Goal: Transaction & Acquisition: Purchase product/service

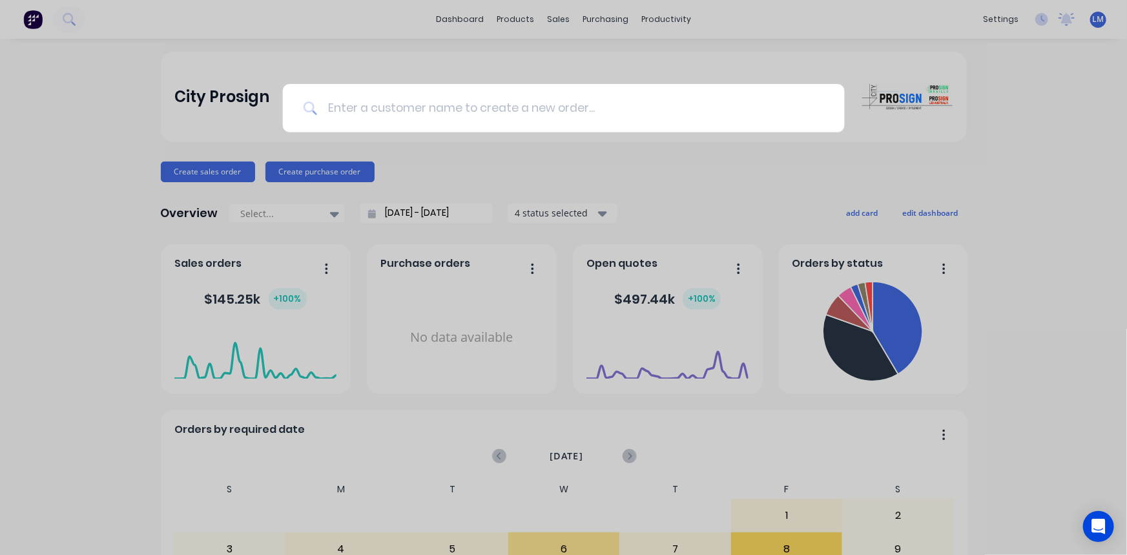
click at [394, 108] on input at bounding box center [570, 108] width 507 height 48
type input "vinage"
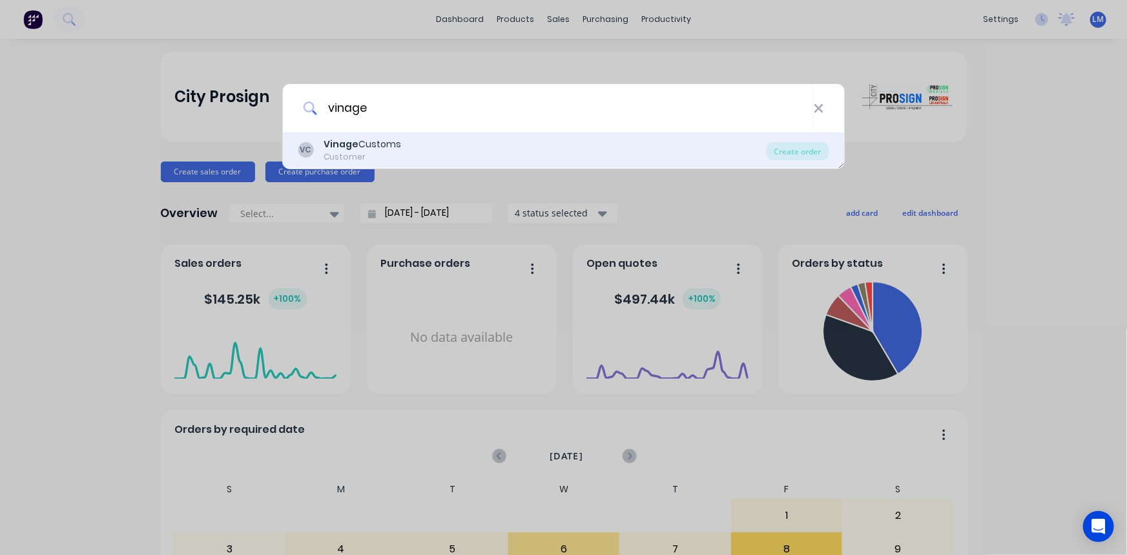
click at [407, 143] on div "VC Vinage Customs Customer" at bounding box center [532, 150] width 469 height 25
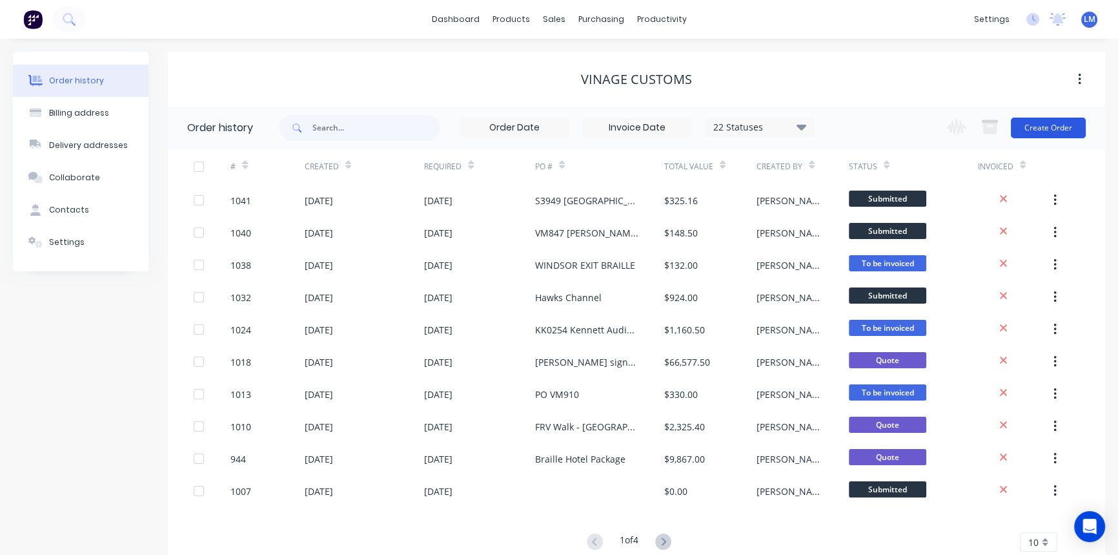
click at [1058, 123] on button "Create Order" at bounding box center [1048, 128] width 75 height 21
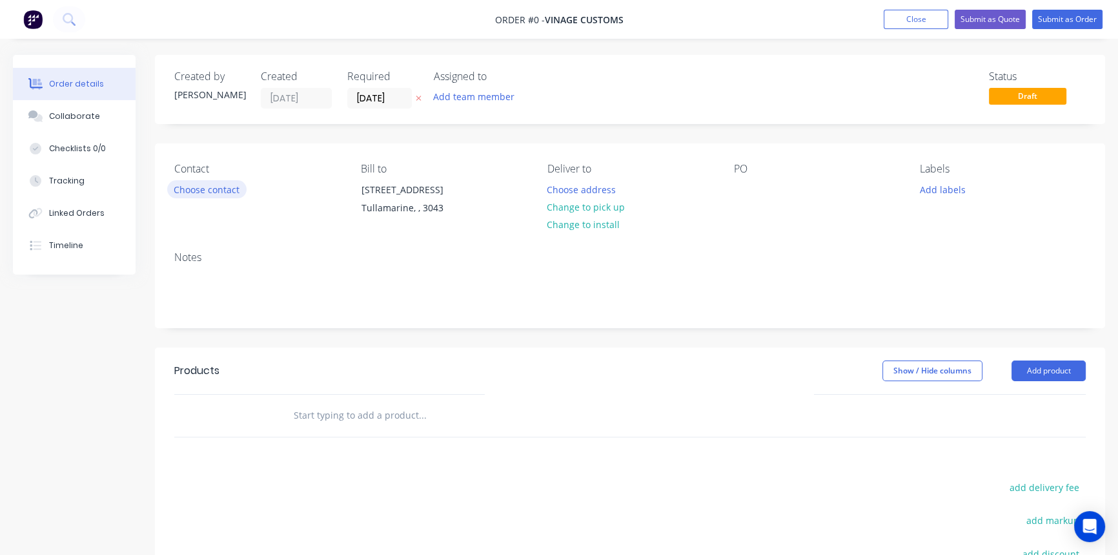
click at [216, 186] on button "Choose contact" at bounding box center [206, 188] width 79 height 17
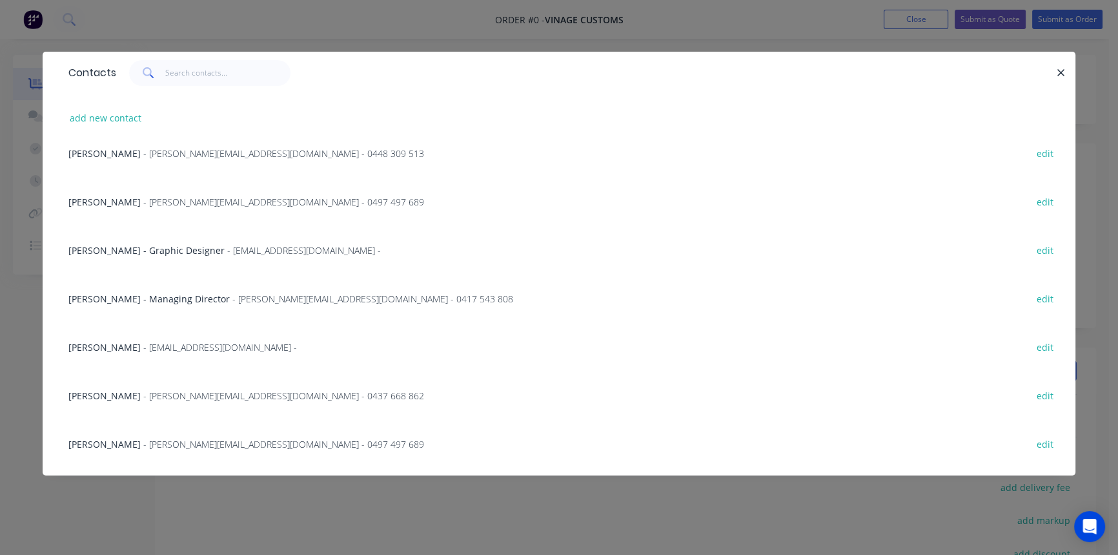
scroll to position [176, 0]
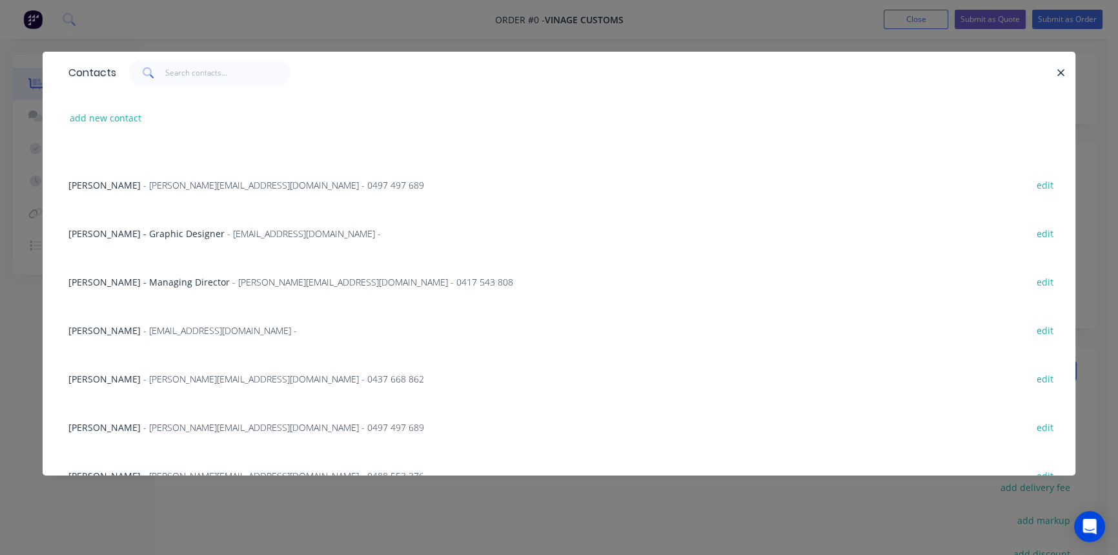
click at [181, 329] on span "- [EMAIL_ADDRESS][DOMAIN_NAME] -" at bounding box center [220, 330] width 154 height 12
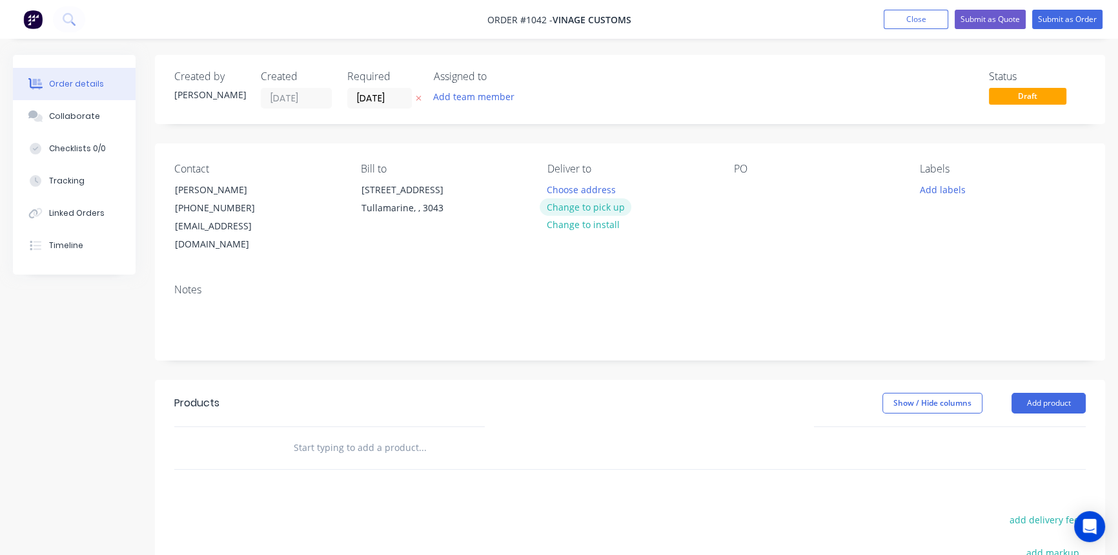
click at [581, 204] on button "Change to pick up" at bounding box center [586, 206] width 92 height 17
click at [741, 197] on div at bounding box center [744, 189] width 21 height 19
paste div
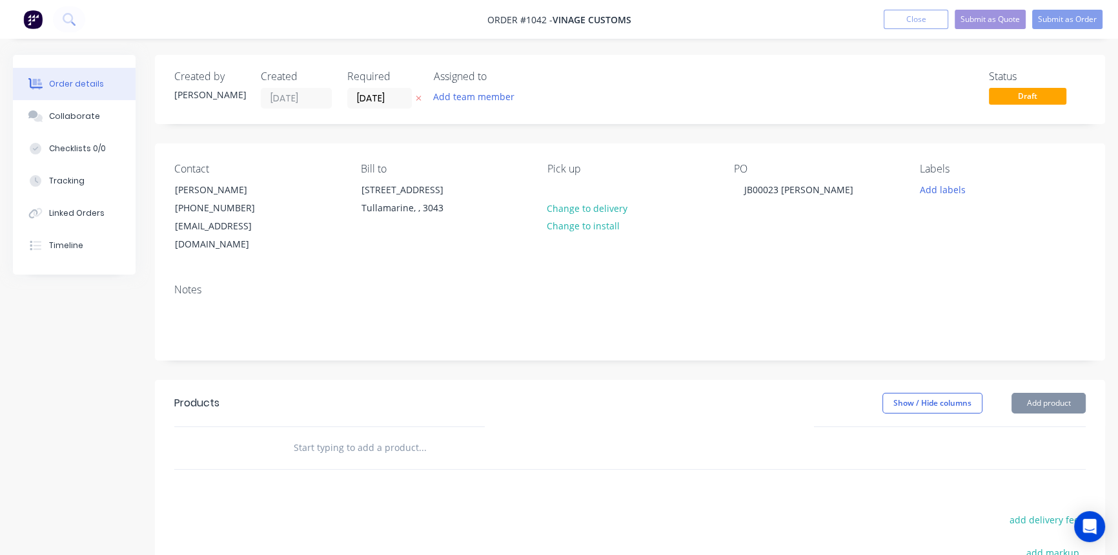
click at [375, 435] on input "text" at bounding box center [422, 448] width 258 height 26
click at [329, 435] on input "text" at bounding box center [422, 448] width 258 height 26
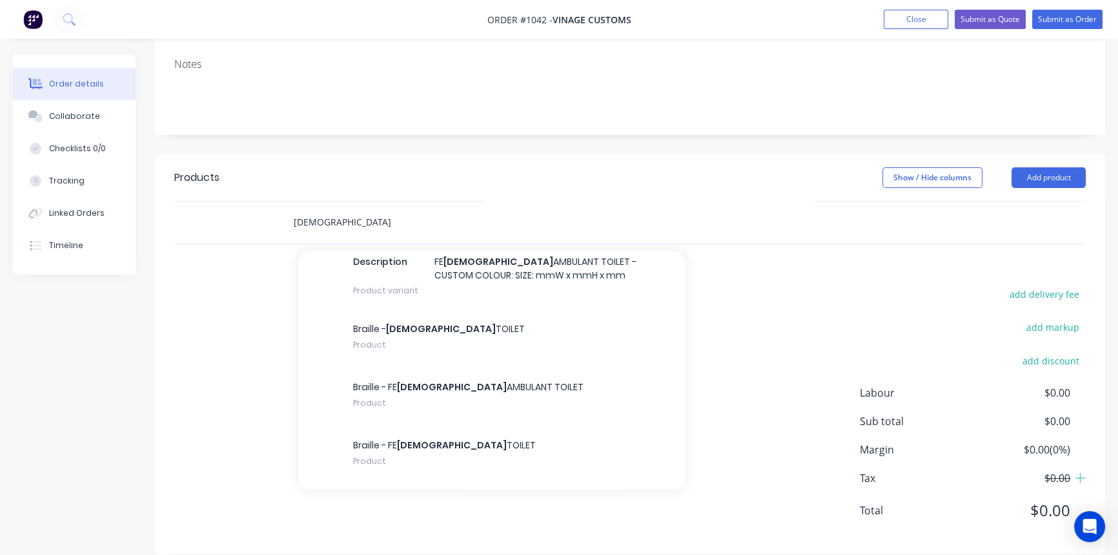
scroll to position [821, 0]
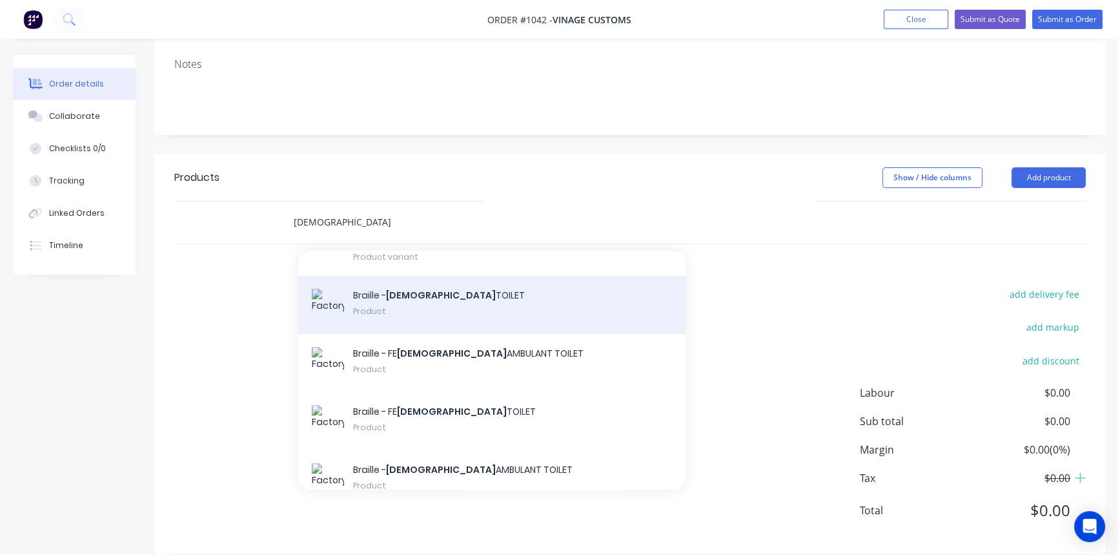
type input "[DEMOGRAPHIC_DATA]"
click at [450, 290] on div "Braille - [DEMOGRAPHIC_DATA] TOILET Product" at bounding box center [491, 305] width 387 height 58
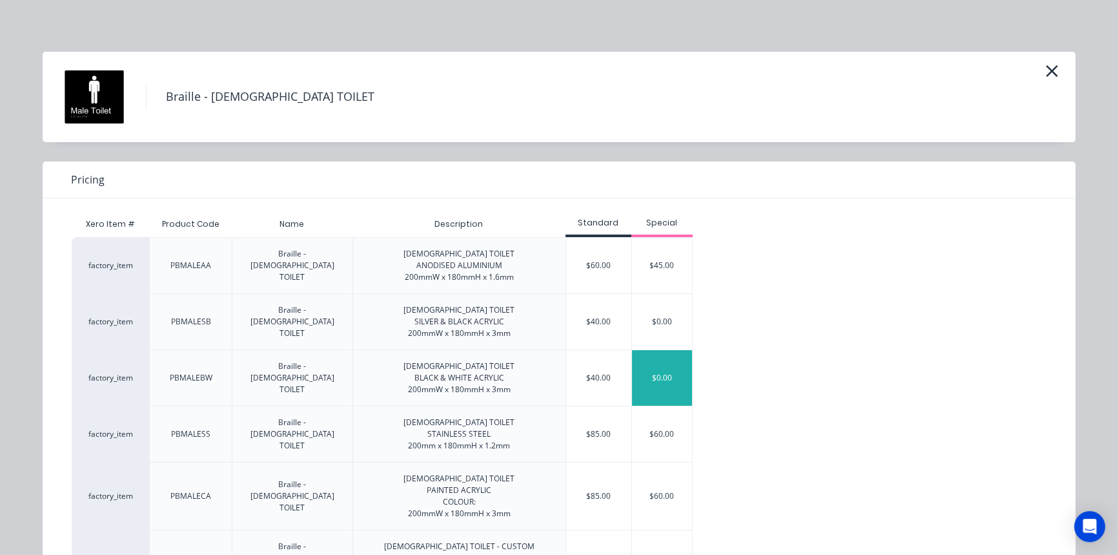
click at [667, 394] on div "$0.00" at bounding box center [662, 378] width 61 height 56
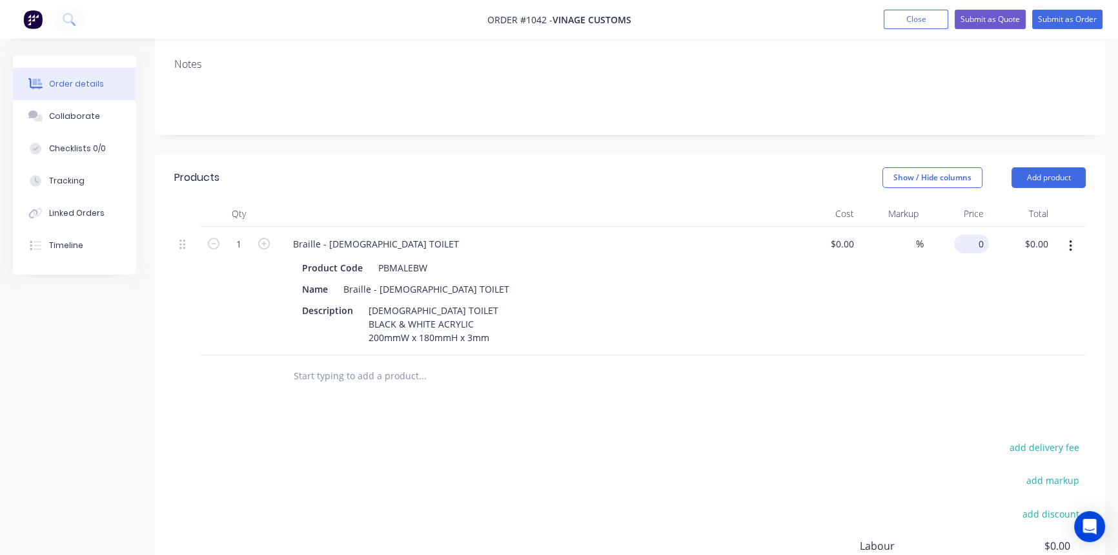
click at [965, 227] on div "0 $0.00" at bounding box center [956, 291] width 65 height 129
type input "$40.00"
click at [376, 316] on div "[DEMOGRAPHIC_DATA] TOILET BLACK & WHITE ACRYLIC 200mmW x 180mmH x 3mm" at bounding box center [436, 324] width 145 height 46
click at [524, 380] on div "Products Show / Hide columns Add product Qty Cost Markup Price Total 1 Braille …" at bounding box center [630, 430] width 951 height 553
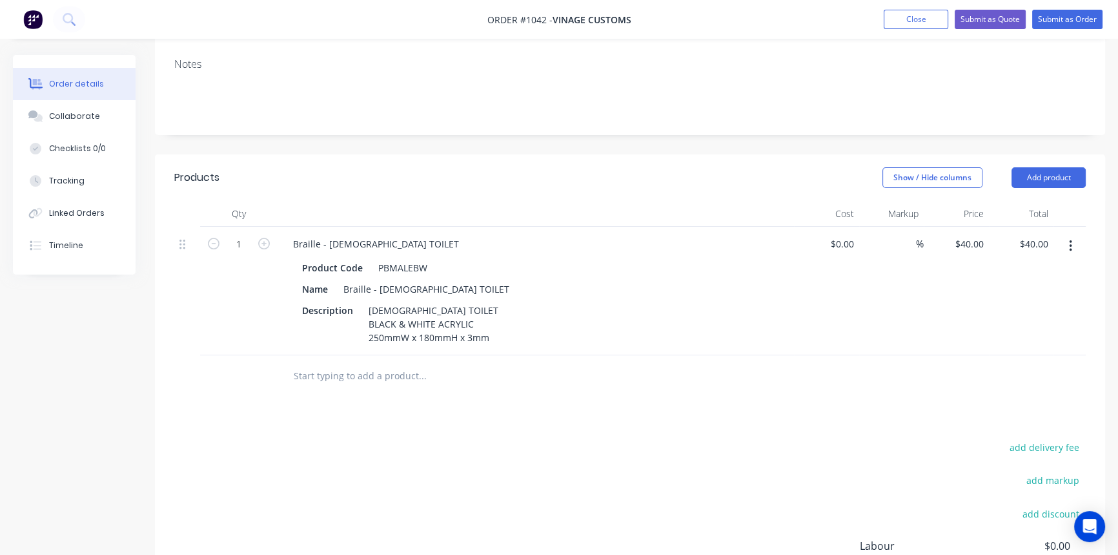
click at [358, 363] on input "text" at bounding box center [422, 376] width 258 height 26
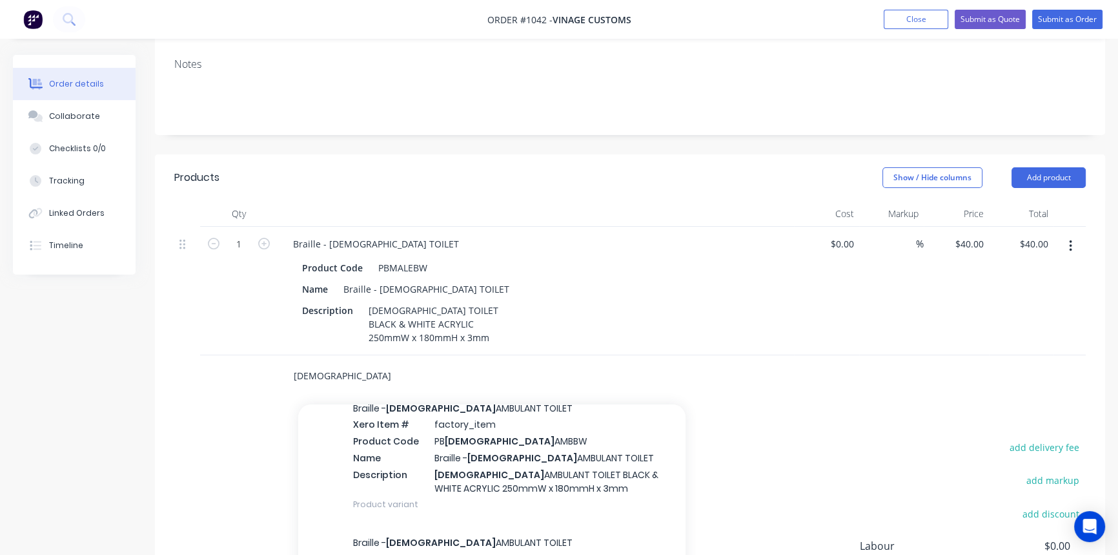
scroll to position [352, 0]
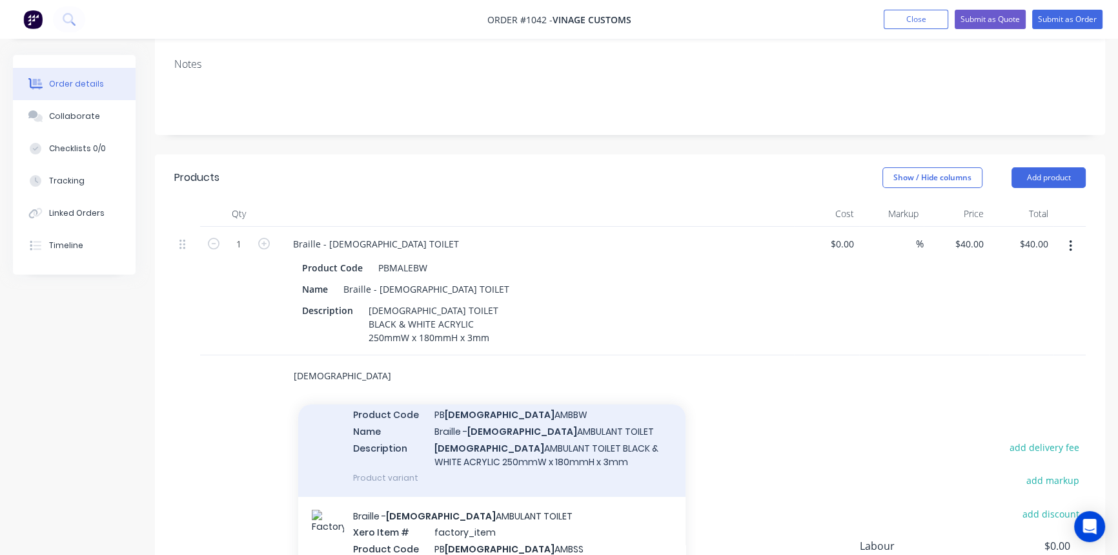
type input "[DEMOGRAPHIC_DATA]"
click at [597, 428] on div "Braille - [DEMOGRAPHIC_DATA] AMBULANT TOILET Xero Item # factory_item Product C…" at bounding box center [491, 429] width 387 height 134
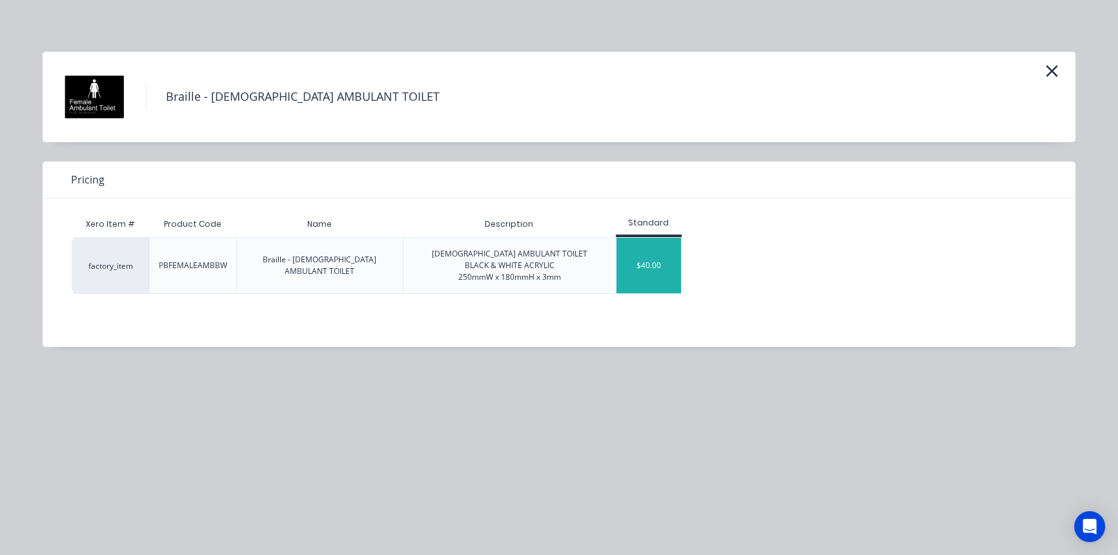
click at [661, 285] on div "$40.00" at bounding box center [649, 266] width 65 height 56
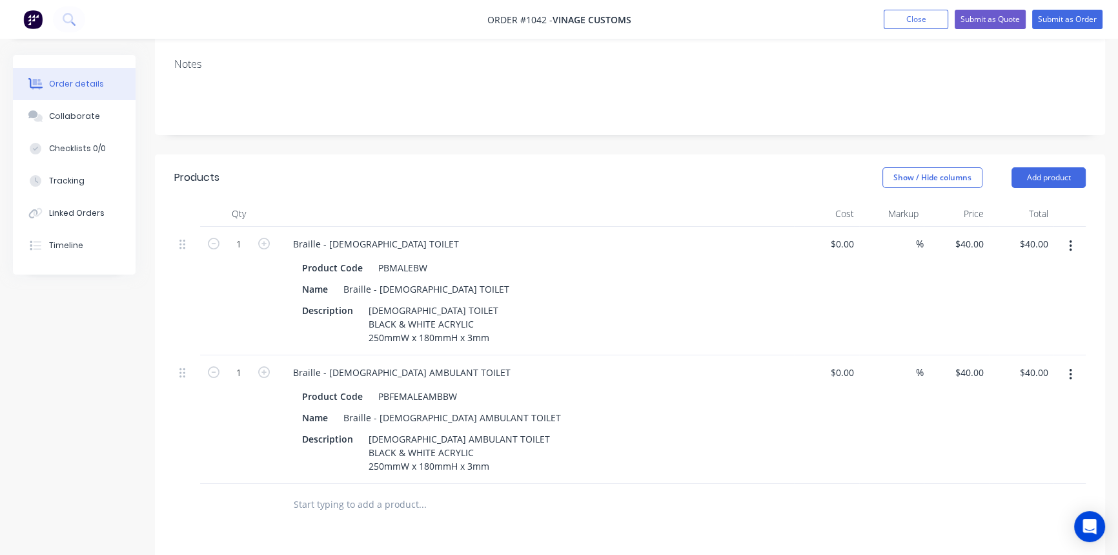
click at [375, 491] on input "text" at bounding box center [422, 504] width 258 height 26
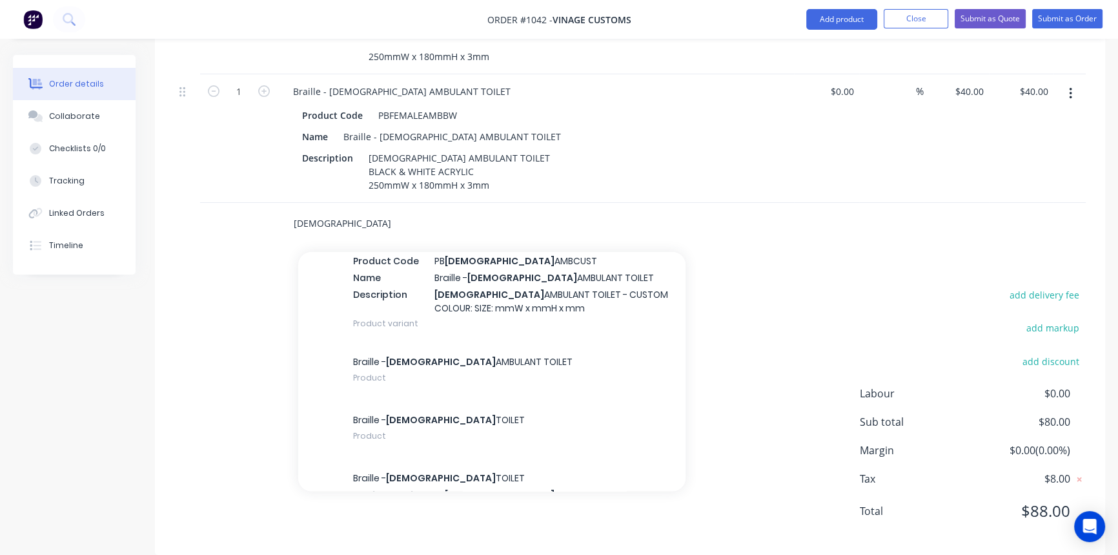
scroll to position [763, 0]
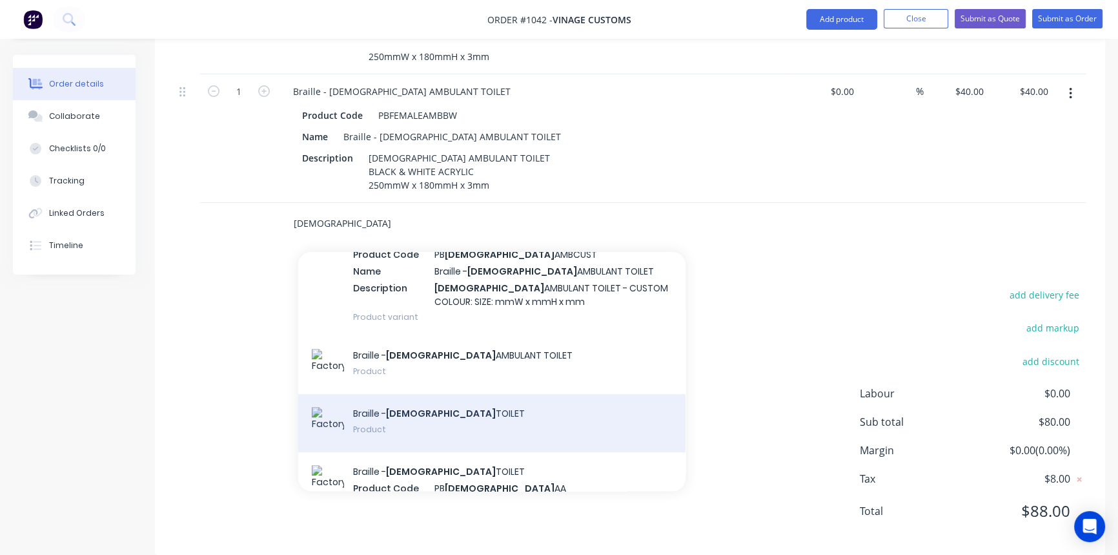
type input "[DEMOGRAPHIC_DATA]"
click at [511, 400] on div "Braille - [DEMOGRAPHIC_DATA] TOILET Product" at bounding box center [491, 423] width 387 height 58
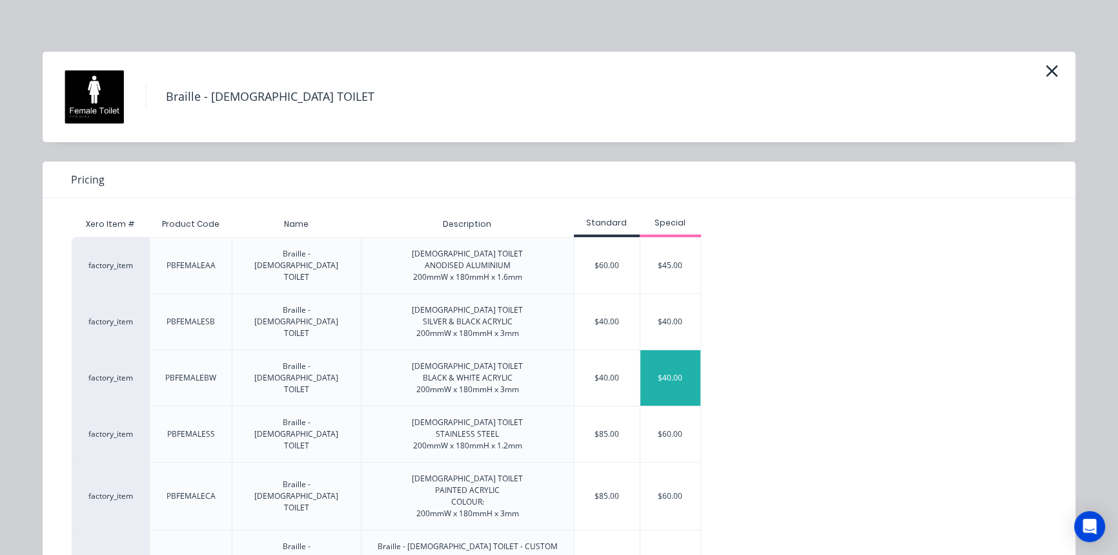
click at [672, 381] on div "$40.00" at bounding box center [671, 378] width 61 height 56
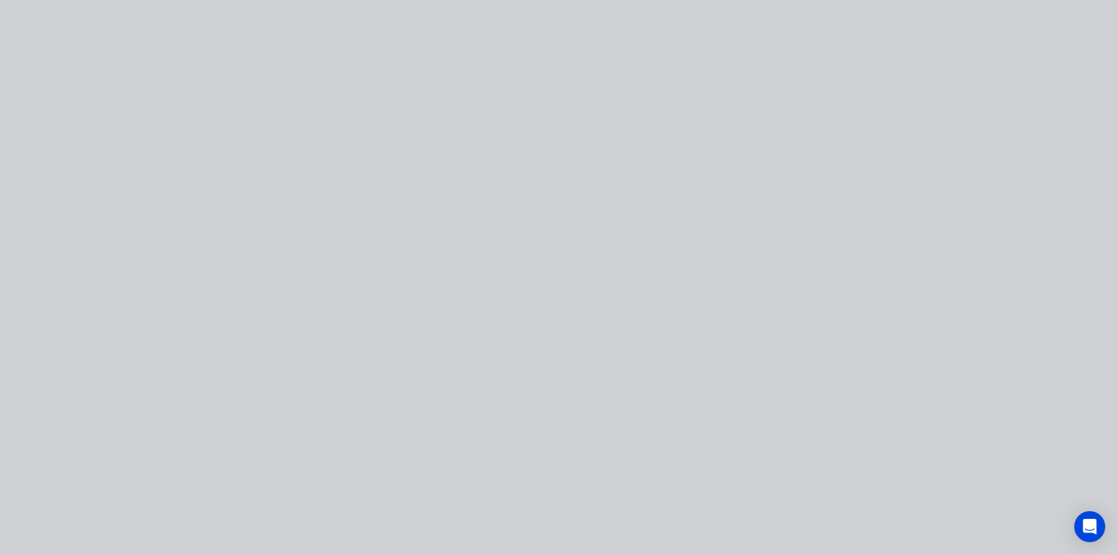
type input "$40.00"
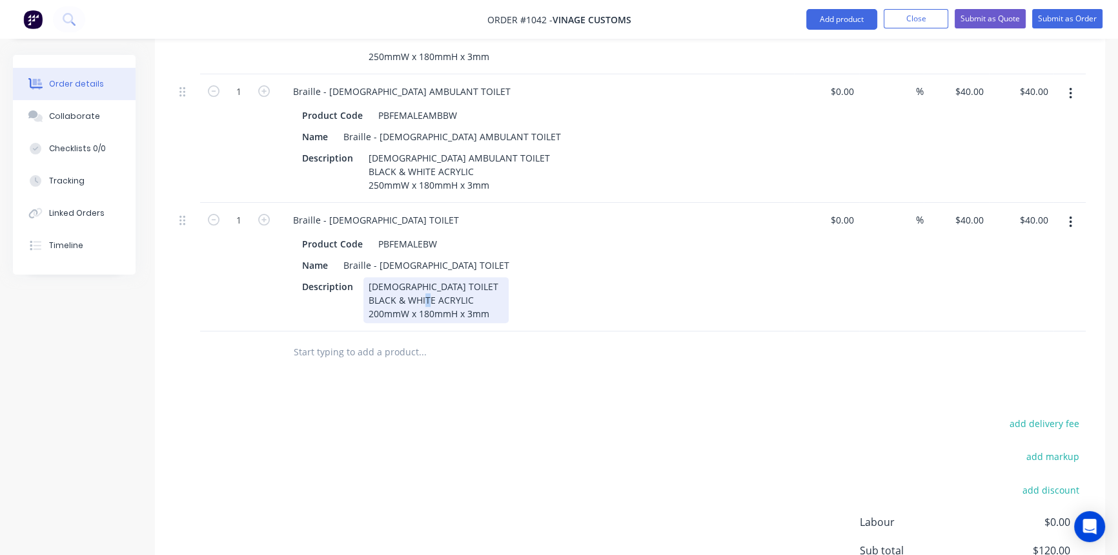
click at [378, 295] on div "[DEMOGRAPHIC_DATA] TOILET BLACK & WHITE ACRYLIC 200mmW x 180mmH x 3mm" at bounding box center [436, 300] width 145 height 46
click at [544, 376] on div "Products Show / Hide columns Add product Qty Cost Markup Price Total 1 Braille …" at bounding box center [630, 278] width 951 height 810
click at [383, 339] on input "text" at bounding box center [422, 352] width 258 height 26
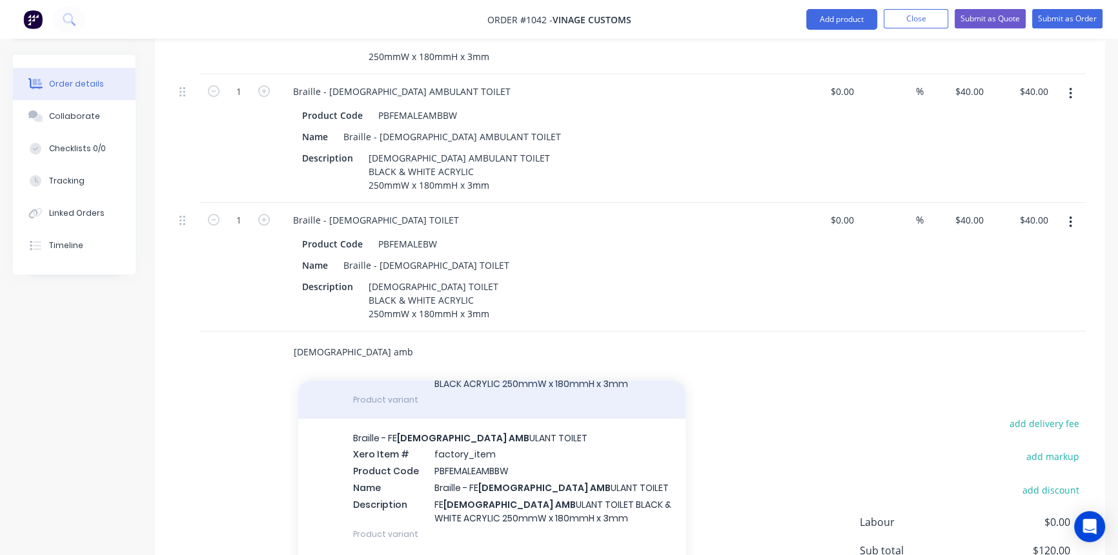
scroll to position [293, 0]
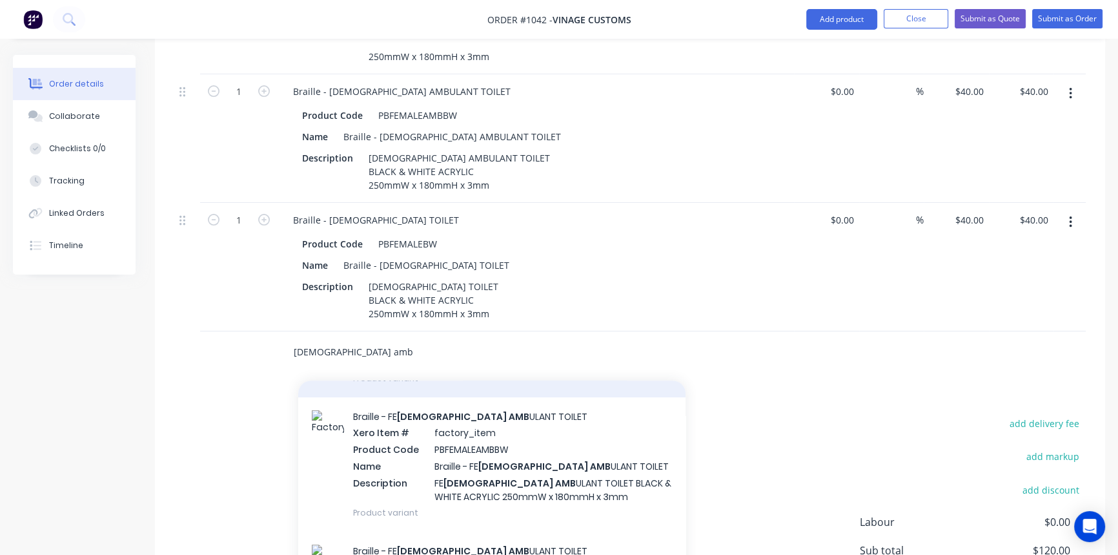
type input "[DEMOGRAPHIC_DATA] amb"
click at [632, 460] on div "Braille - FE [DEMOGRAPHIC_DATA] AMB ULANT TOILET Xero Item # factory_item Produ…" at bounding box center [491, 464] width 387 height 134
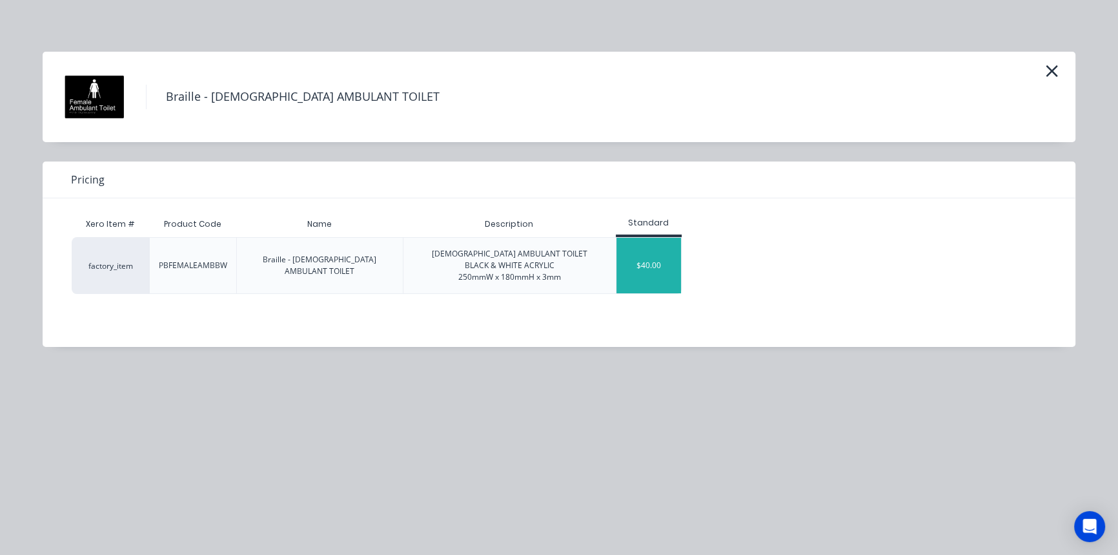
click at [653, 260] on div "$40.00" at bounding box center [649, 266] width 65 height 56
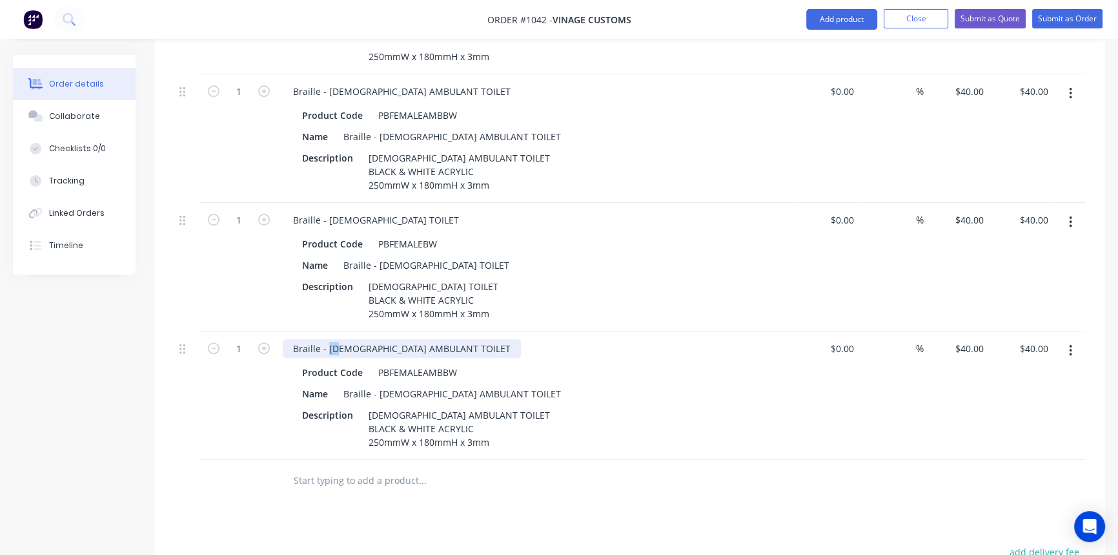
drag, startPoint x: 327, startPoint y: 326, endPoint x: 336, endPoint y: 328, distance: 9.2
click at [336, 339] on div "Braille - [DEMOGRAPHIC_DATA] AMBULANT TOILET" at bounding box center [402, 348] width 238 height 19
drag, startPoint x: 388, startPoint y: 349, endPoint x: 397, endPoint y: 351, distance: 9.2
click at [397, 363] on div "PBFEMALEAMBBW" at bounding box center [417, 372] width 89 height 19
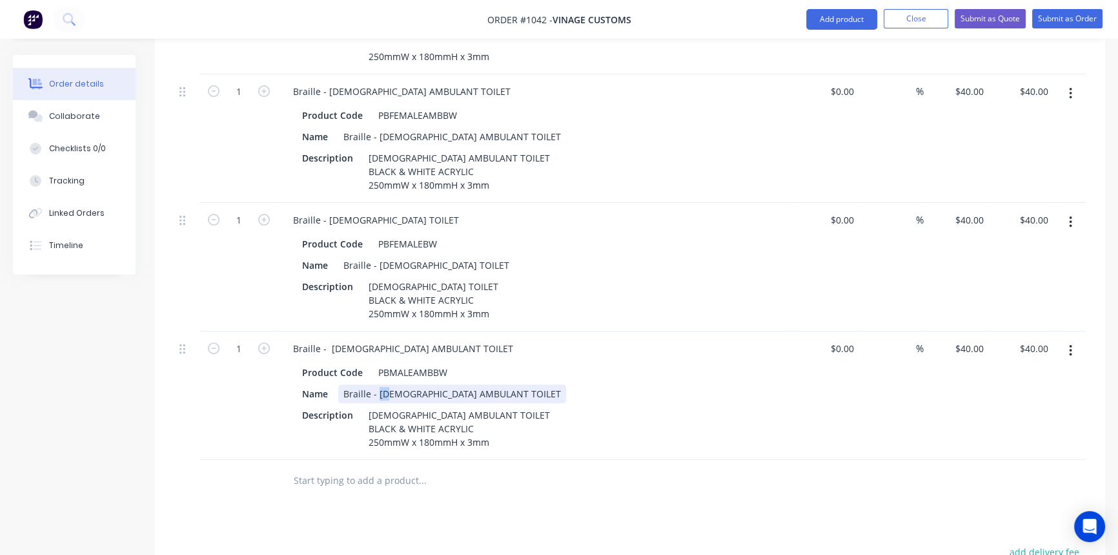
drag, startPoint x: 378, startPoint y: 374, endPoint x: 386, endPoint y: 373, distance: 8.4
click at [386, 384] on div "Braille - [DEMOGRAPHIC_DATA] AMBULANT TOILET" at bounding box center [452, 393] width 228 height 19
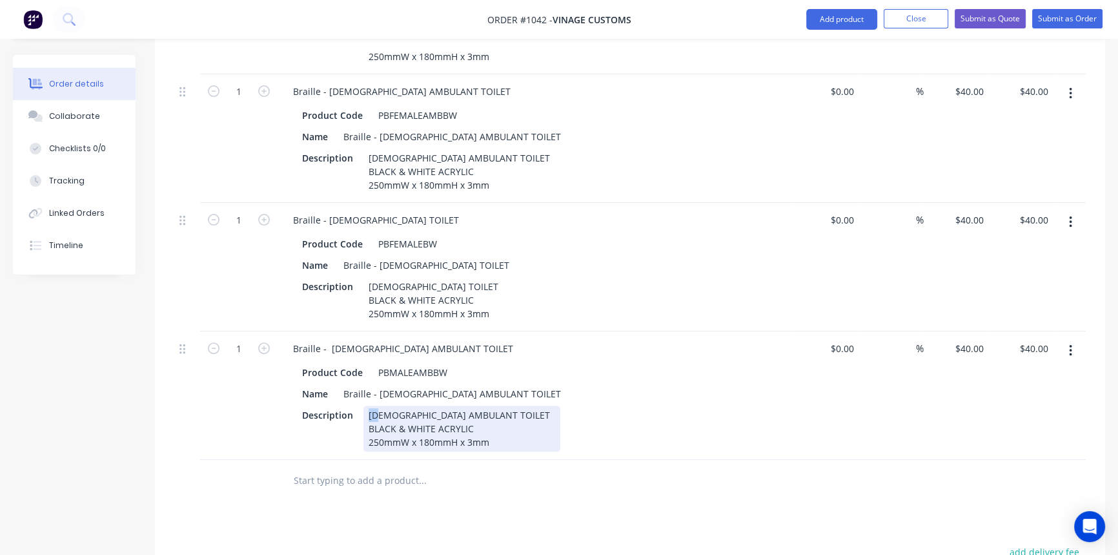
click at [376, 406] on div "[DEMOGRAPHIC_DATA] AMBULANT TOILET BLACK & WHITE ACRYLIC 250mmW x 180mmH x 3mm" at bounding box center [462, 429] width 197 height 46
click at [586, 406] on div "Description [DEMOGRAPHIC_DATA] AMBULANT TOILET BLACK & WHITE ACRYLIC 250mmW x 1…" at bounding box center [533, 429] width 473 height 46
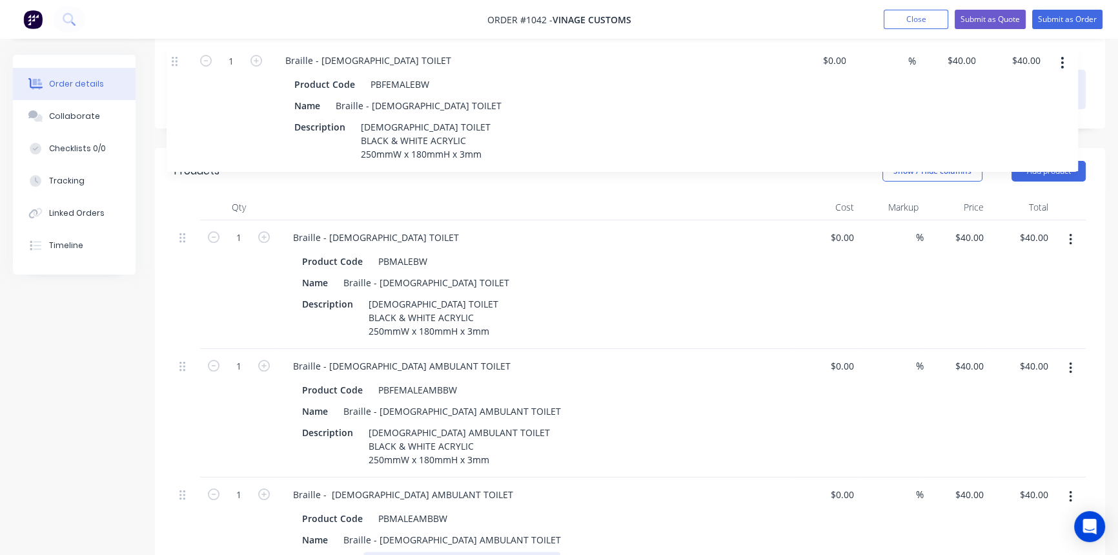
scroll to position [221, 0]
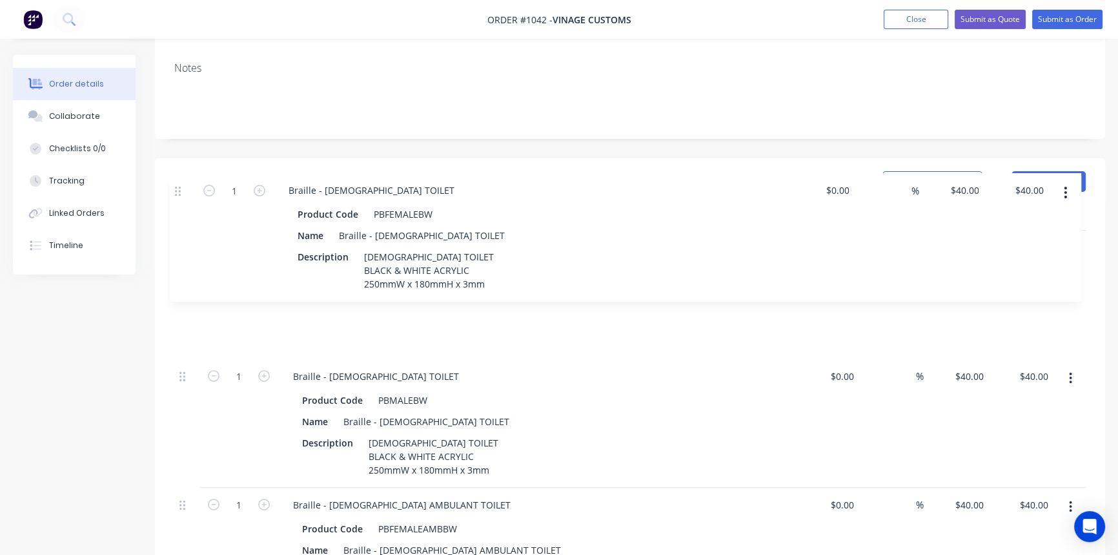
drag, startPoint x: 181, startPoint y: 203, endPoint x: 176, endPoint y: 185, distance: 19.3
click at [176, 185] on div "Products Show / Hide columns Add product Qty Cost Markup Price Total 1 Braille …" at bounding box center [630, 472] width 951 height 628
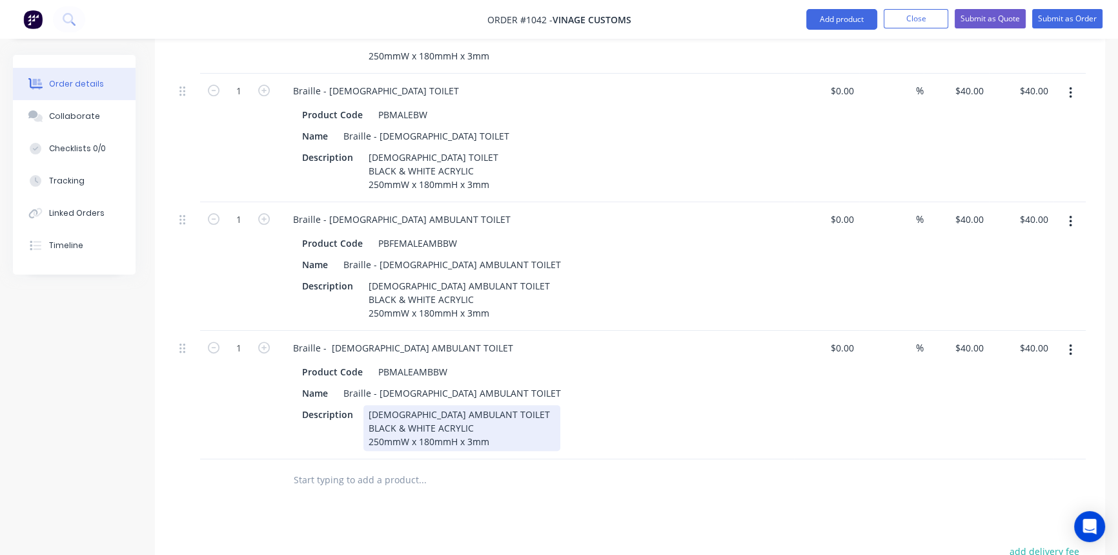
scroll to position [515, 0]
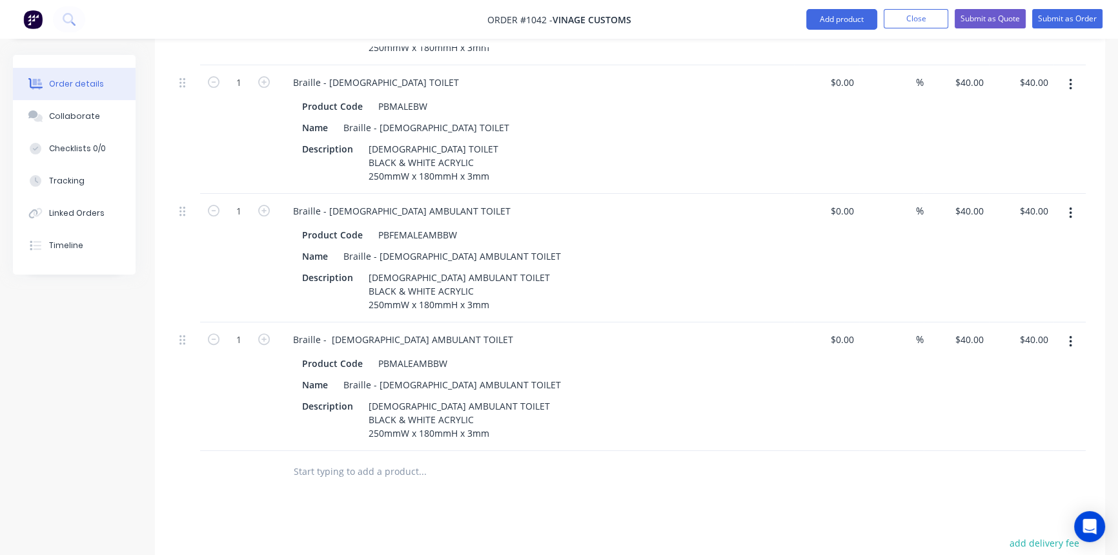
click at [322, 458] on input "text" at bounding box center [422, 471] width 258 height 26
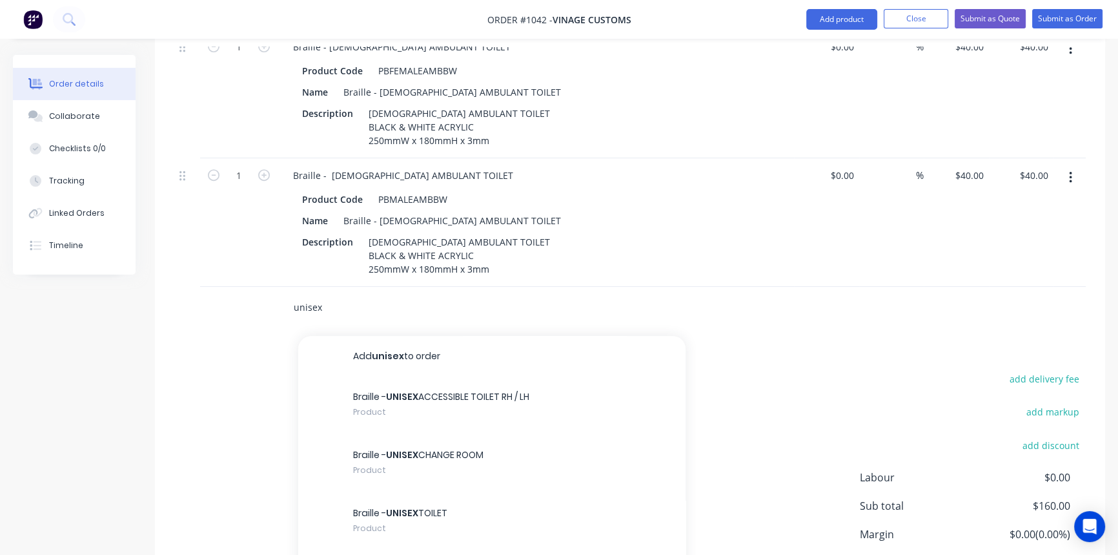
scroll to position [691, 0]
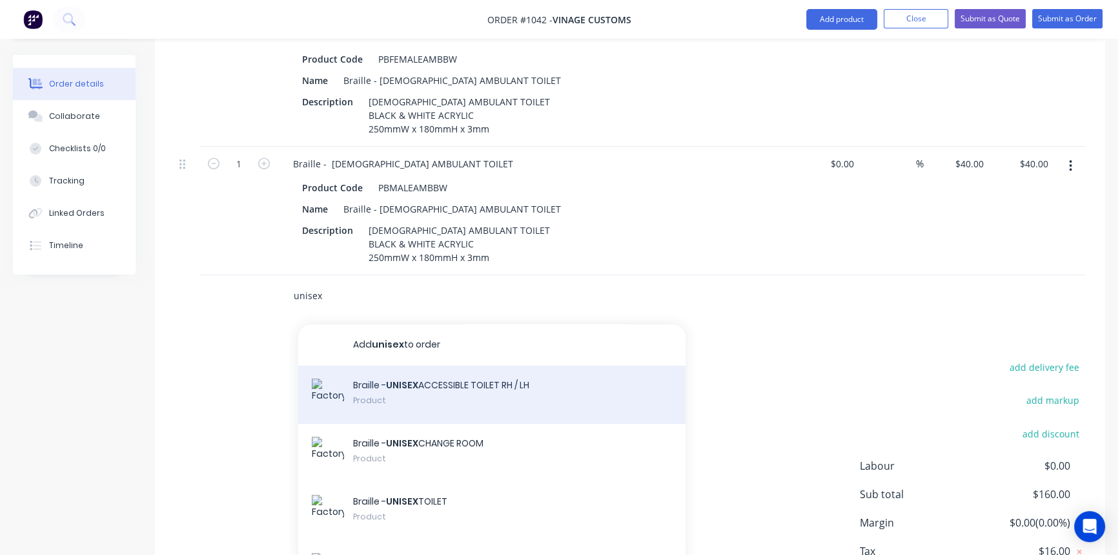
type input "unisex"
click at [535, 373] on div "Braille - UNISEX ACCESSIBLE TOILET RH / LH Product" at bounding box center [491, 394] width 387 height 58
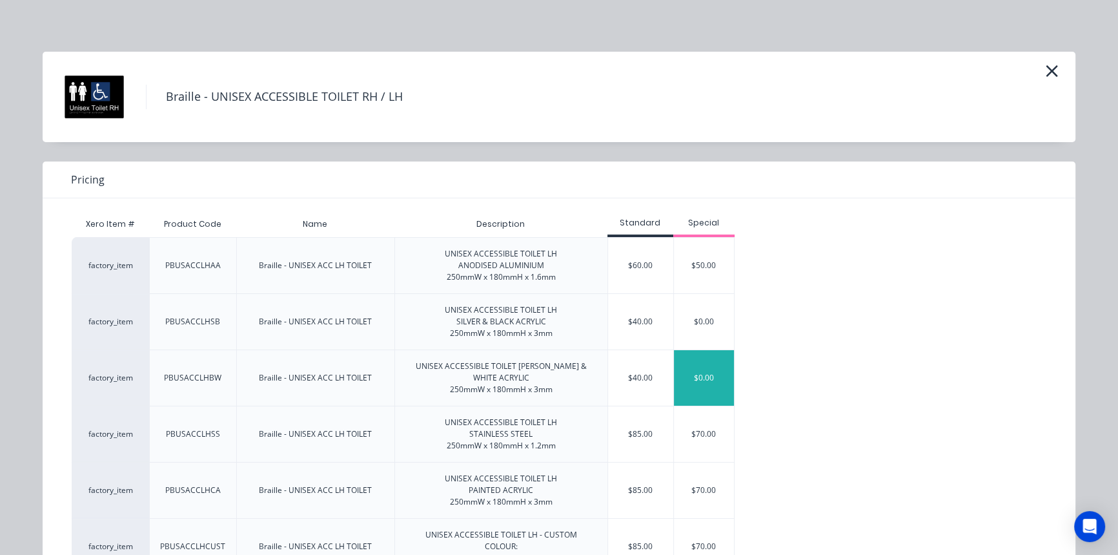
click at [691, 393] on div "$0.00" at bounding box center [704, 378] width 61 height 56
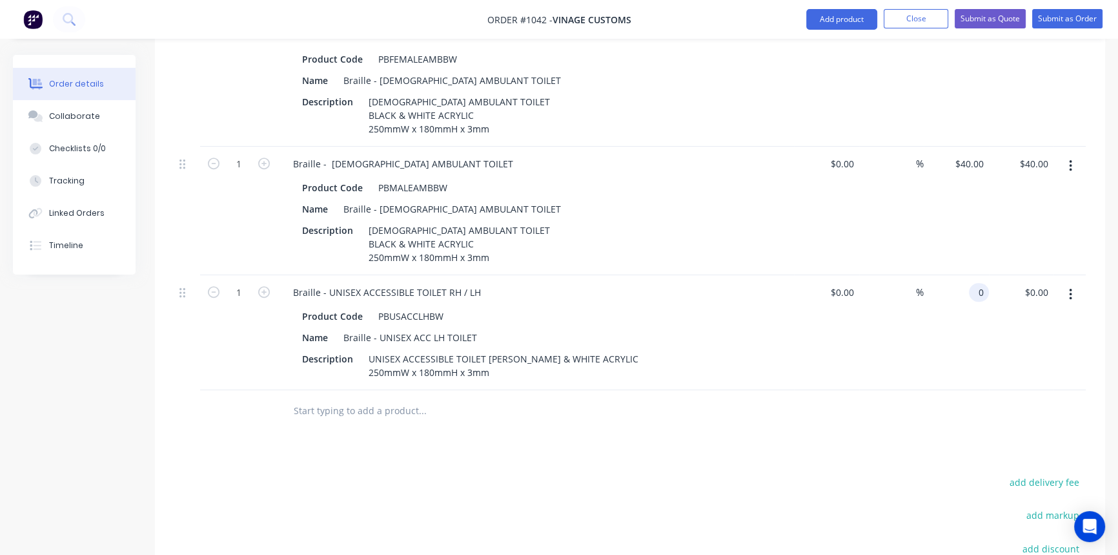
drag, startPoint x: 962, startPoint y: 271, endPoint x: 1002, endPoint y: 273, distance: 40.1
click at [1002, 275] on div "1 Braille - UNISEX ACCESSIBLE TOILET RH / LH Product Code PBUSACCLHBW Name Brai…" at bounding box center [630, 332] width 912 height 115
type input "$45.00"
click at [836, 430] on div "Products Show / Hide columns Add product Qty Cost Markup Price Total 1 Braille …" at bounding box center [630, 215] width 951 height 1053
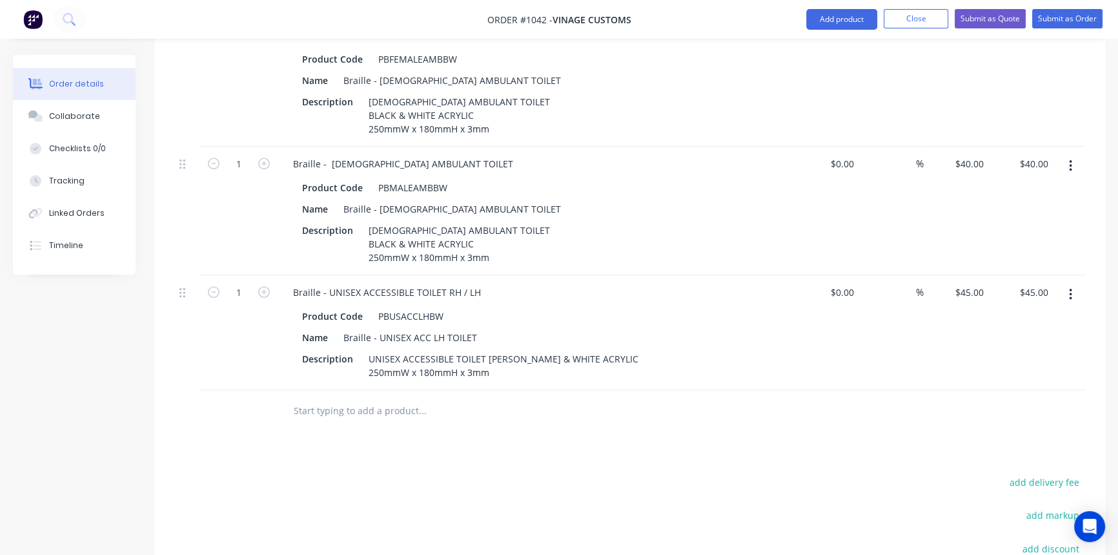
click at [1076, 283] on button "button" at bounding box center [1071, 294] width 30 height 23
click at [1021, 345] on div "Duplicate" at bounding box center [1024, 354] width 99 height 19
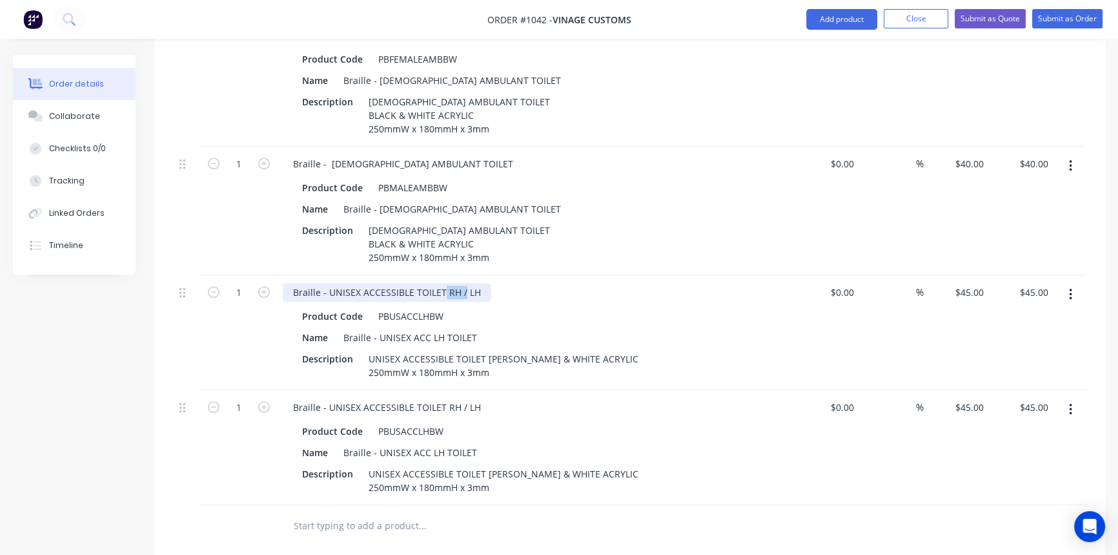
drag, startPoint x: 442, startPoint y: 271, endPoint x: 462, endPoint y: 271, distance: 19.4
click at [462, 283] on div "Braille - UNISEX ACCESSIBLE TOILET RH / LH" at bounding box center [387, 292] width 209 height 19
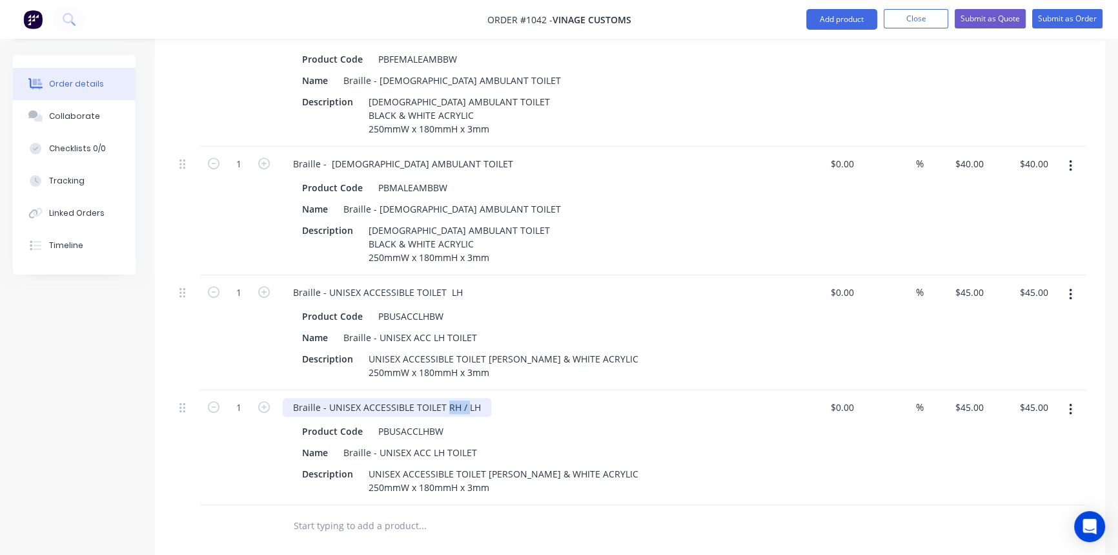
drag, startPoint x: 445, startPoint y: 398, endPoint x: 464, endPoint y: 399, distance: 18.7
click at [464, 399] on div "Braille - UNISEX ACCESSIBLE TOILET RH / LH" at bounding box center [387, 407] width 209 height 19
click at [464, 400] on div "Braille - UNISEX ACCESSIBLE TOILET LH" at bounding box center [378, 407] width 190 height 19
click at [447, 400] on div "Braille - UNISEX ACCESSIBLE TOILET LH & SHOWER" at bounding box center [403, 407] width 240 height 19
drag, startPoint x: 460, startPoint y: 402, endPoint x: 524, endPoint y: 401, distance: 63.9
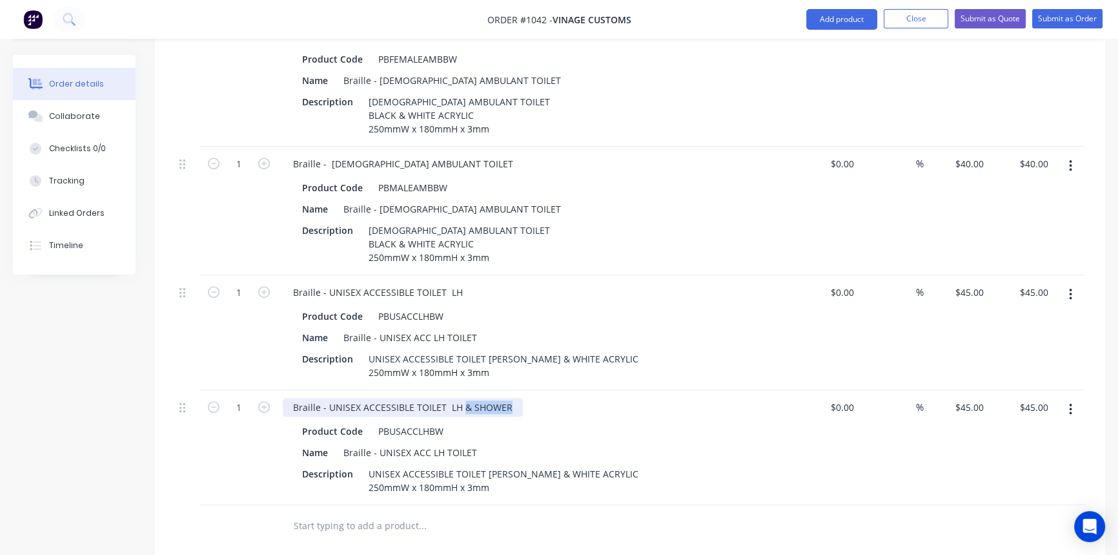
click at [524, 401] on div "Braille - UNISEX ACCESSIBLE TOILET LH & SHOWER" at bounding box center [536, 407] width 506 height 19
copy div "& SHOWER"
click at [475, 446] on div "Braille - UNISEX ACC LH TOILET" at bounding box center [410, 452] width 144 height 19
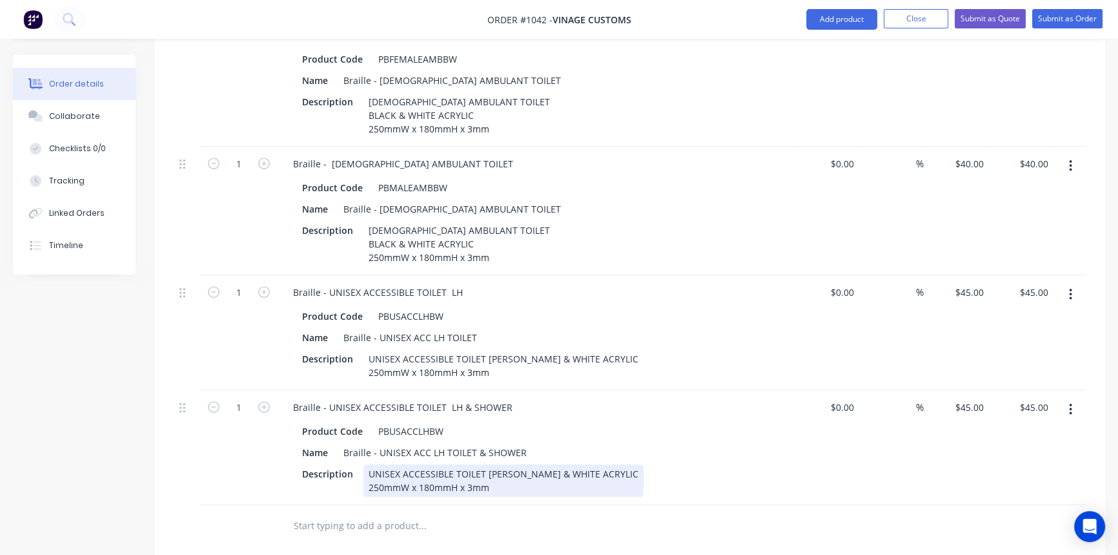
click at [499, 466] on div "UNISEX ACCESSIBLE TOILET [PERSON_NAME] & WHITE ACRYLIC 250mmW x 180mmH x 3mm" at bounding box center [504, 480] width 280 height 32
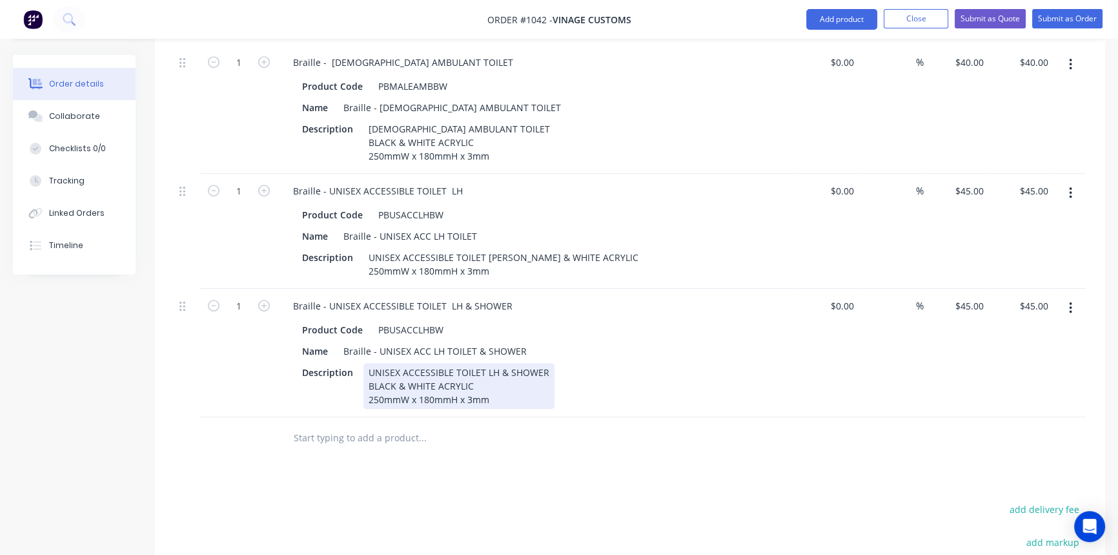
scroll to position [808, 0]
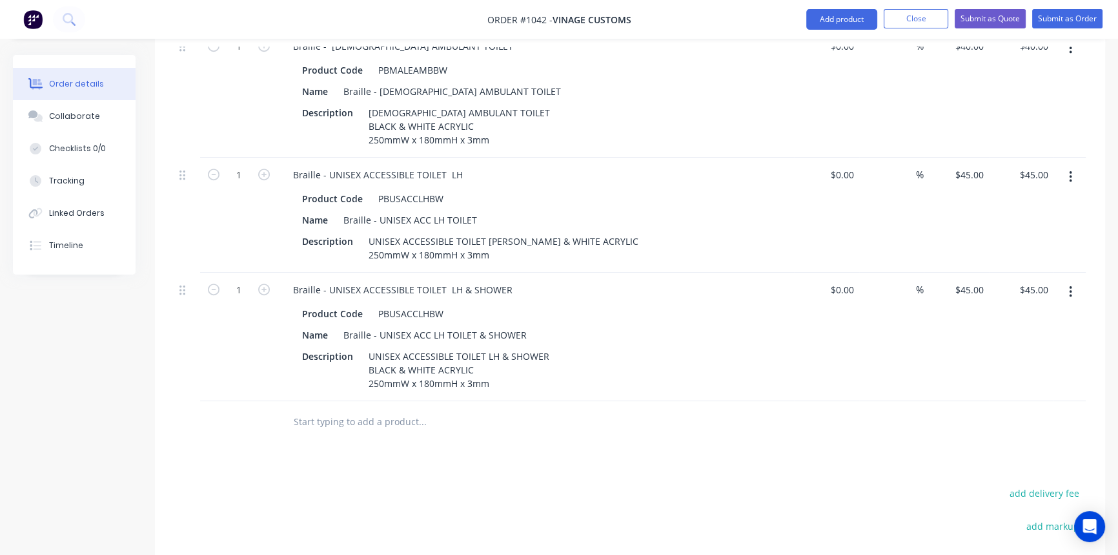
click at [398, 417] on input "text" at bounding box center [422, 422] width 258 height 26
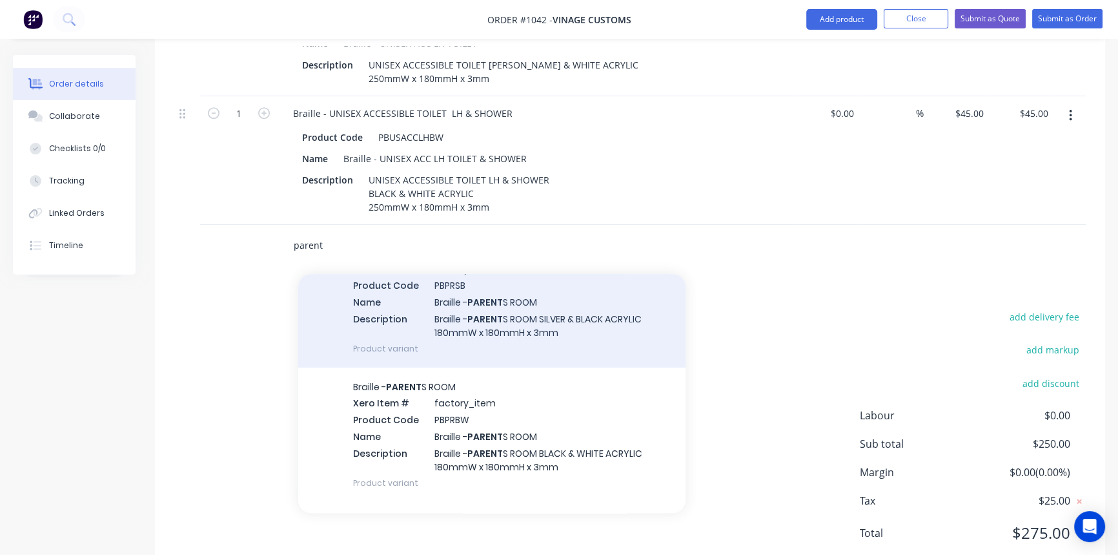
scroll to position [234, 0]
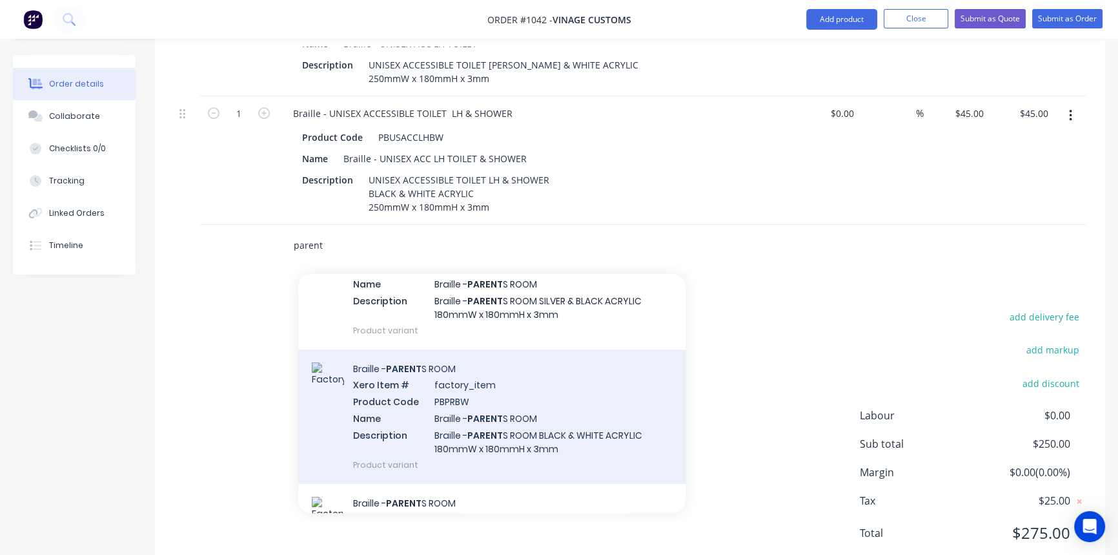
type input "parent"
click at [568, 416] on div "Braille - PARENT S ROOM Xero Item # factory_item Product Code PBPRBW Name Brail…" at bounding box center [491, 416] width 387 height 134
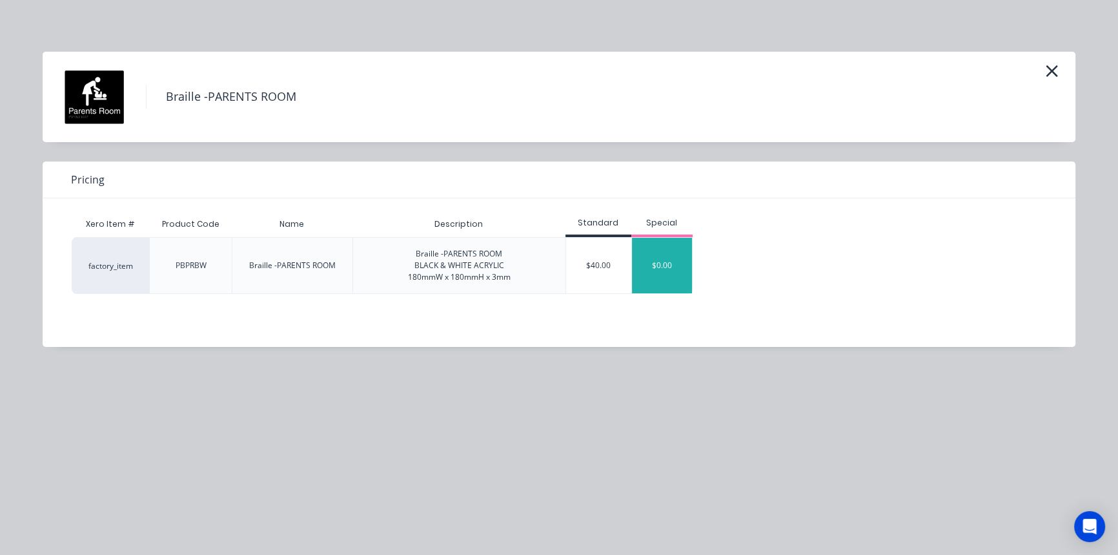
click at [652, 270] on div "$0.00" at bounding box center [662, 266] width 61 height 56
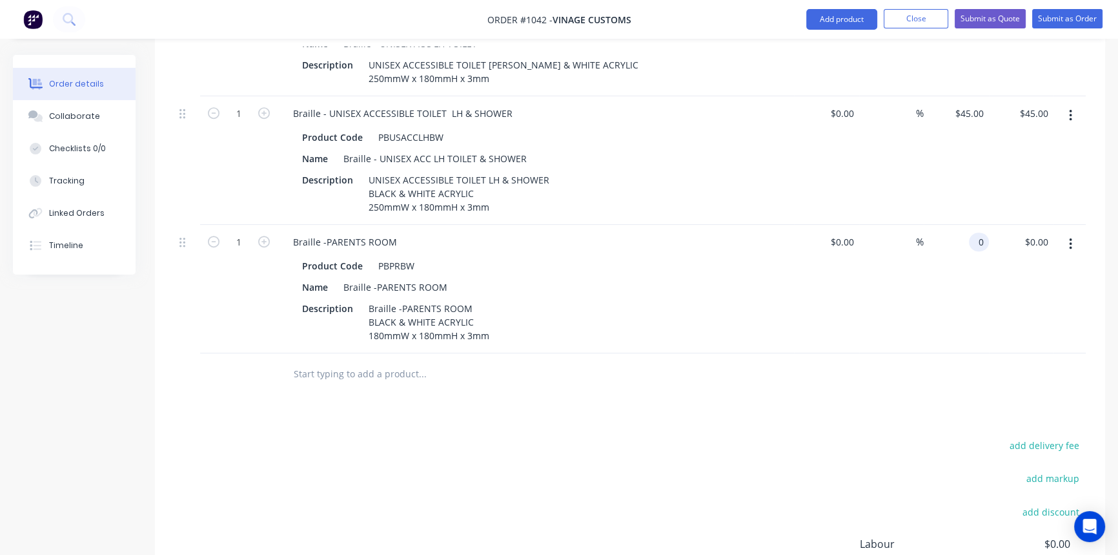
drag, startPoint x: 965, startPoint y: 236, endPoint x: 989, endPoint y: 236, distance: 23.2
click at [988, 236] on input "0" at bounding box center [981, 241] width 15 height 19
type input "$40.00"
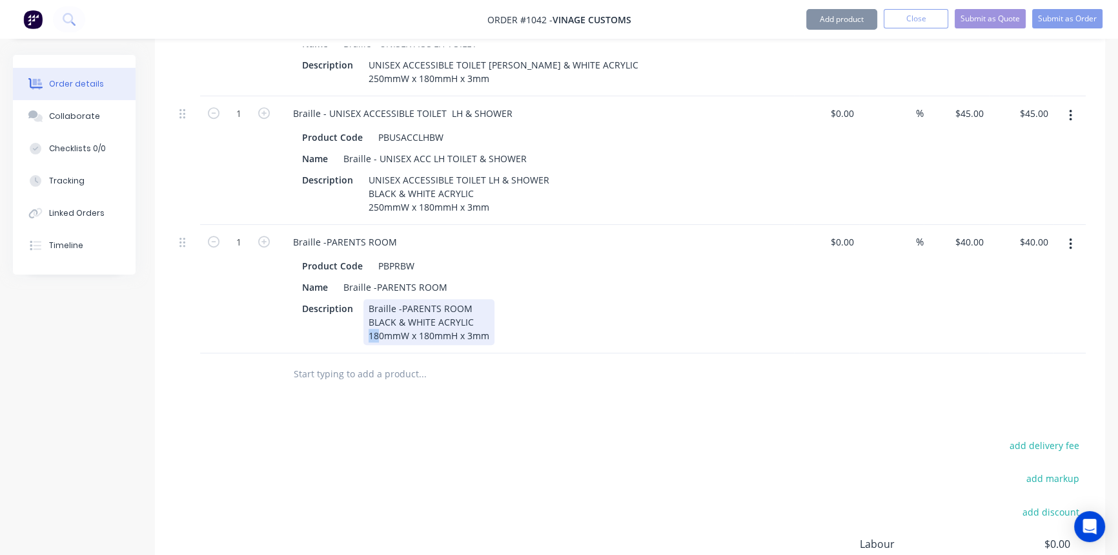
drag, startPoint x: 377, startPoint y: 329, endPoint x: 361, endPoint y: 328, distance: 16.2
click at [361, 328] on div "Description Braille -PARENTS ROOM BLACK & WHITE ACRYLIC 180mmW x 180mmH x 3mm" at bounding box center [533, 322] width 473 height 46
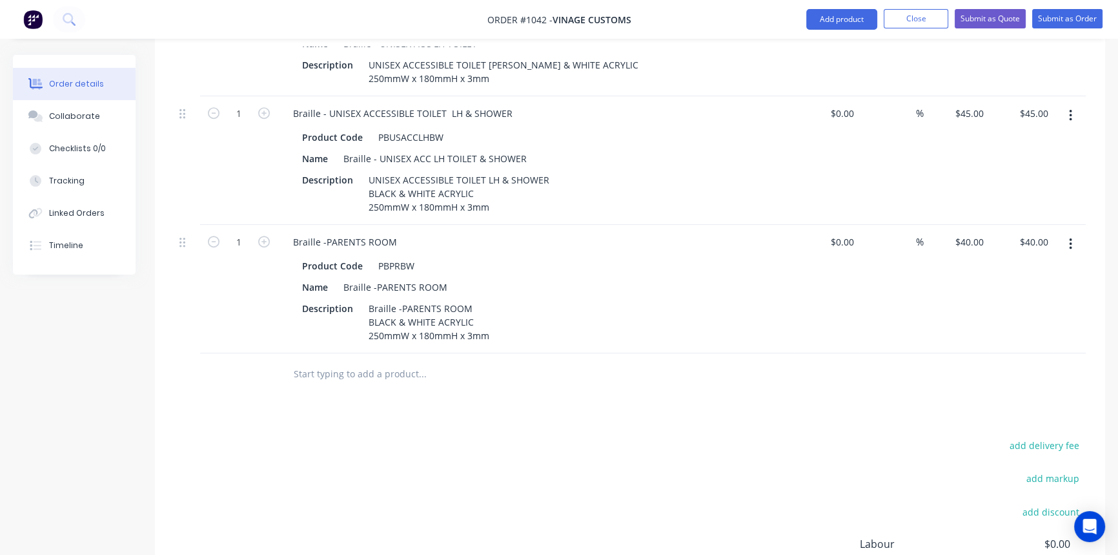
click at [592, 423] on div "Products Show / Hide columns Add product Qty Cost Markup Price Total 1 Braille …" at bounding box center [630, 50] width 951 height 1310
click at [1067, 238] on button "button" at bounding box center [1071, 243] width 30 height 23
click at [1002, 296] on div "Duplicate" at bounding box center [1024, 303] width 99 height 19
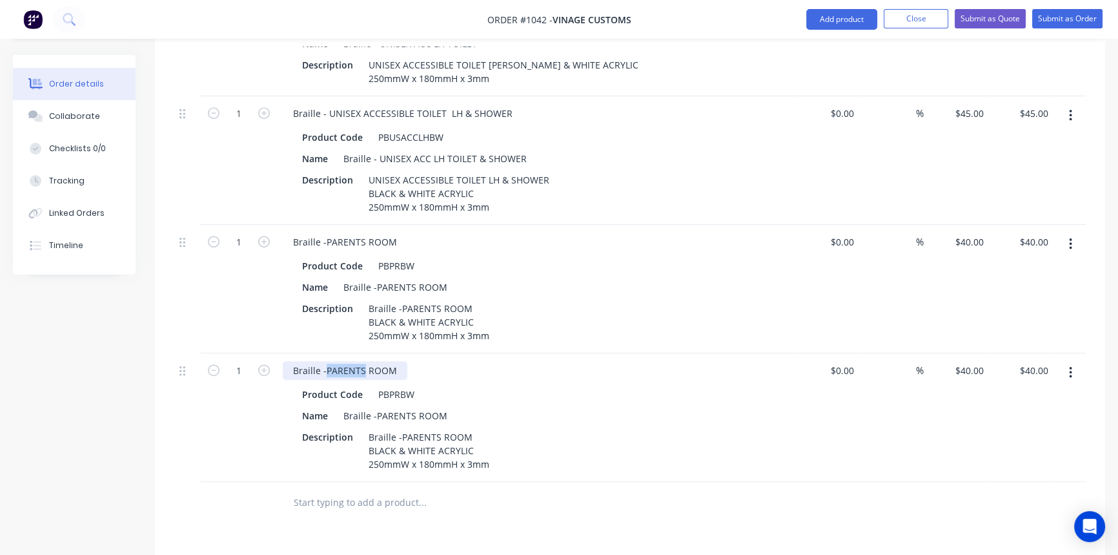
drag, startPoint x: 325, startPoint y: 365, endPoint x: 362, endPoint y: 364, distance: 36.2
click at [362, 364] on div "Braille -PARENTS ROOM" at bounding box center [345, 370] width 125 height 19
drag, startPoint x: 325, startPoint y: 364, endPoint x: 417, endPoint y: 364, distance: 92.3
click at [417, 364] on div "Braille -FEEDING ROOM" at bounding box center [536, 370] width 506 height 19
copy div "FEEDING ROOM"
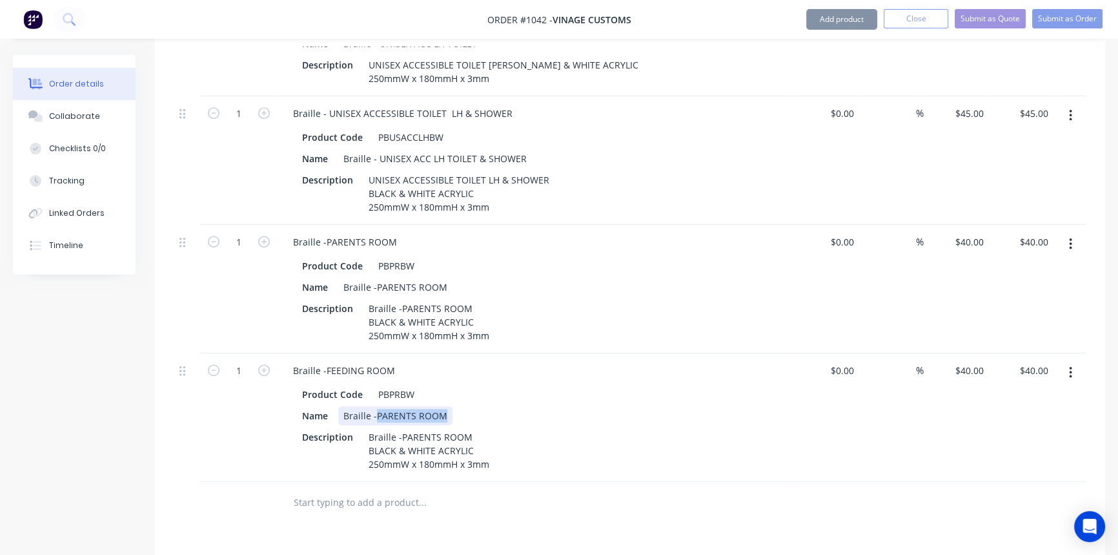
drag, startPoint x: 375, startPoint y: 407, endPoint x: 481, endPoint y: 406, distance: 105.9
click at [481, 406] on div "Name Braille -PARENTS ROOM" at bounding box center [533, 415] width 473 height 19
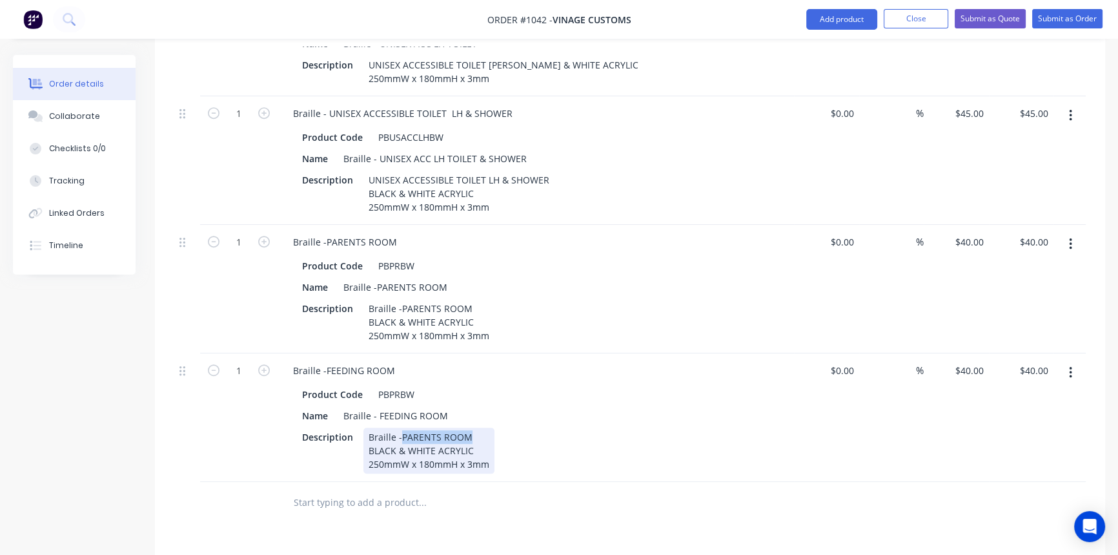
drag, startPoint x: 400, startPoint y: 428, endPoint x: 514, endPoint y: 426, distance: 114.3
click at [514, 427] on div "Description Braille -PARENTS ROOM BLACK & WHITE ACRYLIC 250mmW x 180mmH x 3mm" at bounding box center [533, 450] width 473 height 46
click at [587, 449] on div "Description Braille - FEEDING ROOM BLACK & WHITE ACRYLIC 250mmW x 180mmH x 3mm" at bounding box center [533, 450] width 473 height 46
click at [1071, 239] on icon "button" at bounding box center [1070, 244] width 3 height 14
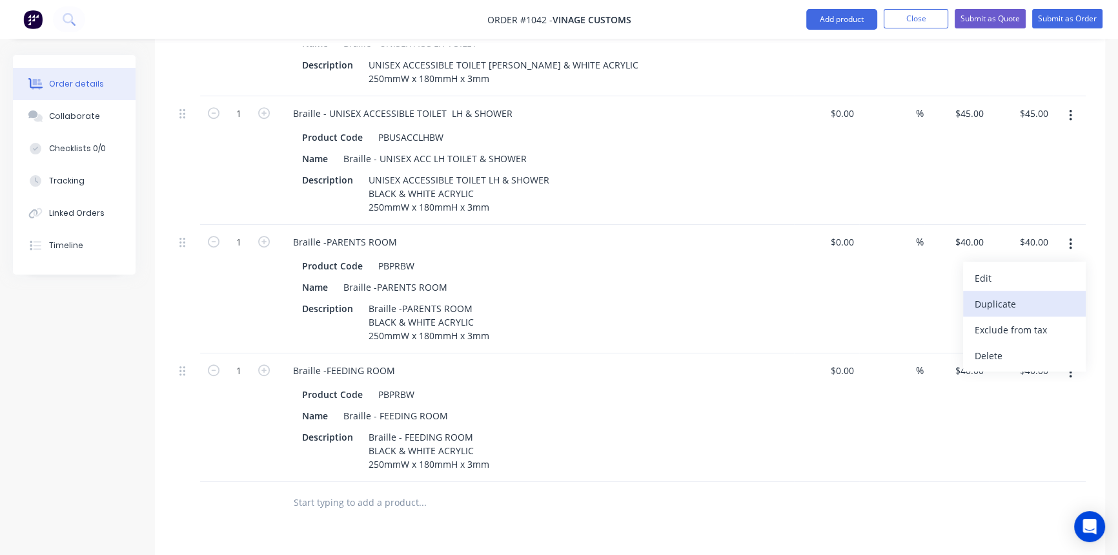
click at [999, 302] on div "Duplicate" at bounding box center [1024, 303] width 99 height 19
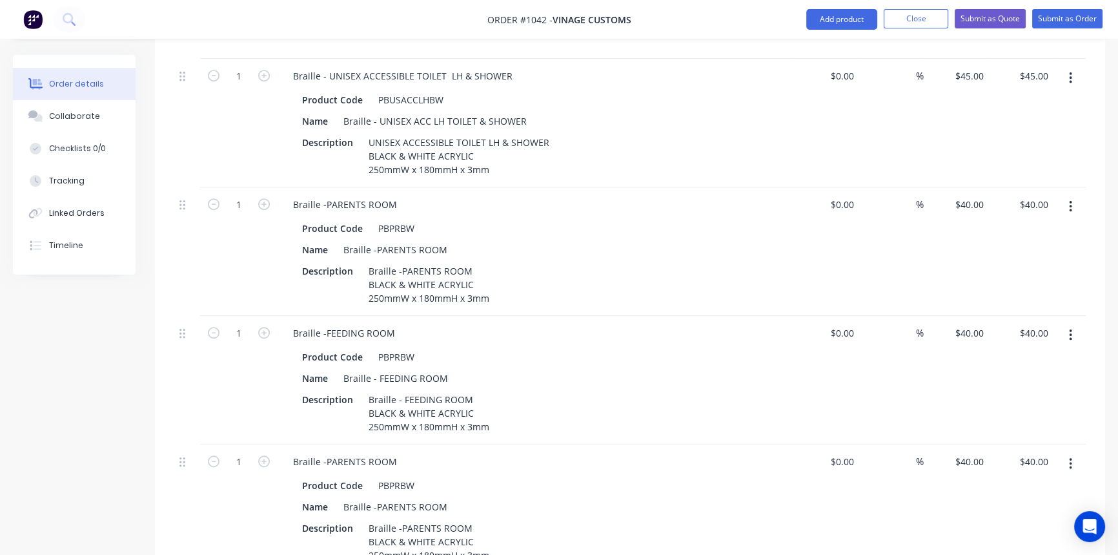
scroll to position [1044, 0]
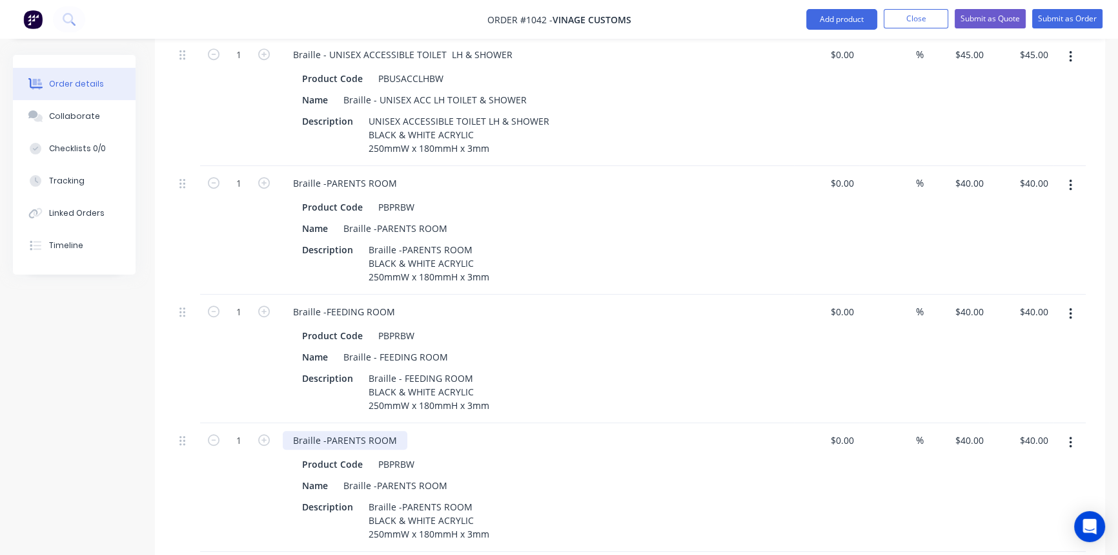
click at [398, 433] on div "Braille -PARENTS ROOM" at bounding box center [345, 440] width 125 height 19
drag, startPoint x: 390, startPoint y: 433, endPoint x: 447, endPoint y: 430, distance: 57.6
click at [447, 431] on div "Braille -PARENTS ROOM TOILET" at bounding box center [536, 440] width 506 height 19
copy div "TOILET"
click at [444, 480] on div "Braille -PARENTS ROOM" at bounding box center [395, 485] width 114 height 19
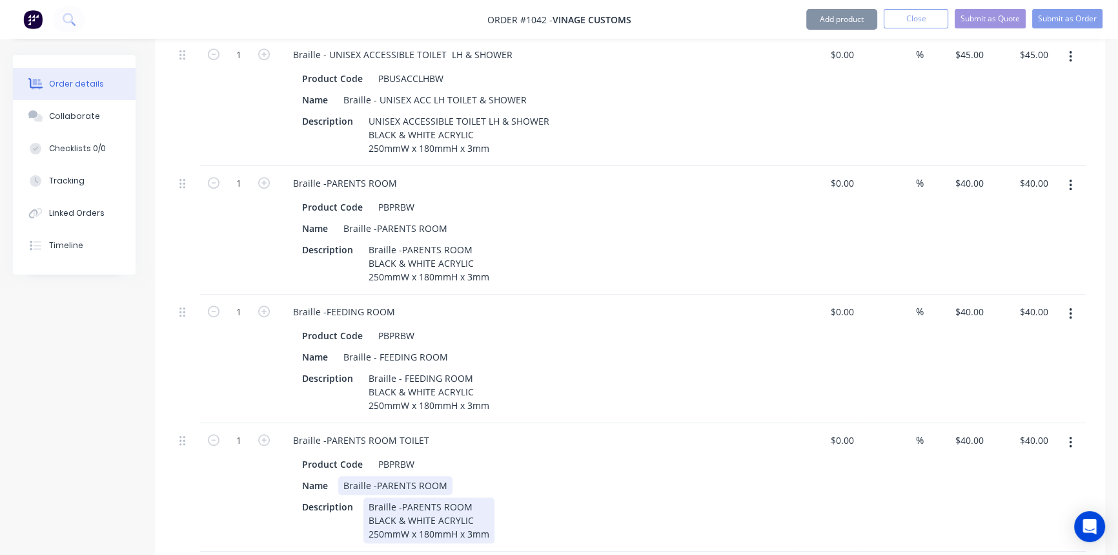
paste div
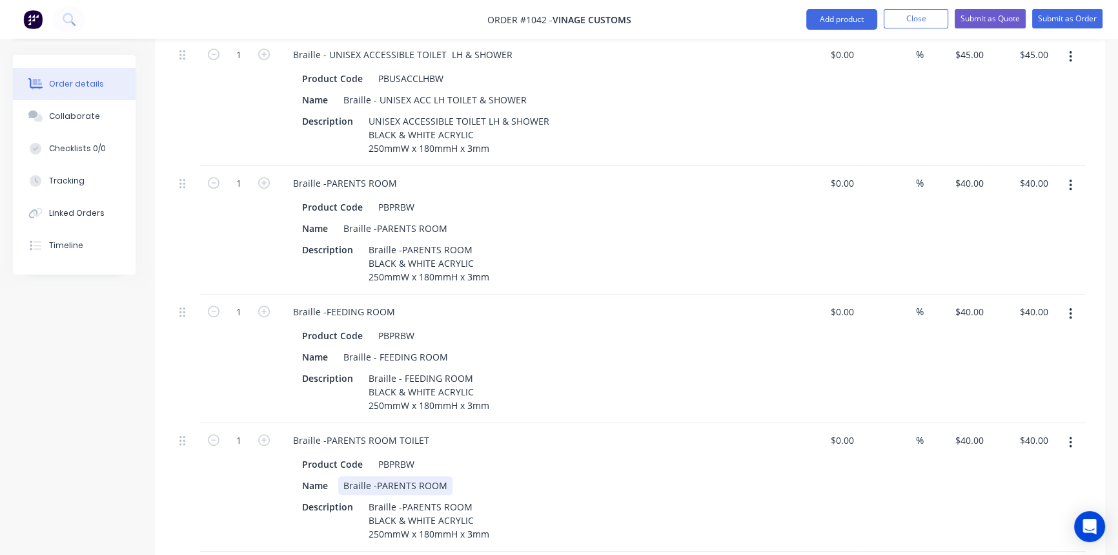
click at [445, 480] on div "Braille -PARENTS ROOM" at bounding box center [395, 485] width 114 height 19
click at [472, 497] on div "Braille -PARENTS ROOM BLACK & WHITE ACRYLIC 250mmW x 180mmH x 3mm" at bounding box center [429, 520] width 131 height 46
paste div
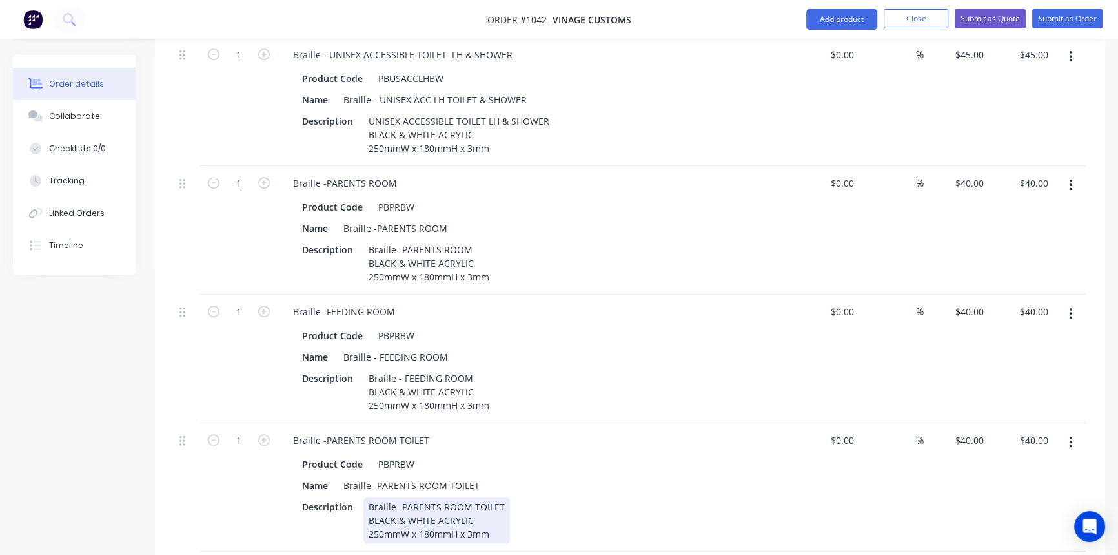
click at [578, 508] on div "Description Braille -PARENTS ROOM TOILET BLACK & WHITE ACRYLIC 250mmW x 180mmH …" at bounding box center [533, 520] width 473 height 46
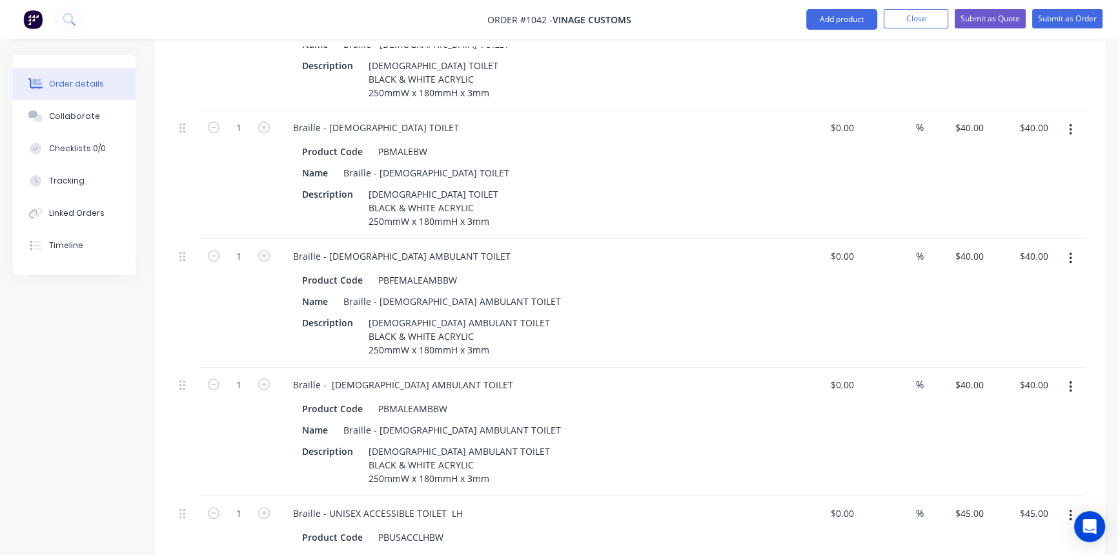
scroll to position [457, 0]
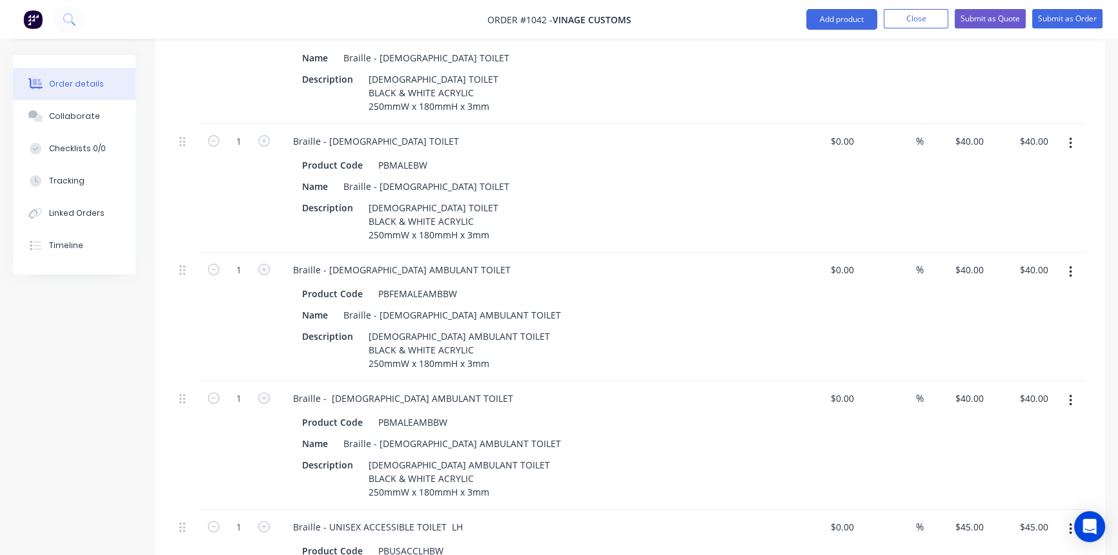
click at [1071, 138] on icon "button" at bounding box center [1070, 144] width 3 height 12
click at [994, 194] on div "Duplicate" at bounding box center [1024, 203] width 99 height 19
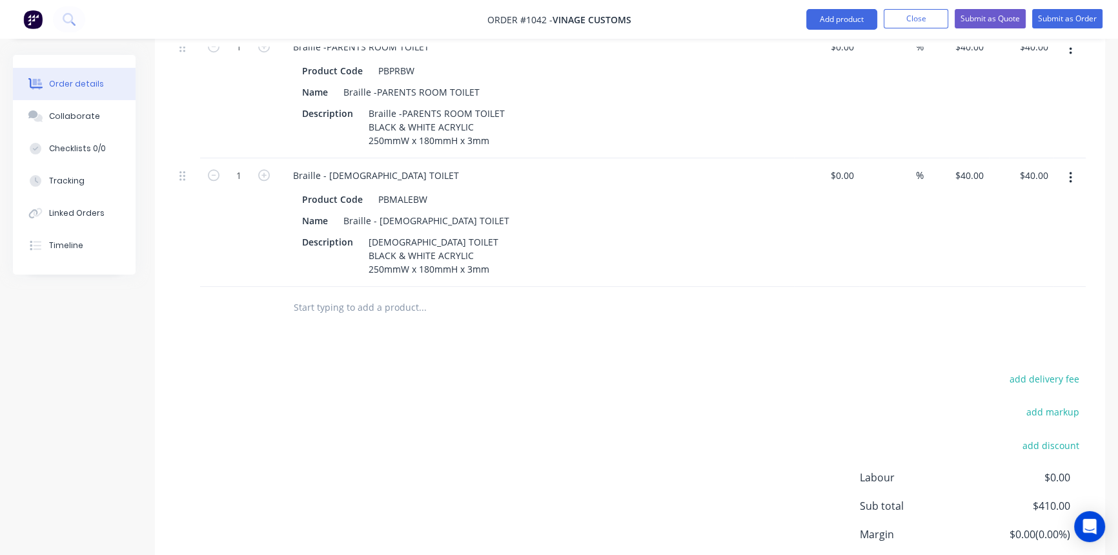
scroll to position [1454, 0]
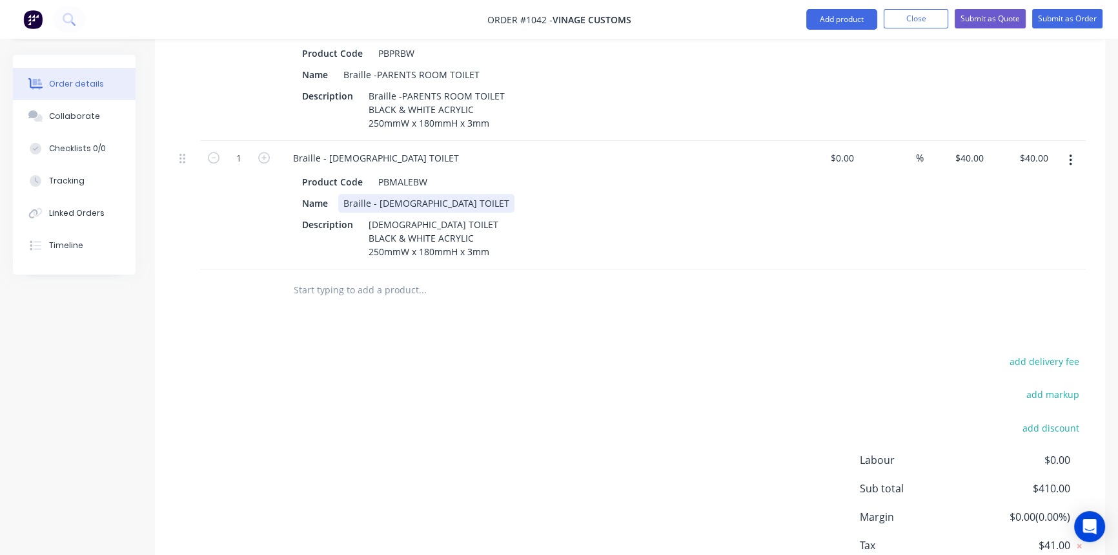
click at [440, 195] on div "Name Braille - [DEMOGRAPHIC_DATA] TOILET" at bounding box center [533, 203] width 473 height 19
click at [355, 280] on input "text" at bounding box center [422, 290] width 258 height 26
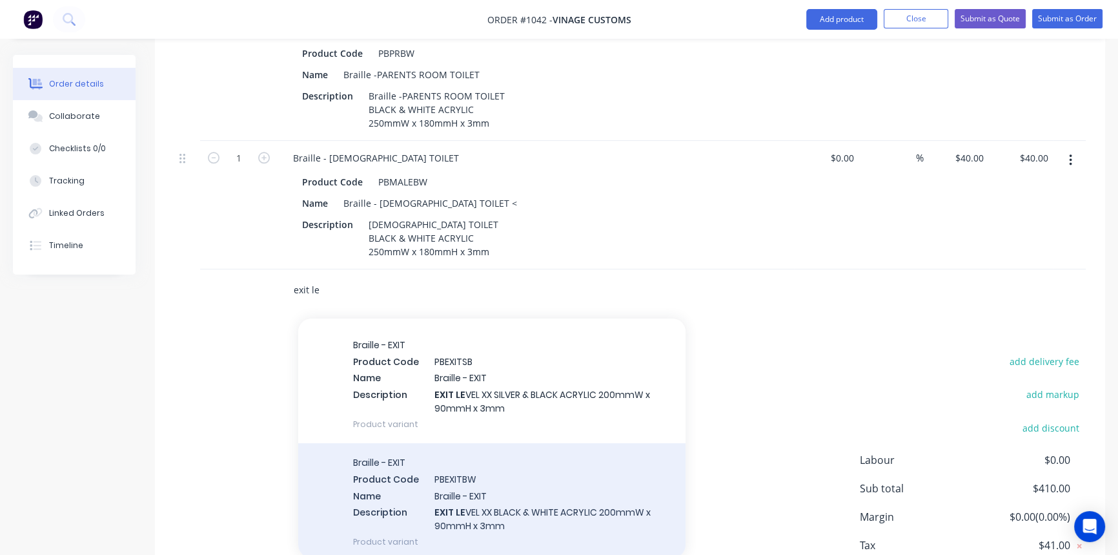
scroll to position [176, 0]
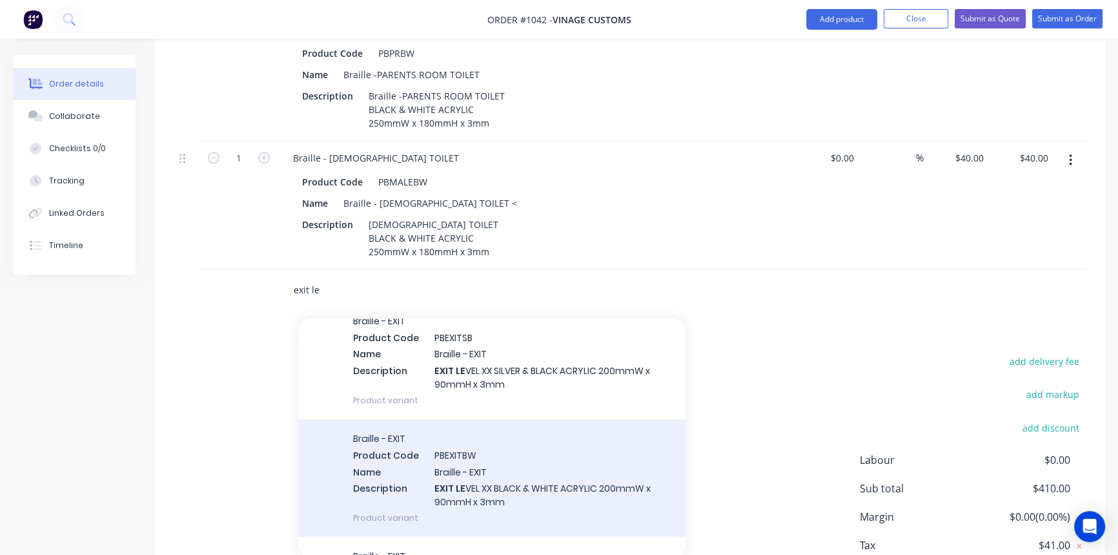
type input "exit le"
click at [501, 480] on div "Braille - EXIT Product Code PBEXITBW Name Braille - EXIT Description EXIT LE VE…" at bounding box center [491, 478] width 387 height 118
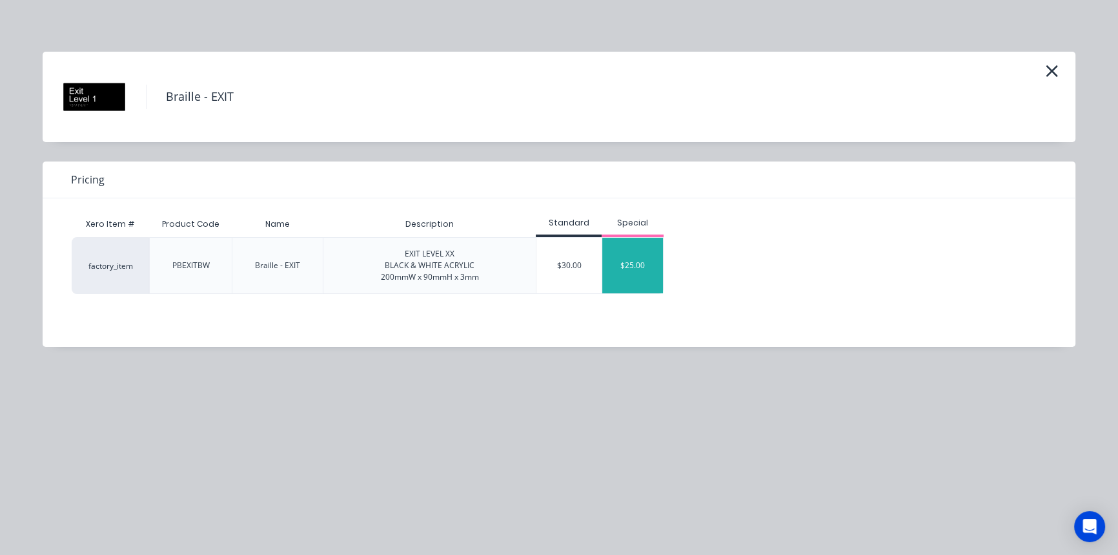
click at [644, 265] on div "$25.00" at bounding box center [632, 266] width 61 height 56
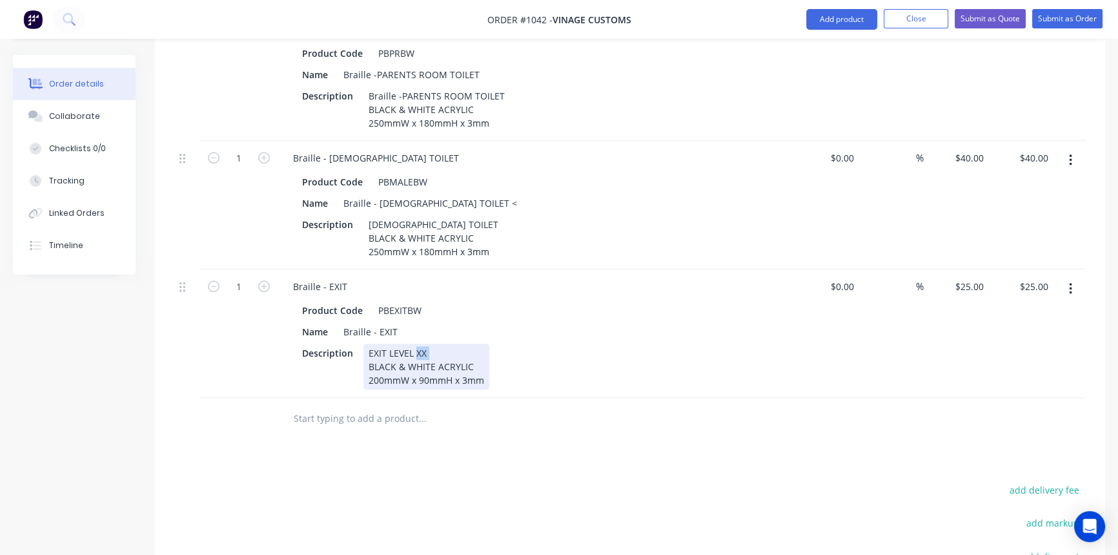
drag, startPoint x: 417, startPoint y: 345, endPoint x: 460, endPoint y: 347, distance: 42.6
click at [456, 345] on div "EXIT LEVEL XX BLACK & WHITE ACRYLIC 200mmW x 90mmH x 3mm" at bounding box center [427, 367] width 126 height 46
click at [264, 280] on icon "button" at bounding box center [264, 286] width 12 height 12
type input "2"
type input "$50.00"
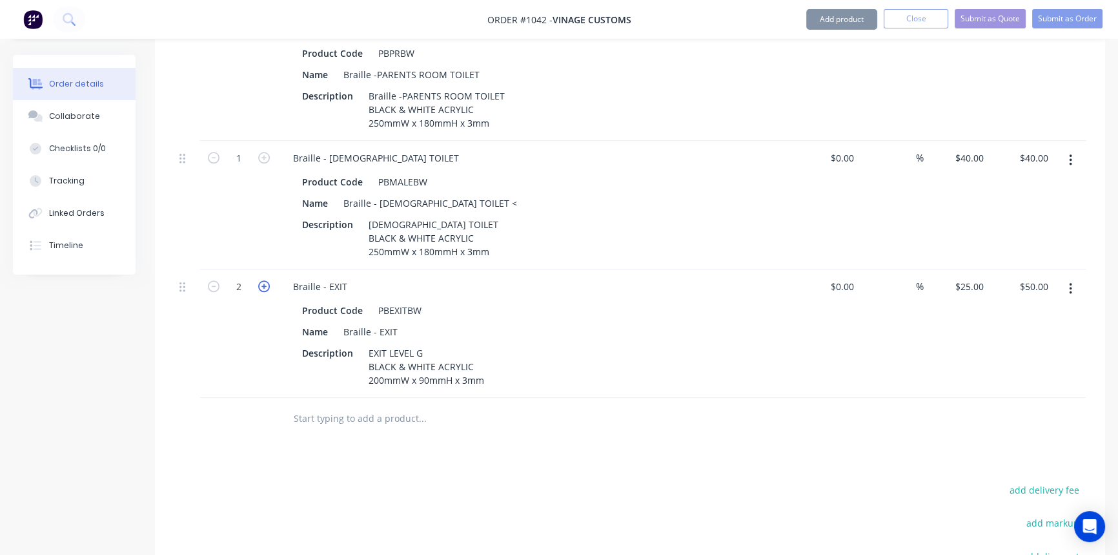
click at [264, 280] on icon "button" at bounding box center [264, 286] width 12 height 12
type input "3"
type input "$75.00"
click at [264, 280] on icon "button" at bounding box center [264, 286] width 12 height 12
type input "4"
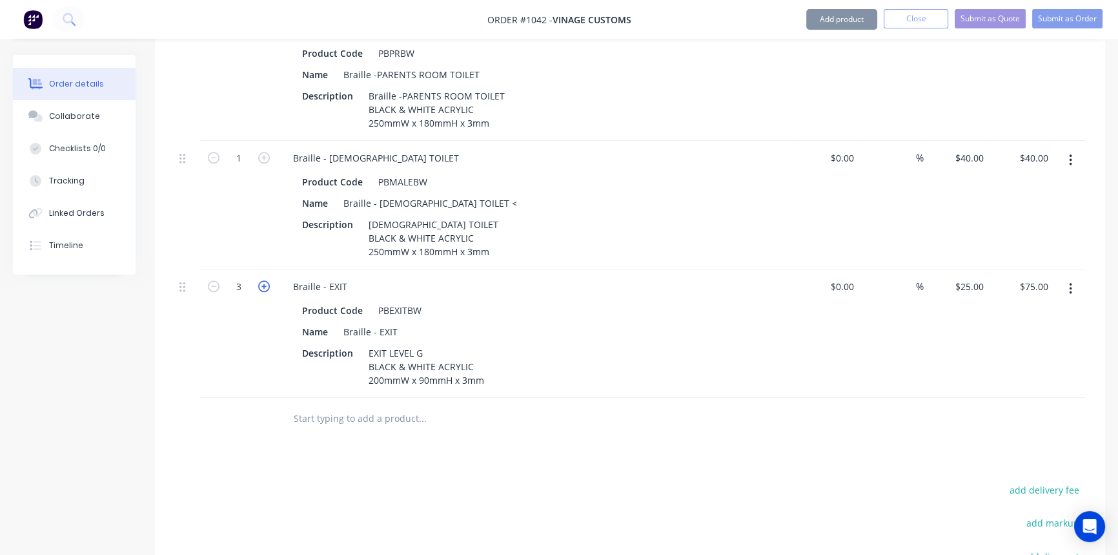
type input "$100.00"
click at [264, 280] on icon "button" at bounding box center [264, 286] width 12 height 12
type input "5"
type input "$125.00"
click at [264, 280] on icon "button" at bounding box center [264, 286] width 12 height 12
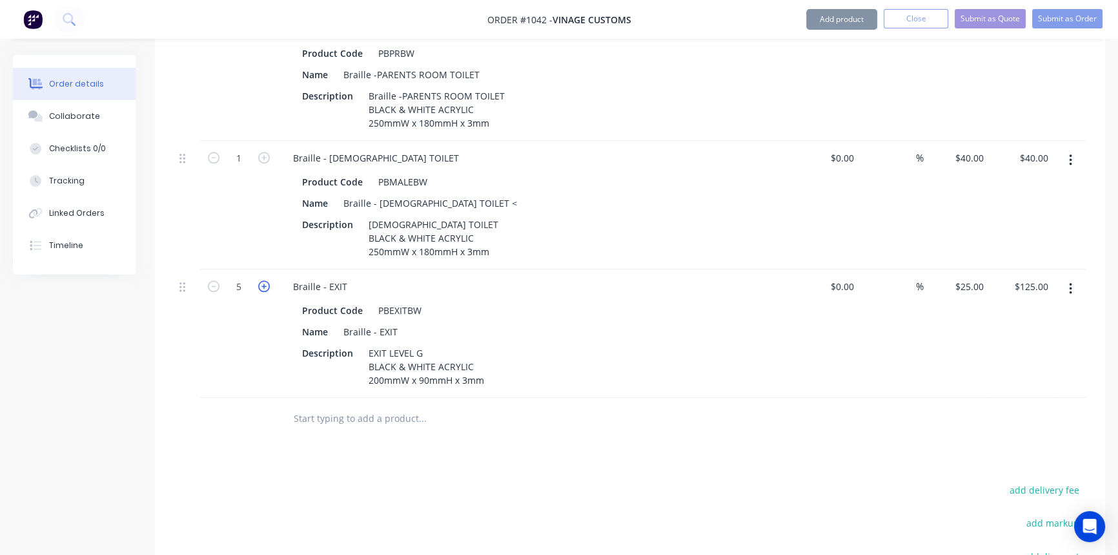
type input "6"
type input "$150.00"
click at [358, 408] on input "text" at bounding box center [422, 419] width 258 height 26
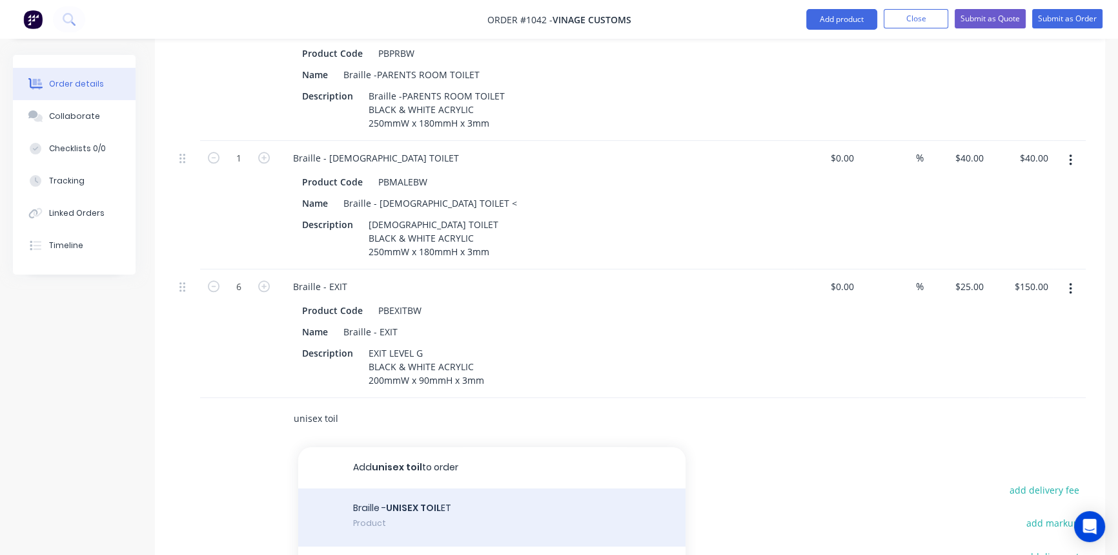
type input "unisex toil"
click at [455, 513] on div "Braille - UNISEX TOIL ET Product" at bounding box center [491, 517] width 387 height 58
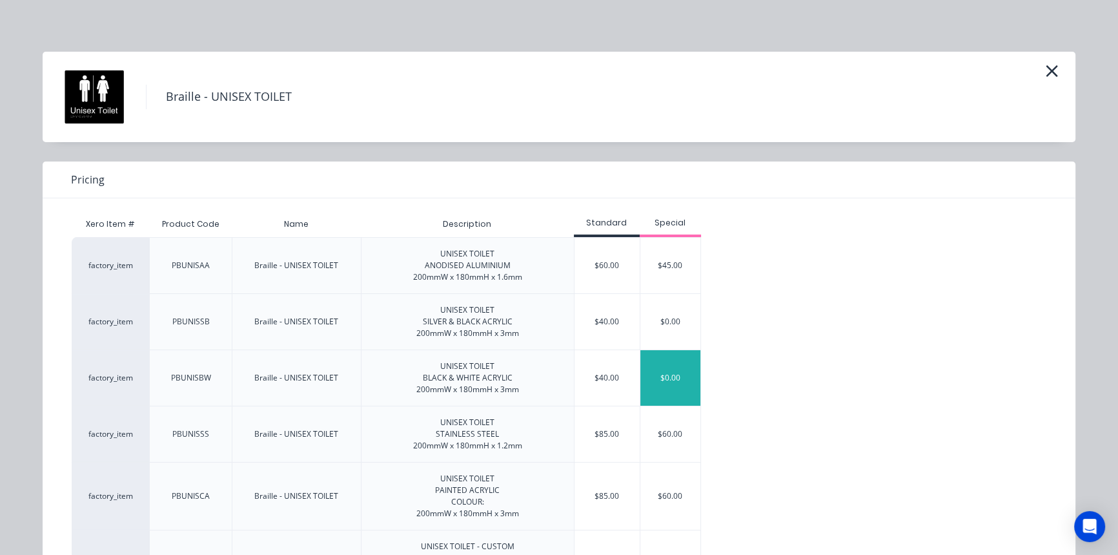
click at [660, 387] on div "$0.00" at bounding box center [671, 378] width 61 height 56
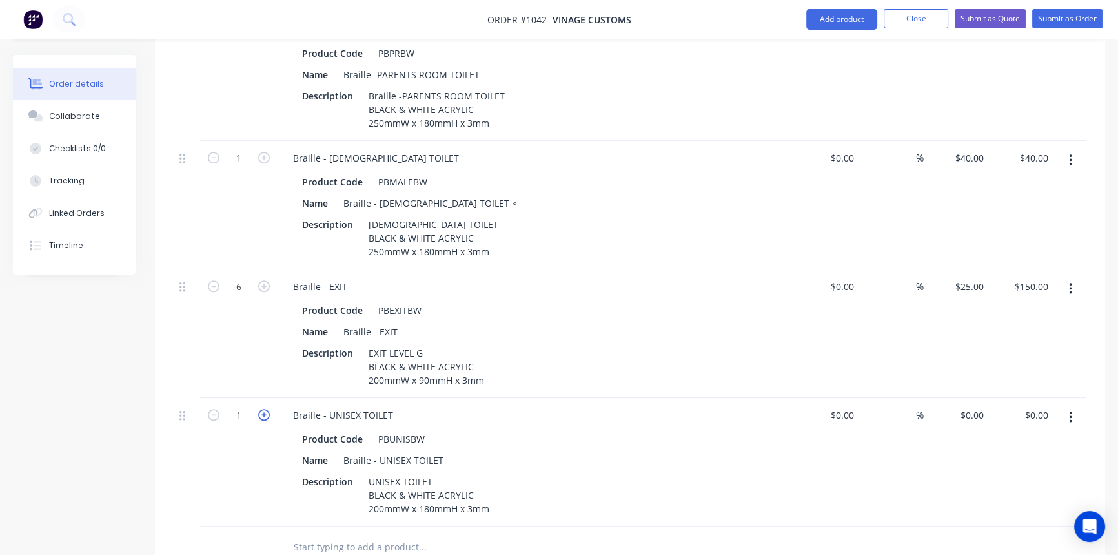
click at [259, 409] on icon "button" at bounding box center [264, 415] width 12 height 12
type input "2"
click at [972, 406] on div "0 $0.00" at bounding box center [971, 415] width 35 height 19
type input "$40.00"
type input "$80.00"
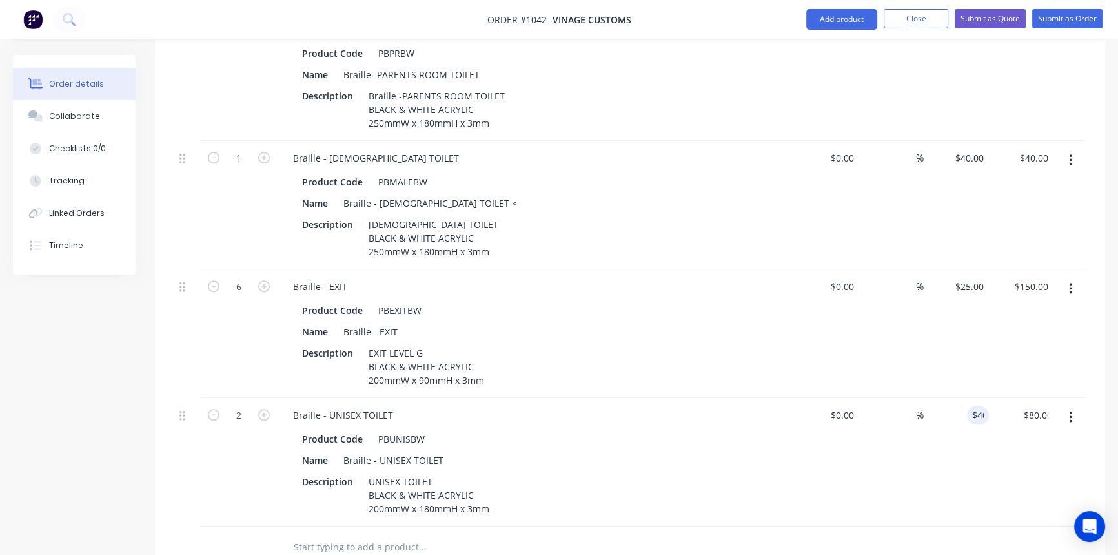
click at [876, 478] on div "%" at bounding box center [891, 462] width 65 height 129
click at [701, 472] on div "Description UNISEX TOILET BLACK & WHITE ACRYLIC 200mmW x 180mmH x 3mm" at bounding box center [533, 495] width 473 height 46
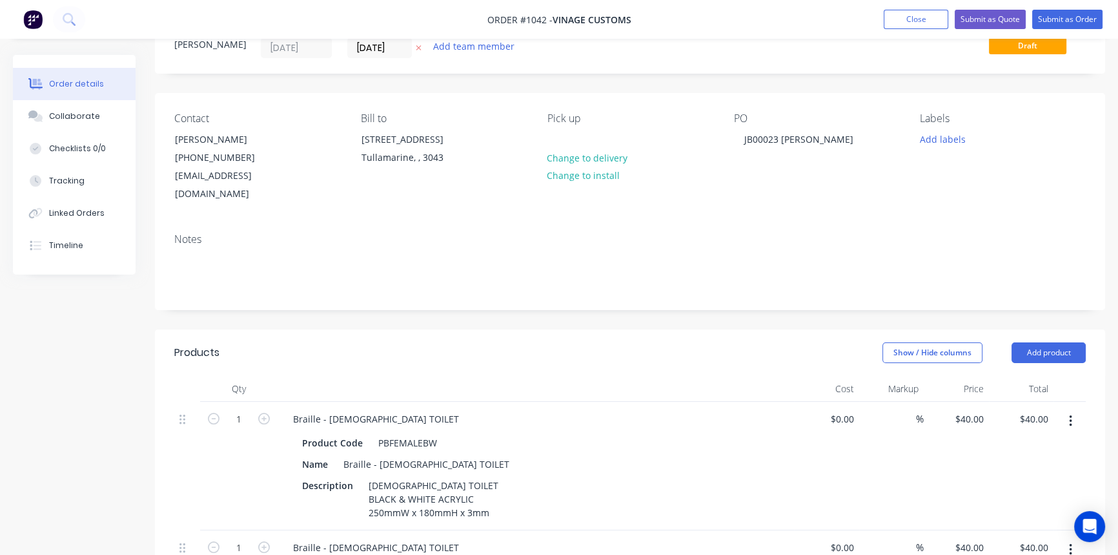
scroll to position [0, 0]
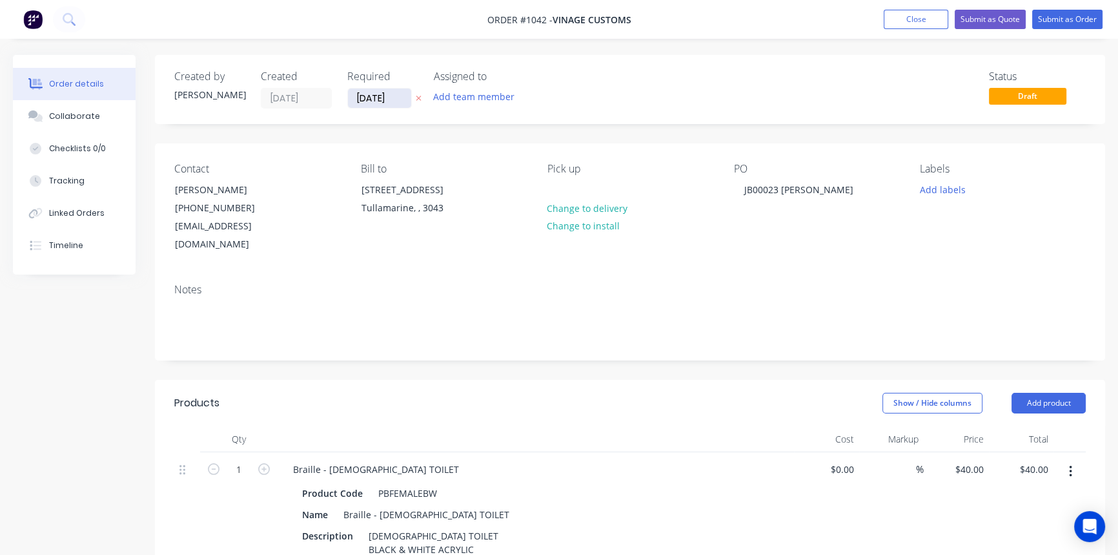
click at [376, 97] on input "[DATE]" at bounding box center [379, 97] width 63 height 19
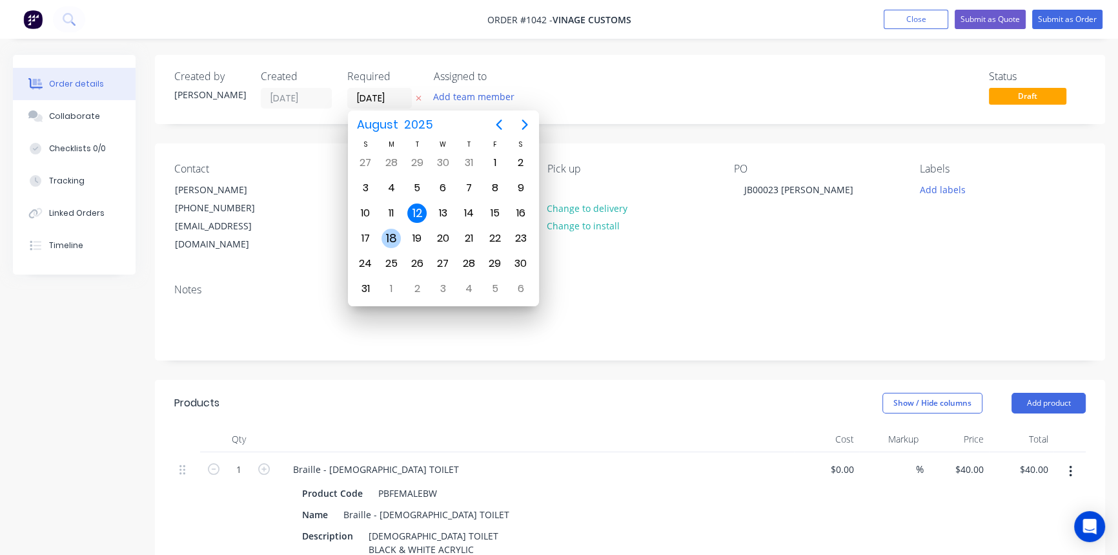
click at [382, 243] on div "18" at bounding box center [391, 238] width 26 height 25
type input "[DATE]"
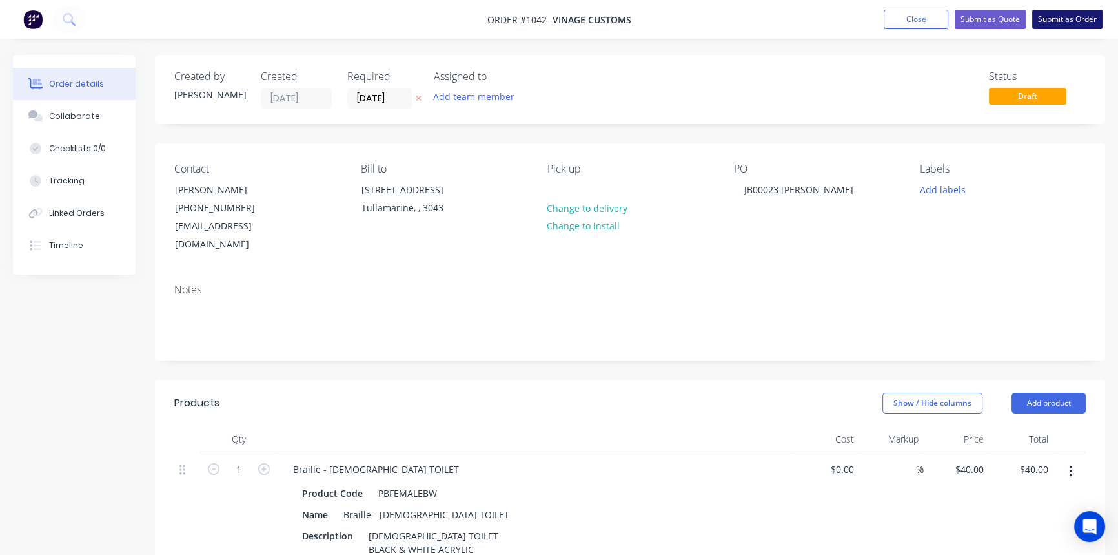
click at [1065, 16] on button "Submit as Order" at bounding box center [1068, 19] width 70 height 19
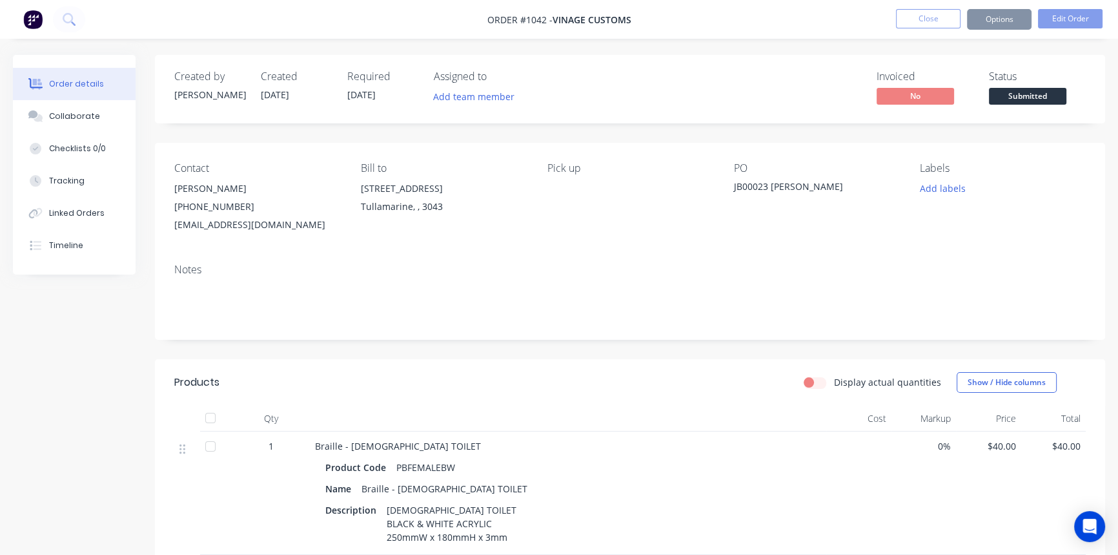
click at [1007, 24] on button "Options" at bounding box center [999, 19] width 65 height 21
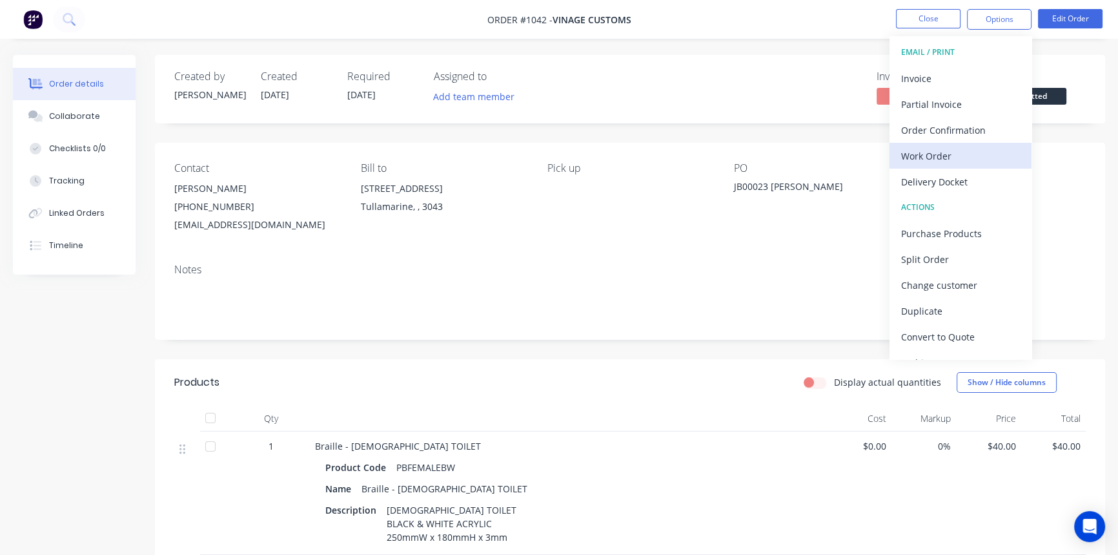
click at [960, 154] on div "Work Order" at bounding box center [960, 156] width 119 height 19
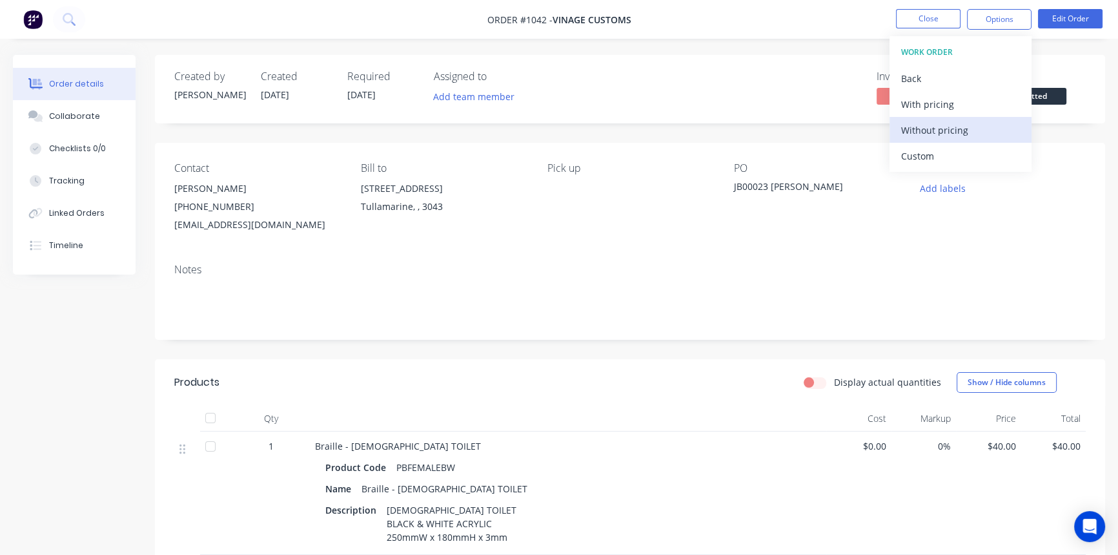
click at [928, 132] on div "Without pricing" at bounding box center [960, 130] width 119 height 19
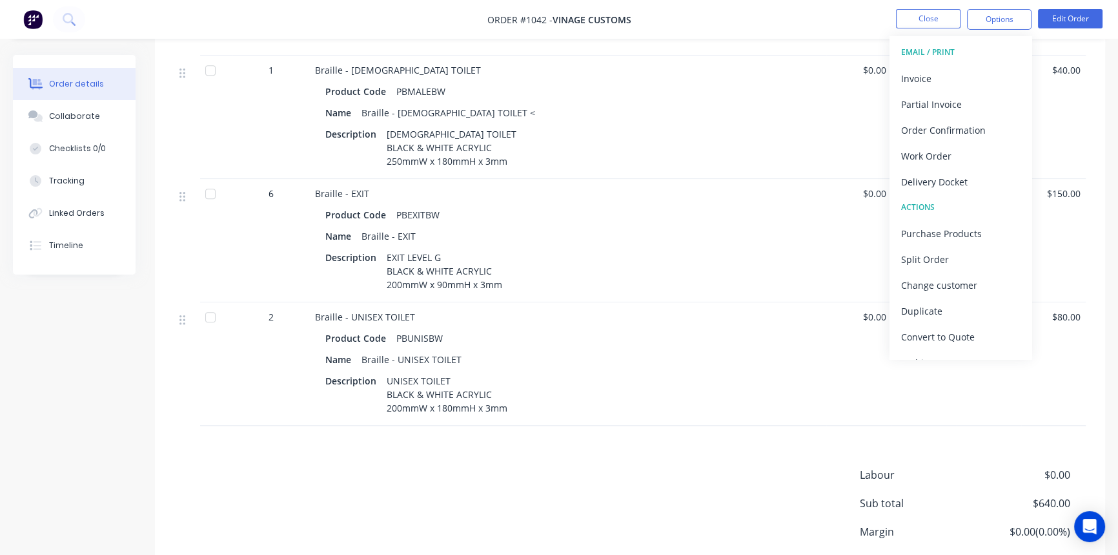
scroll to position [1585, 0]
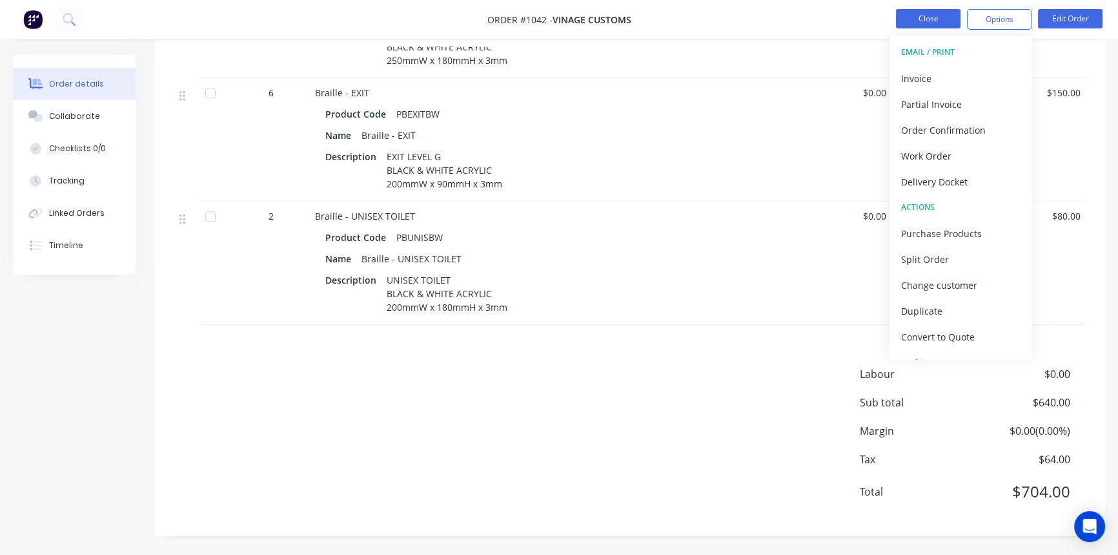
click at [923, 19] on button "Close" at bounding box center [928, 18] width 65 height 19
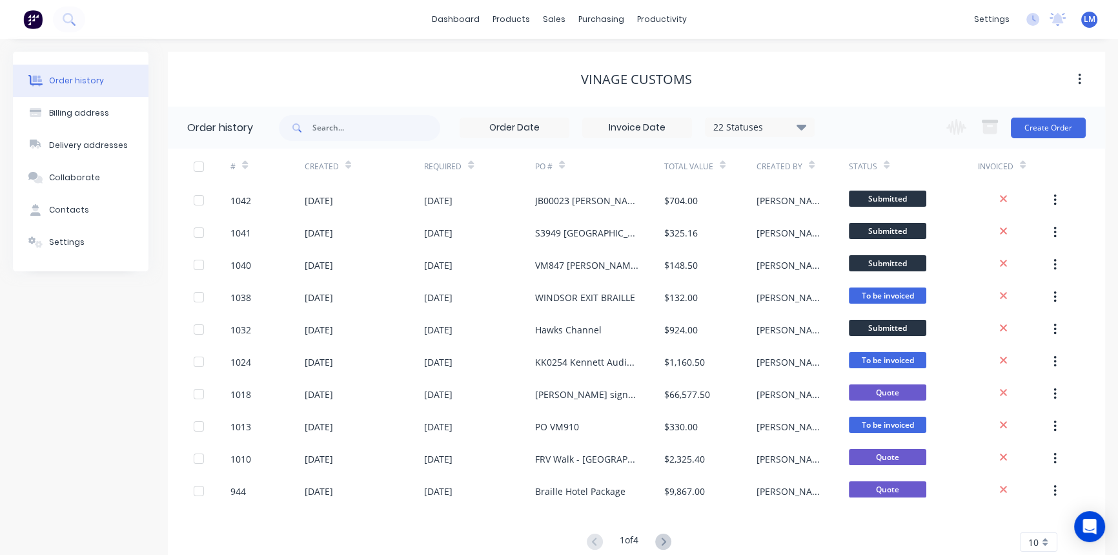
click at [30, 19] on img at bounding box center [32, 19] width 19 height 19
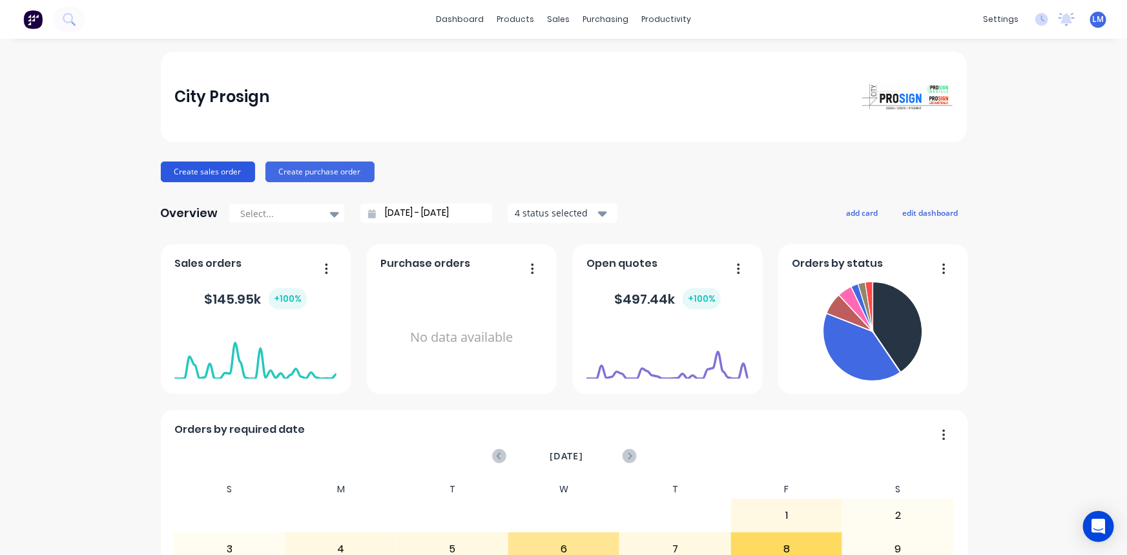
click at [207, 174] on button "Create sales order" at bounding box center [208, 171] width 94 height 21
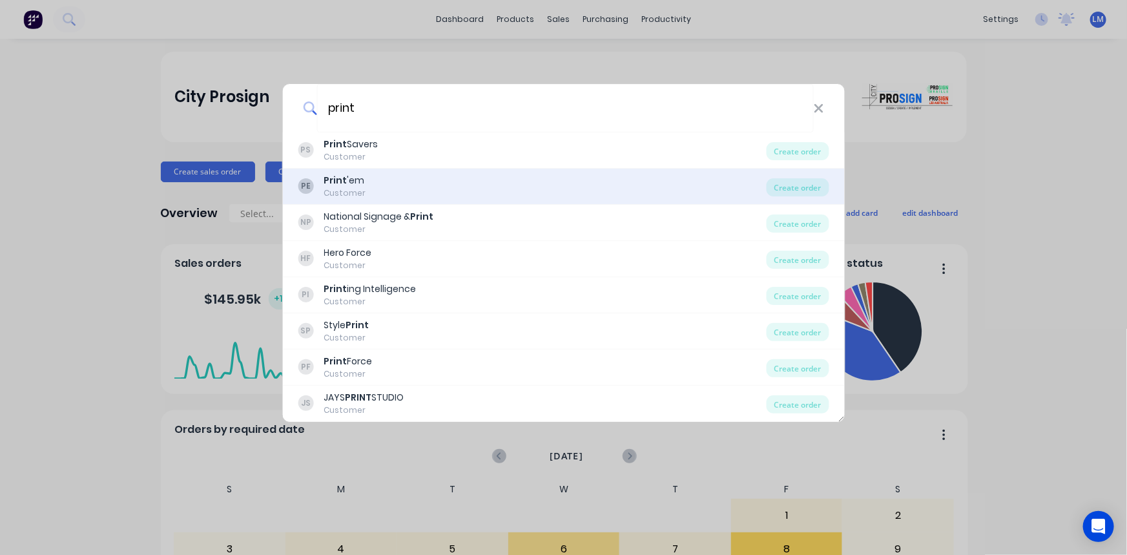
type input "print"
click at [375, 198] on div "PE Print 'em Customer" at bounding box center [532, 186] width 469 height 25
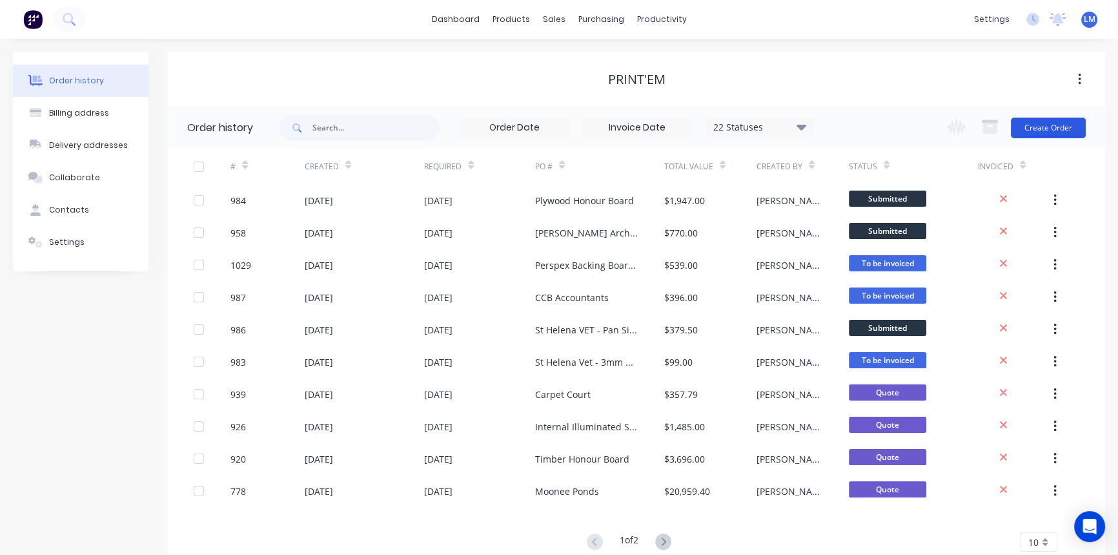
click at [1054, 123] on button "Create Order" at bounding box center [1048, 128] width 75 height 21
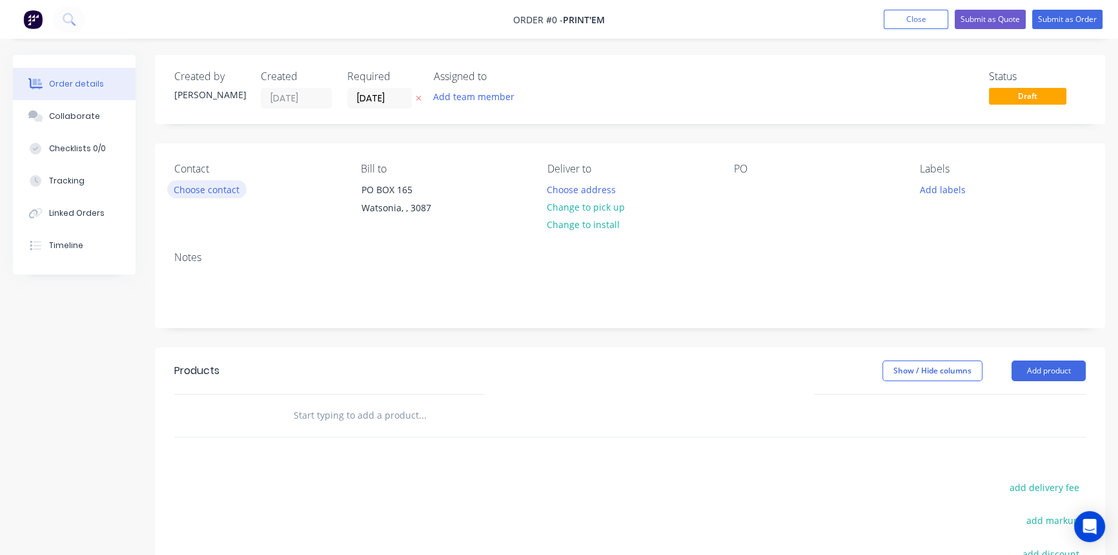
click at [212, 186] on button "Choose contact" at bounding box center [206, 188] width 79 height 17
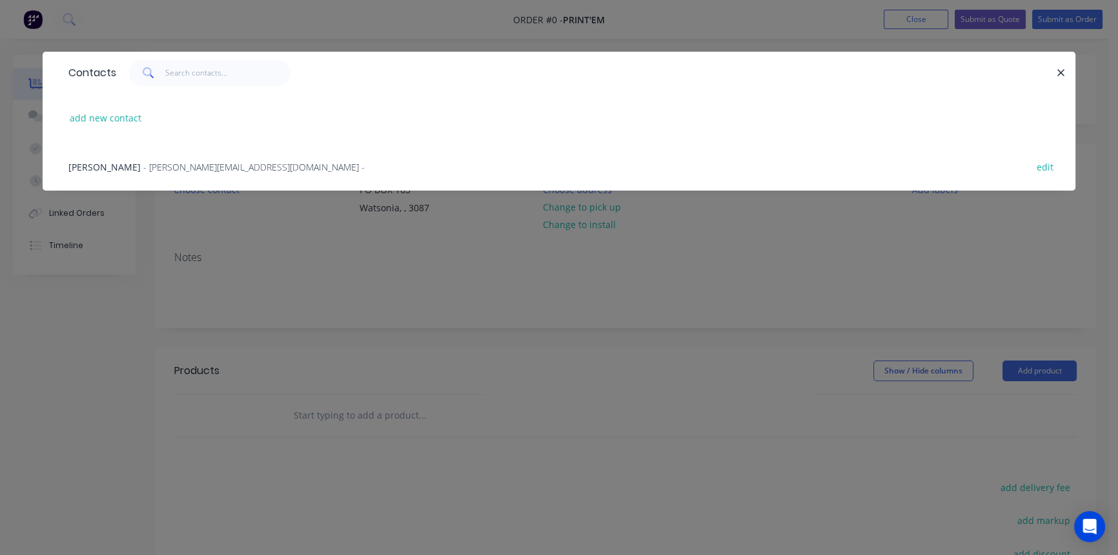
click at [179, 167] on span "- [PERSON_NAME][EMAIL_ADDRESS][DOMAIN_NAME] -" at bounding box center [253, 167] width 221 height 12
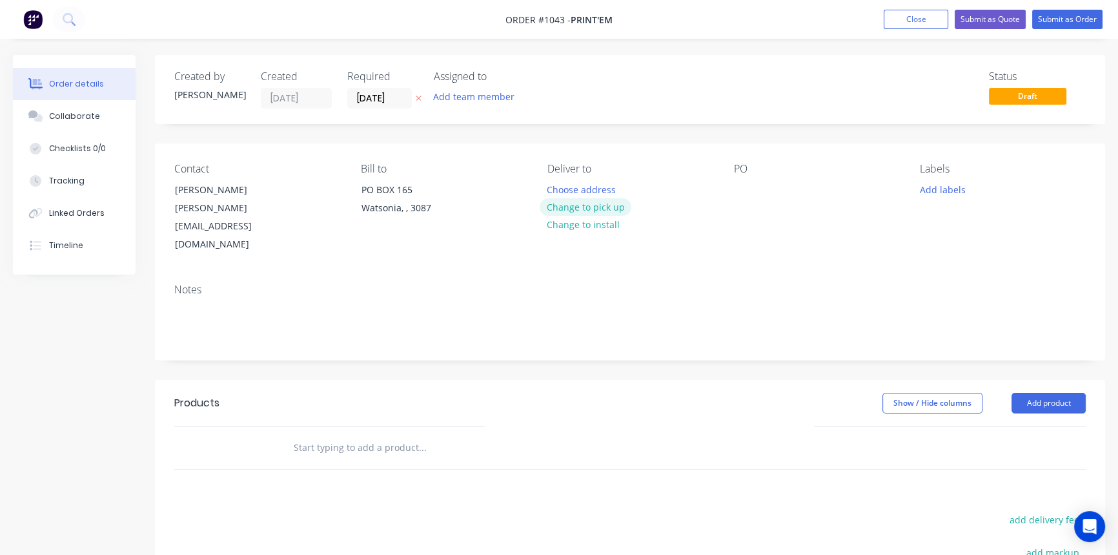
click at [587, 203] on button "Change to pick up" at bounding box center [586, 206] width 92 height 17
click at [747, 192] on div at bounding box center [744, 189] width 21 height 19
click at [822, 190] on div "[PERSON_NAME] Family LAw" at bounding box center [805, 189] width 143 height 19
click at [378, 435] on input "text" at bounding box center [422, 448] width 258 height 26
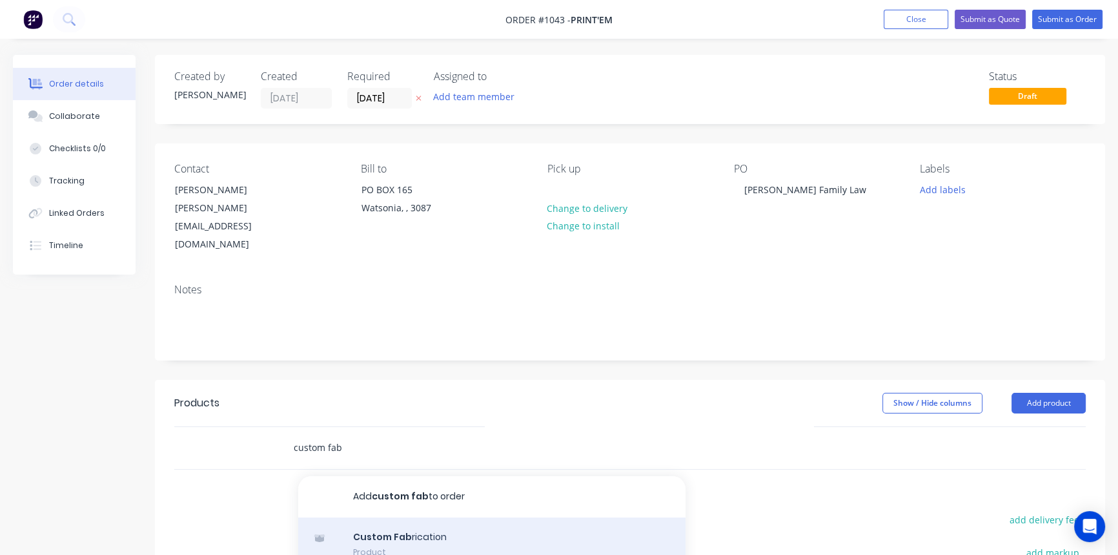
type input "custom fab"
click at [408, 517] on div "Custom Fab rication Product" at bounding box center [491, 544] width 387 height 54
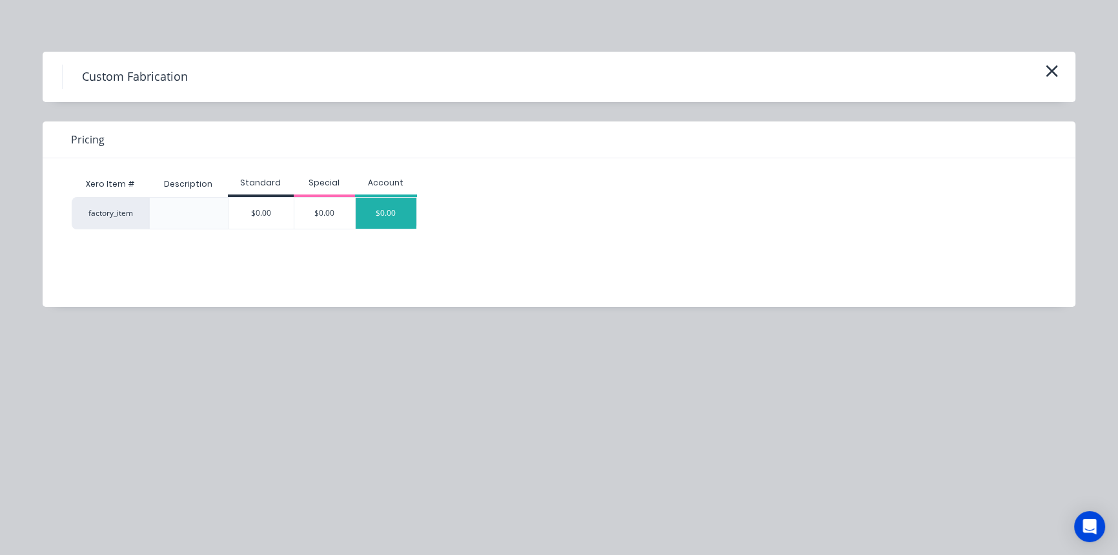
click at [393, 219] on div "$0.00" at bounding box center [386, 213] width 61 height 31
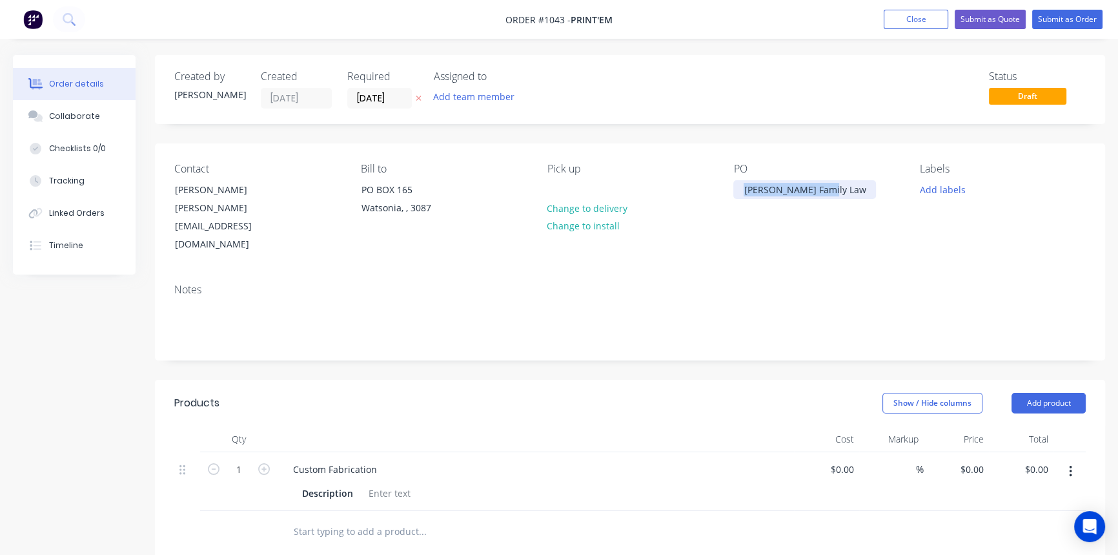
drag, startPoint x: 827, startPoint y: 189, endPoint x: 743, endPoint y: 201, distance: 84.9
click at [743, 201] on div "PO [PERSON_NAME] Family Law" at bounding box center [817, 208] width 166 height 91
copy div "[PERSON_NAME] Family Law"
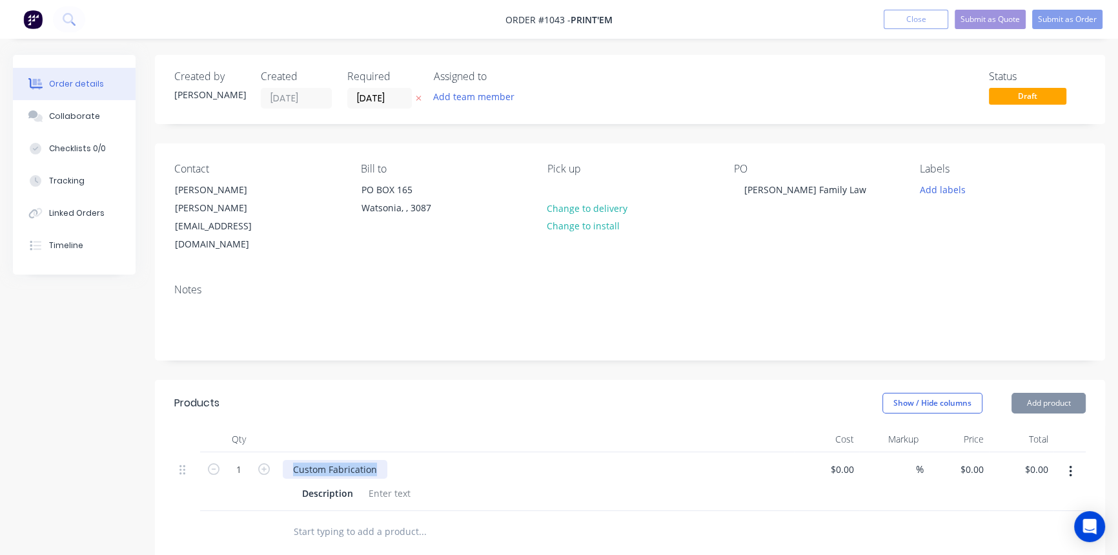
drag, startPoint x: 373, startPoint y: 437, endPoint x: 277, endPoint y: 442, distance: 96.4
click at [278, 452] on div "Custom Fabrication Description" at bounding box center [536, 481] width 517 height 59
paste div
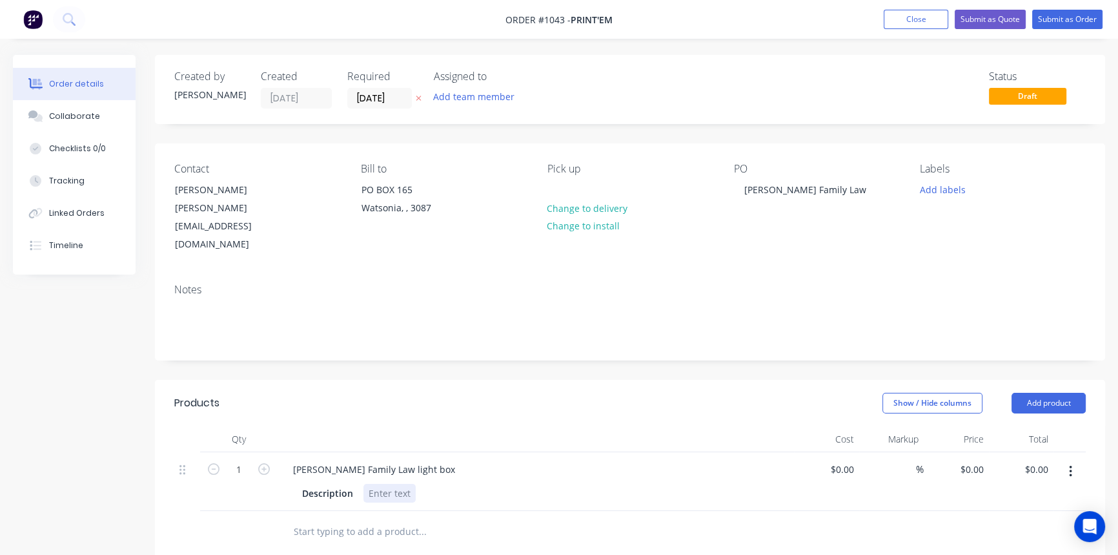
click at [375, 484] on div at bounding box center [390, 493] width 52 height 19
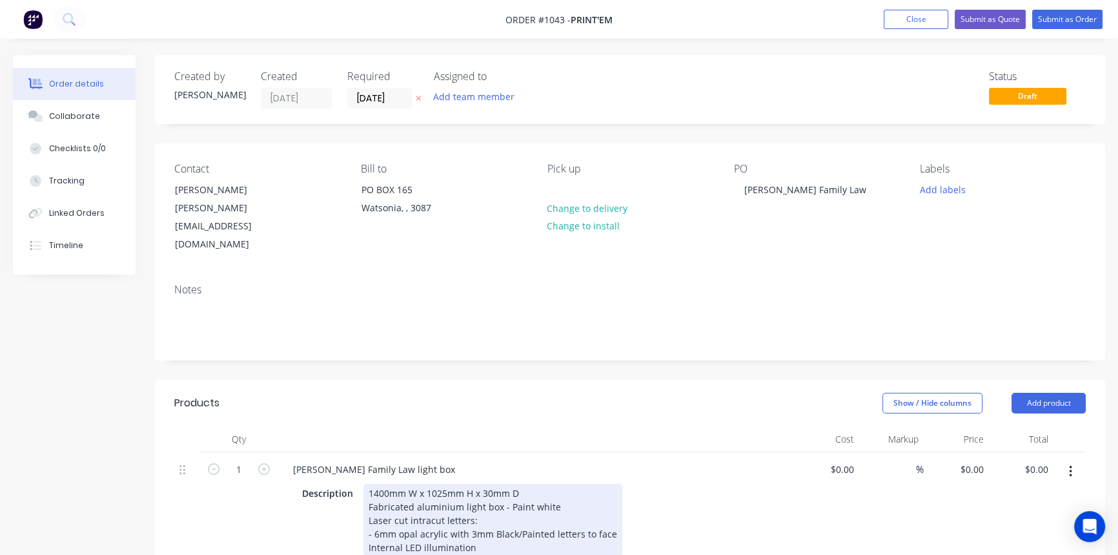
click at [502, 512] on div "1400mm W x 1025mm H x 30mm D Fabricated aluminium light box - Paint white Laser…" at bounding box center [493, 520] width 259 height 73
click at [615, 501] on div "Description 1400mm W x 1025mm H x 30mm D Fabricated aluminium light box - Paint…" at bounding box center [533, 520] width 473 height 73
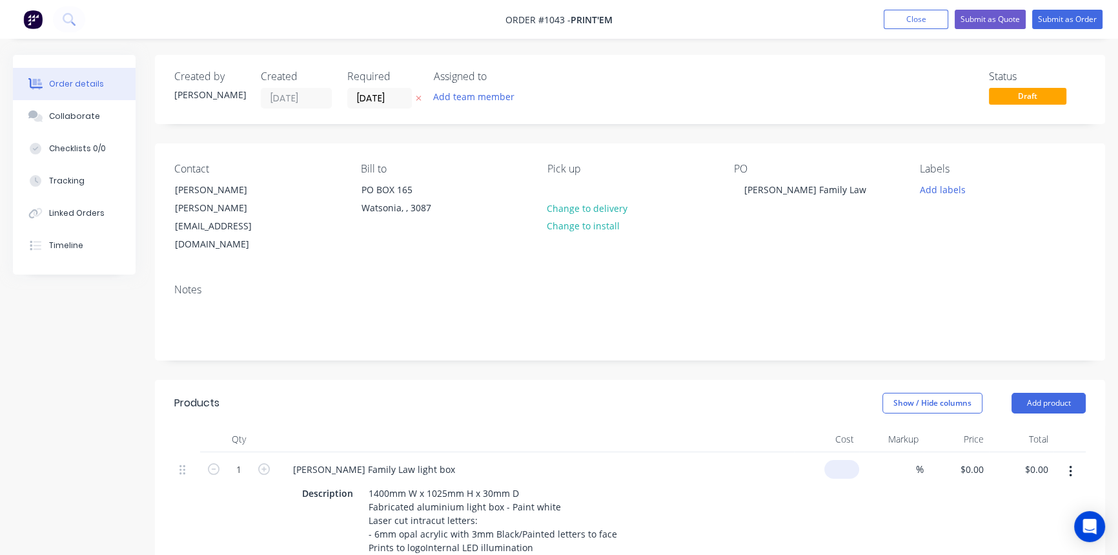
click at [842, 460] on div "$0.00" at bounding box center [842, 469] width 35 height 19
type input "$1,150.00"
click at [912, 460] on input at bounding box center [908, 469] width 15 height 19
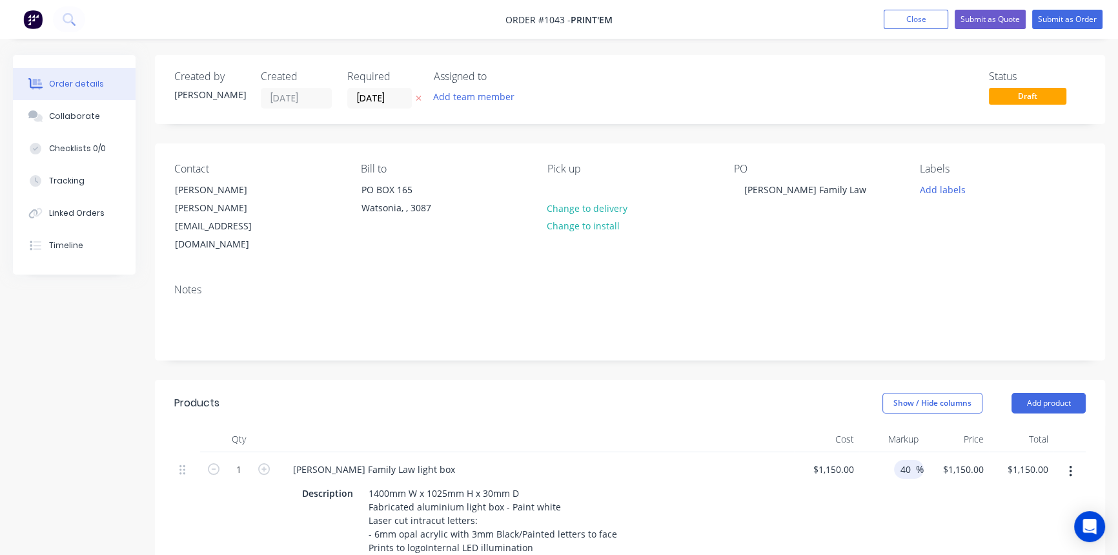
type input "40"
type input "$1,610.00"
click at [905, 469] on div "40 40 %" at bounding box center [891, 508] width 65 height 113
click at [977, 15] on button "Submit as Quote" at bounding box center [990, 19] width 71 height 19
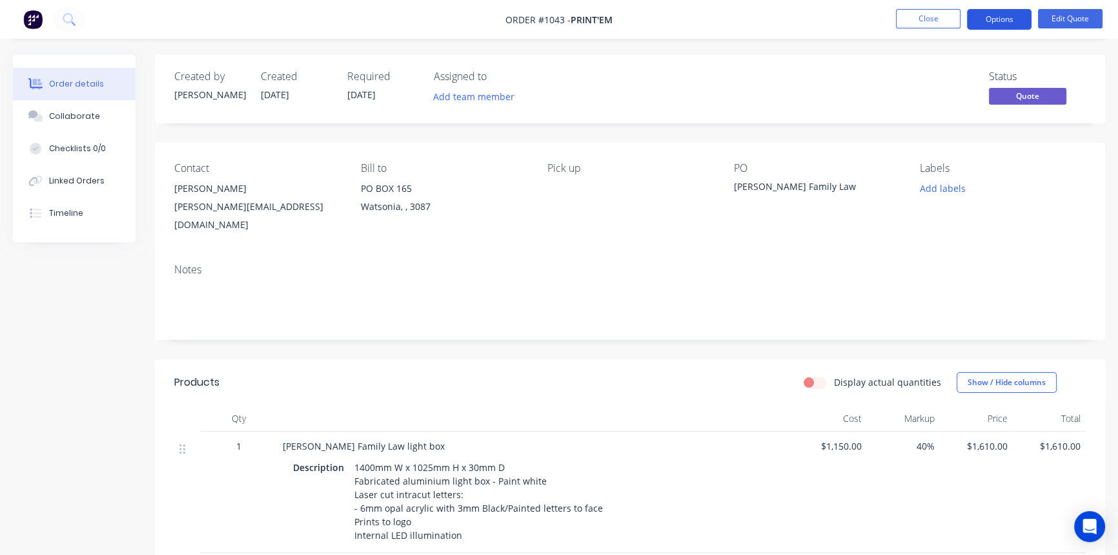
click at [991, 19] on button "Options" at bounding box center [999, 19] width 65 height 21
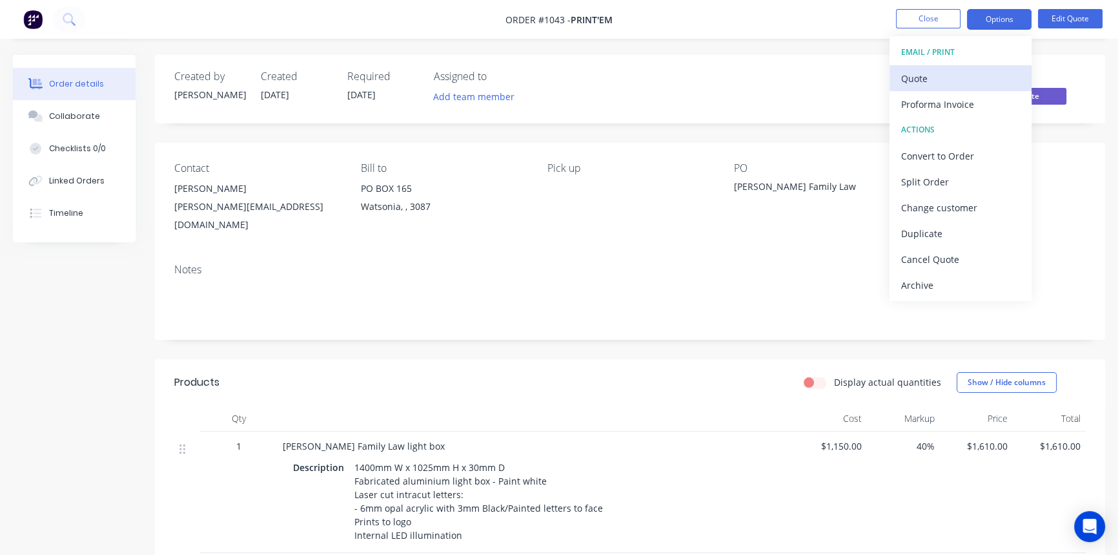
click at [942, 81] on div "Quote" at bounding box center [960, 78] width 119 height 19
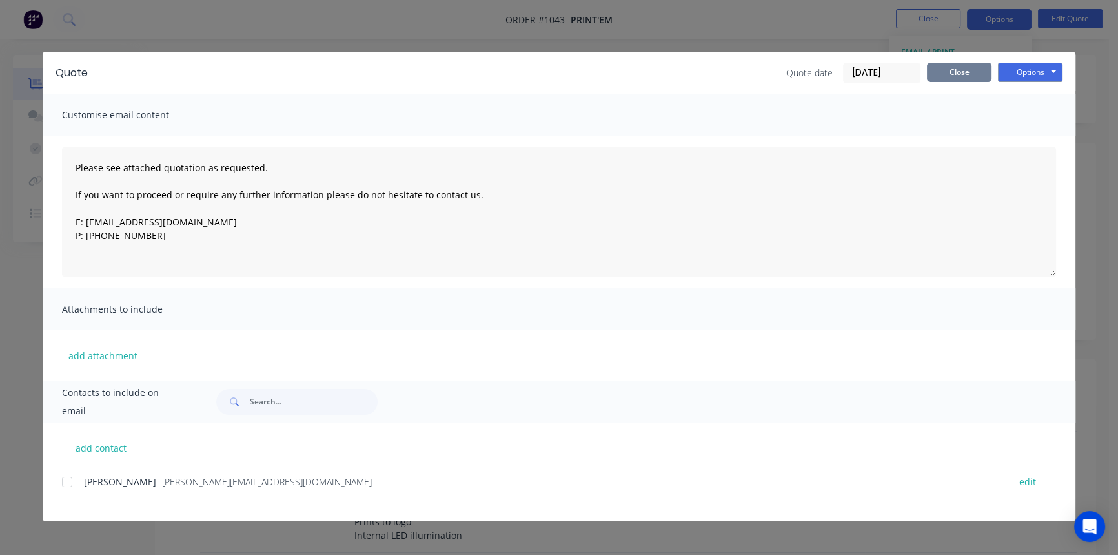
click at [952, 76] on button "Close" at bounding box center [959, 72] width 65 height 19
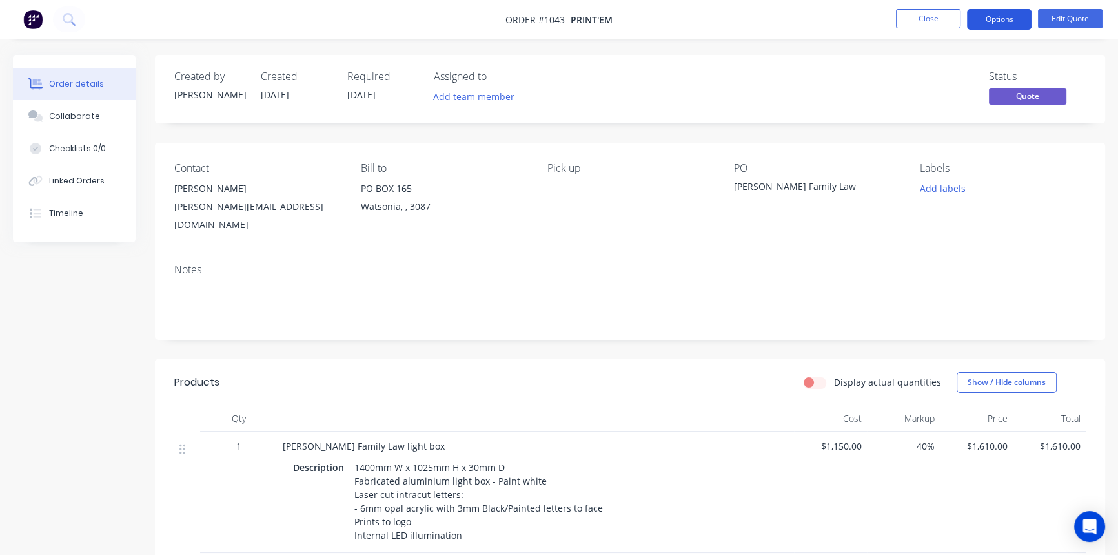
click at [991, 23] on button "Options" at bounding box center [999, 19] width 65 height 21
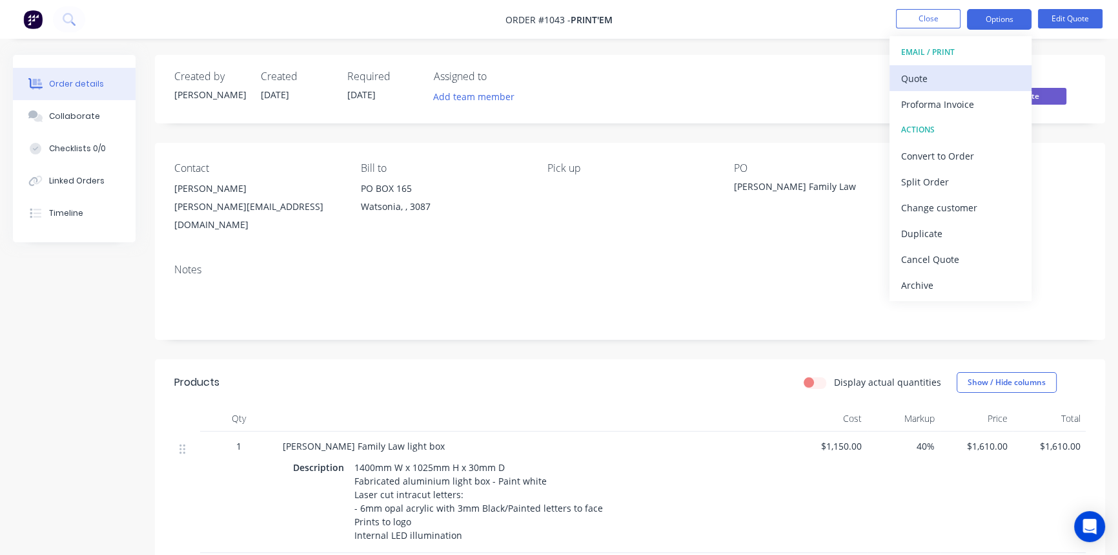
click at [943, 78] on div "Quote" at bounding box center [960, 78] width 119 height 19
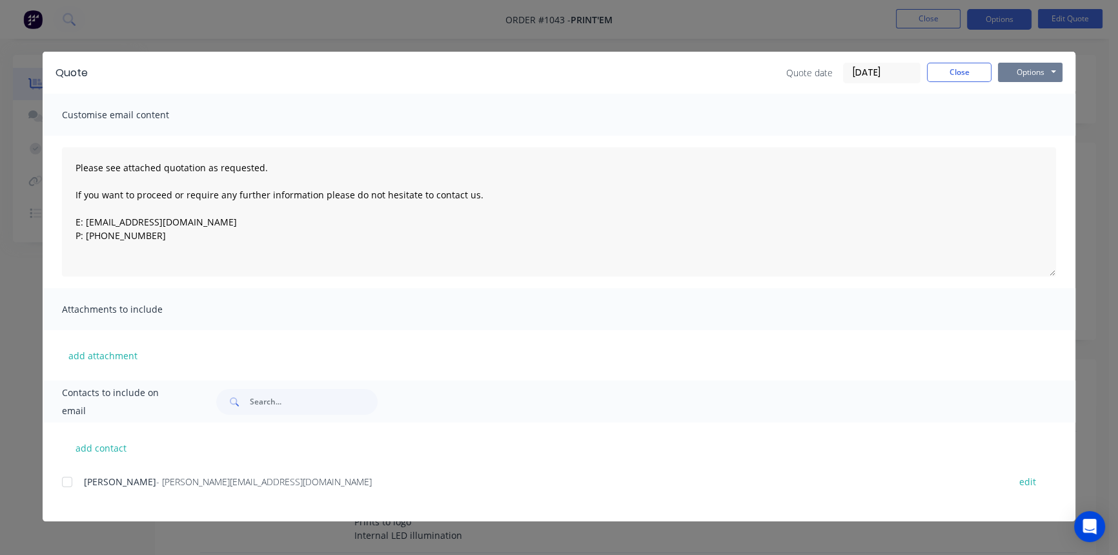
click at [1022, 66] on button "Options" at bounding box center [1030, 72] width 65 height 19
click at [1025, 112] on button "Print" at bounding box center [1039, 116] width 83 height 21
click at [952, 70] on button "Close" at bounding box center [959, 72] width 65 height 19
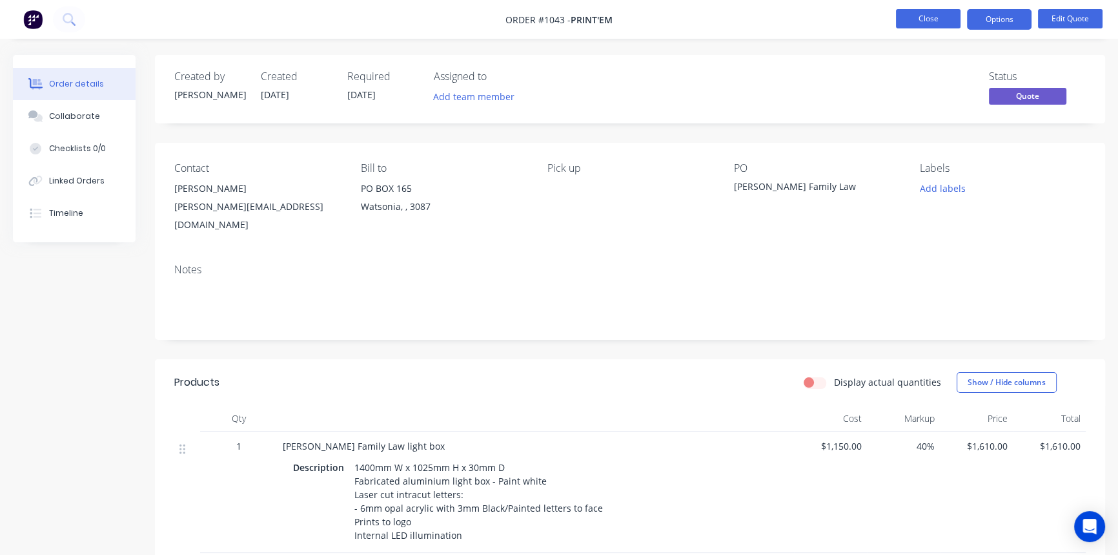
click at [930, 15] on button "Close" at bounding box center [928, 18] width 65 height 19
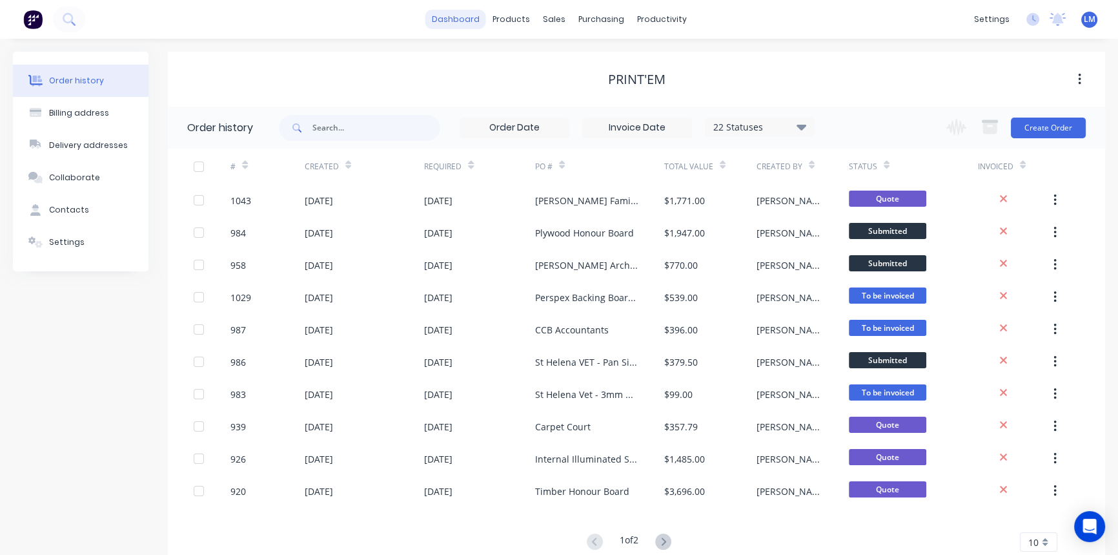
click at [460, 25] on link "dashboard" at bounding box center [456, 19] width 61 height 19
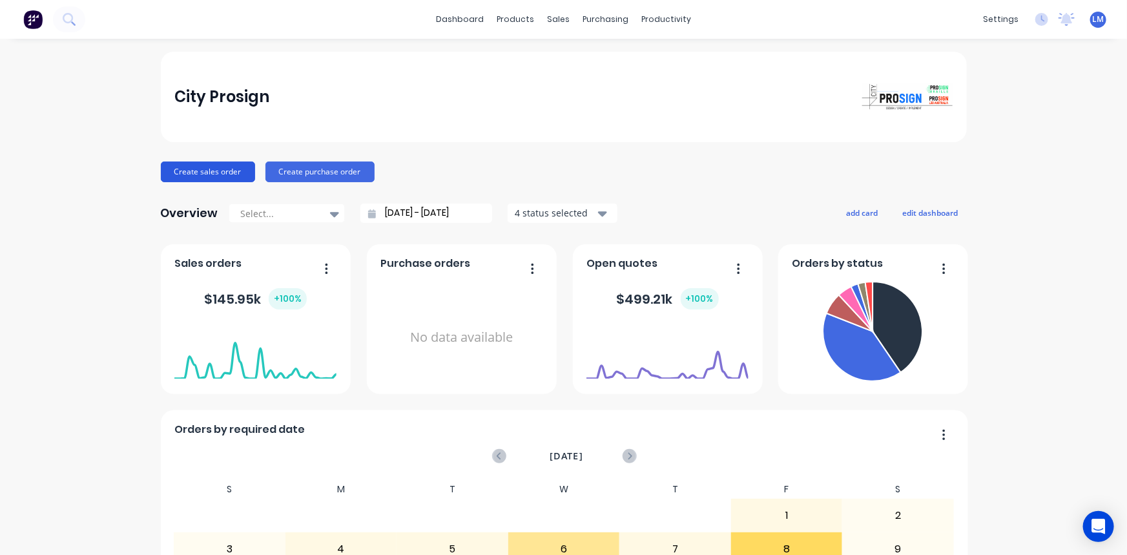
click at [163, 169] on button "Create sales order" at bounding box center [208, 171] width 94 height 21
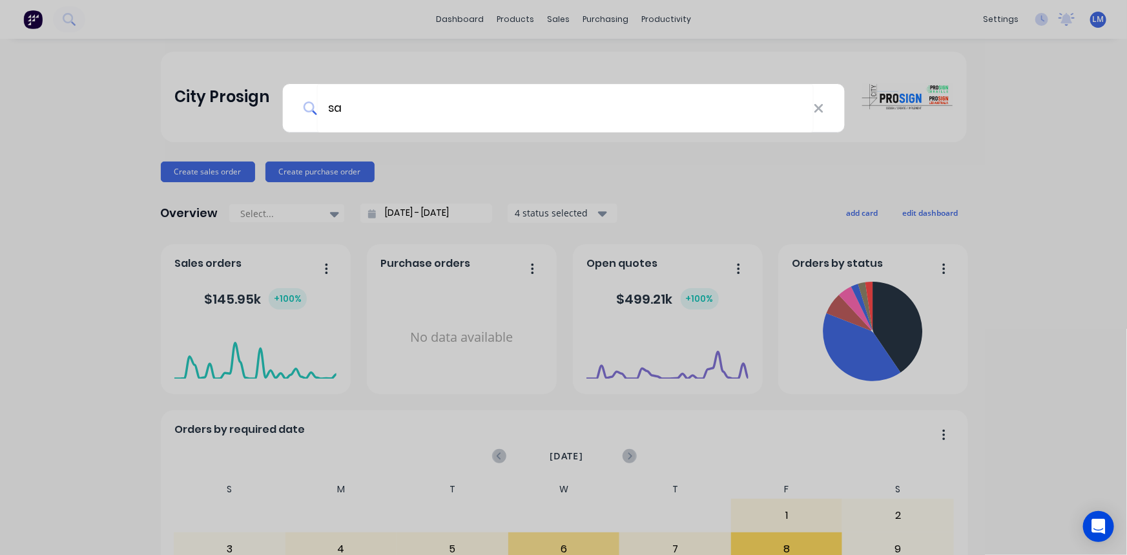
type input "s"
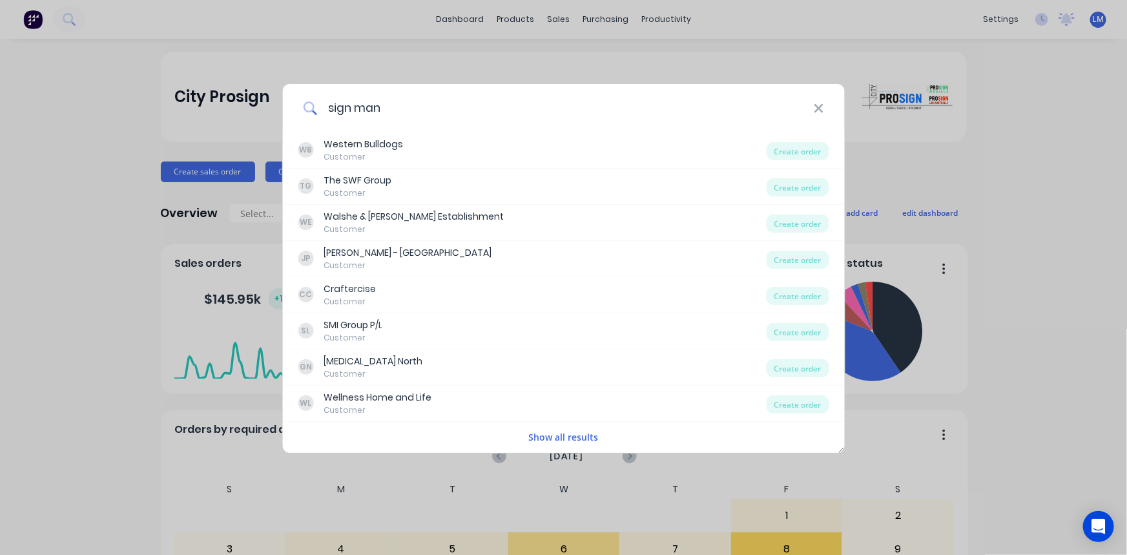
type input "sign man"
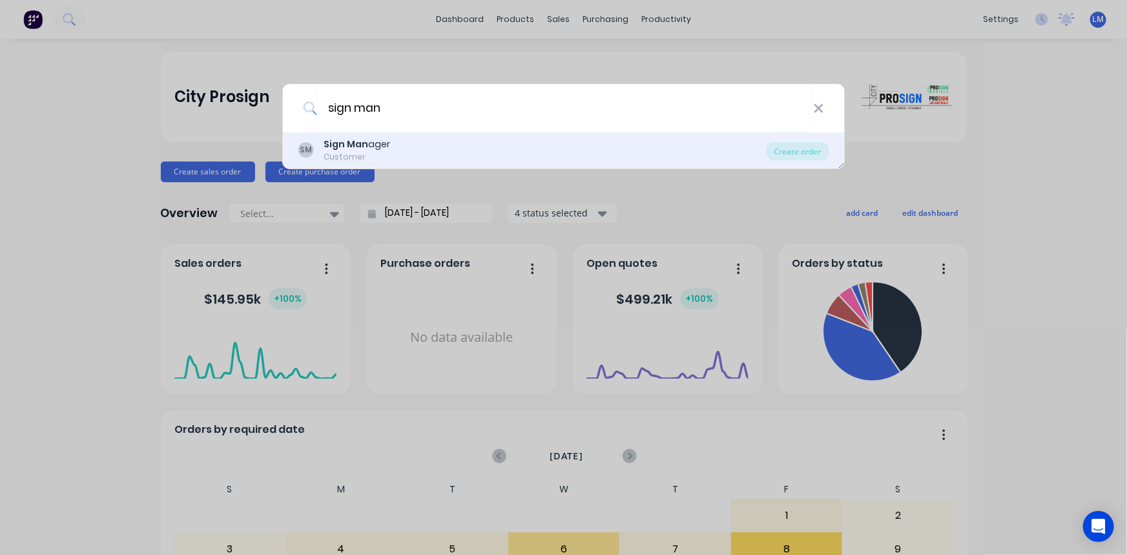
click at [350, 148] on b "Sign Man" at bounding box center [346, 144] width 45 height 13
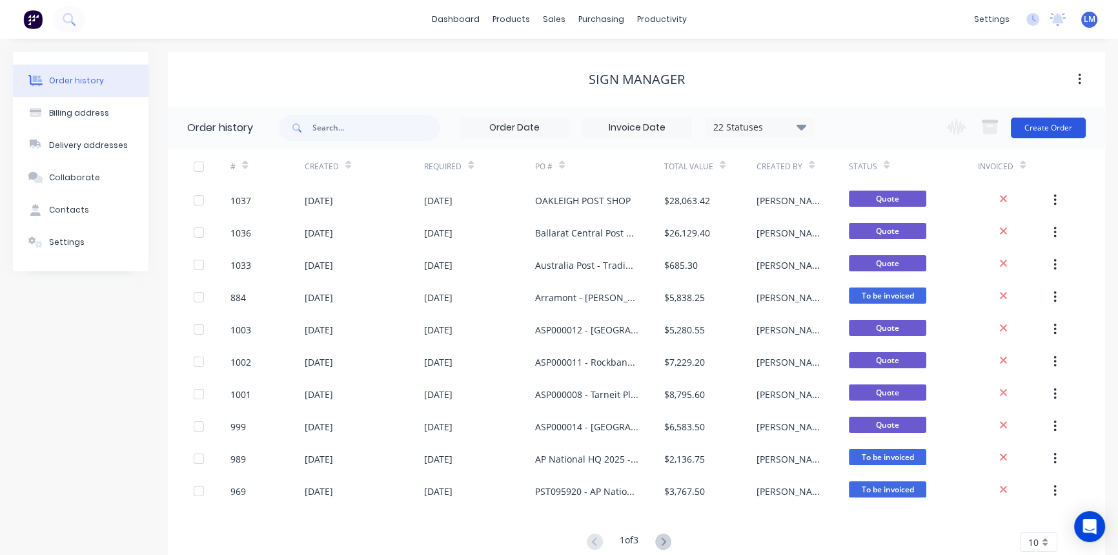
click at [1040, 129] on button "Create Order" at bounding box center [1048, 128] width 75 height 21
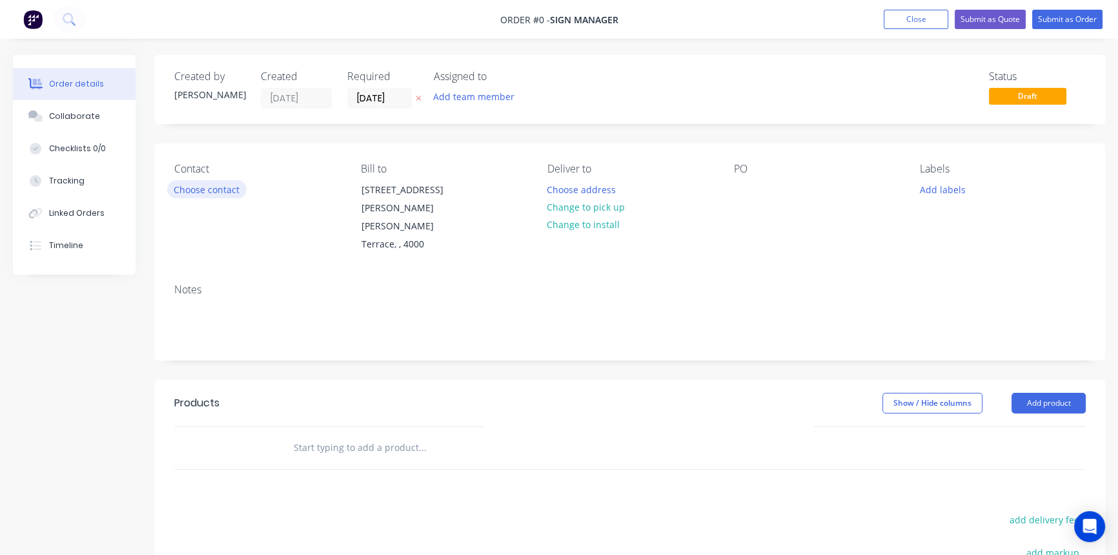
click at [204, 189] on button "Choose contact" at bounding box center [206, 188] width 79 height 17
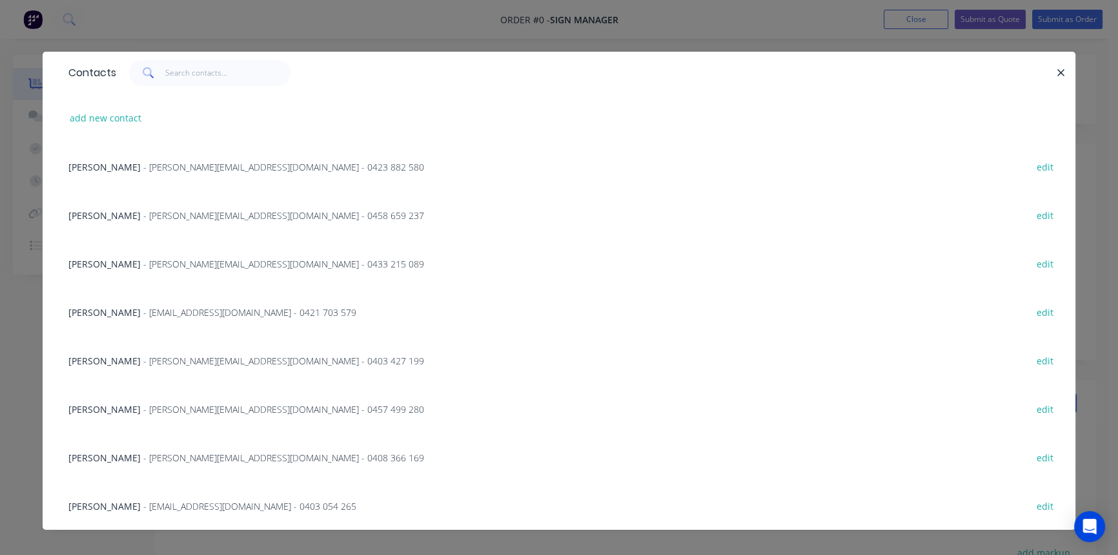
click at [161, 507] on span "- [EMAIL_ADDRESS][DOMAIN_NAME] - 0403 054 265" at bounding box center [249, 506] width 213 height 12
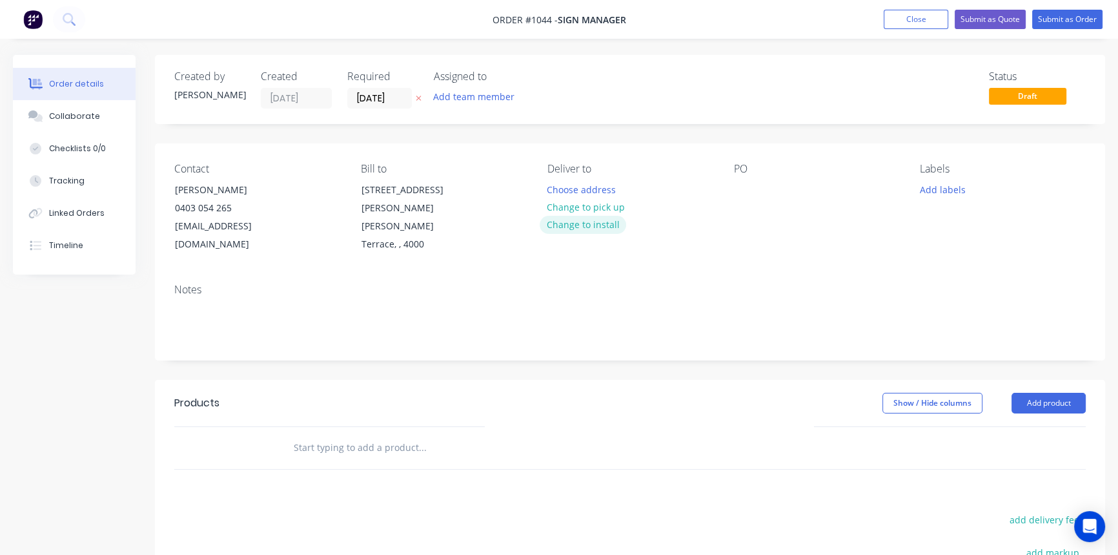
click at [599, 223] on button "Change to install" at bounding box center [583, 224] width 87 height 17
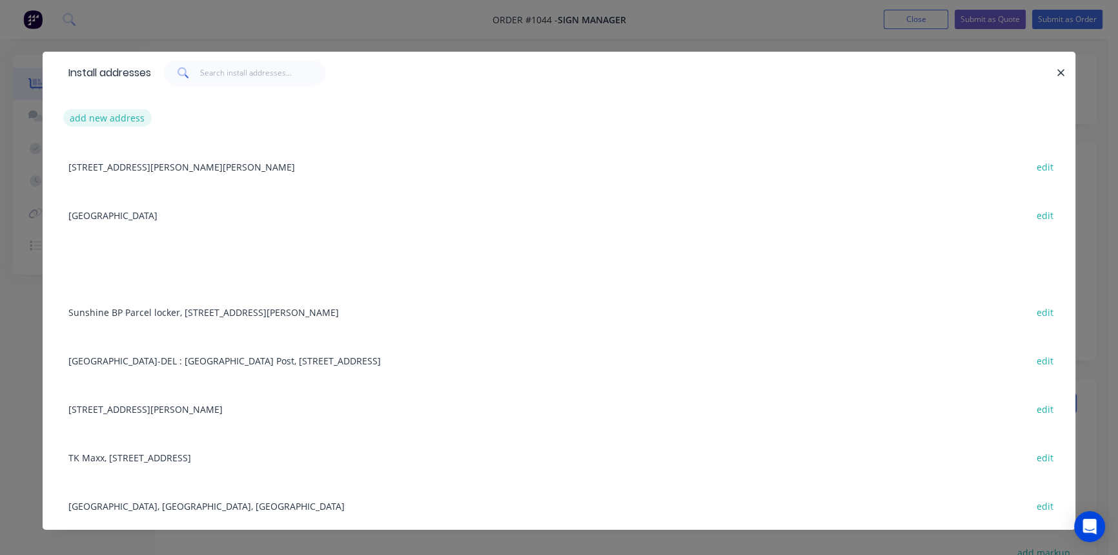
click at [110, 123] on button "add new address" at bounding box center [107, 117] width 88 height 17
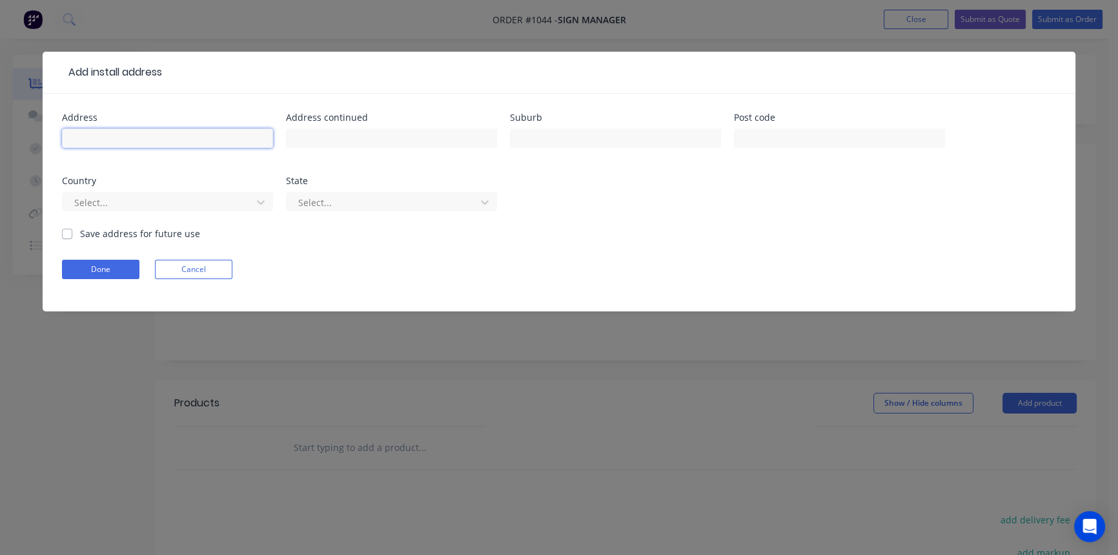
click at [163, 139] on input "text" at bounding box center [167, 138] width 211 height 19
paste input "PRAHRAN POST SHOP"
type input "PRAHRAN POST SHOP"
click at [382, 136] on input "text" at bounding box center [391, 138] width 211 height 19
paste input "[PERSON_NAME] CENTRAL SHOPPING CENTRE GROUND FLOOR SHOP 32 325"
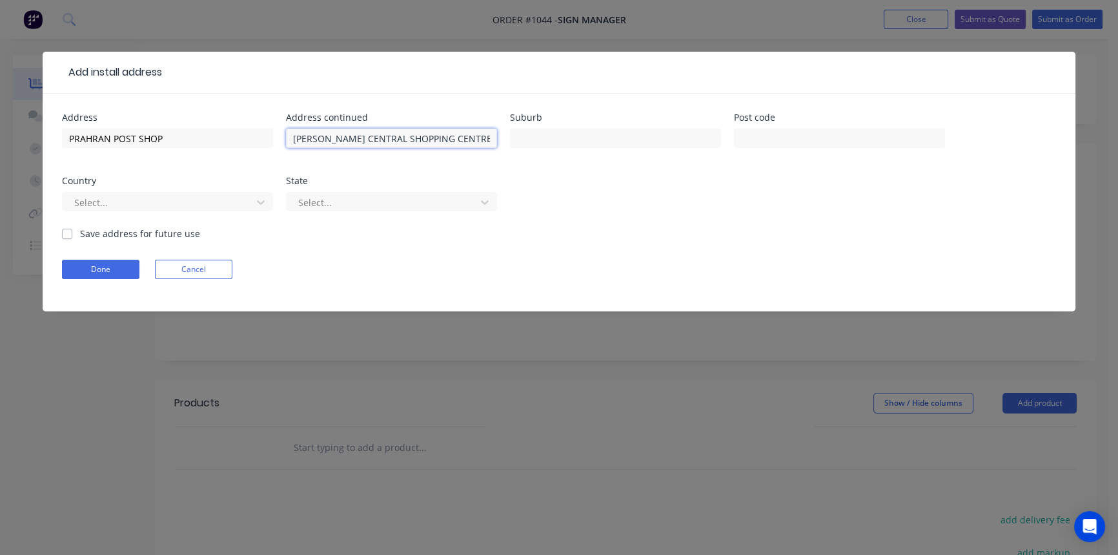
click at [491, 138] on input "[PERSON_NAME] CENTRAL SHOPPING CENTRE GROUND FLOOR SHOP 32 325" at bounding box center [391, 138] width 211 height 19
paste input "[GEOGRAPHIC_DATA]"
type input "[PERSON_NAME] CENTRAL SHOPPING CENTRE GROUND FLOOR SHOP [STREET_ADDRESS]"
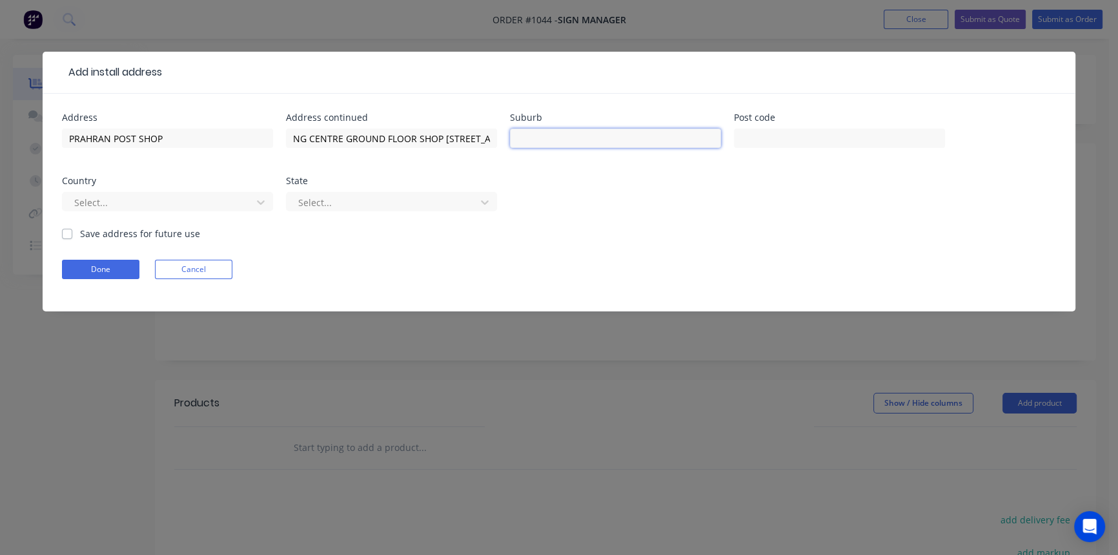
click at [537, 141] on input "text" at bounding box center [615, 138] width 211 height 19
type input "PRAHRAN"
click at [770, 133] on input "text" at bounding box center [839, 138] width 211 height 19
type input "3181"
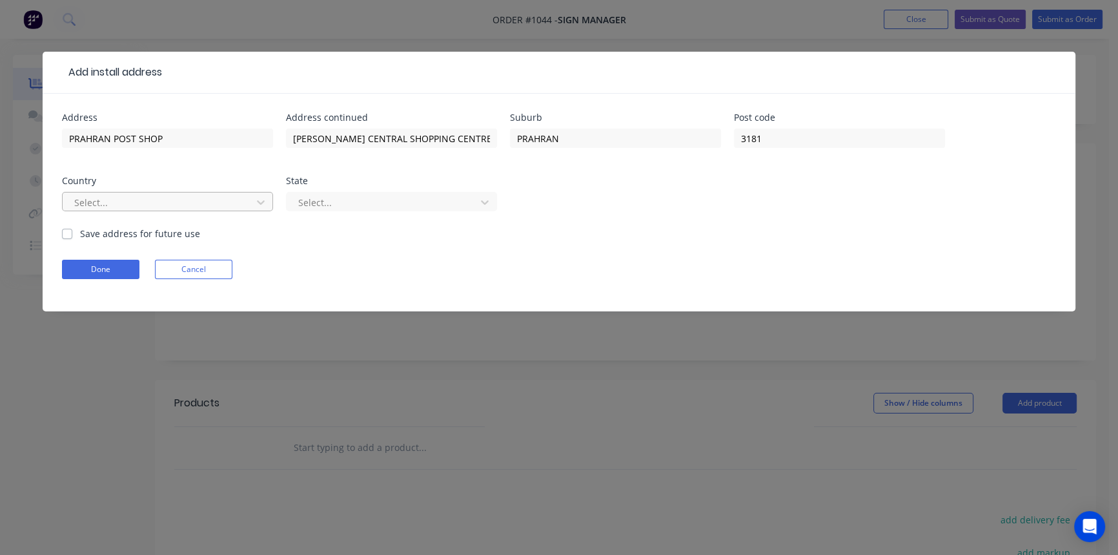
click at [212, 198] on div at bounding box center [159, 202] width 172 height 16
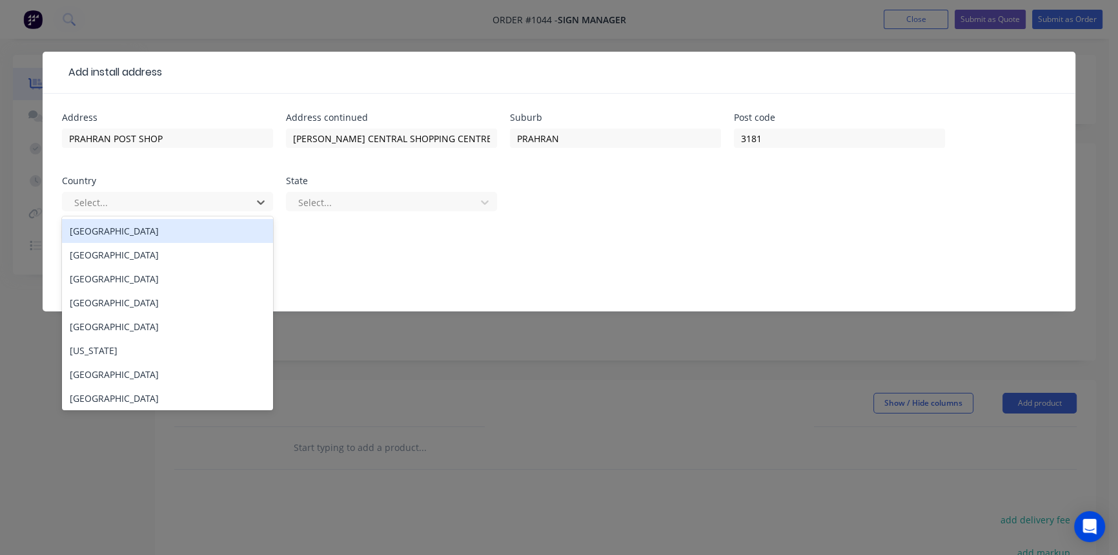
click at [186, 232] on div "[GEOGRAPHIC_DATA]" at bounding box center [167, 231] width 211 height 24
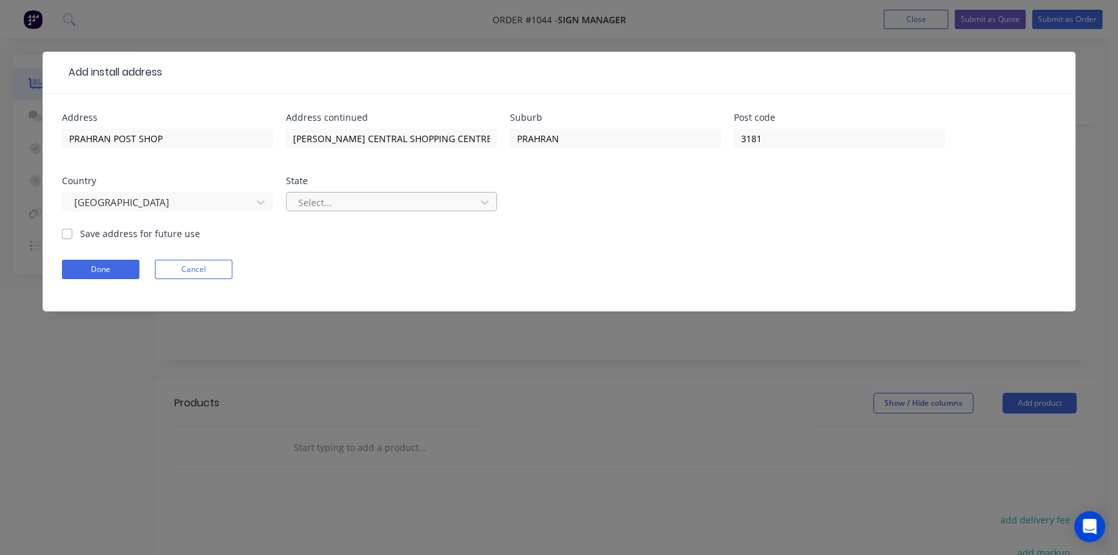
click at [352, 207] on div at bounding box center [383, 202] width 172 height 16
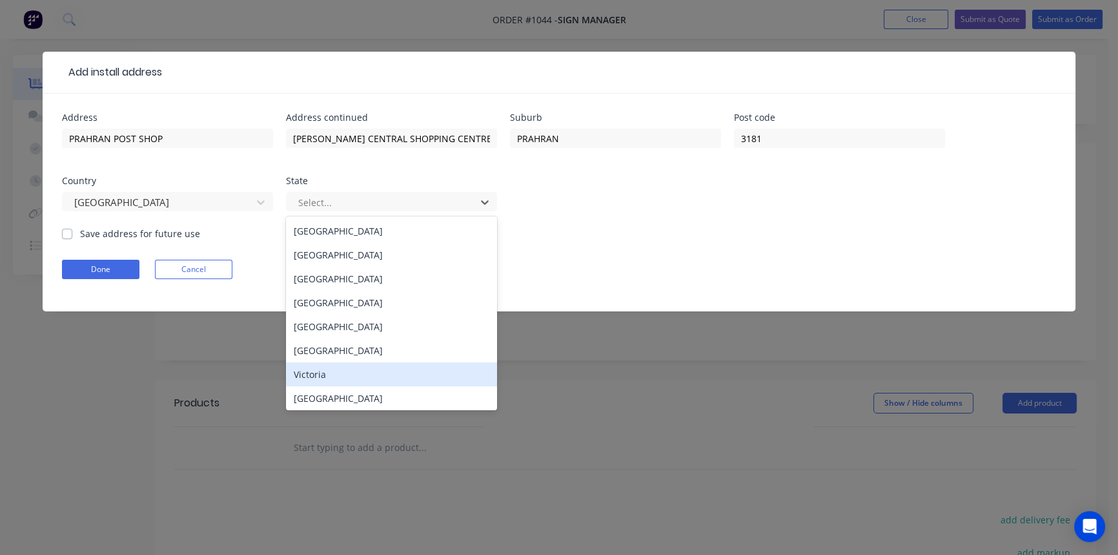
click at [345, 373] on div "Victoria" at bounding box center [391, 374] width 211 height 24
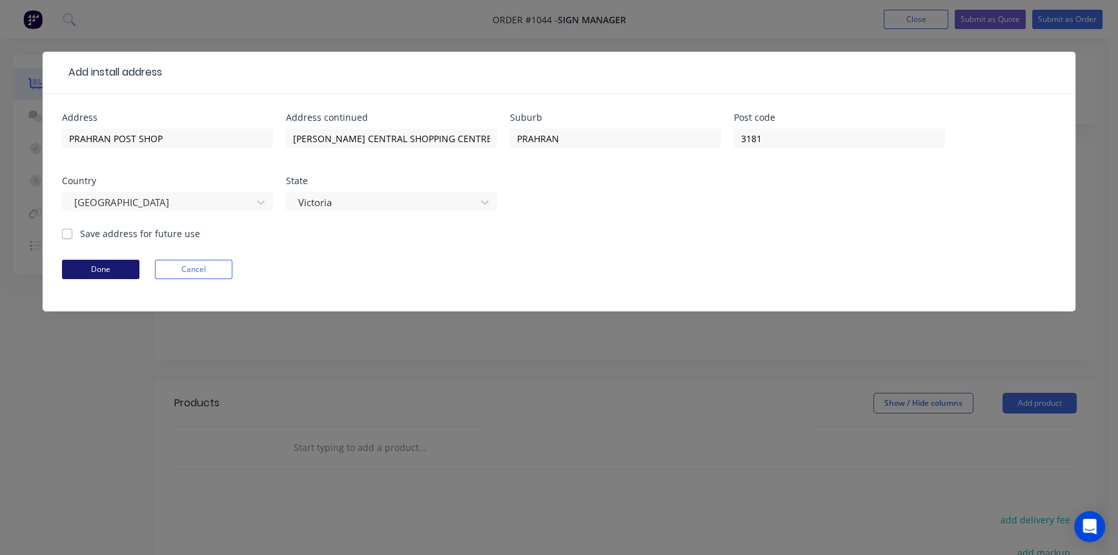
click at [103, 265] on button "Done" at bounding box center [100, 269] width 77 height 19
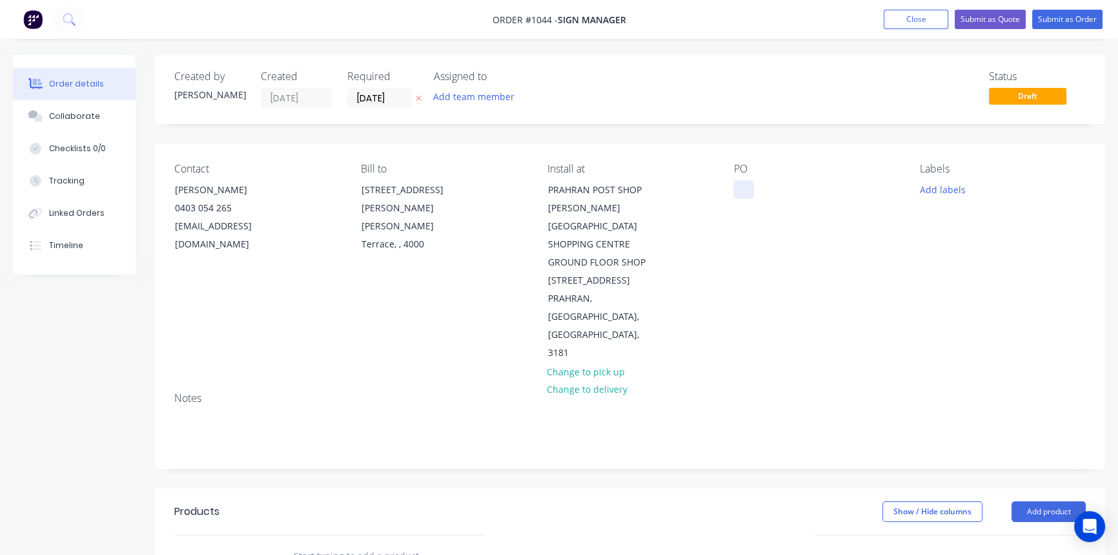
click at [743, 191] on div at bounding box center [744, 189] width 21 height 19
paste div
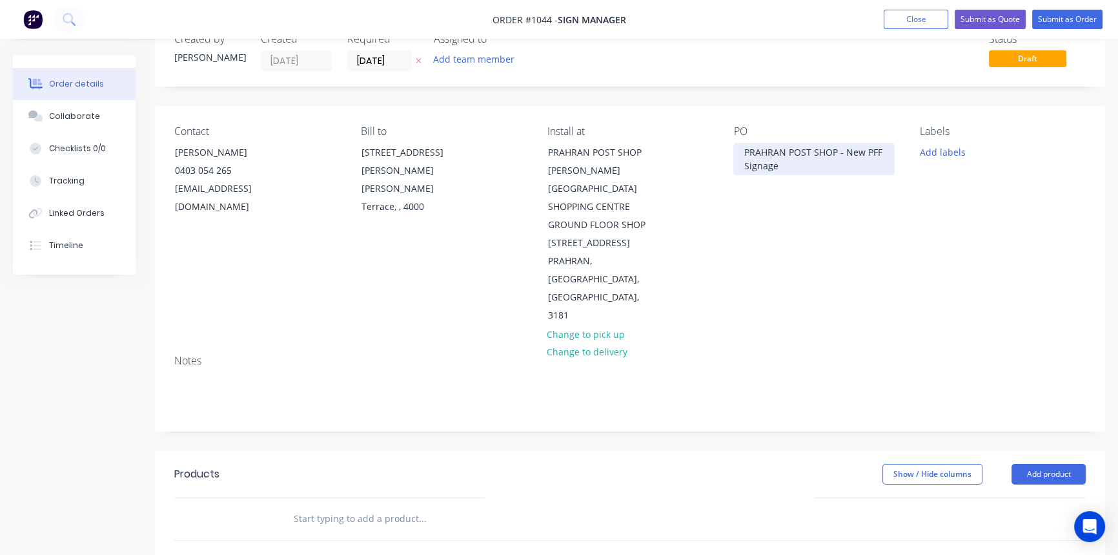
scroll to position [58, 0]
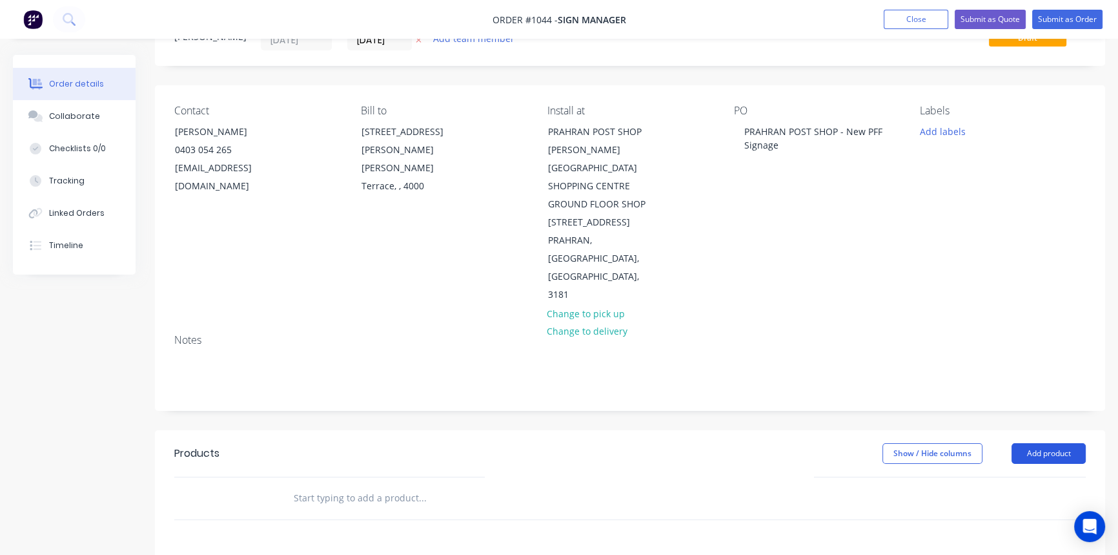
click at [1038, 443] on button "Add product" at bounding box center [1049, 453] width 74 height 21
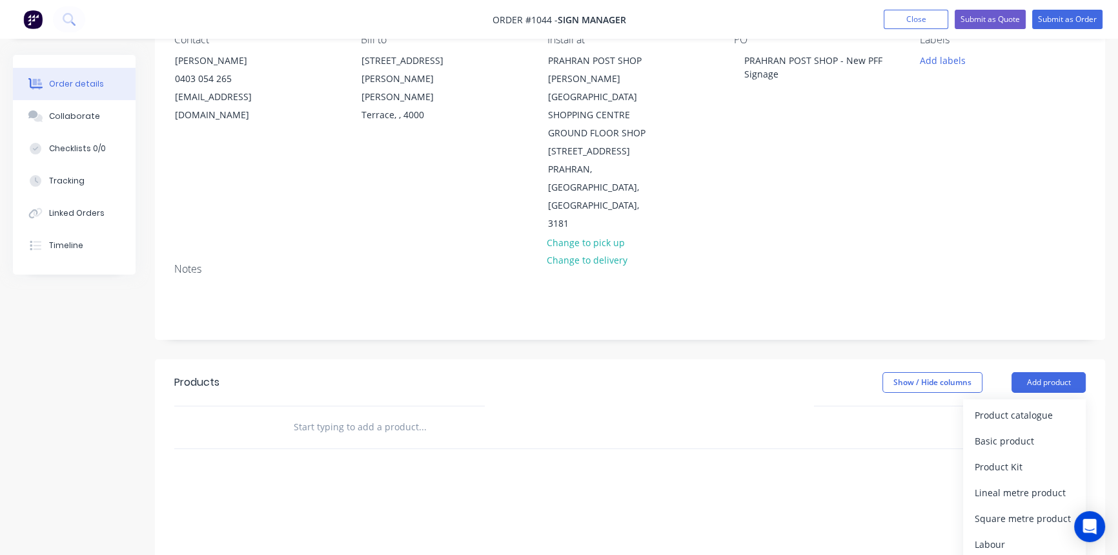
scroll to position [234, 0]
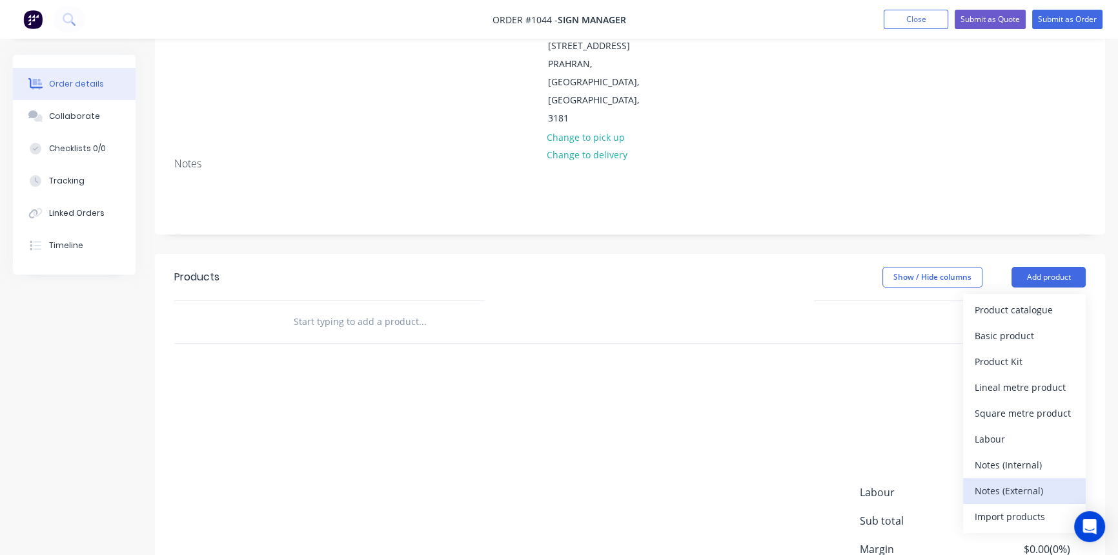
click at [1022, 481] on div "Notes (External)" at bounding box center [1024, 490] width 99 height 19
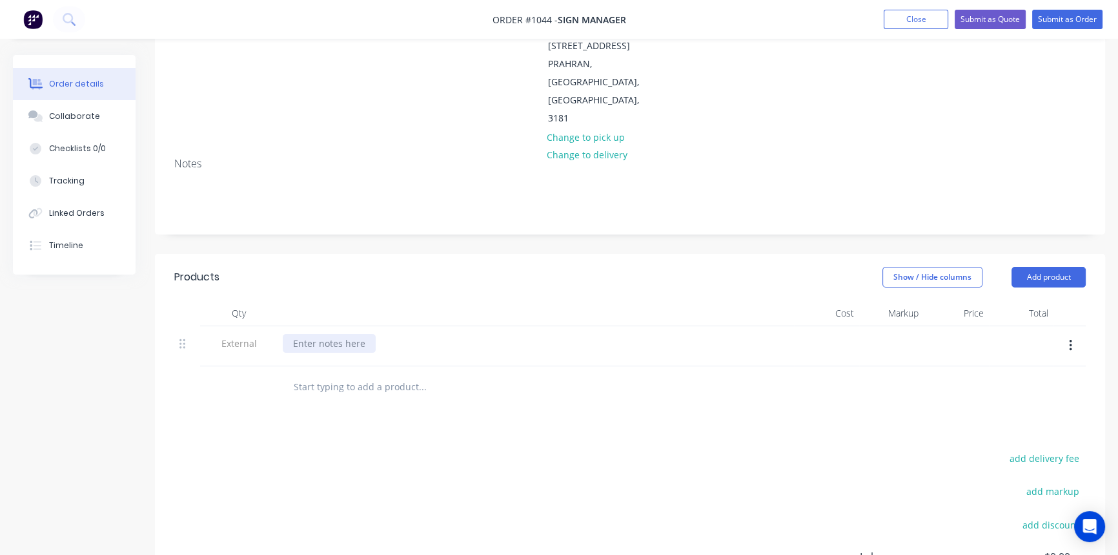
click at [311, 334] on div at bounding box center [329, 343] width 93 height 19
paste div
click at [354, 374] on input "text" at bounding box center [422, 387] width 258 height 26
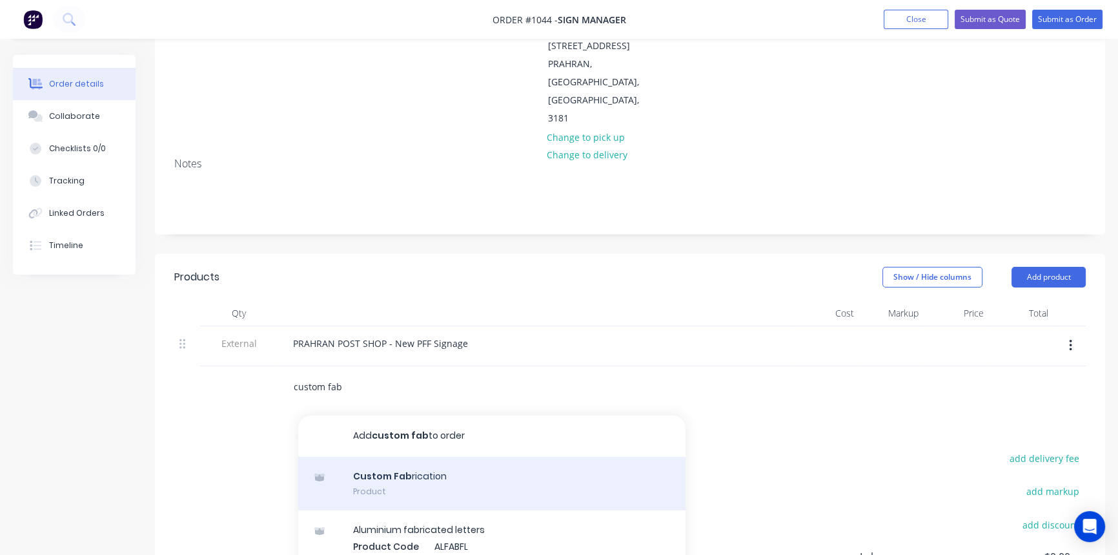
type input "custom fab"
click at [434, 457] on div "Custom Fab rication Product" at bounding box center [491, 484] width 387 height 54
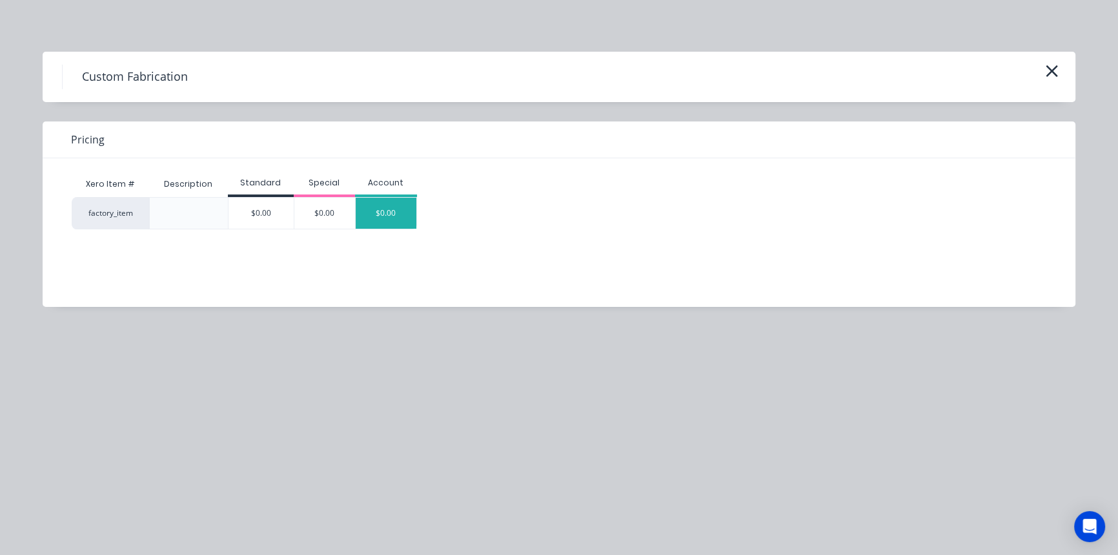
click at [386, 220] on div "$0.00" at bounding box center [386, 213] width 61 height 31
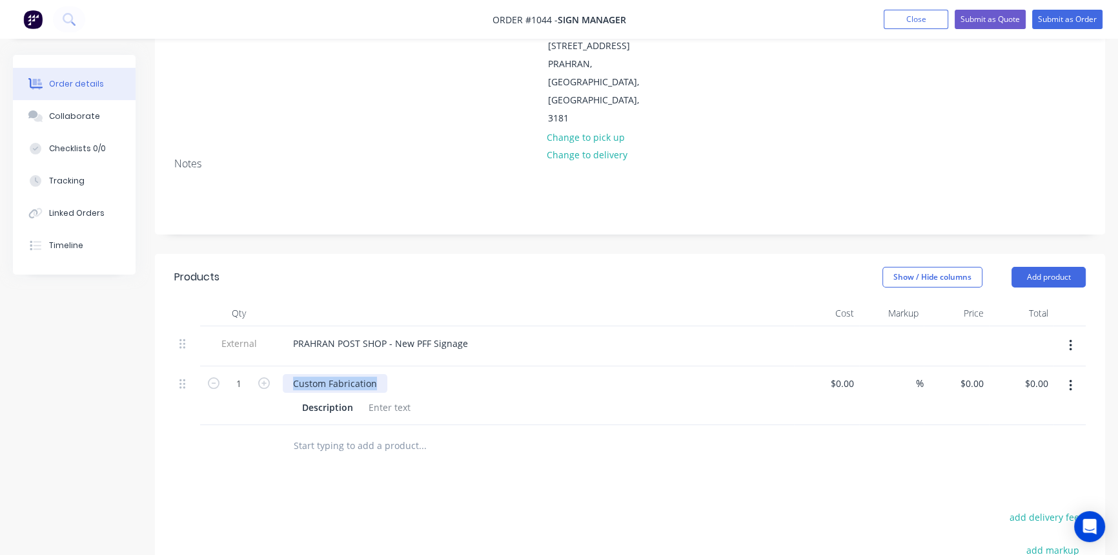
drag, startPoint x: 381, startPoint y: 331, endPoint x: 283, endPoint y: 330, distance: 97.5
click at [283, 374] on div "Custom Fabrication" at bounding box center [335, 383] width 105 height 19
paste div
click at [380, 398] on div at bounding box center [390, 407] width 52 height 19
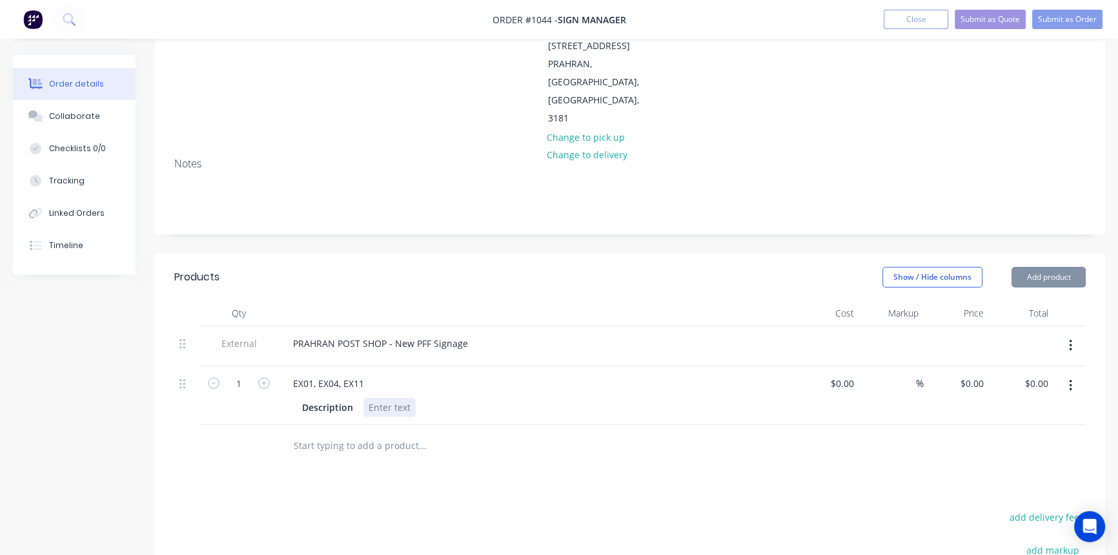
paste div
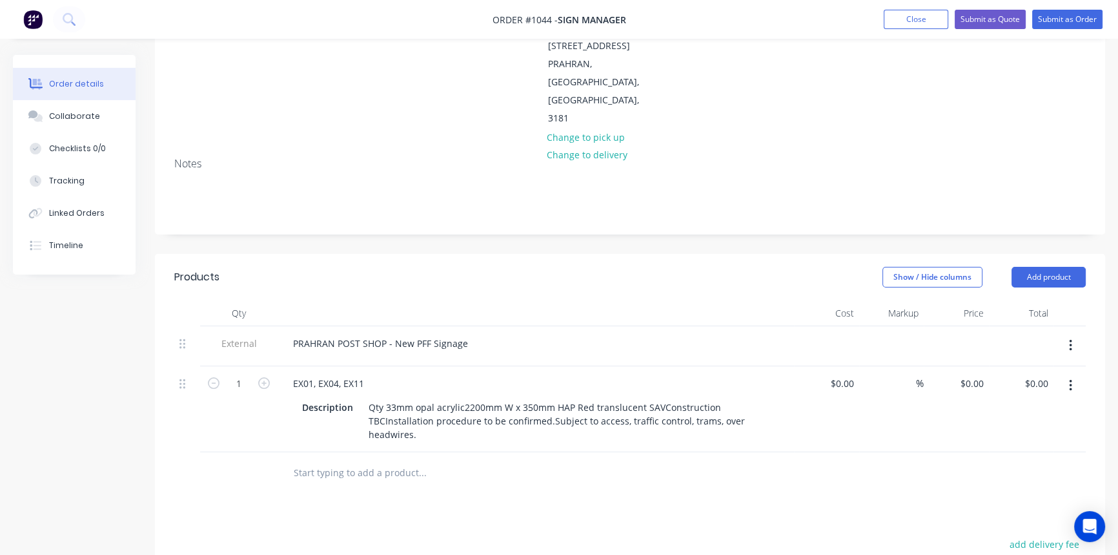
drag, startPoint x: 242, startPoint y: 376, endPoint x: 238, endPoint y: 334, distance: 42.2
click at [242, 376] on div "1" at bounding box center [238, 409] width 77 height 86
click at [264, 377] on icon "button" at bounding box center [264, 383] width 12 height 12
type input "3"
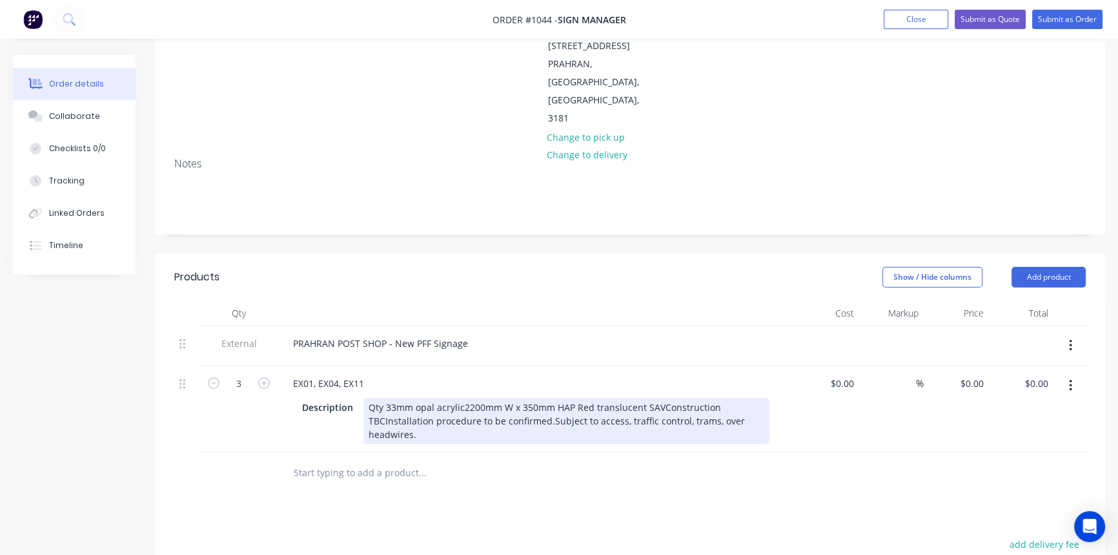
click at [389, 398] on div "Qty 33mm opal acrylic2200mm W x 350mm HAP Red translucent SAVConstruction TBCIn…" at bounding box center [567, 421] width 406 height 46
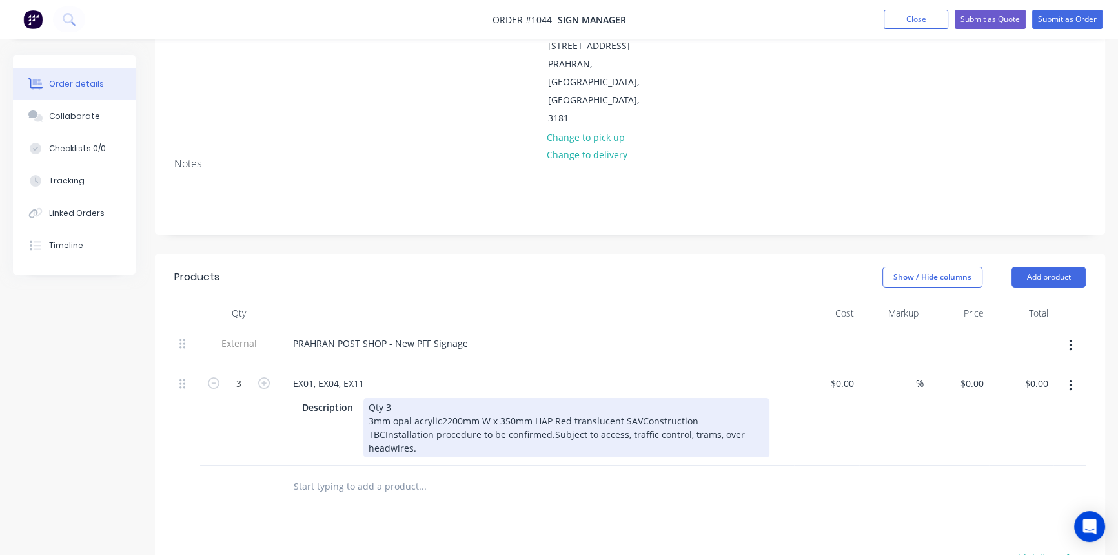
click at [440, 398] on div "Qty 3 3mm opal acrylic2200mm W x 350mm HAP Red translucent SAVConstruction TBCI…" at bounding box center [567, 427] width 406 height 59
click at [565, 398] on div "Qty 3 3mm opal acrylic 2200mm W x 350mm HAP Red translucent SAVConstruction TBC…" at bounding box center [567, 427] width 406 height 59
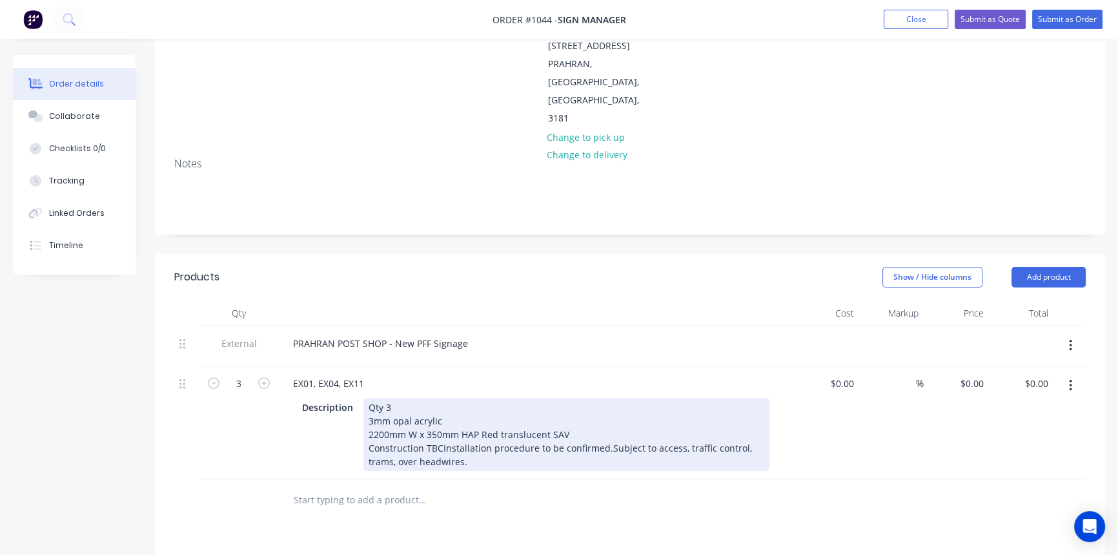
click at [439, 398] on div "Qty 3 3mm opal acrylic 2200mm W x 350mm HAP Red translucent SAV Construction TB…" at bounding box center [567, 434] width 406 height 73
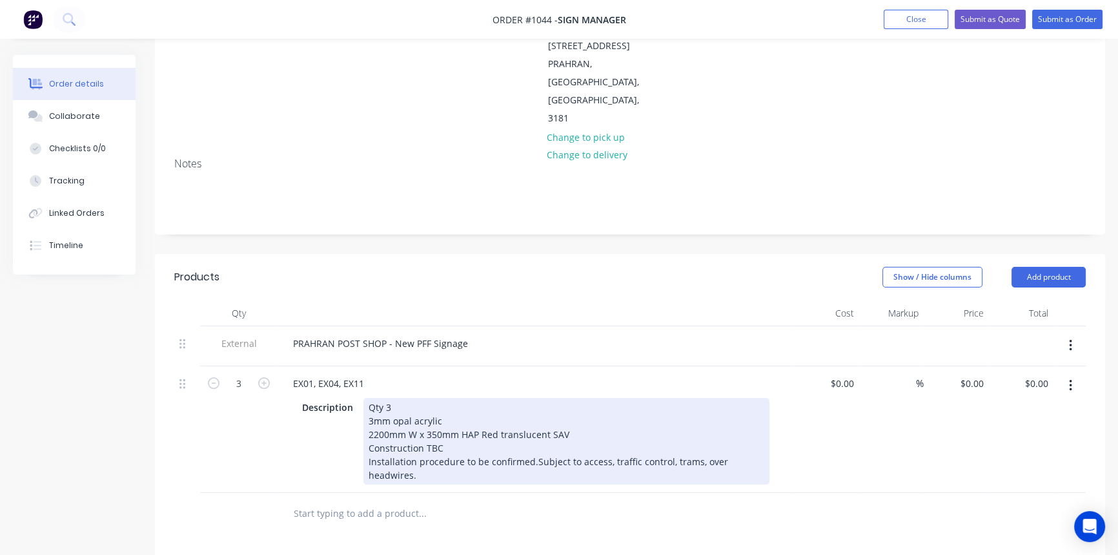
click at [533, 406] on div "Qty 3 3mm opal acrylic 2200mm W x 350mm HAP Red translucent SAV Construction TB…" at bounding box center [567, 441] width 406 height 87
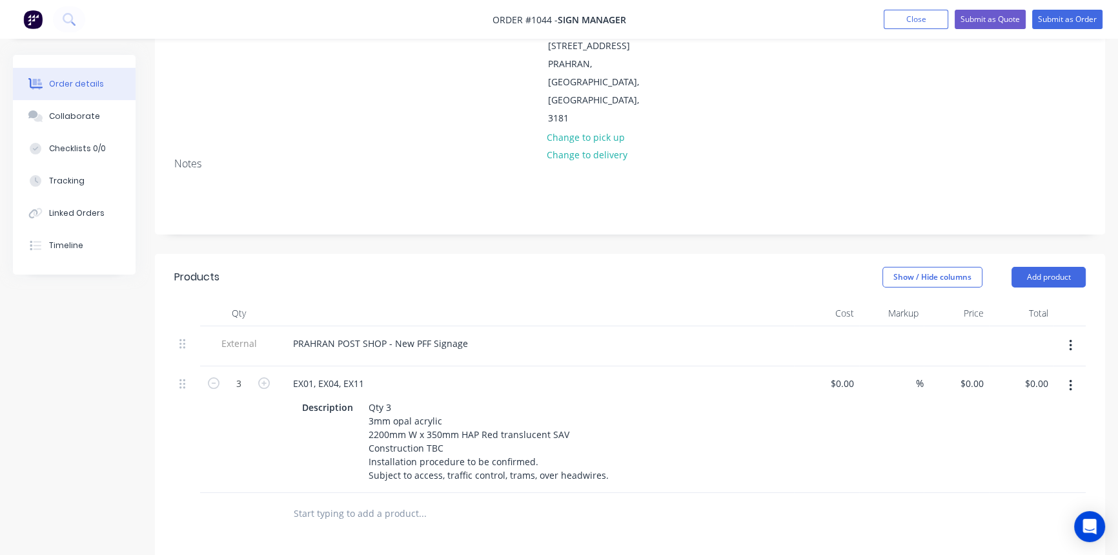
click at [668, 500] on div at bounding box center [476, 513] width 387 height 26
click at [1071, 378] on icon "button" at bounding box center [1070, 385] width 3 height 14
click at [1022, 436] on div "Duplicate" at bounding box center [1024, 445] width 99 height 19
drag, startPoint x: 371, startPoint y: 453, endPoint x: 276, endPoint y: 452, distance: 94.9
click at [276, 493] on div "1 EX01, EX04, EX11 Description Qty 3 3mm opal acrylic 2200mm W x 350mm HAP Red …" at bounding box center [630, 556] width 912 height 127
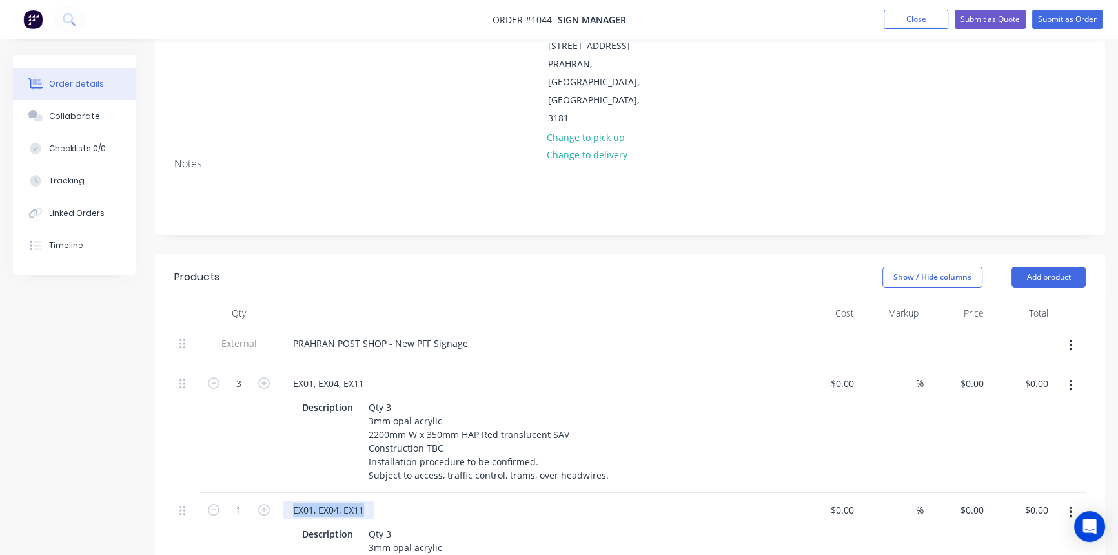
paste div
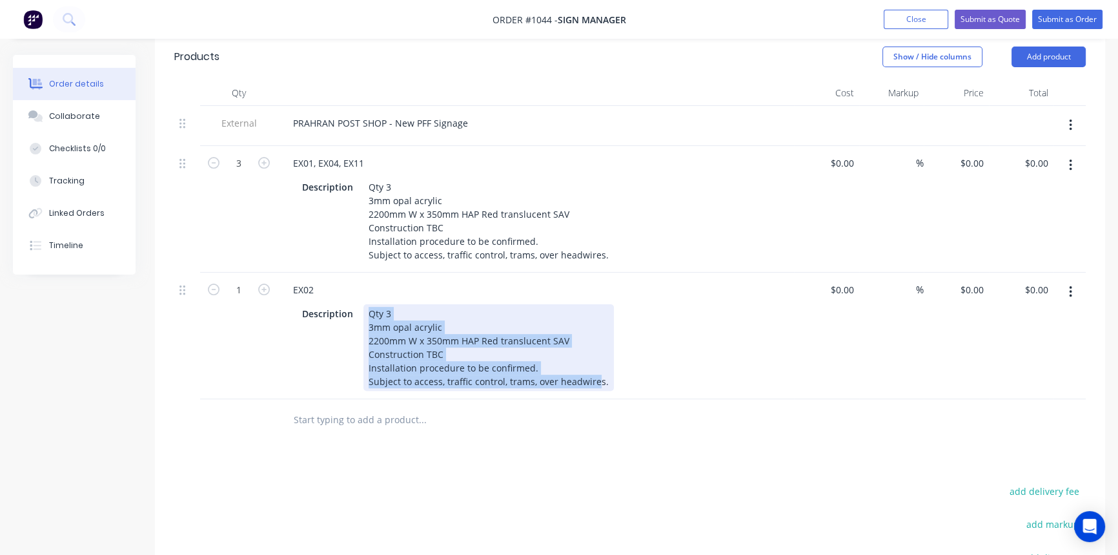
scroll to position [520, 0]
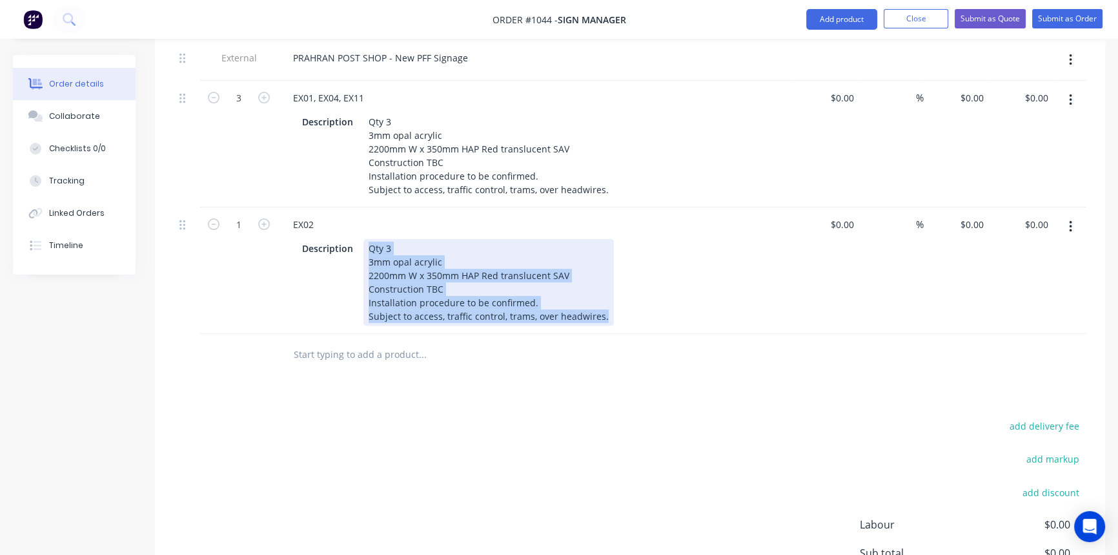
drag, startPoint x: 367, startPoint y: 478, endPoint x: 662, endPoint y: 327, distance: 331.2
click at [662, 327] on div "Products Show / Hide columns Add product Qty Cost Markup Price Total External P…" at bounding box center [630, 326] width 951 height 717
paste div
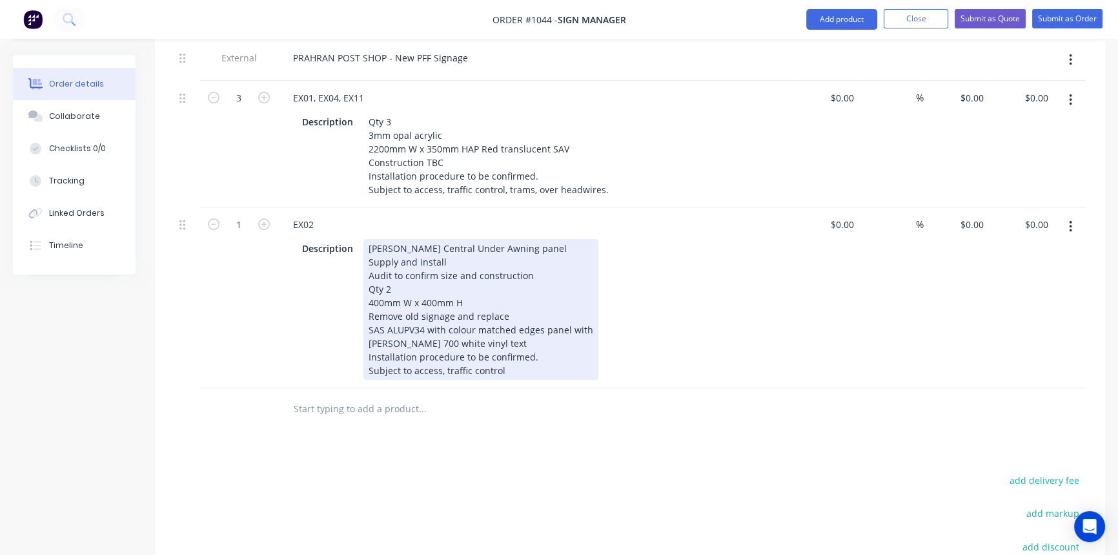
click at [566, 269] on div "Audit to confirm size and construction" at bounding box center [481, 276] width 225 height 14
click at [403, 282] on div "Qty 2" at bounding box center [481, 289] width 225 height 14
click at [709, 266] on div "Qty Cost Markup Price Total External PRAHRAN POST SHOP - New PFF Signage 3 EX01…" at bounding box center [630, 222] width 951 height 415
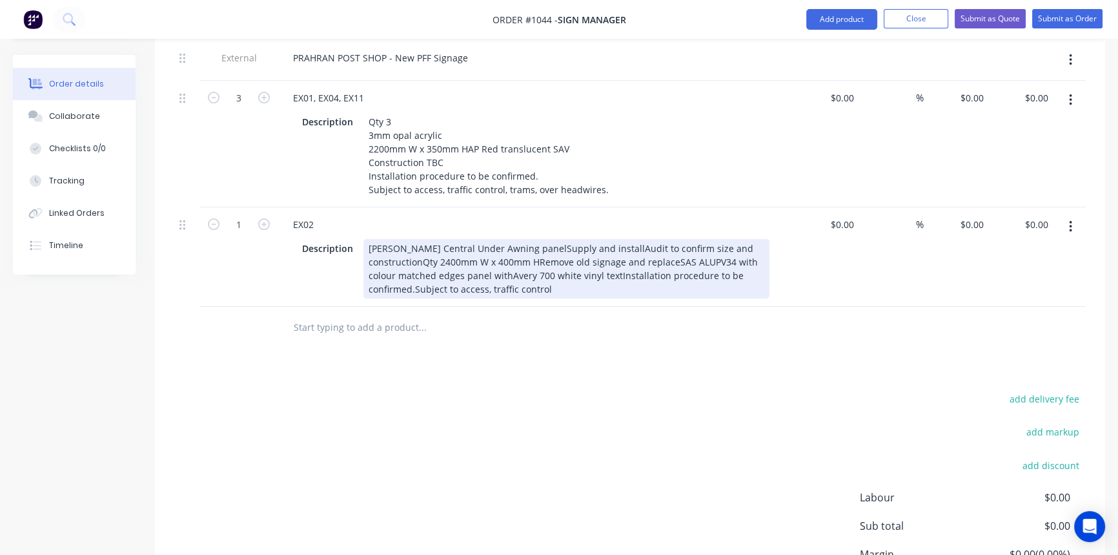
click at [508, 239] on div "[PERSON_NAME] Central Under Awning panelSupply and installAudit to confirm size…" at bounding box center [567, 268] width 406 height 59
click at [442, 239] on div "[PERSON_NAME] Central Under Awning panel Supply and installAudit to confirm siz…" at bounding box center [567, 268] width 406 height 59
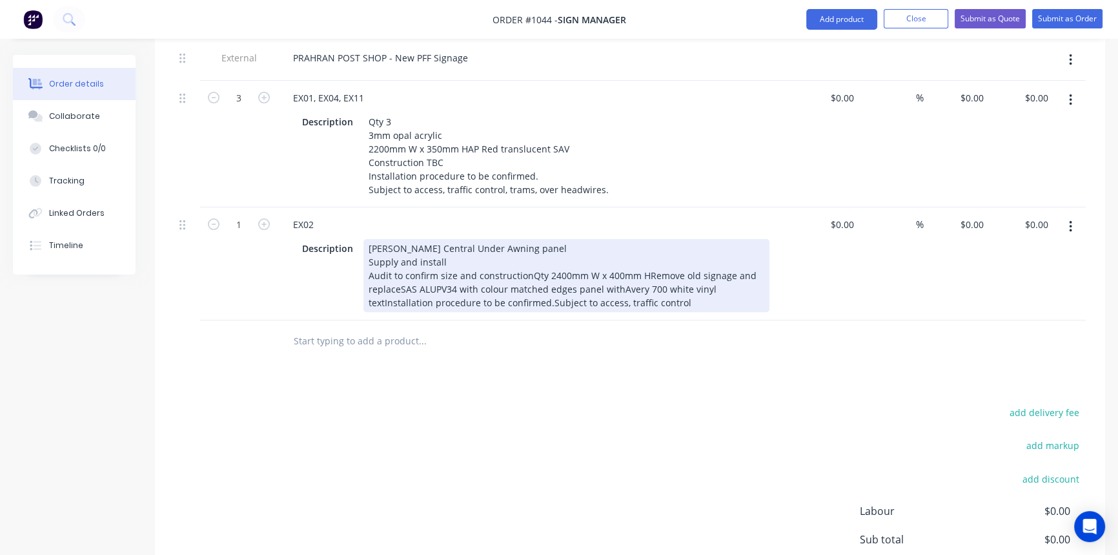
click at [528, 239] on div "[PERSON_NAME] Central Under Awning panel Supply and install Audit to confirm si…" at bounding box center [567, 275] width 406 height 73
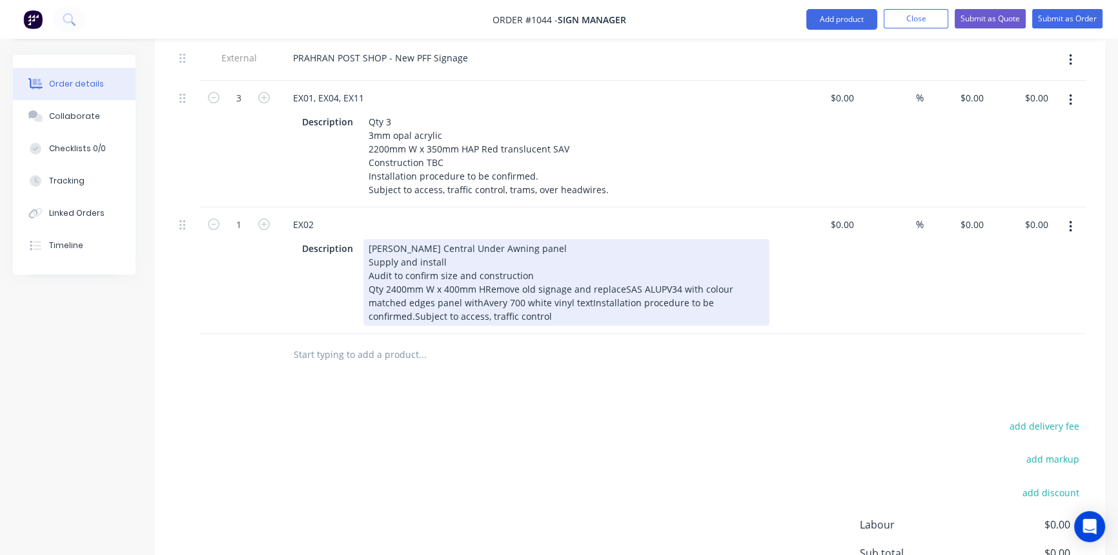
click at [484, 239] on div "[PERSON_NAME] Central Under Awning panel Supply and install Audit to confirm si…" at bounding box center [567, 282] width 406 height 87
click at [504, 247] on div "[PERSON_NAME] Central Under Awning panel Supply and install Audit to confirm si…" at bounding box center [567, 282] width 406 height 87
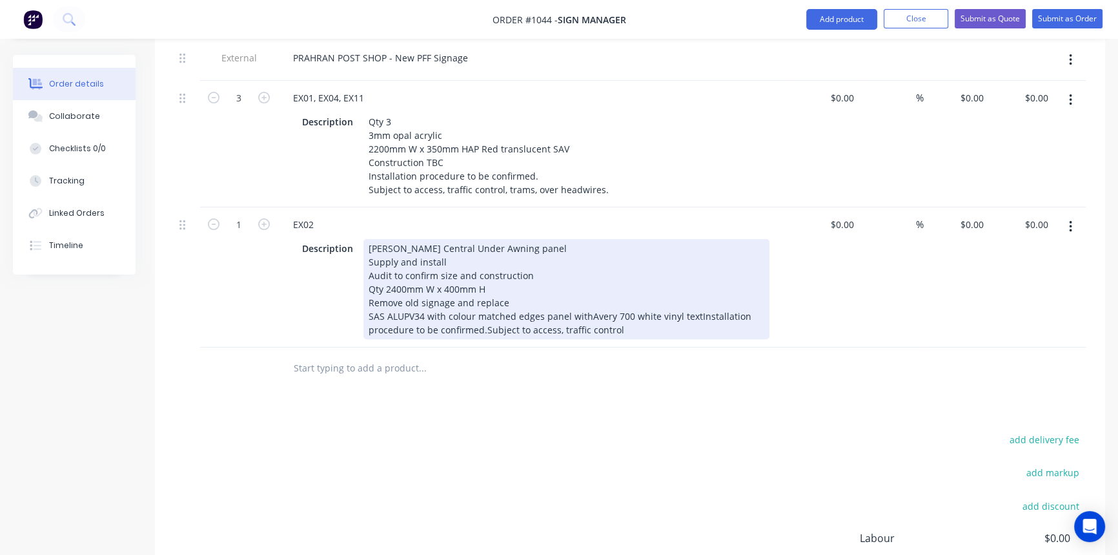
click at [586, 259] on div "[PERSON_NAME] Central Under Awning panel Supply and install Audit to confirm si…" at bounding box center [567, 289] width 406 height 100
click at [694, 261] on div "[PERSON_NAME] Central Under Awning panel Supply and install Audit to confirm si…" at bounding box center [567, 289] width 406 height 100
click at [533, 274] on div "[PERSON_NAME] Central Under Awning panel Supply and install Audit to confirm si…" at bounding box center [562, 289] width 396 height 100
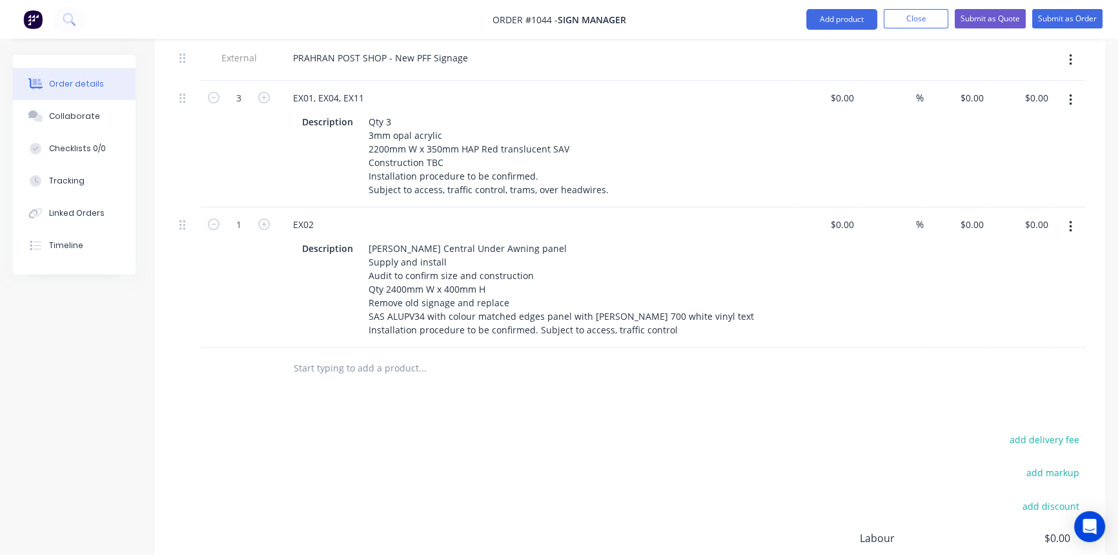
click at [598, 338] on div "Products Show / Hide columns Add product Qty Cost Markup Price Total External P…" at bounding box center [630, 333] width 951 height 731
click at [1068, 215] on button "button" at bounding box center [1071, 226] width 30 height 23
click at [1013, 277] on div "Duplicate" at bounding box center [1024, 286] width 99 height 19
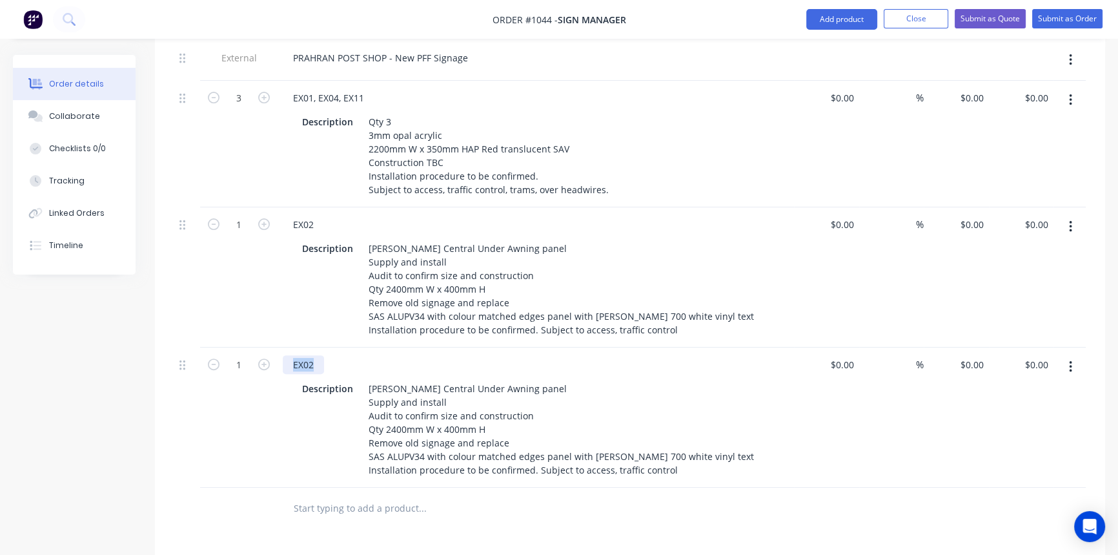
drag, startPoint x: 294, startPoint y: 306, endPoint x: 327, endPoint y: 307, distance: 32.9
click at [327, 355] on div "EX02" at bounding box center [536, 364] width 506 height 19
paste div
click at [292, 355] on div "X03" at bounding box center [301, 364] width 36 height 19
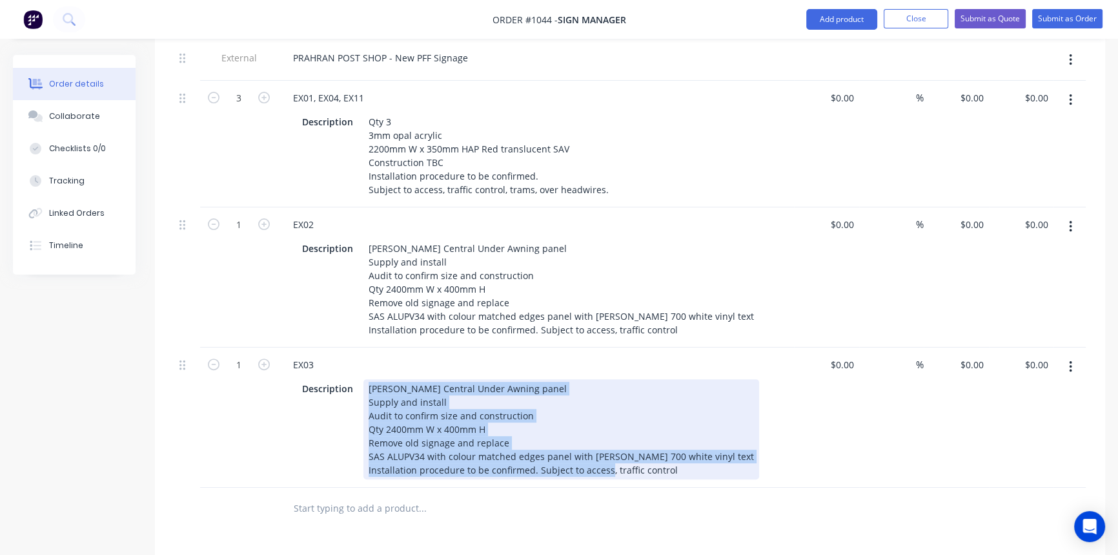
drag, startPoint x: 367, startPoint y: 331, endPoint x: 689, endPoint y: 432, distance: 337.6
click at [689, 432] on div "Qty Cost Markup Price Total External PRAHRAN POST SHOP - New PFF Signage 3 EX01…" at bounding box center [630, 272] width 951 height 515
paste div
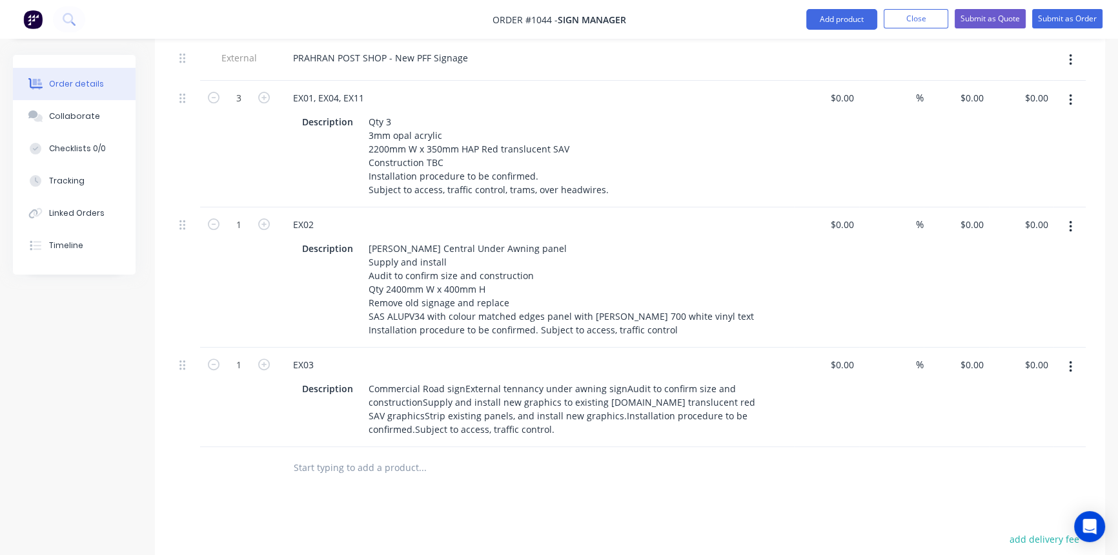
click at [850, 399] on div "Qty Cost Markup Price Total External PRAHRAN POST SHOP - New PFF Signage 3 EX01…" at bounding box center [630, 252] width 951 height 474
click at [911, 355] on input at bounding box center [908, 364] width 15 height 19
type input "40"
click at [902, 215] on input at bounding box center [908, 224] width 15 height 19
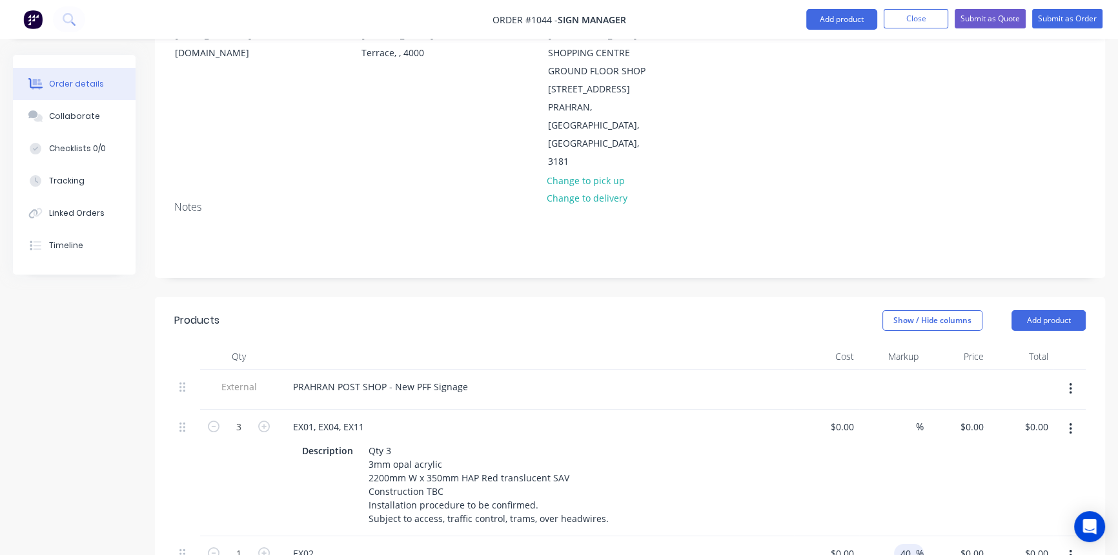
scroll to position [168, 0]
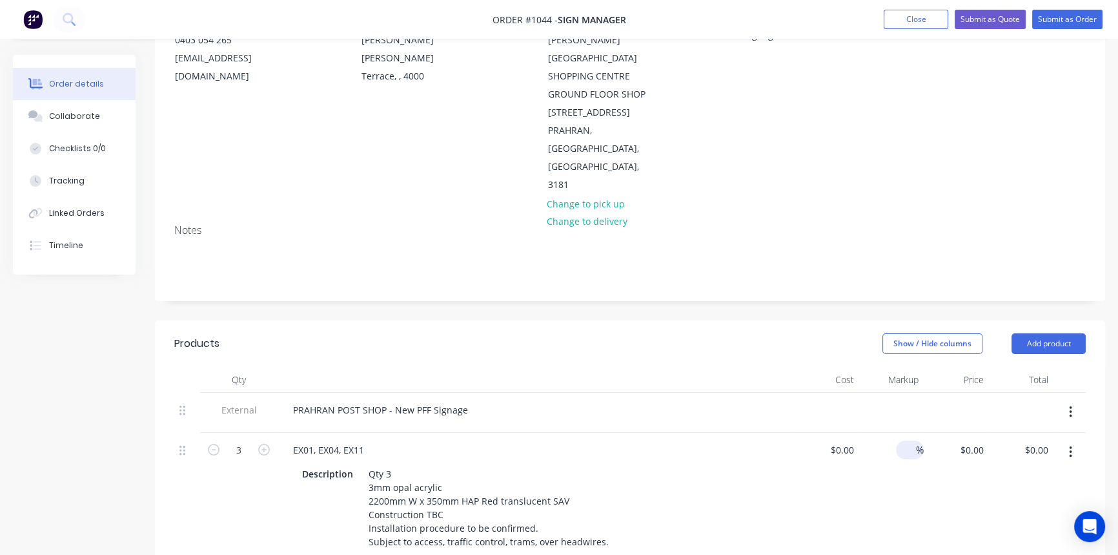
type input "40"
click at [901, 440] on input at bounding box center [908, 449] width 15 height 19
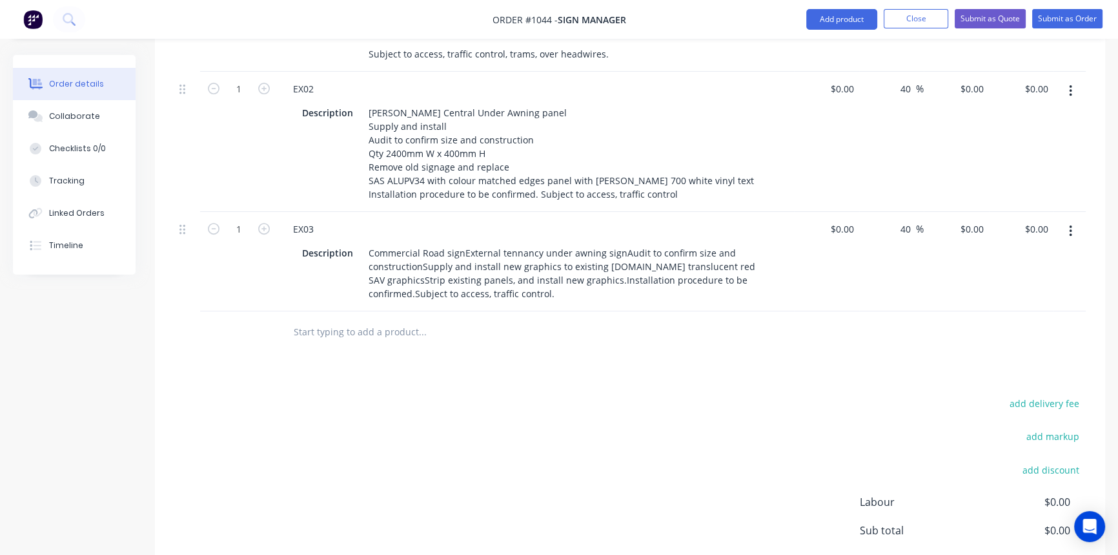
scroll to position [696, 0]
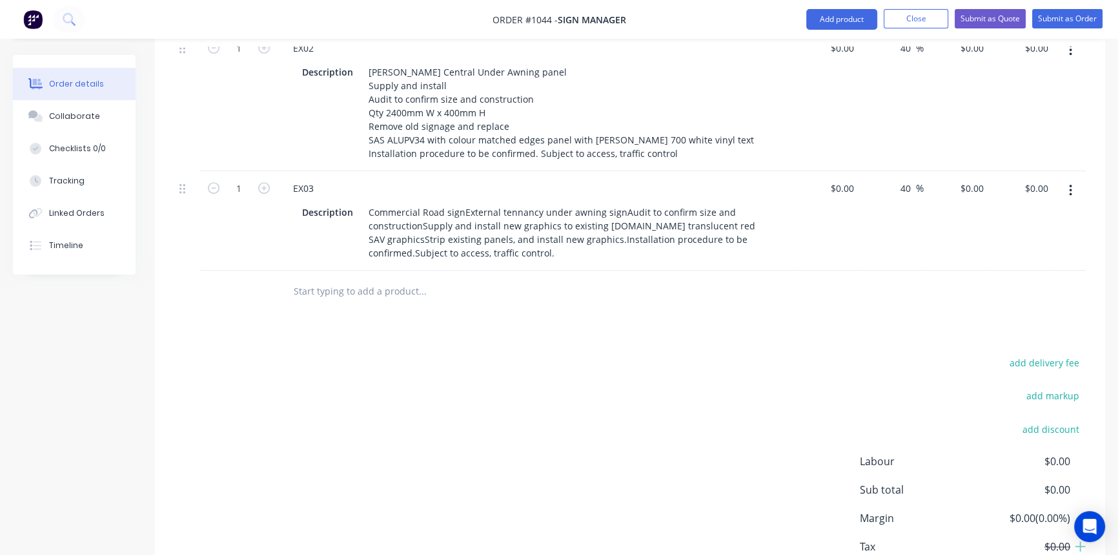
type input "40"
click at [763, 354] on div "add delivery fee add markup add discount Labour $0.00 Sub total $0.00 Margin $0…" at bounding box center [630, 478] width 912 height 249
click at [1065, 179] on button "button" at bounding box center [1071, 190] width 30 height 23
click at [1001, 241] on div "Duplicate" at bounding box center [1024, 250] width 99 height 19
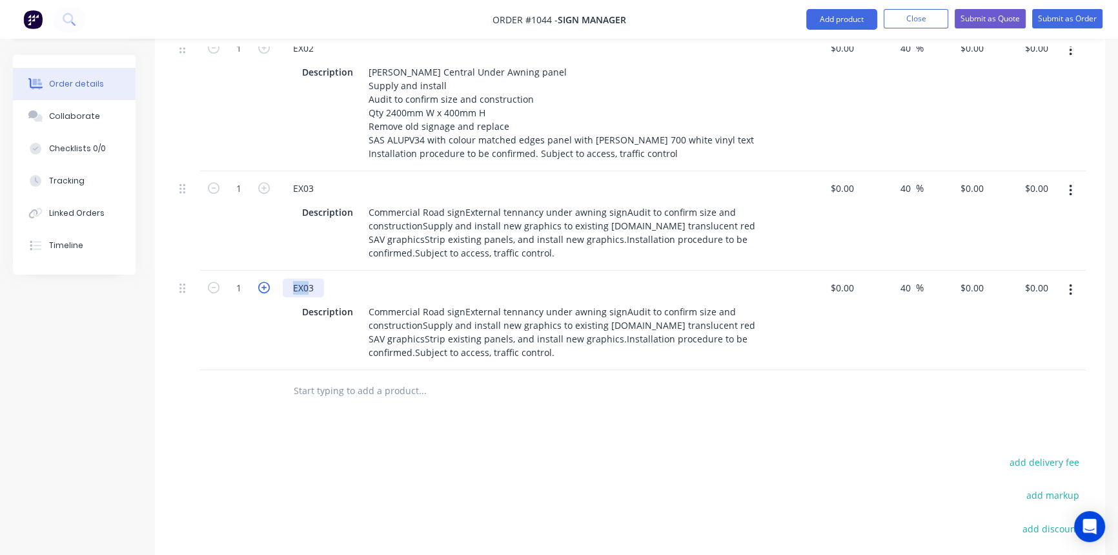
drag, startPoint x: 276, startPoint y: 232, endPoint x: 260, endPoint y: 233, distance: 15.5
click at [260, 271] on div "1 EX03 Description Commercial Road signExternal tennancy under awning signAudit…" at bounding box center [630, 320] width 912 height 99
drag, startPoint x: 322, startPoint y: 227, endPoint x: 282, endPoint y: 232, distance: 39.7
click at [283, 278] on div "EX03" at bounding box center [303, 287] width 41 height 19
paste div
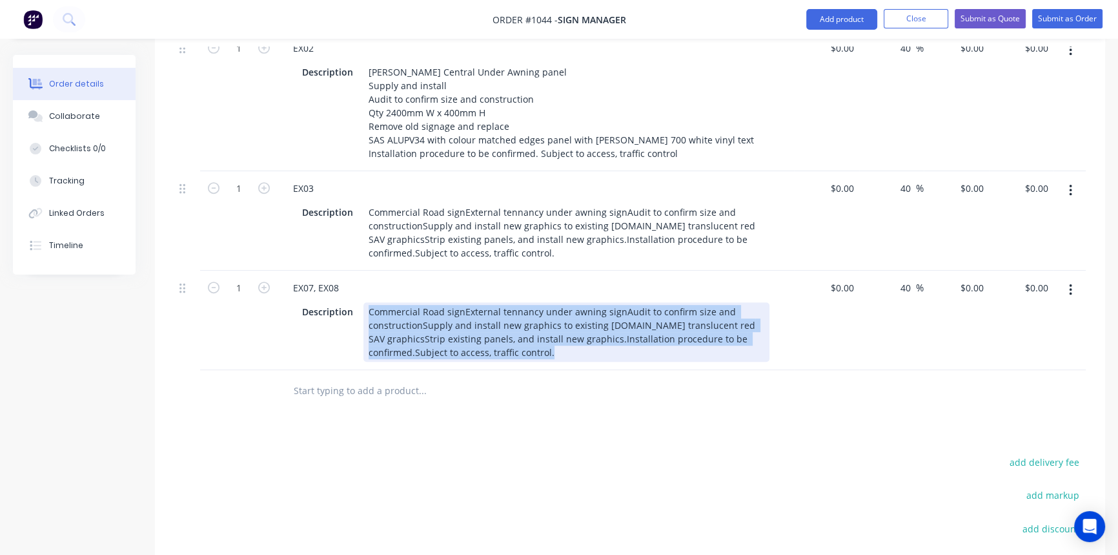
drag, startPoint x: 366, startPoint y: 252, endPoint x: 624, endPoint y: 316, distance: 266.1
click at [624, 316] on div "Qty Cost Markup Price Total External PRAHRAN POST SHOP - New PFF Signage 3 EX01…" at bounding box center [630, 125] width 951 height 573
paste div
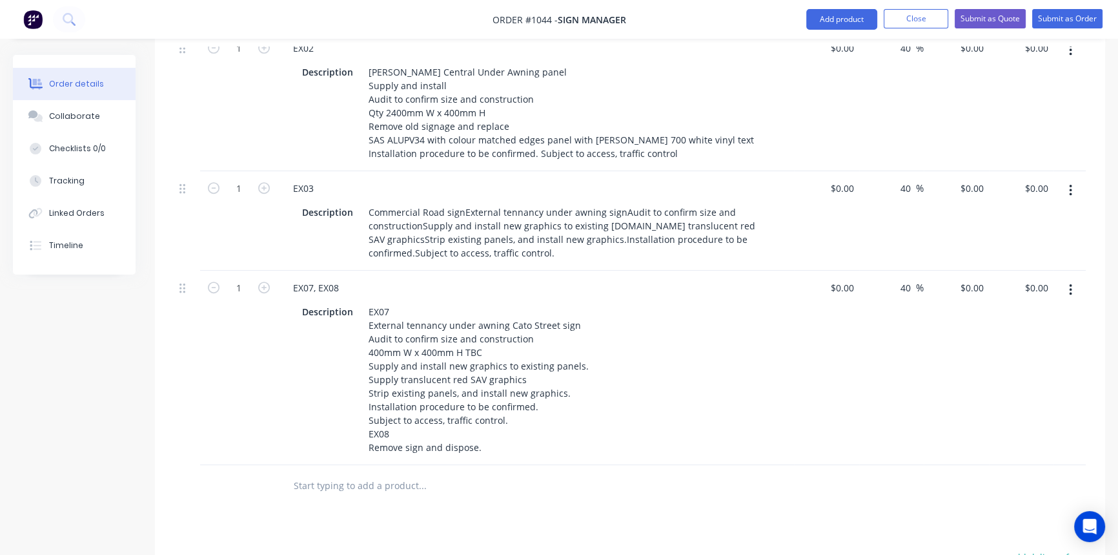
click at [619, 437] on div "Products Show / Hide columns Add product Qty Cost Markup Price Total External P…" at bounding box center [630, 304] width 951 height 1025
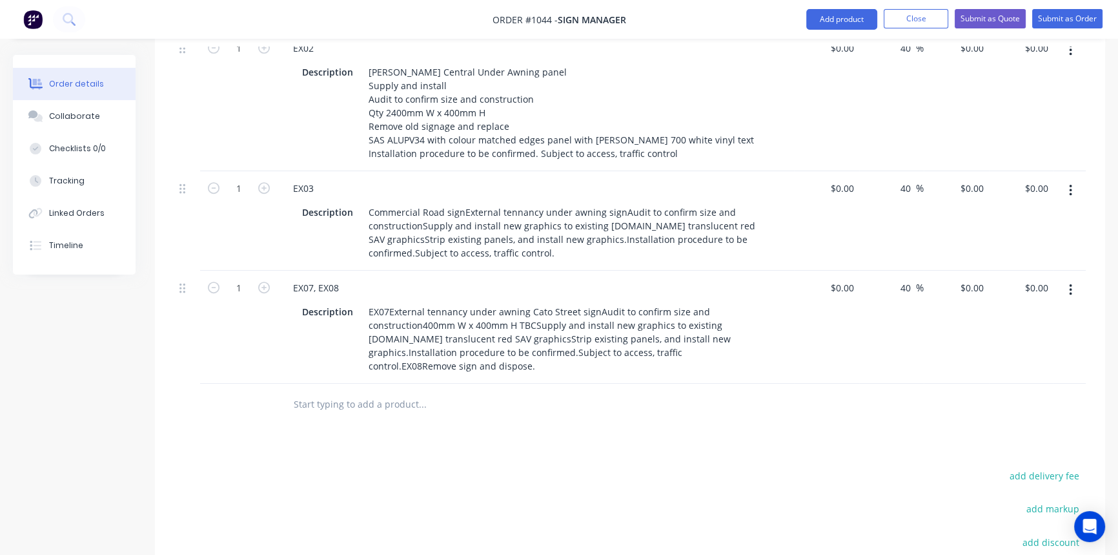
click at [1069, 283] on icon "button" at bounding box center [1070, 290] width 3 height 14
click at [1007, 340] on div "Duplicate" at bounding box center [1024, 349] width 99 height 19
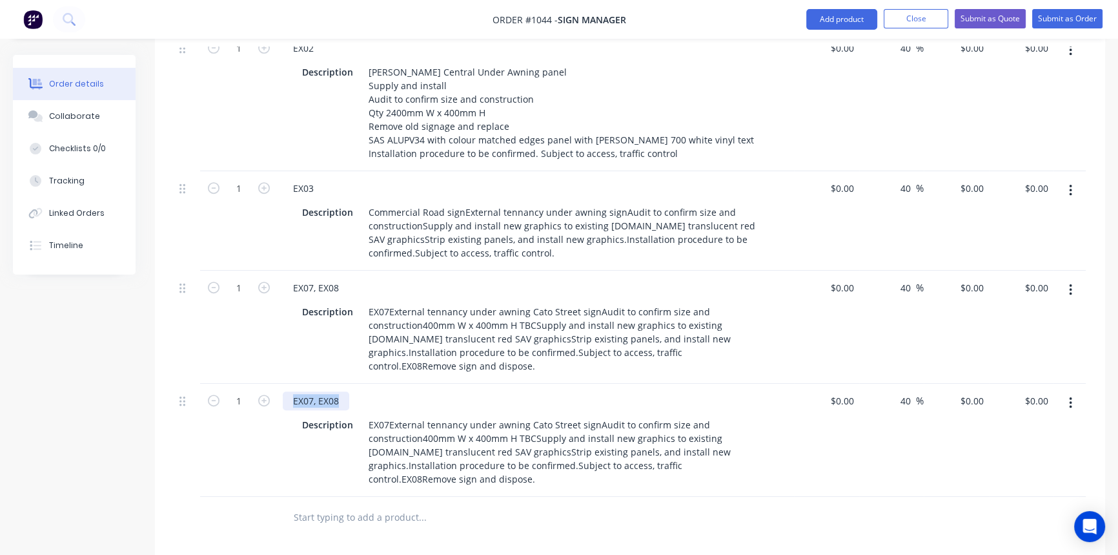
drag, startPoint x: 343, startPoint y: 343, endPoint x: 271, endPoint y: 345, distance: 71.7
click at [272, 384] on div "1 EX07, EX08 Description EX07External tennancy under awning Cato Street signAud…" at bounding box center [630, 440] width 912 height 113
paste div
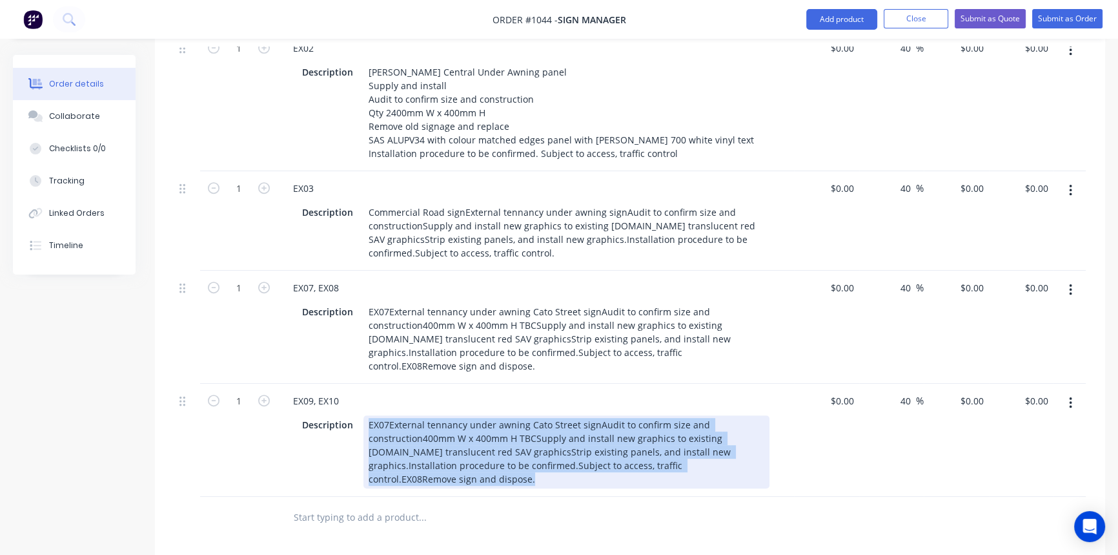
drag, startPoint x: 375, startPoint y: 376, endPoint x: 471, endPoint y: 432, distance: 111.1
click at [471, 432] on div "EX07External tennancy under awning Cato Street signAudit to confirm size and co…" at bounding box center [567, 451] width 406 height 73
paste div
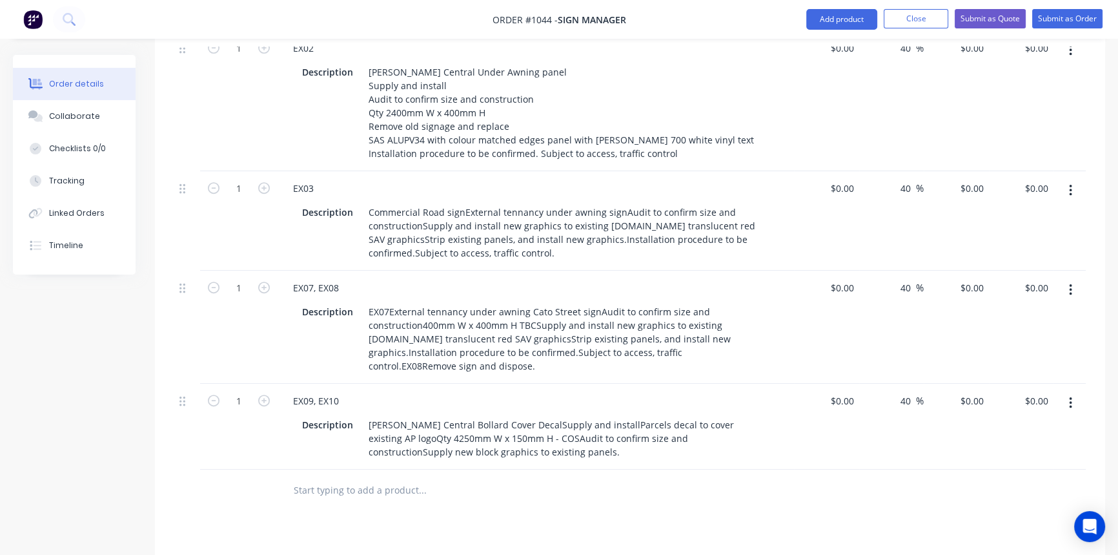
click at [515, 484] on div "Products Show / Hide columns Add product Qty Cost Markup Price Total External P…" at bounding box center [630, 306] width 951 height 1029
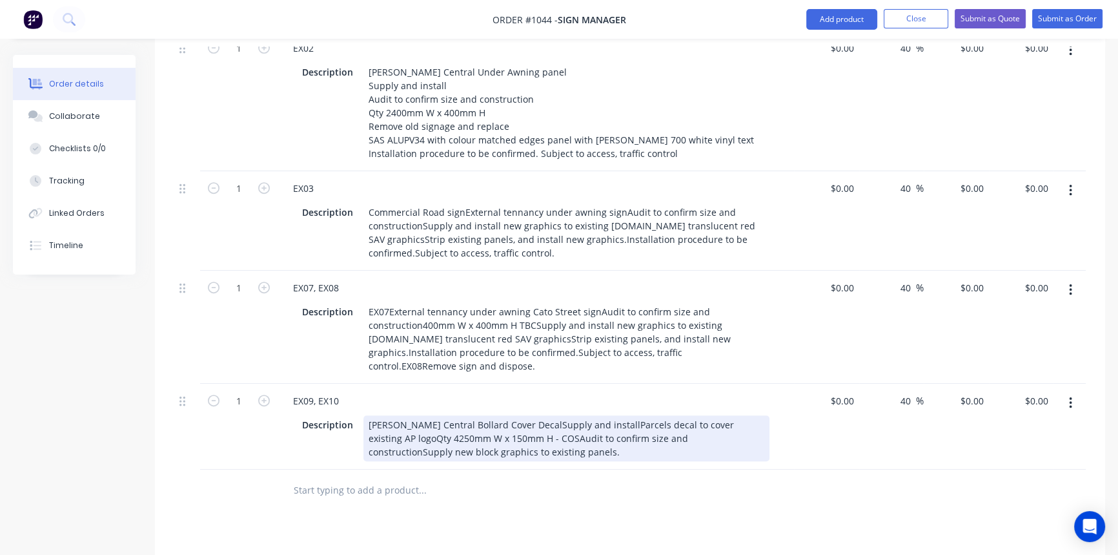
click at [504, 415] on div "[PERSON_NAME] Central Bollard Cover DecalSupply and installParcels decal to cov…" at bounding box center [567, 438] width 406 height 46
click at [442, 415] on div "[PERSON_NAME] Central Bollard Cover Decal Supply and installParcels decal to co…" at bounding box center [567, 438] width 406 height 46
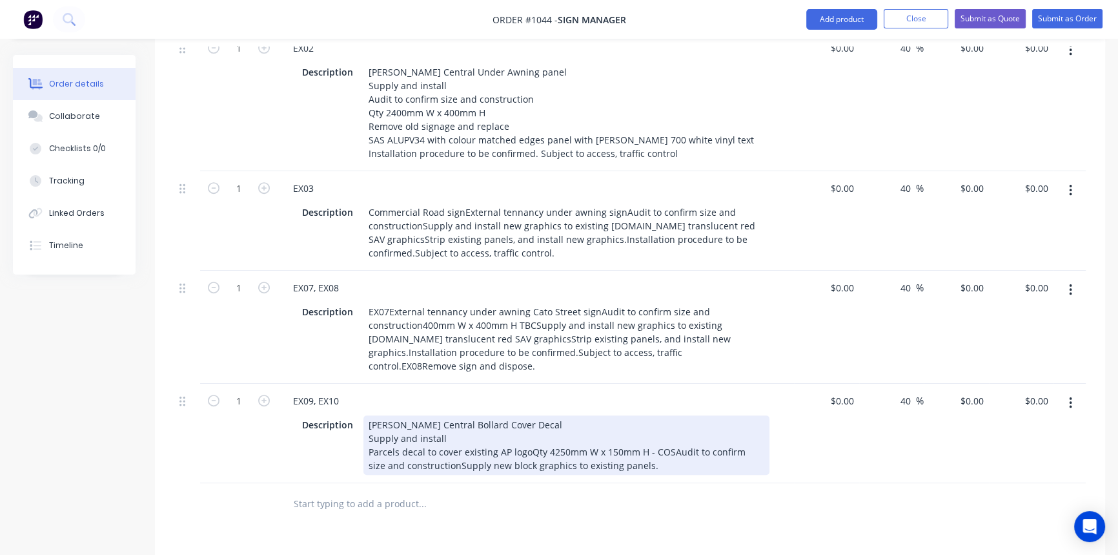
click at [524, 415] on div "[PERSON_NAME] Central Bollard Cover Decal Supply and install Parcels decal to c…" at bounding box center [567, 444] width 406 height 59
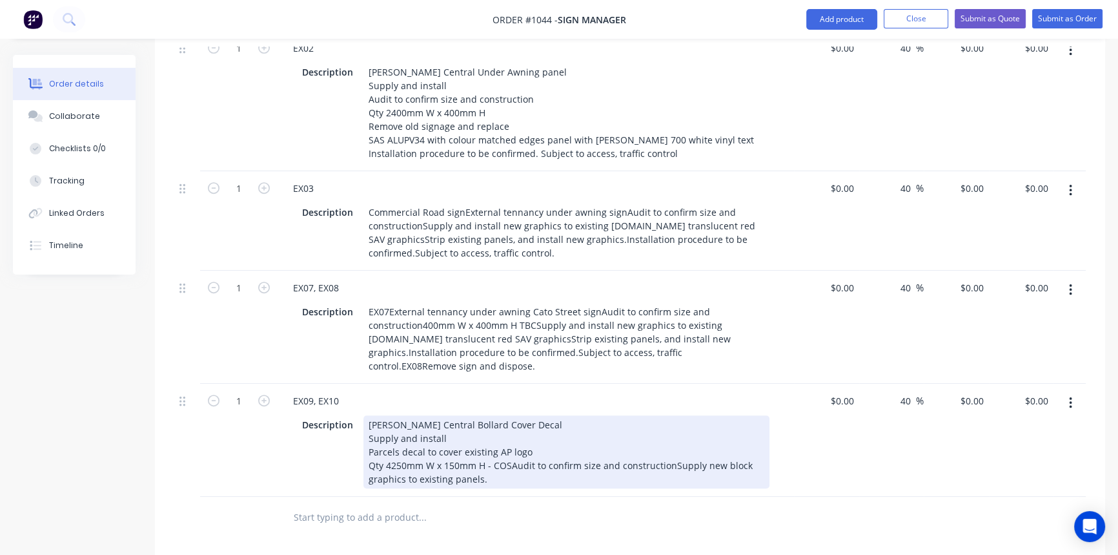
click at [510, 415] on div "[PERSON_NAME] Central Bollard Cover Decal Supply and install Parcels decal to c…" at bounding box center [567, 451] width 406 height 73
click at [530, 422] on div "[PERSON_NAME] Central Bollard Cover Decal Supply and install Parcels decal to c…" at bounding box center [550, 451] width 373 height 73
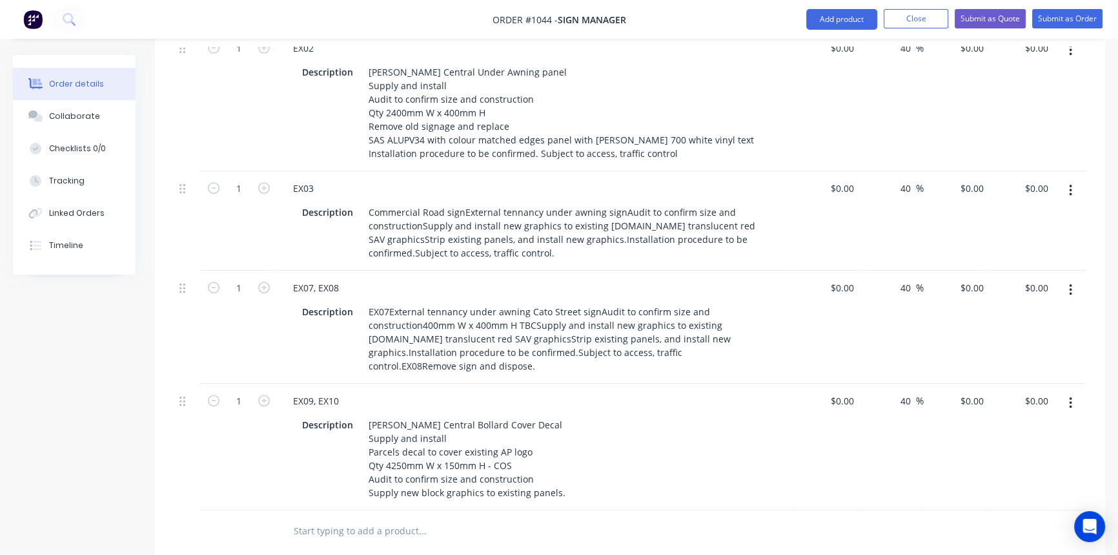
click at [555, 518] on div at bounding box center [476, 531] width 387 height 26
click at [258, 395] on icon "button" at bounding box center [264, 401] width 12 height 12
type input "4"
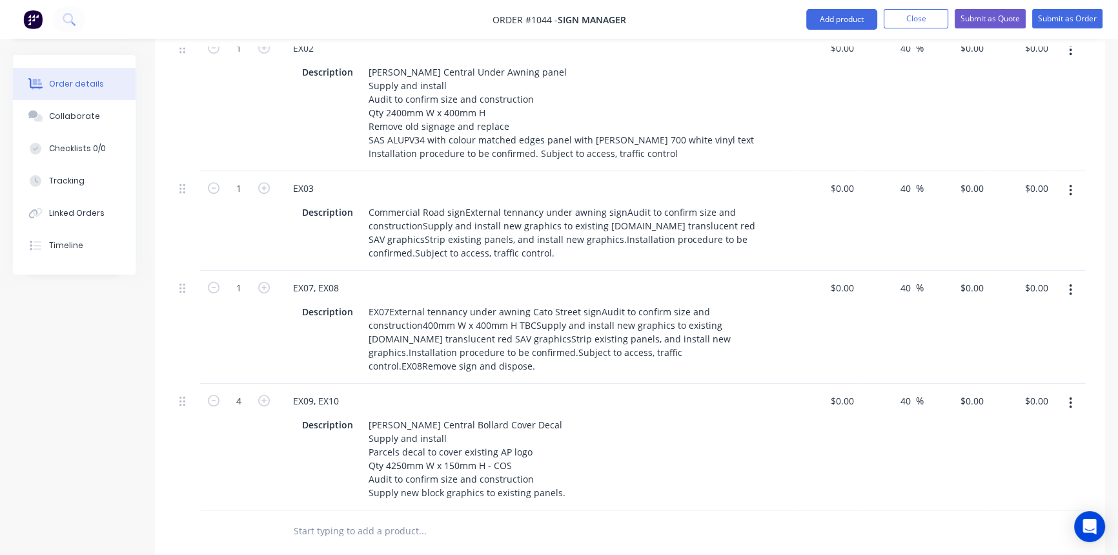
click at [591, 510] on div "Products Show / Hide columns Add product Qty Cost Markup Price Total External P…" at bounding box center [630, 327] width 951 height 1070
click at [1070, 397] on icon "button" at bounding box center [1070, 403] width 3 height 12
click at [1017, 453] on div "Duplicate" at bounding box center [1024, 462] width 99 height 19
drag, startPoint x: 286, startPoint y: 468, endPoint x: 375, endPoint y: 475, distance: 89.4
click at [375, 518] on div "EX09, EX10" at bounding box center [536, 527] width 506 height 19
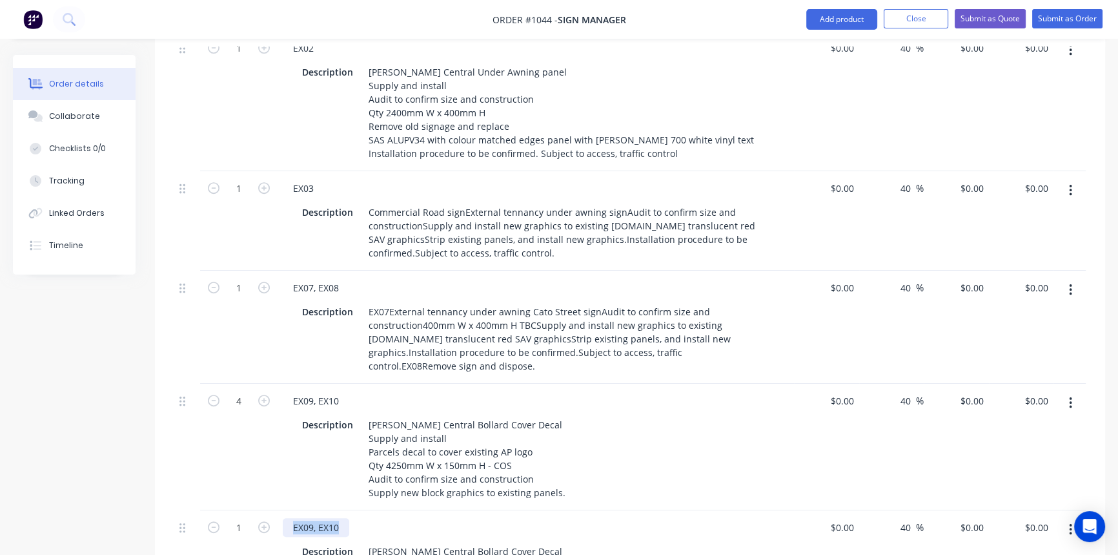
paste div
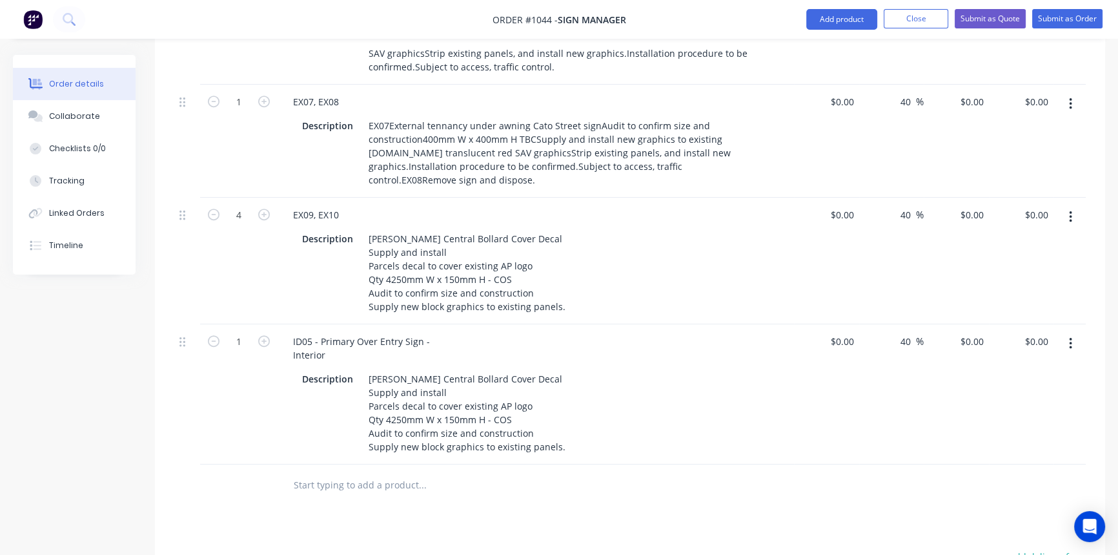
scroll to position [931, 0]
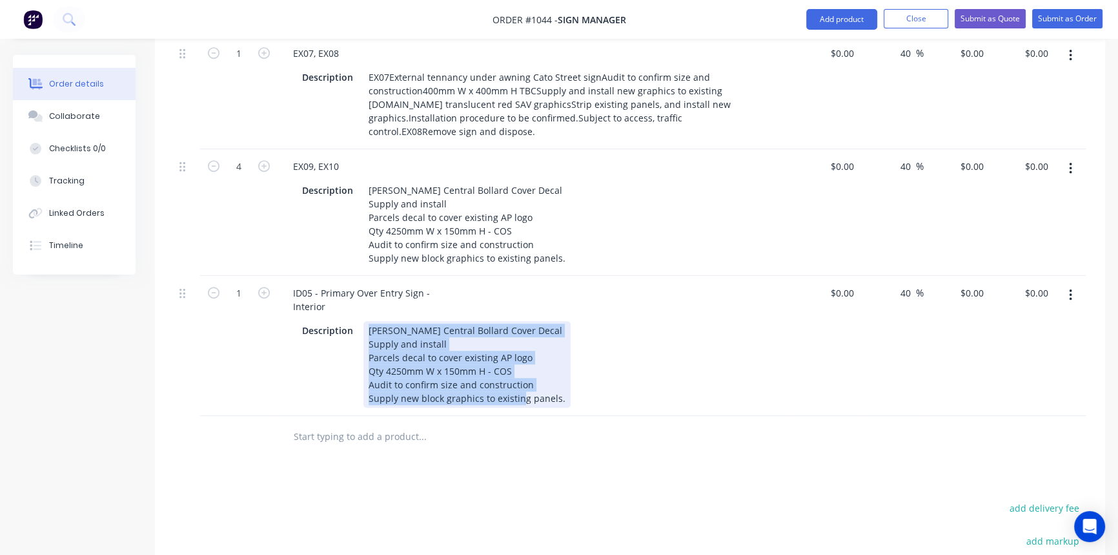
drag, startPoint x: 365, startPoint y: 270, endPoint x: 605, endPoint y: 354, distance: 254.5
click at [595, 350] on div "Description [PERSON_NAME] Central Bollard Cover Decal Supply and install Parcel…" at bounding box center [533, 364] width 473 height 87
paste div
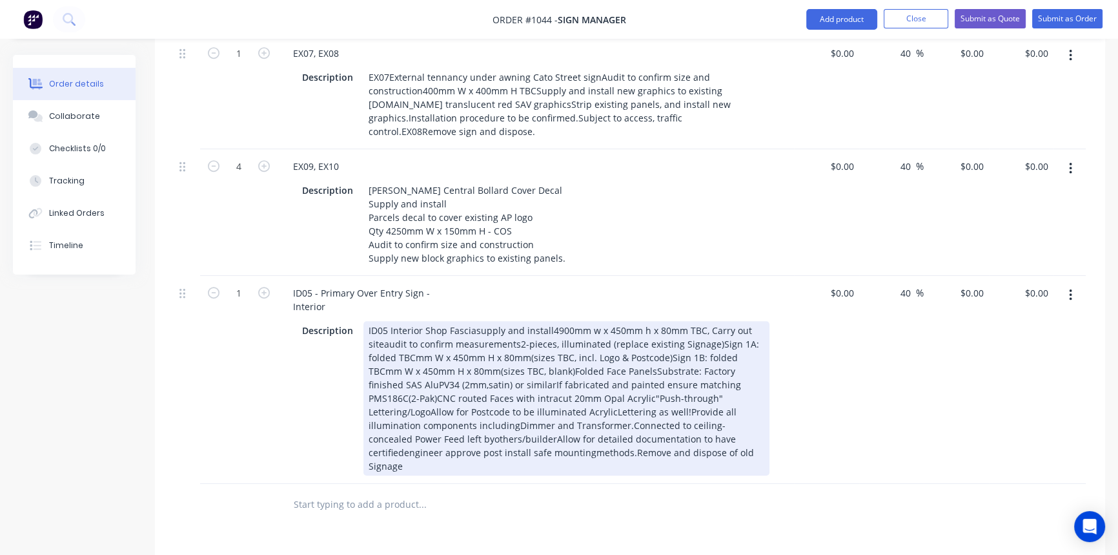
click at [687, 406] on div "ID05 - Primary Over Entry Sign - Interior Description ID05 Interior Shop Fascia…" at bounding box center [536, 380] width 517 height 208
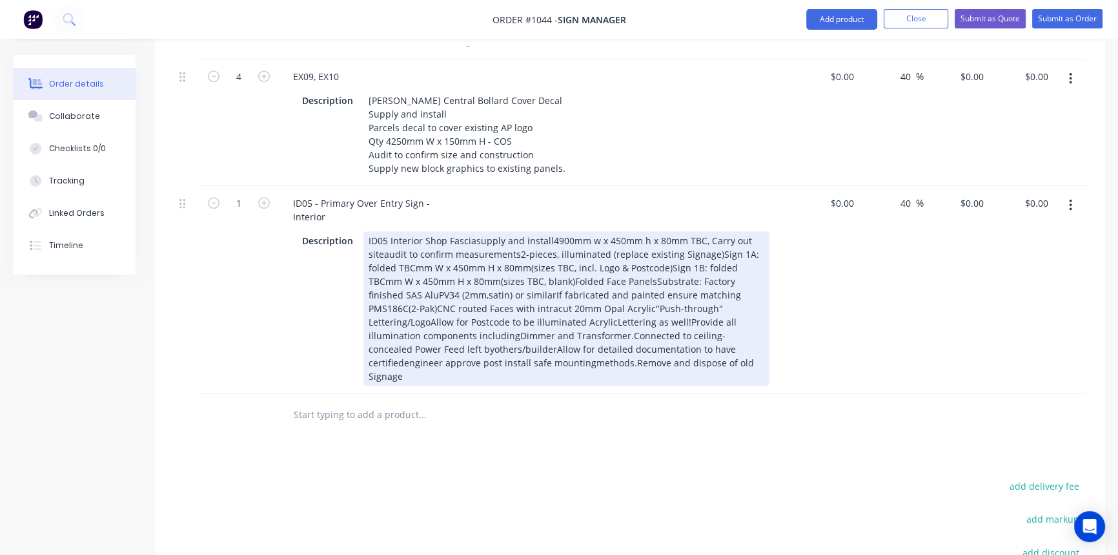
scroll to position [1048, 0]
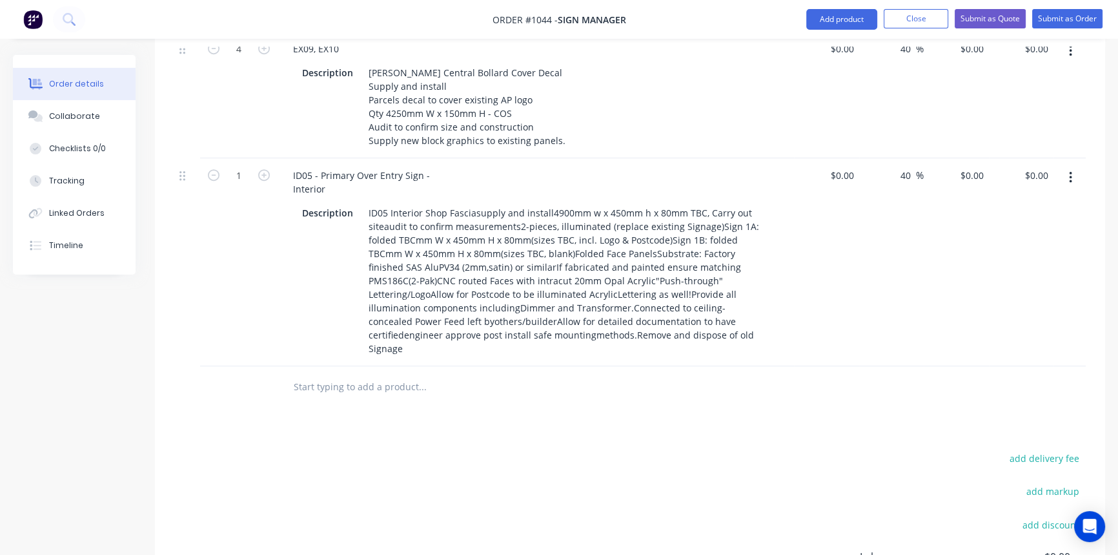
click at [1071, 170] on icon "button" at bounding box center [1070, 177] width 3 height 14
click at [1005, 228] on div "Duplicate" at bounding box center [1024, 237] width 99 height 19
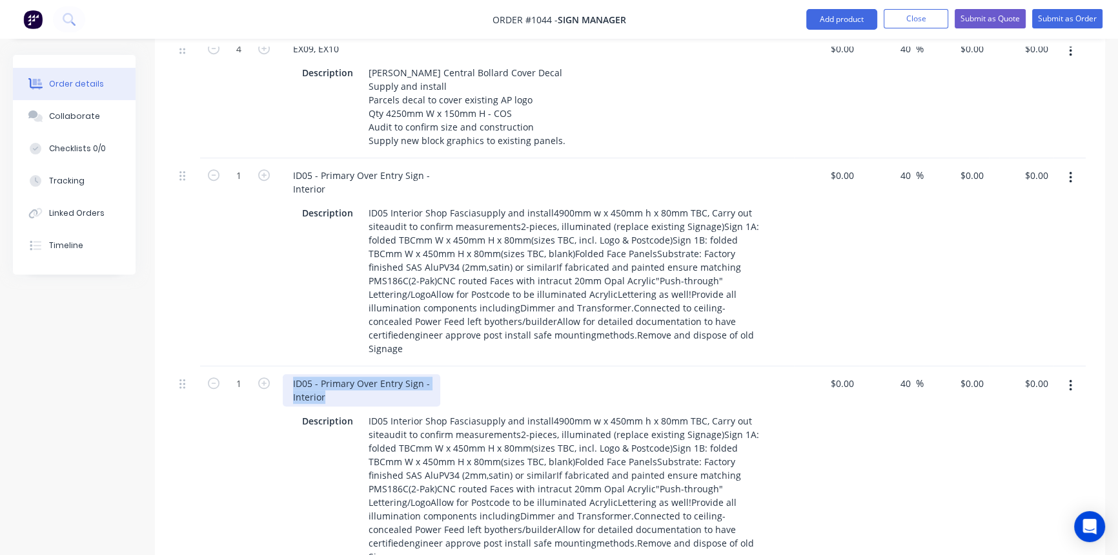
drag, startPoint x: 291, startPoint y: 309, endPoint x: 364, endPoint y: 329, distance: 75.0
click at [364, 374] on div "ID05 - Primary Over Entry Sign - Interior" at bounding box center [362, 390] width 158 height 32
paste div
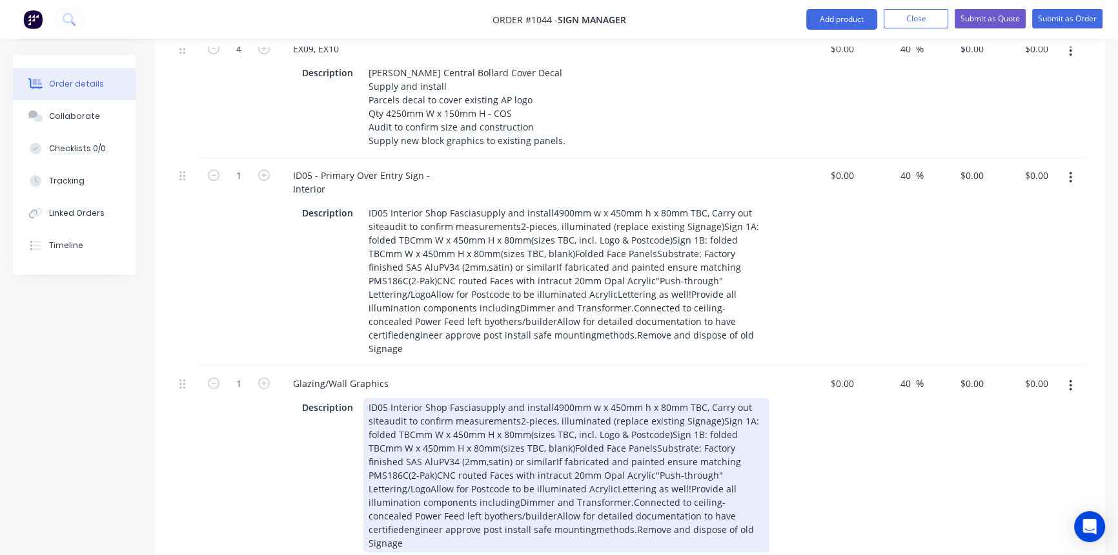
drag, startPoint x: 367, startPoint y: 338, endPoint x: 587, endPoint y: 440, distance: 242.1
click at [587, 440] on div "ID05 Interior Shop Fasciasupply and install4900mm w x 450mm h x 80mm TBC, Carry…" at bounding box center [567, 475] width 406 height 154
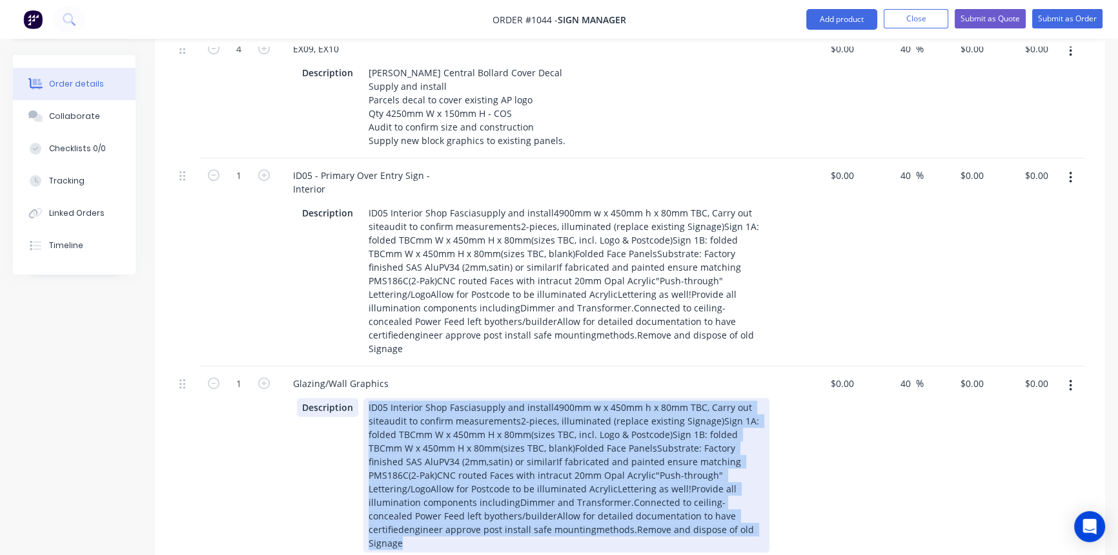
drag, startPoint x: 631, startPoint y: 460, endPoint x: 354, endPoint y: 335, distance: 303.8
click at [354, 398] on div "Description ID05 Interior Shop Fasciasupply and install4900mm w x 450mm h x 80m…" at bounding box center [533, 475] width 473 height 154
paste div
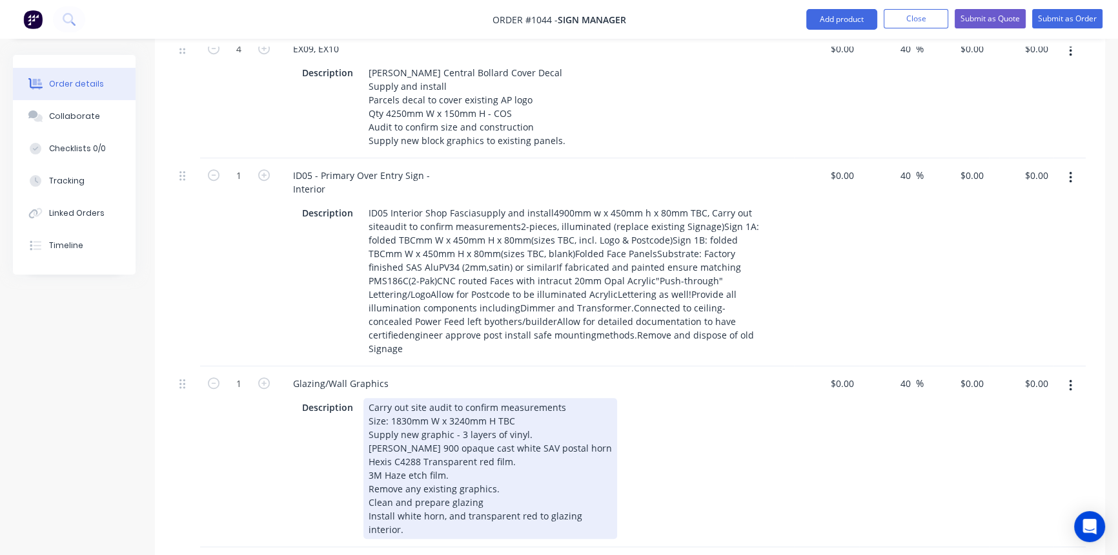
click at [774, 451] on div "Products Show / Hide columns Add product Qty Cost Markup Price Total External P…" at bounding box center [630, 169] width 951 height 1459
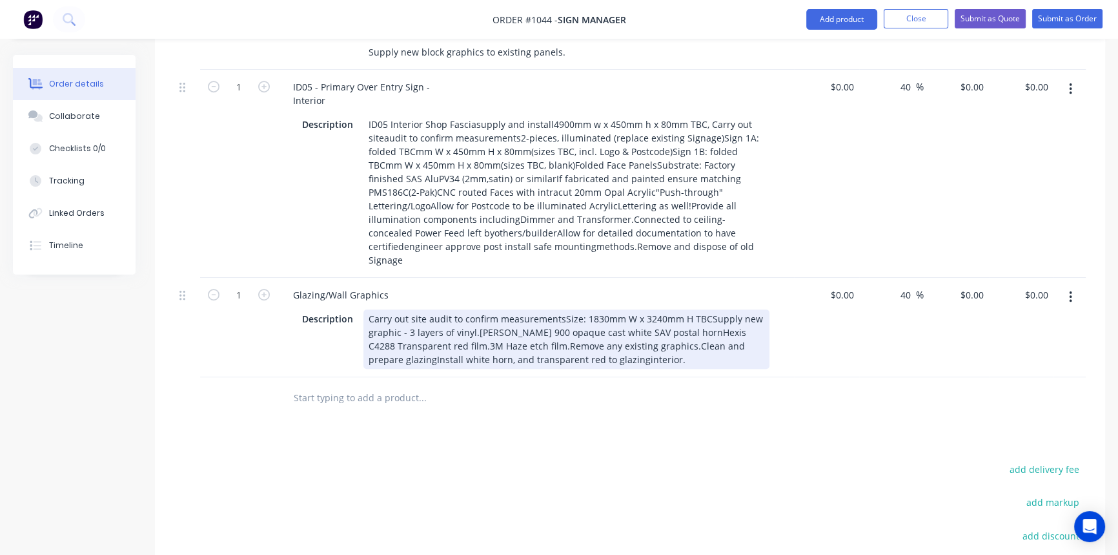
scroll to position [1166, 0]
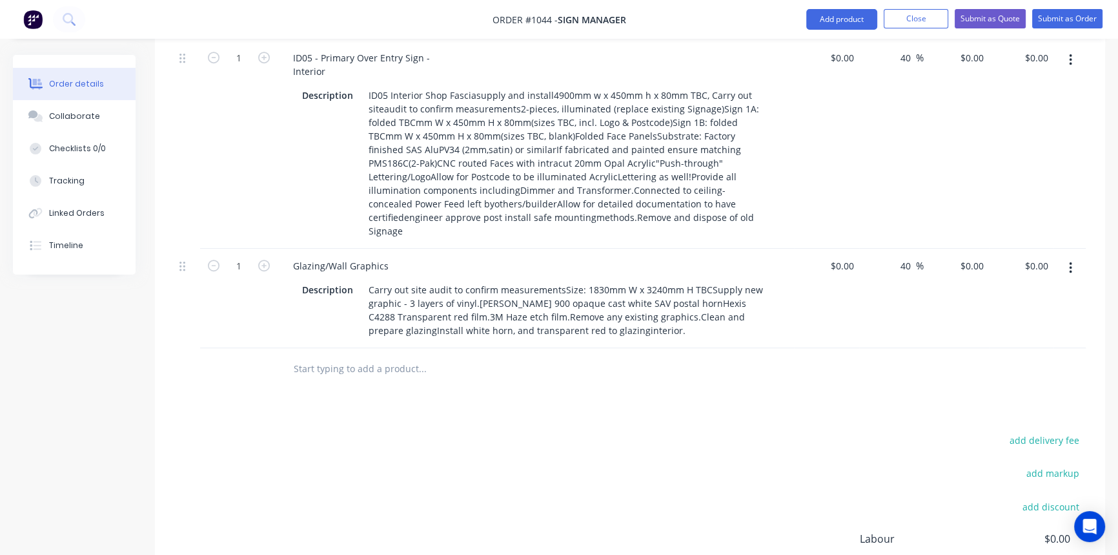
click at [1072, 256] on button "button" at bounding box center [1071, 267] width 30 height 23
click at [1033, 318] on div "Duplicate" at bounding box center [1024, 327] width 99 height 19
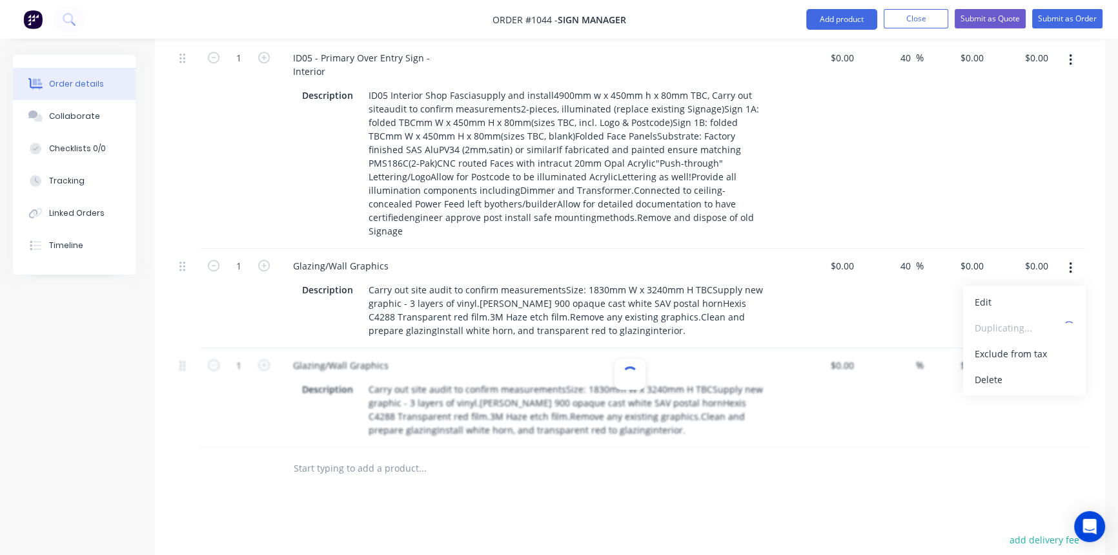
type input "40"
drag, startPoint x: 291, startPoint y: 293, endPoint x: 407, endPoint y: 298, distance: 115.7
click at [407, 356] on div "Glazing/Wall Graphics" at bounding box center [536, 365] width 506 height 19
paste div
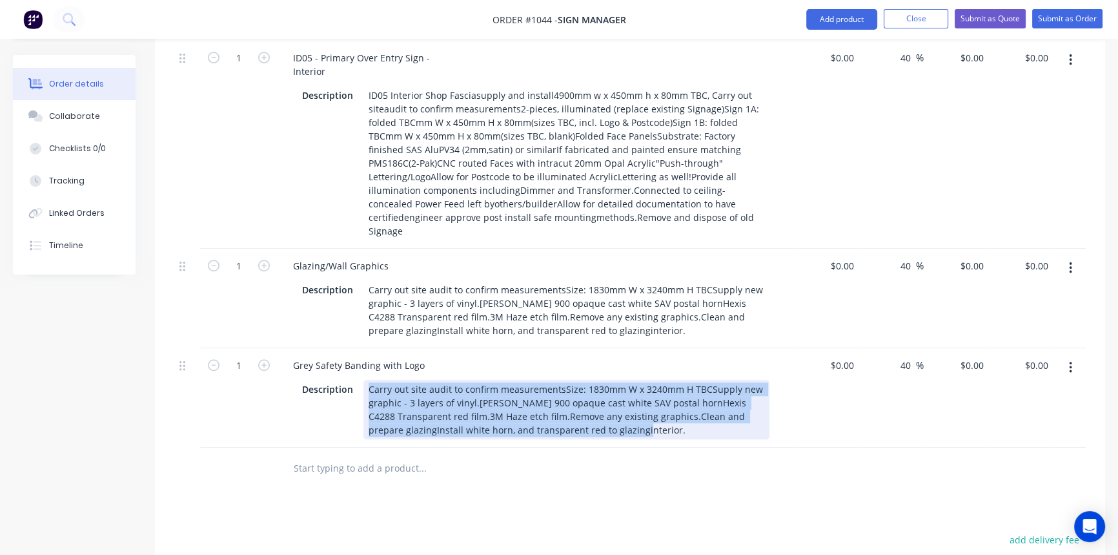
drag, startPoint x: 396, startPoint y: 336, endPoint x: 665, endPoint y: 376, distance: 272.2
click at [665, 376] on div "Grey Safety Banding with Logo Description Carry out site audit to confirm measu…" at bounding box center [536, 397] width 517 height 99
paste div
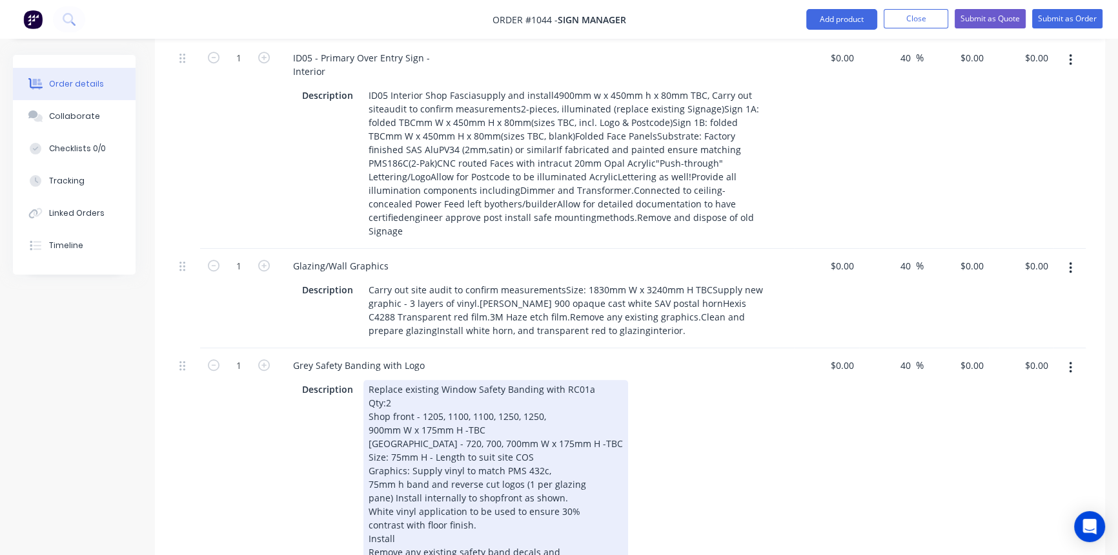
click at [701, 445] on div "Qty Cost Markup Price Total External PRAHRAN POST SHOP - New PFF Signage 3 EX01…" at bounding box center [630, 24] width 951 height 1310
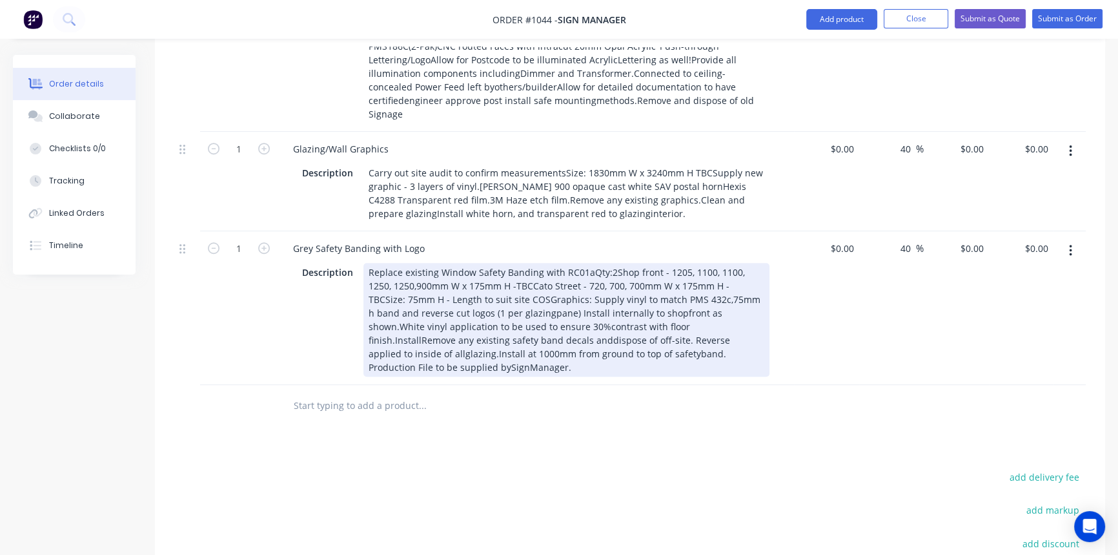
scroll to position [1283, 0]
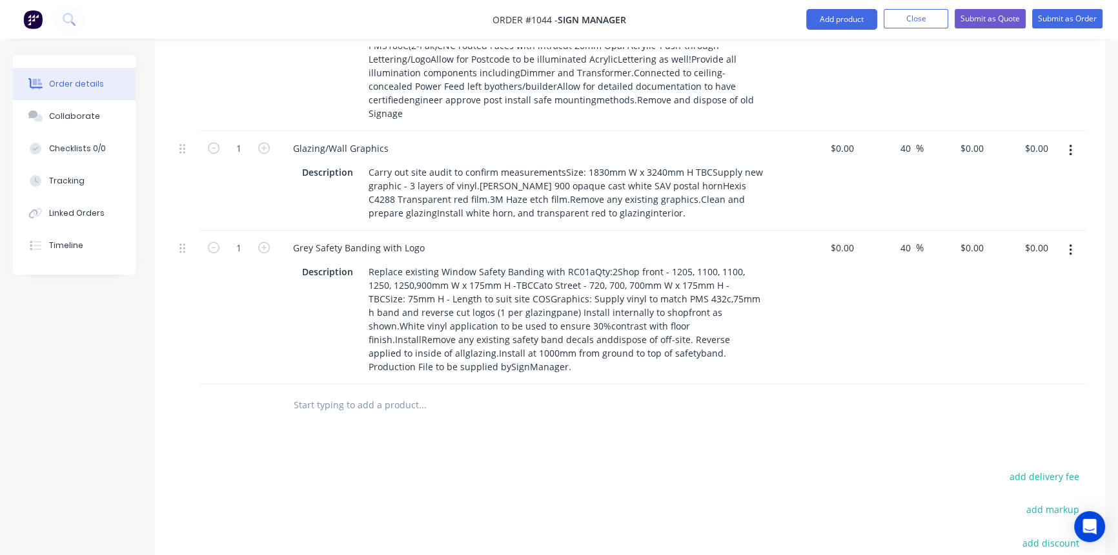
click at [1065, 238] on button "button" at bounding box center [1071, 249] width 30 height 23
click at [1003, 300] on div "Duplicate" at bounding box center [1024, 309] width 99 height 19
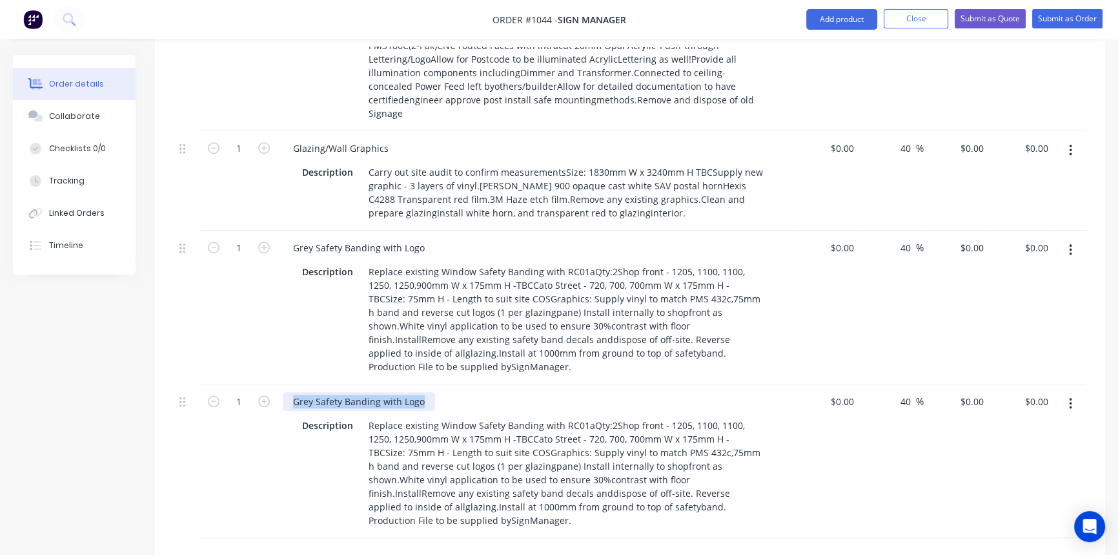
drag, startPoint x: 290, startPoint y: 316, endPoint x: 452, endPoint y: 316, distance: 162.1
click at [451, 392] on div "Grey Safety Banding with Logo" at bounding box center [536, 401] width 506 height 19
paste div
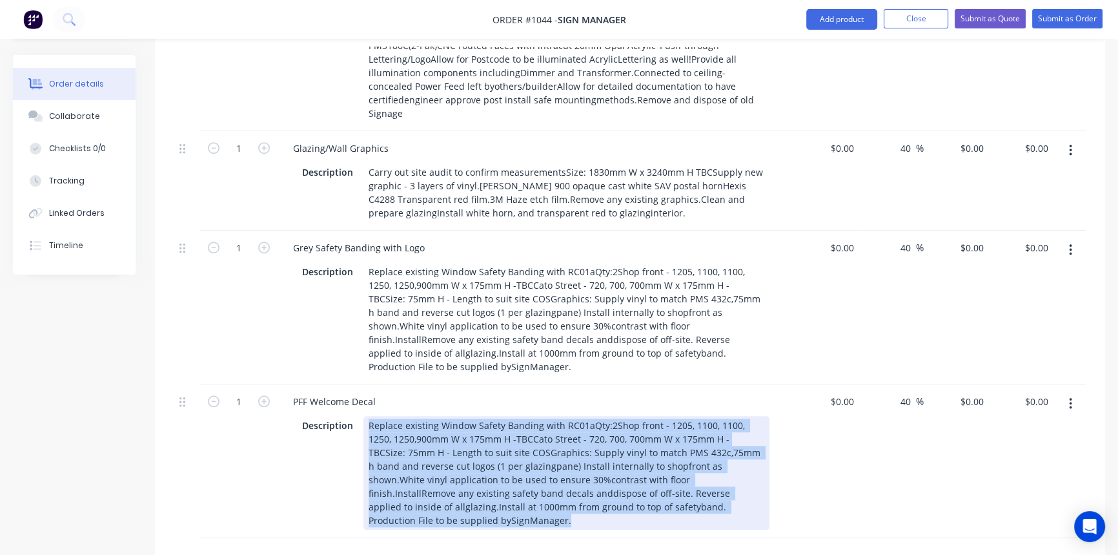
drag, startPoint x: 366, startPoint y: 342, endPoint x: 766, endPoint y: 435, distance: 411.0
click at [766, 435] on div "PFF Welcome Decal Description Replace existing Window Safety Banding with RC01a…" at bounding box center [536, 461] width 517 height 154
paste div
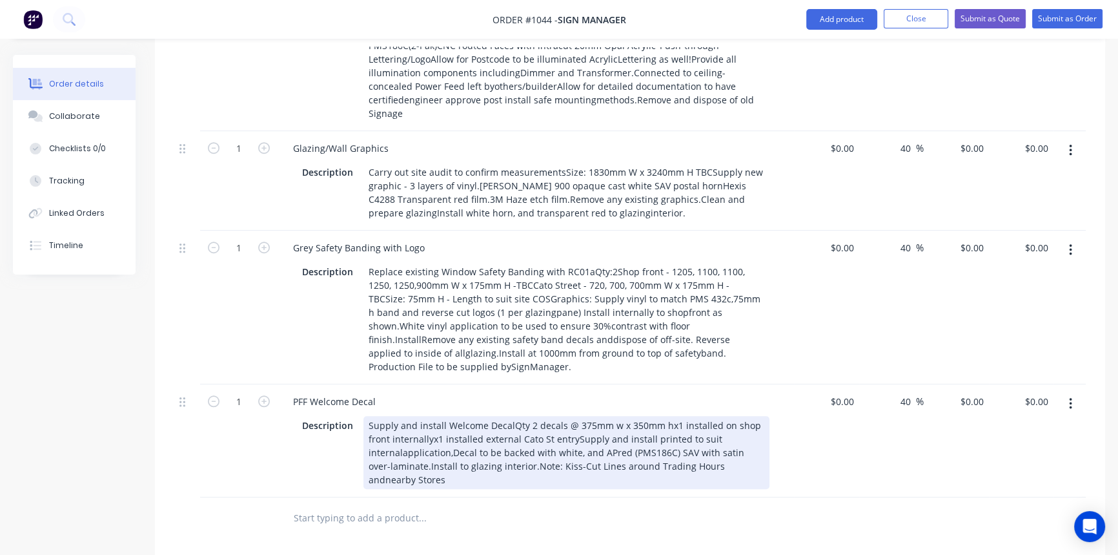
click at [790, 478] on div "Products Show / Hide columns Add product Qty Cost Markup Price Total External P…" at bounding box center [630, 27] width 951 height 1644
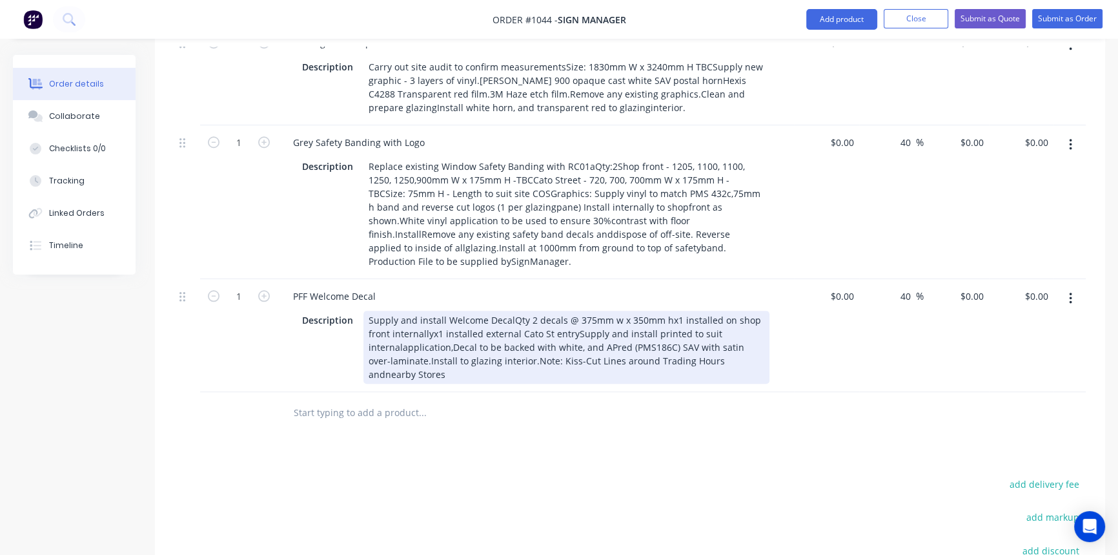
scroll to position [1401, 0]
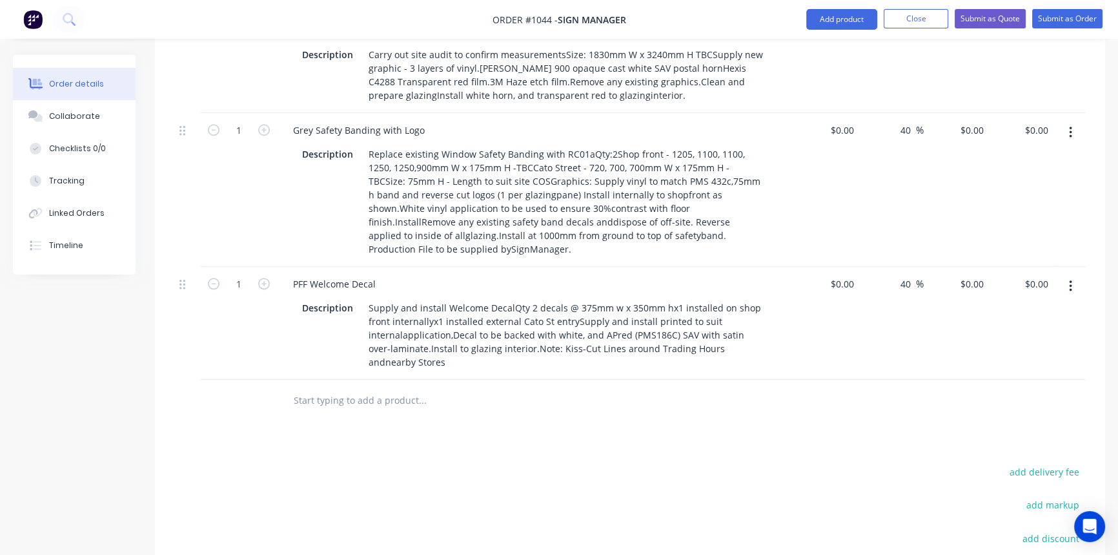
click at [1066, 274] on button "button" at bounding box center [1071, 285] width 30 height 23
click at [1022, 336] on div "Duplicate" at bounding box center [1024, 345] width 99 height 19
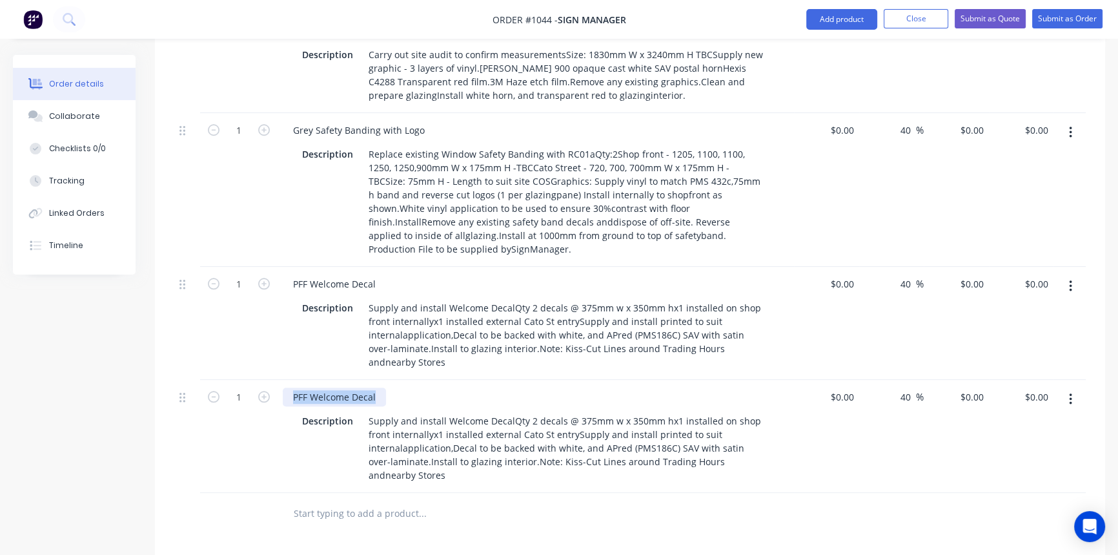
drag, startPoint x: 293, startPoint y: 314, endPoint x: 397, endPoint y: 314, distance: 104.6
click at [397, 387] on div "PFF Welcome Decal" at bounding box center [536, 396] width 506 height 19
paste div
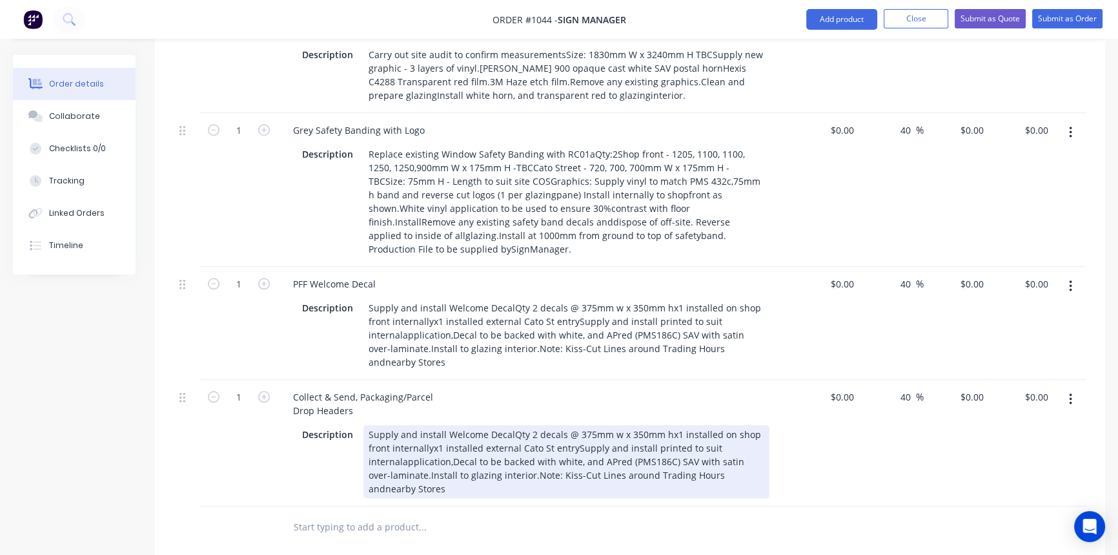
click at [369, 425] on div "Supply and install Welcome DecalQty 2 decals @ 375mm w x 350mm hx1 installed on…" at bounding box center [567, 461] width 406 height 73
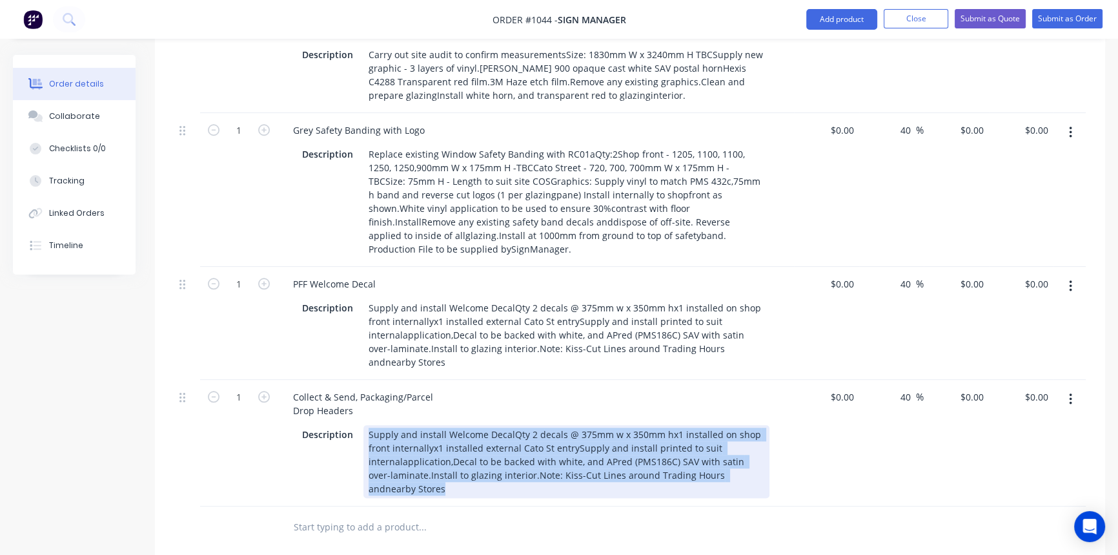
drag, startPoint x: 369, startPoint y: 351, endPoint x: 446, endPoint y: 422, distance: 104.6
click at [446, 422] on div "Collect & Send, Packaging/Parcel Drop Headers Description Supply and install We…" at bounding box center [536, 443] width 517 height 127
paste div
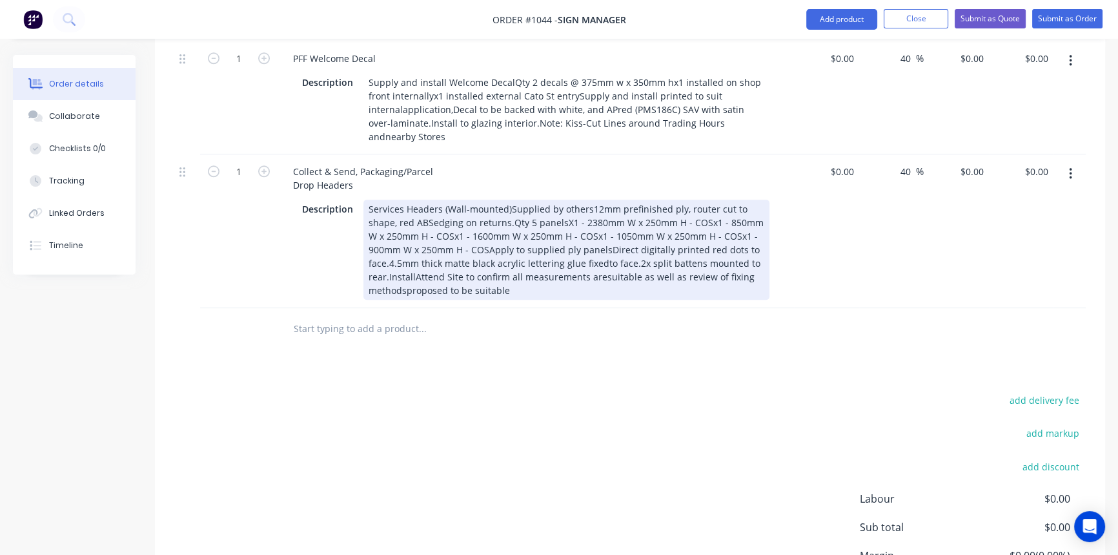
scroll to position [1635, 0]
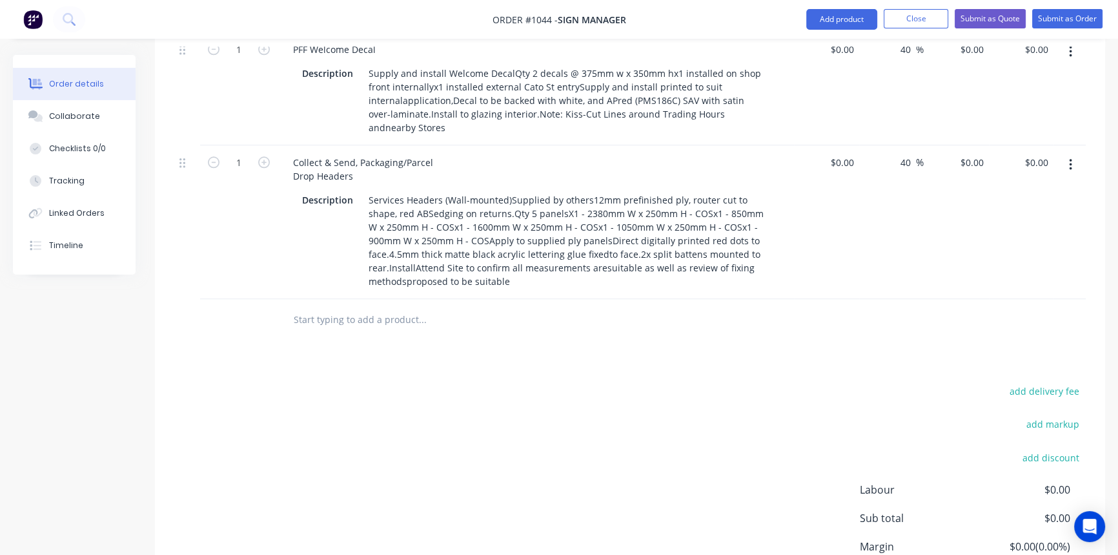
click at [1069, 158] on icon "button" at bounding box center [1070, 165] width 3 height 14
drag, startPoint x: 1041, startPoint y: 135, endPoint x: 1034, endPoint y: 136, distance: 6.5
click at [1040, 215] on div "Duplicate" at bounding box center [1024, 224] width 99 height 19
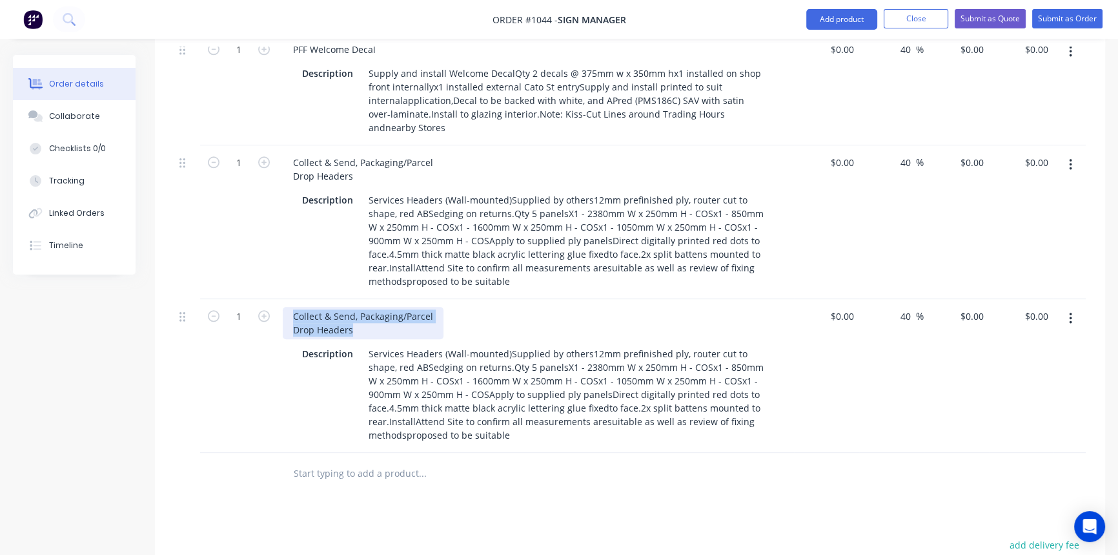
drag, startPoint x: 289, startPoint y: 230, endPoint x: 404, endPoint y: 256, distance: 118.0
click at [404, 299] on div "Collect & Send, Packaging/Parcel Drop Headers Description Services Headers (Wal…" at bounding box center [536, 376] width 517 height 154
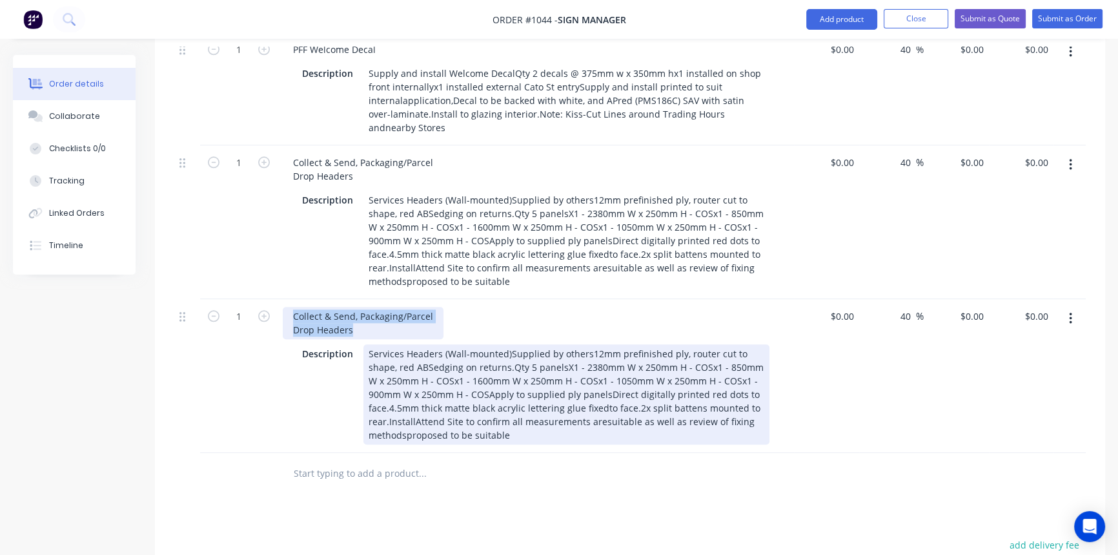
paste div
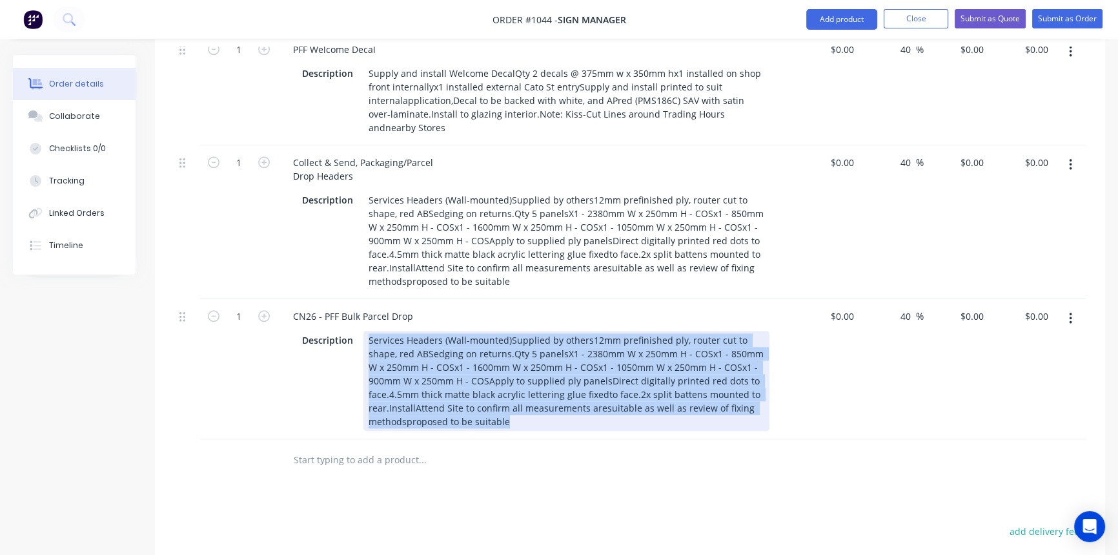
drag, startPoint x: 368, startPoint y: 254, endPoint x: 511, endPoint y: 341, distance: 167.4
click at [511, 341] on div "Services Headers (Wall-mounted)Supplied by others12mm prefinished ply, router c…" at bounding box center [567, 381] width 406 height 100
paste div
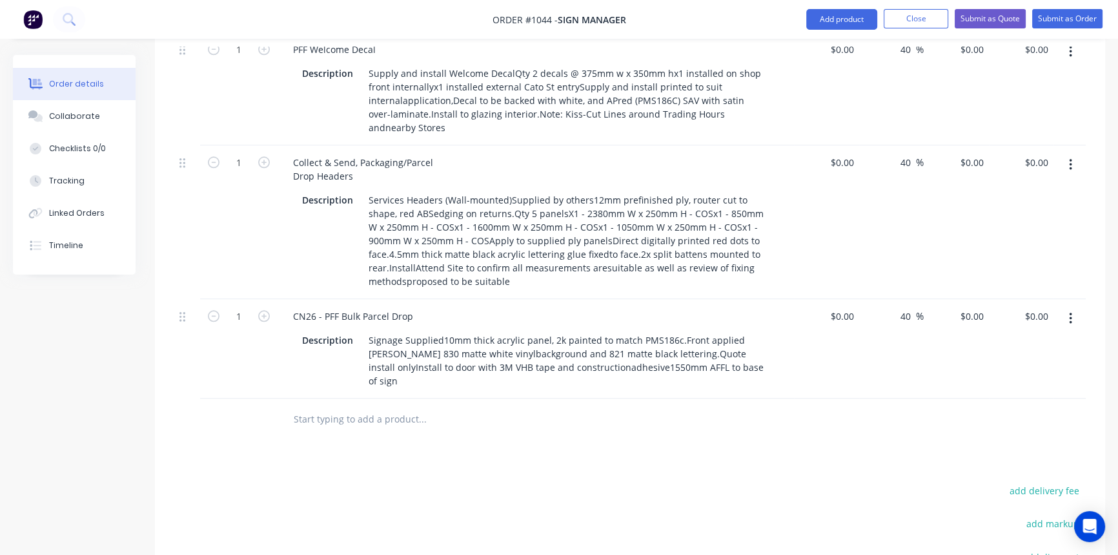
click at [1072, 311] on icon "button" at bounding box center [1070, 318] width 3 height 14
click at [1017, 369] on div "Duplicate" at bounding box center [1024, 378] width 99 height 19
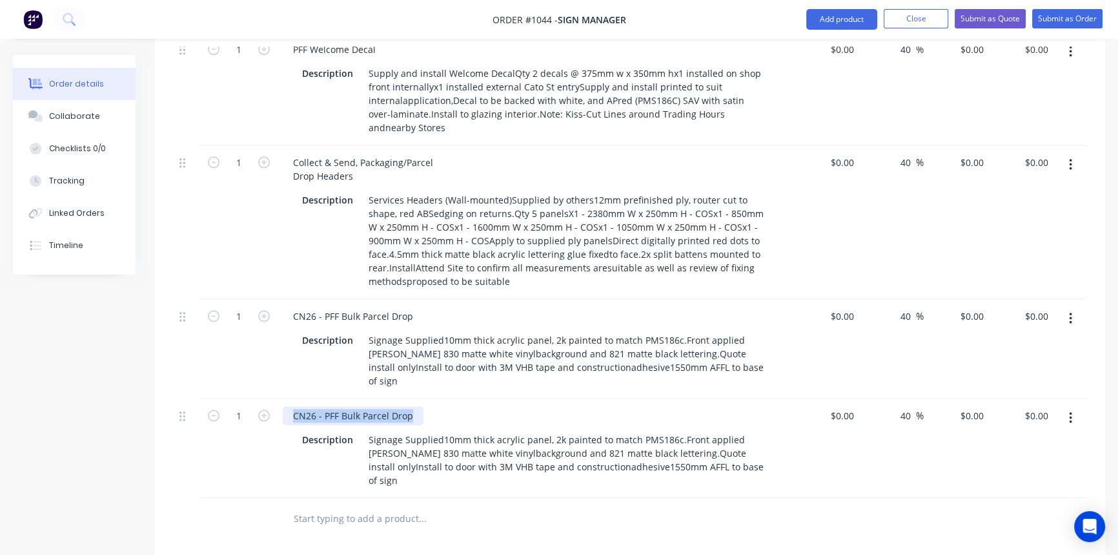
drag, startPoint x: 291, startPoint y: 318, endPoint x: 442, endPoint y: 322, distance: 151.8
click at [442, 406] on div "CN26 - PFF Bulk Parcel Drop" at bounding box center [536, 415] width 506 height 19
paste div
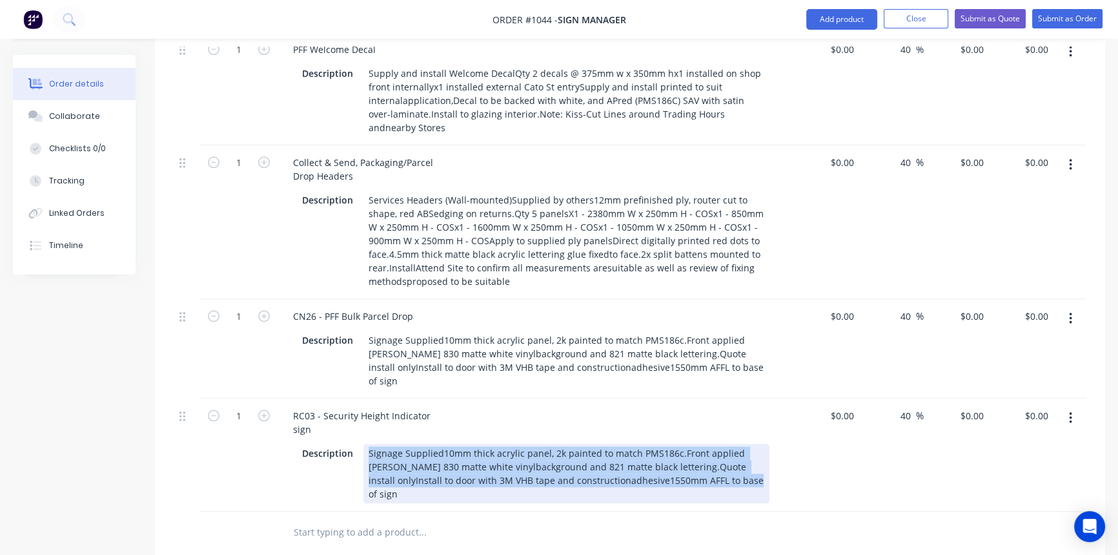
drag, startPoint x: 368, startPoint y: 353, endPoint x: 791, endPoint y: 394, distance: 424.9
click at [791, 398] on div "RC03 - Security Height Indicator sign Description Signage Supplied10mm thick ac…" at bounding box center [536, 454] width 517 height 113
paste div
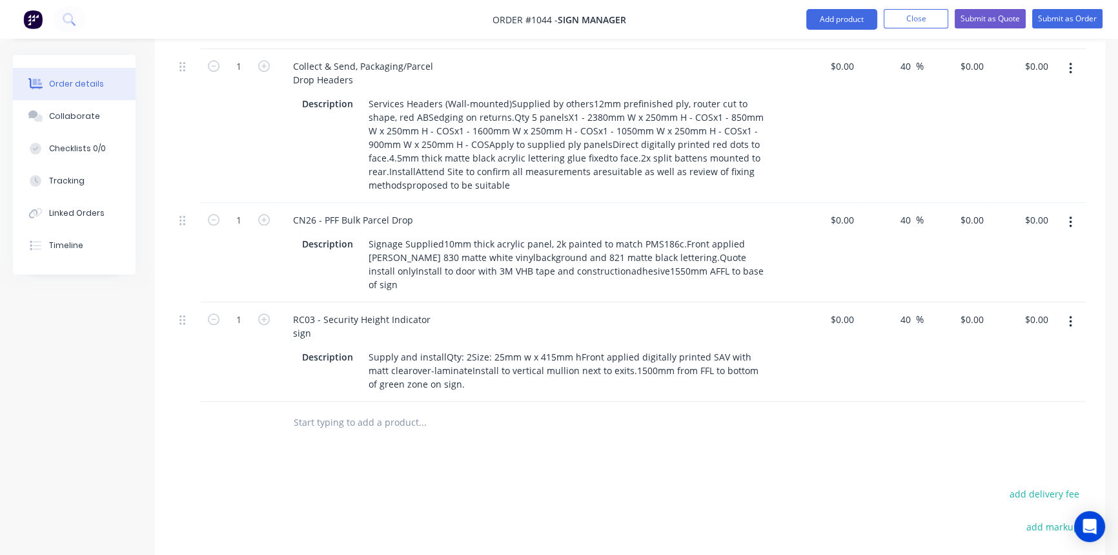
scroll to position [1753, 0]
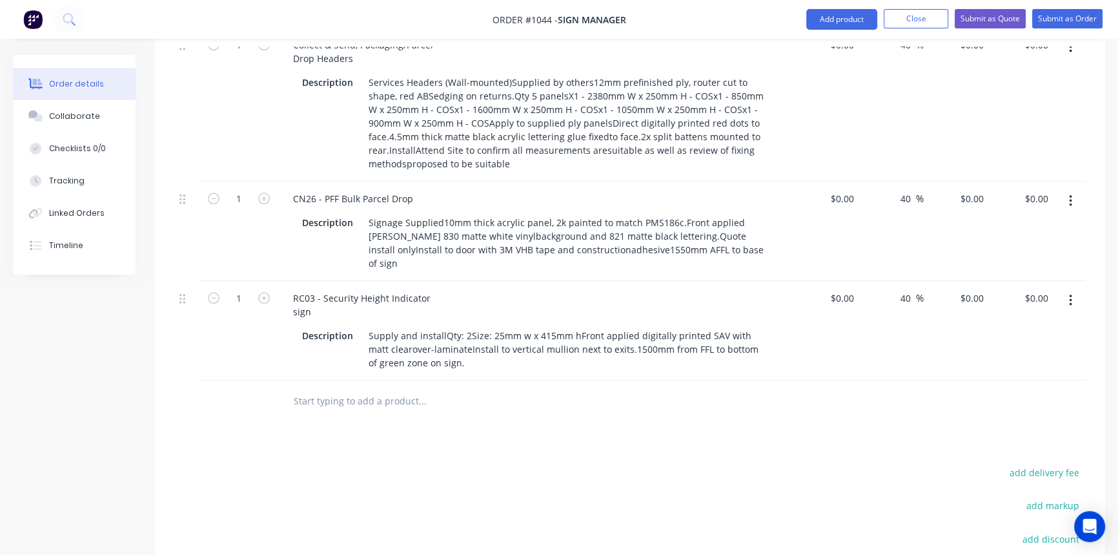
click at [1073, 289] on button "button" at bounding box center [1071, 300] width 30 height 23
click at [1016, 351] on div "Duplicate" at bounding box center [1024, 360] width 99 height 19
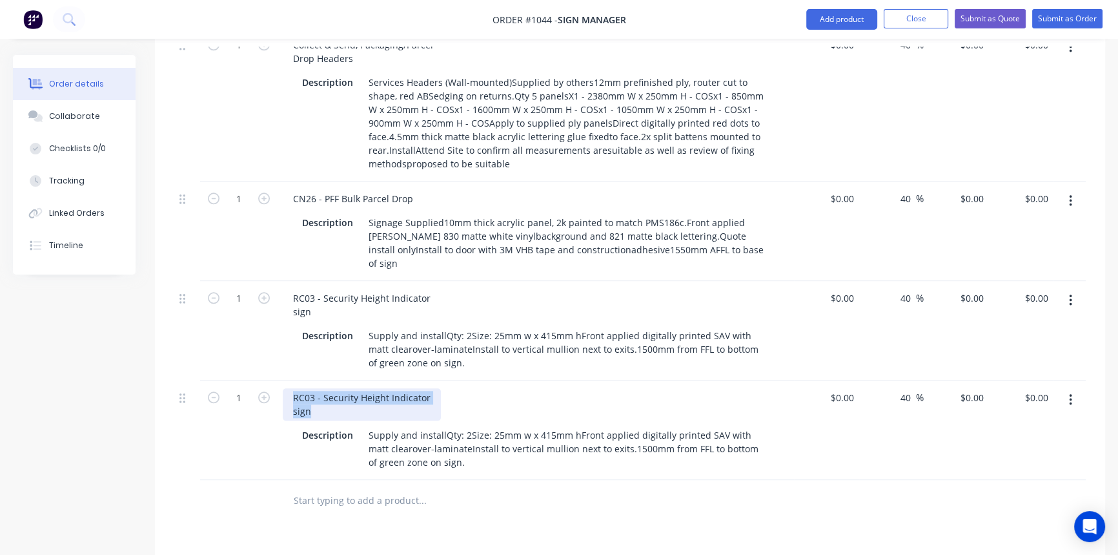
drag, startPoint x: 298, startPoint y: 309, endPoint x: 318, endPoint y: 322, distance: 24.0
click at [318, 388] on div "RC03 - Security Height Indicator sign" at bounding box center [362, 404] width 158 height 32
paste div
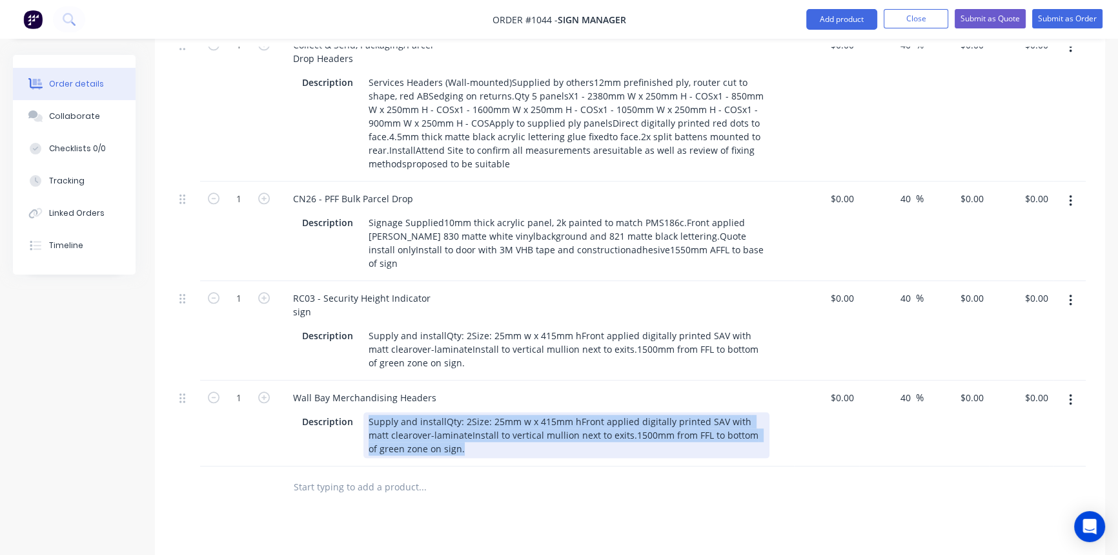
drag, startPoint x: 368, startPoint y: 322, endPoint x: 442, endPoint y: 358, distance: 81.7
click at [441, 412] on div "Supply and installQty: 2Size: 25mm w x 415mm hFront applied digitally printed S…" at bounding box center [567, 435] width 406 height 46
paste div
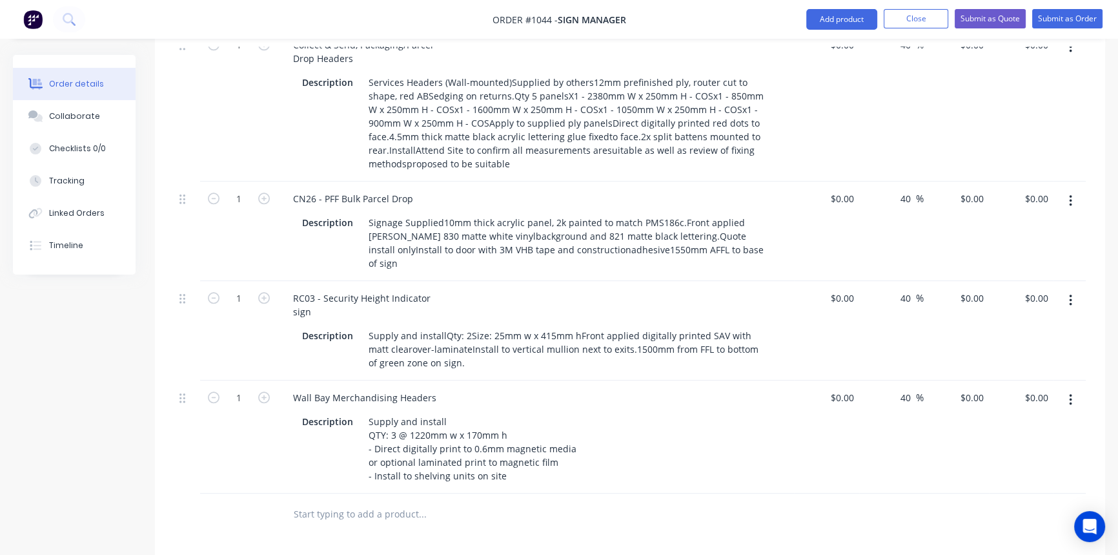
drag, startPoint x: 570, startPoint y: 446, endPoint x: 774, endPoint y: 419, distance: 205.1
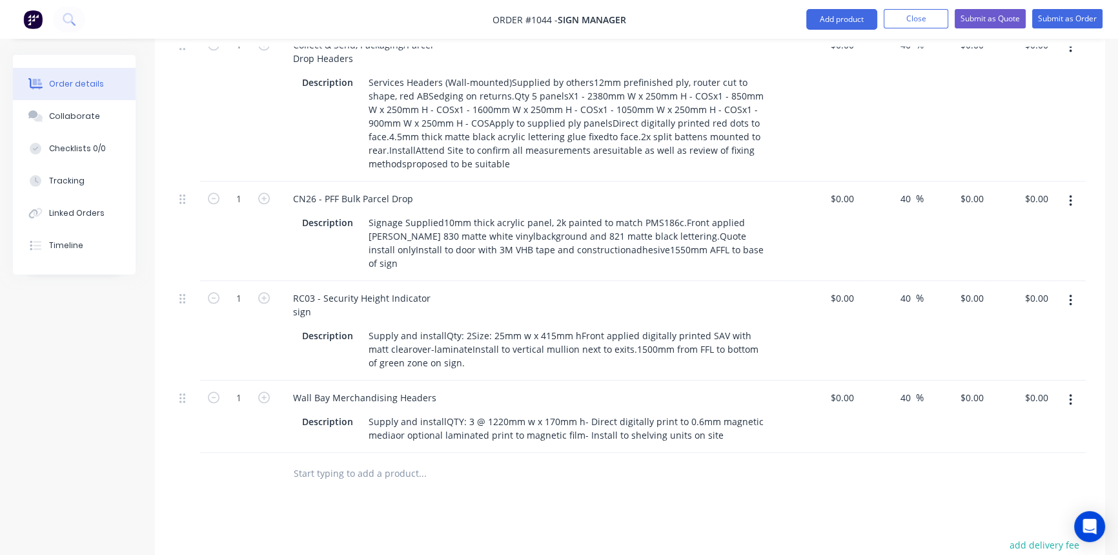
click at [1072, 388] on button "button" at bounding box center [1071, 399] width 30 height 23
click at [1022, 450] on div "Duplicate" at bounding box center [1024, 459] width 99 height 19
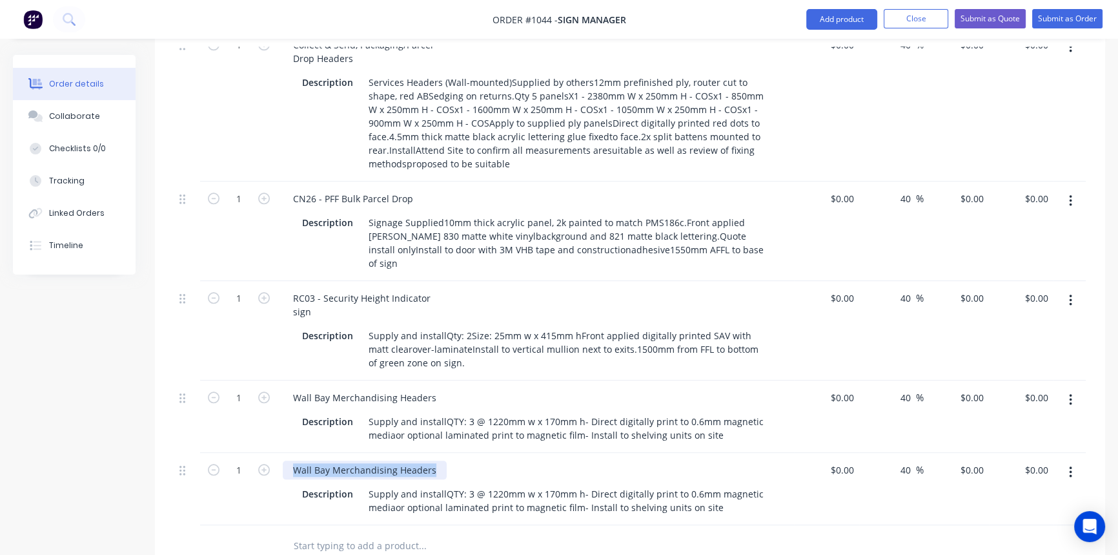
drag, startPoint x: 380, startPoint y: 377, endPoint x: 486, endPoint y: 383, distance: 105.4
click at [488, 453] on div "Wall Bay Merchandising Headers Description Supply and installQTY: 3 @ 1220mm w …" at bounding box center [536, 489] width 517 height 72
paste div
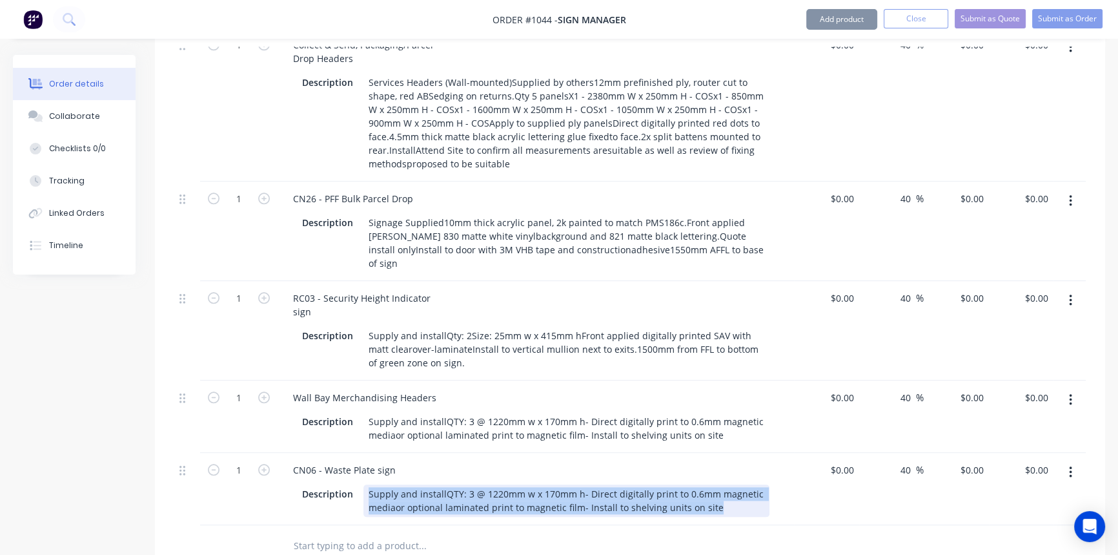
drag, startPoint x: 367, startPoint y: 394, endPoint x: 786, endPoint y: 410, distance: 419.4
click at [786, 482] on div "Description Supply and installQTY: 3 @ 1220mm w x 170mm h- Direct digitally pri…" at bounding box center [536, 499] width 506 height 35
paste div
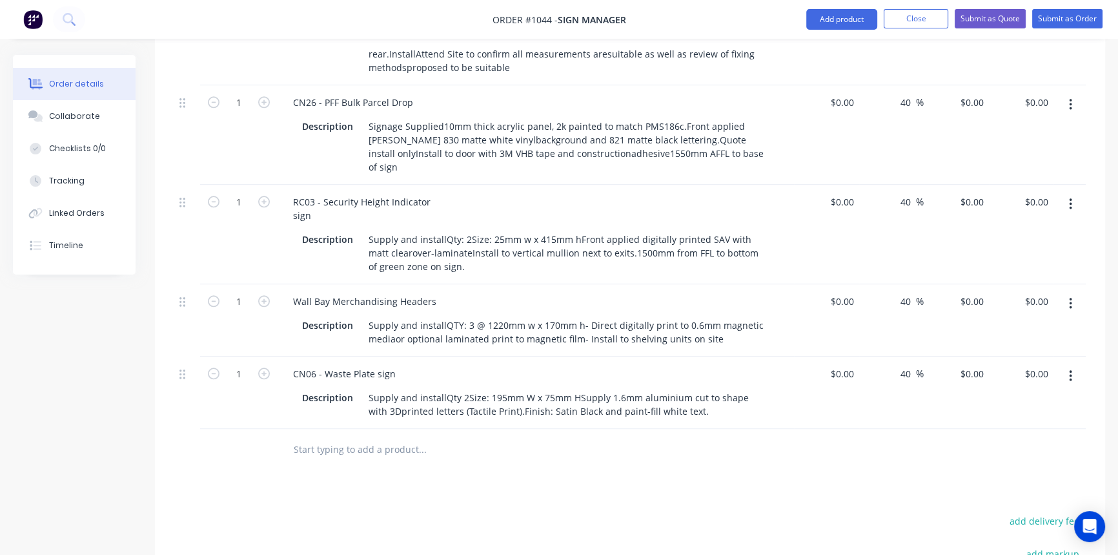
scroll to position [1870, 0]
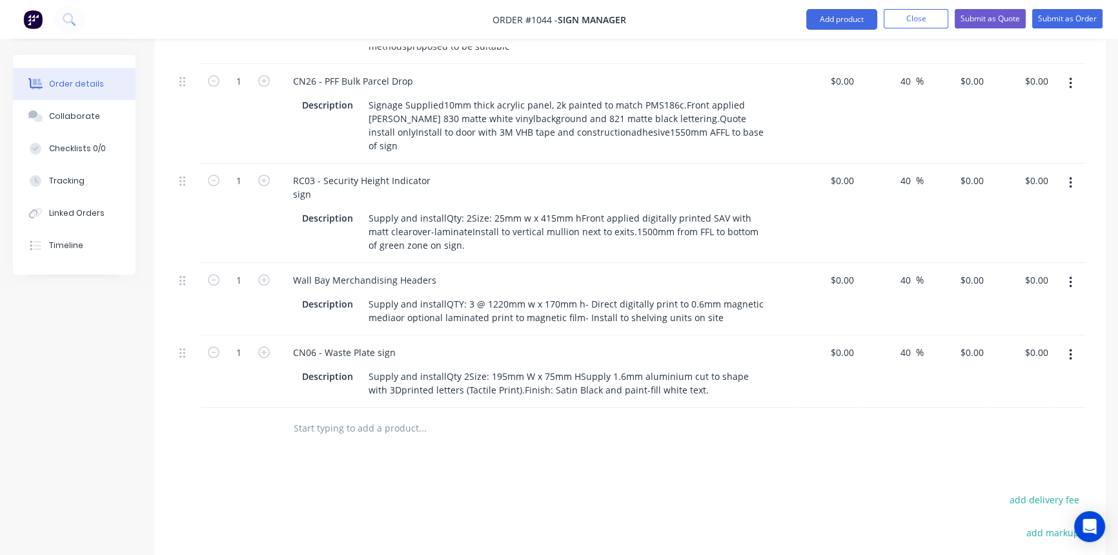
click at [1071, 349] on icon "button" at bounding box center [1070, 355] width 3 height 12
click at [1014, 405] on div "Duplicate" at bounding box center [1024, 414] width 99 height 19
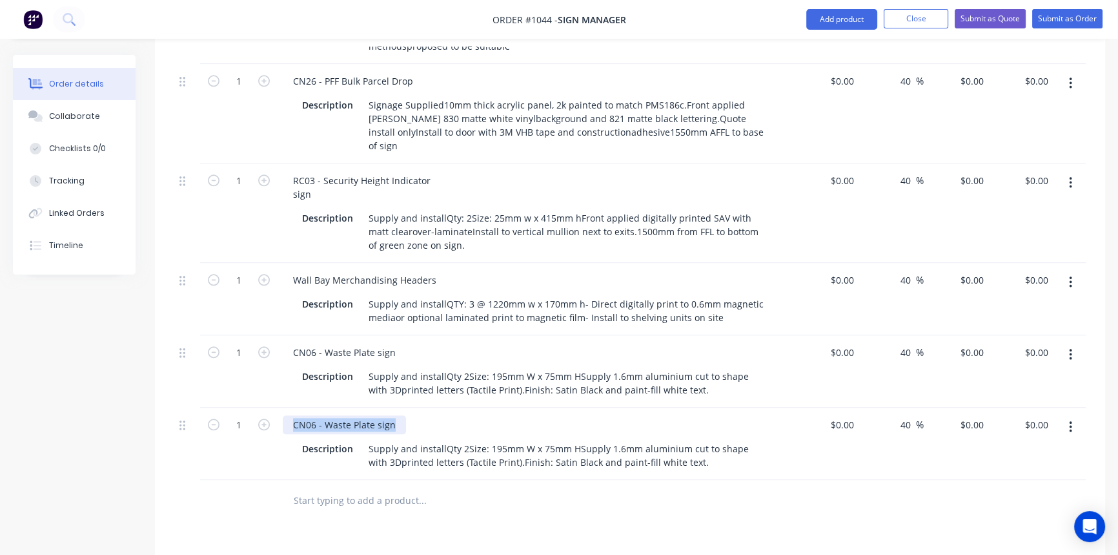
drag, startPoint x: 401, startPoint y: 329, endPoint x: 275, endPoint y: 330, distance: 125.9
click at [275, 407] on div "1 CN06 - Waste Plate sign Description Supply and installQty 2Size: 195mm W x 75…" at bounding box center [630, 443] width 912 height 72
paste div
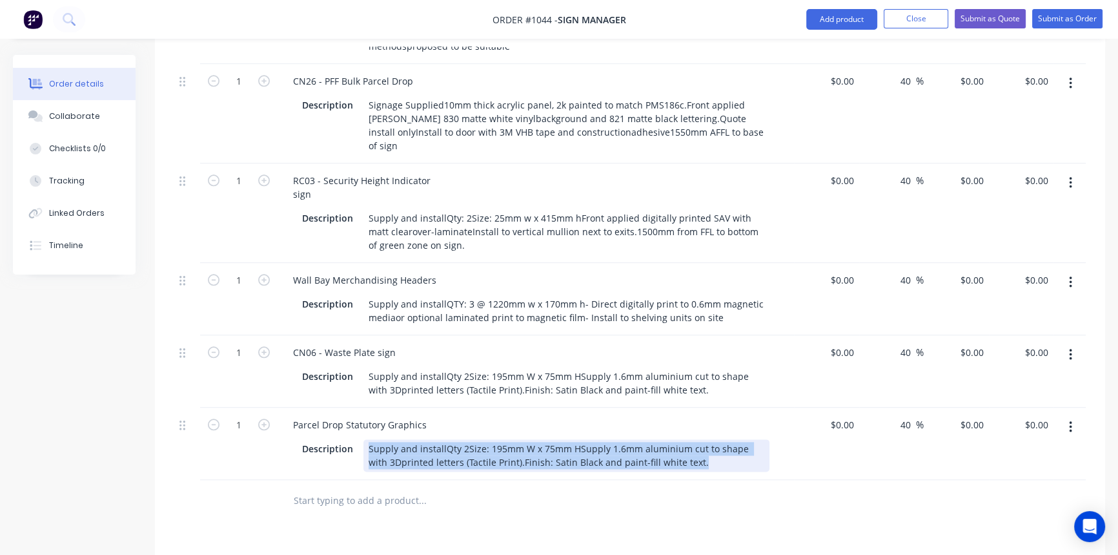
drag, startPoint x: 367, startPoint y: 351, endPoint x: 704, endPoint y: 376, distance: 338.0
click at [704, 407] on div "Parcel Drop Statutory Graphics Description Supply and installQty 2Size: 195mm W…" at bounding box center [536, 443] width 517 height 72
paste div
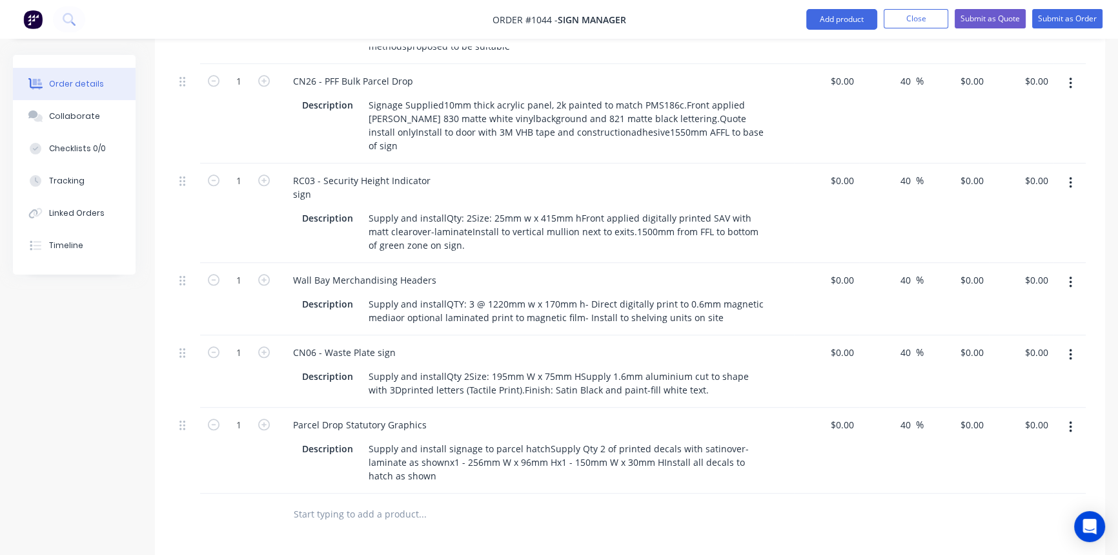
click at [1073, 415] on button "button" at bounding box center [1071, 426] width 30 height 23
click at [1015, 477] on div "Duplicate" at bounding box center [1024, 486] width 99 height 19
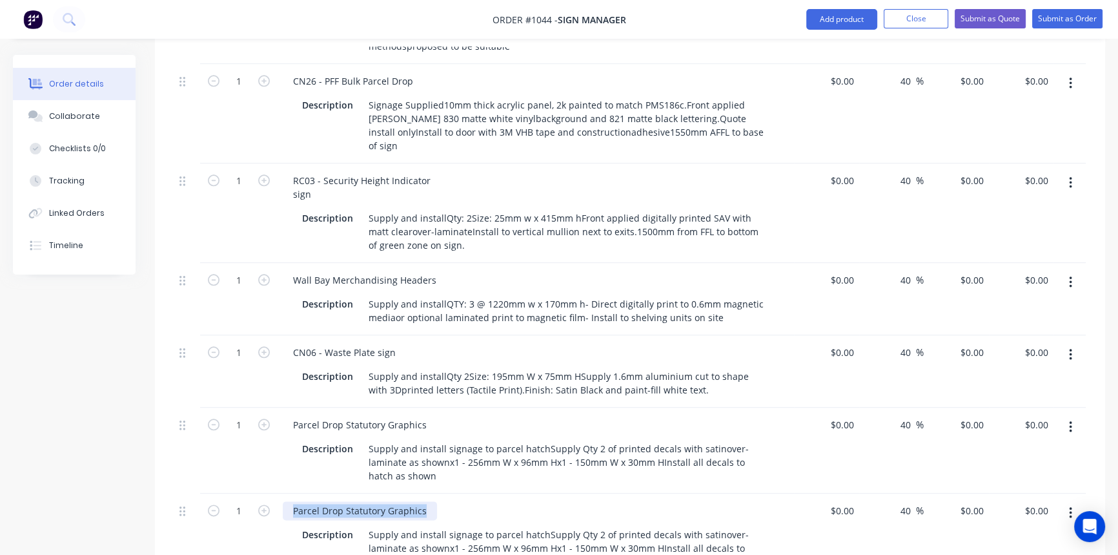
drag, startPoint x: 291, startPoint y: 410, endPoint x: 454, endPoint y: 417, distance: 162.9
click at [454, 501] on div "Parcel Drop Statutory Graphics" at bounding box center [536, 510] width 506 height 19
paste div
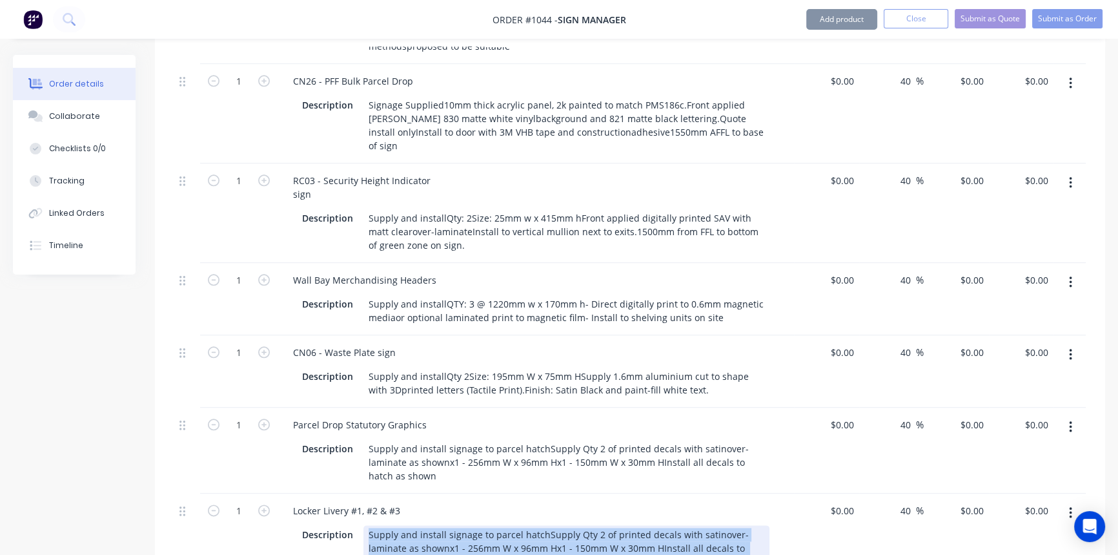
drag, startPoint x: 389, startPoint y: 461, endPoint x: 421, endPoint y: 471, distance: 33.7
click at [421, 525] on div "Supply and install signage to parcel hatchSupply Qty 2 of printed decals with s…" at bounding box center [567, 548] width 406 height 46
paste div
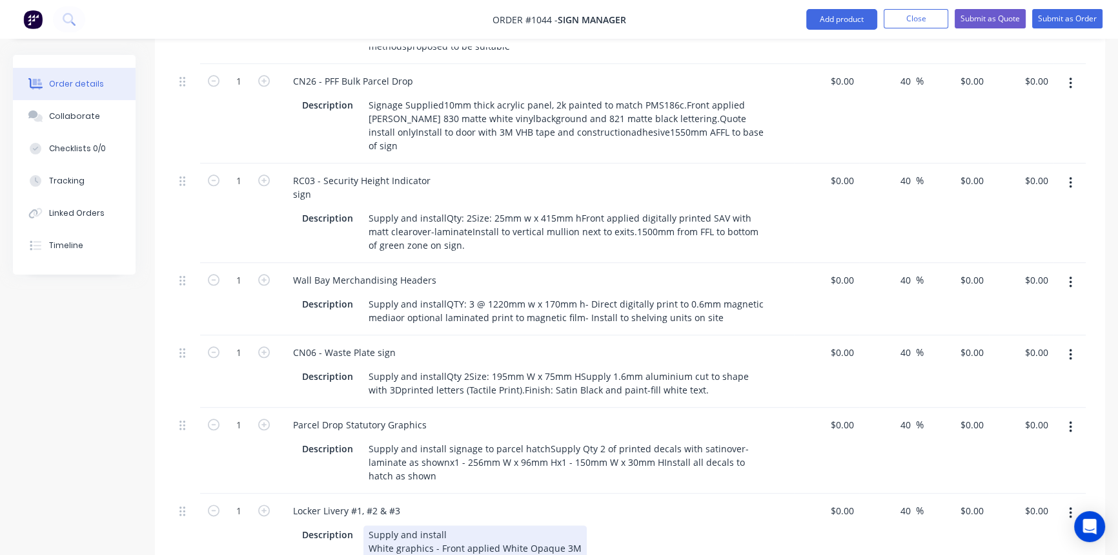
drag, startPoint x: 513, startPoint y: 508, endPoint x: 540, endPoint y: 504, distance: 27.5
click at [717, 525] on div "Description Supply and installWhite graphics - Front applied White Opaque 3MCon…" at bounding box center [533, 561] width 473 height 73
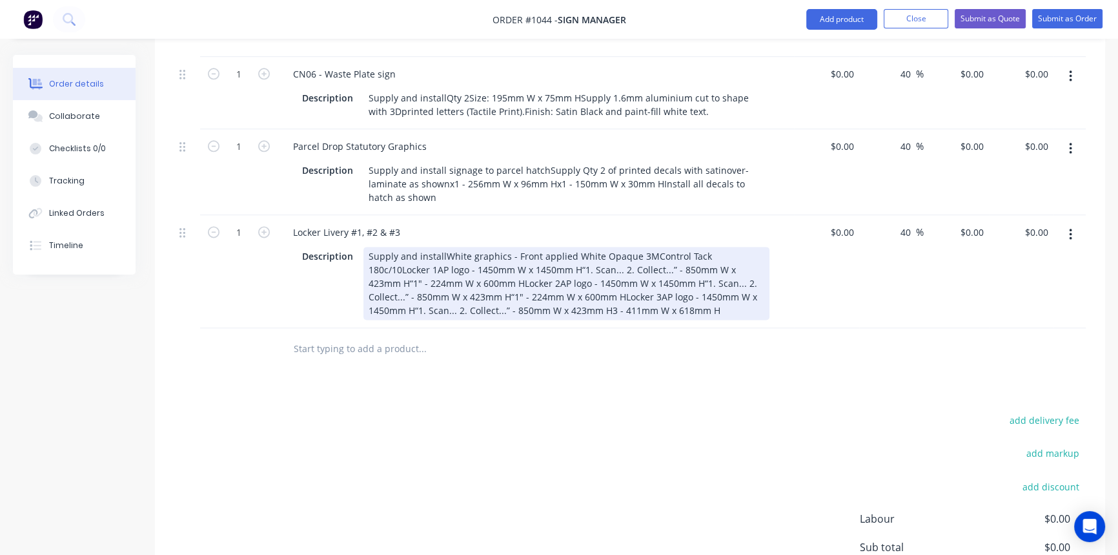
scroll to position [2163, 0]
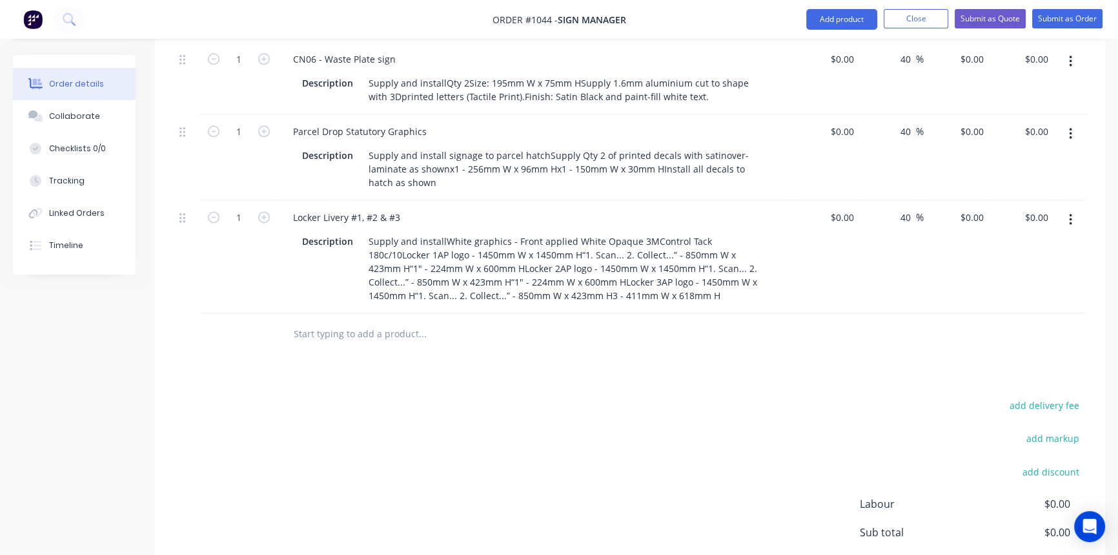
click at [1075, 208] on button "button" at bounding box center [1071, 219] width 30 height 23
click at [1027, 270] on div "Duplicate" at bounding box center [1024, 279] width 99 height 19
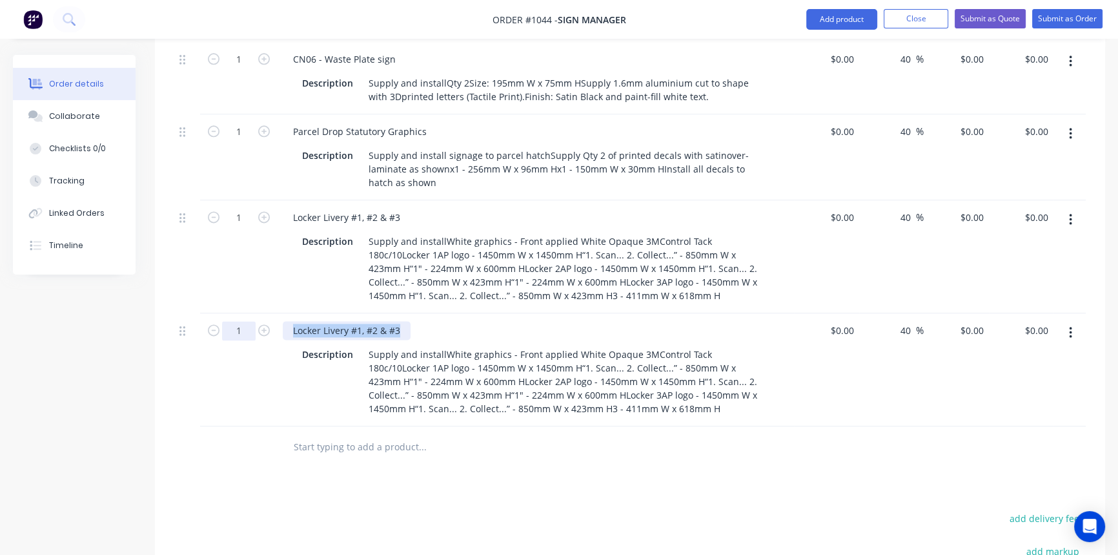
drag, startPoint x: 406, startPoint y: 229, endPoint x: 238, endPoint y: 232, distance: 168.6
click at [236, 313] on div "1 Locker Livery #1, #2 & #3 Description Supply and installWhite graphics - Fron…" at bounding box center [630, 369] width 912 height 113
paste div
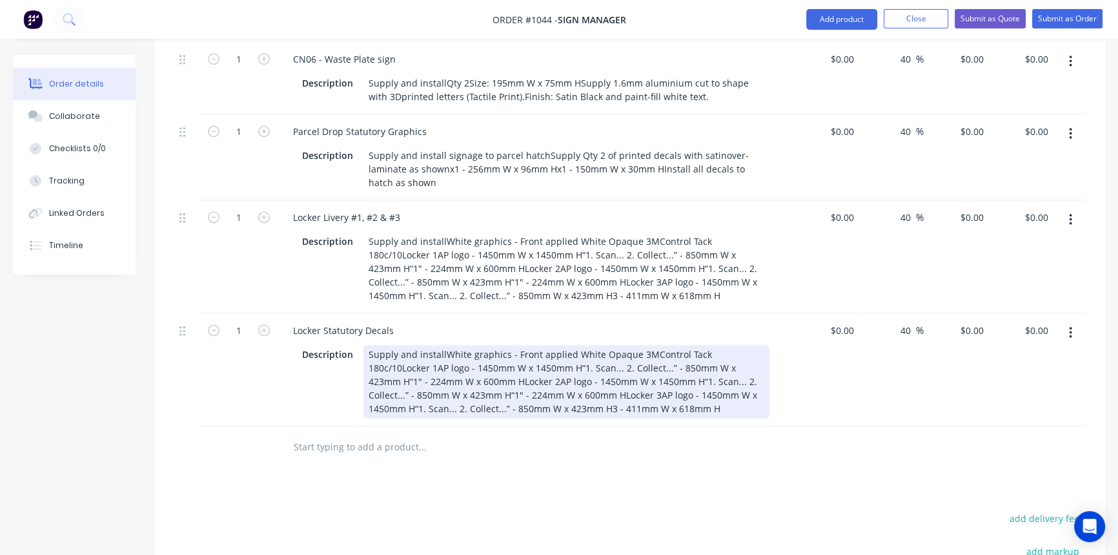
drag, startPoint x: 368, startPoint y: 254, endPoint x: 699, endPoint y: 321, distance: 337.9
click at [699, 321] on div "Locker Statutory Decals Description Supply and installWhite graphics - Front ap…" at bounding box center [536, 369] width 517 height 113
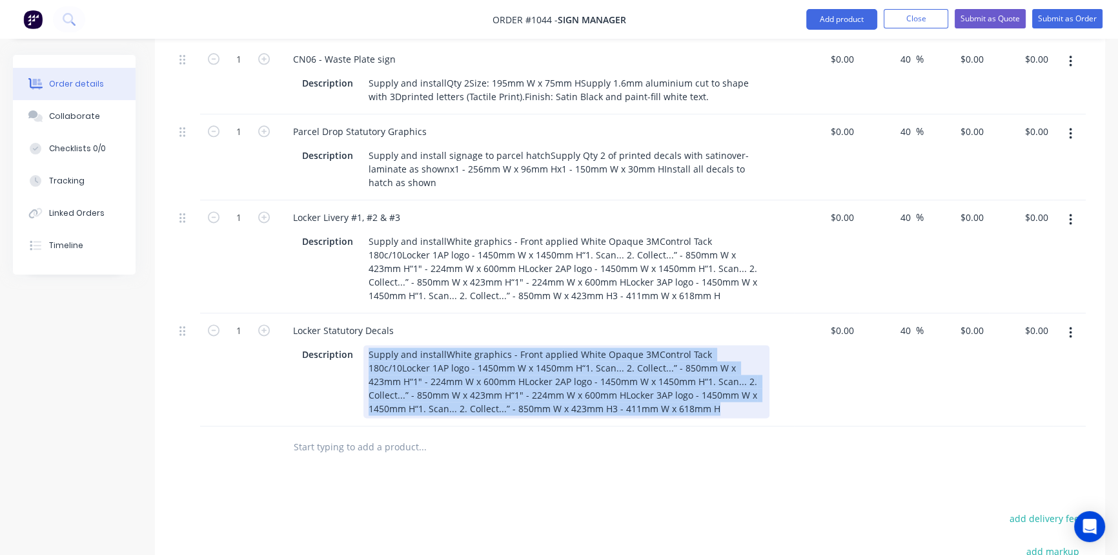
drag, startPoint x: 596, startPoint y: 312, endPoint x: 362, endPoint y: 243, distance: 244.2
click at [362, 313] on div "Locker Statutory Decals Description Supply and installWhite graphics - Front ap…" at bounding box center [536, 369] width 517 height 113
paste div
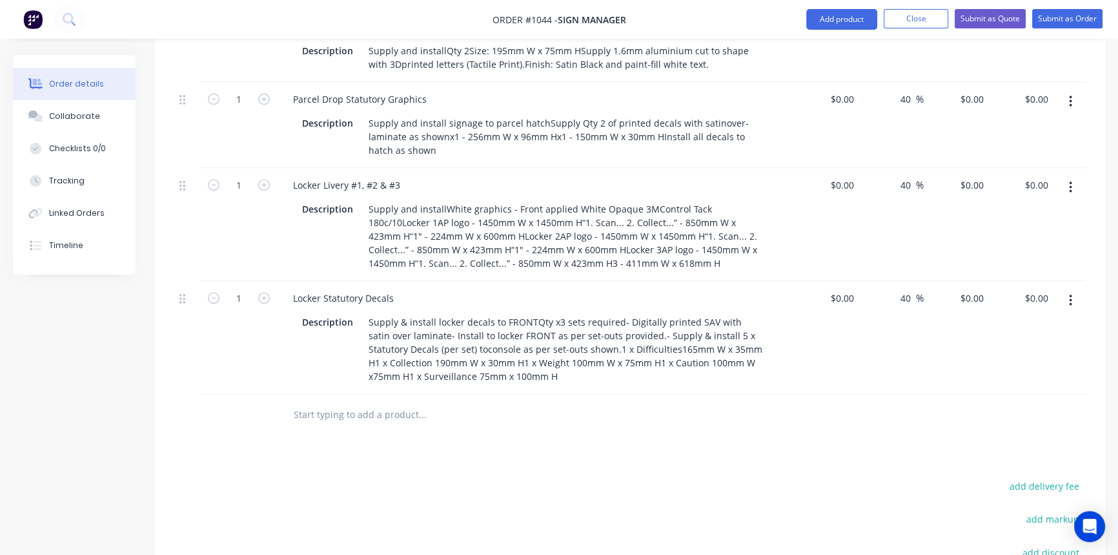
scroll to position [2222, 0]
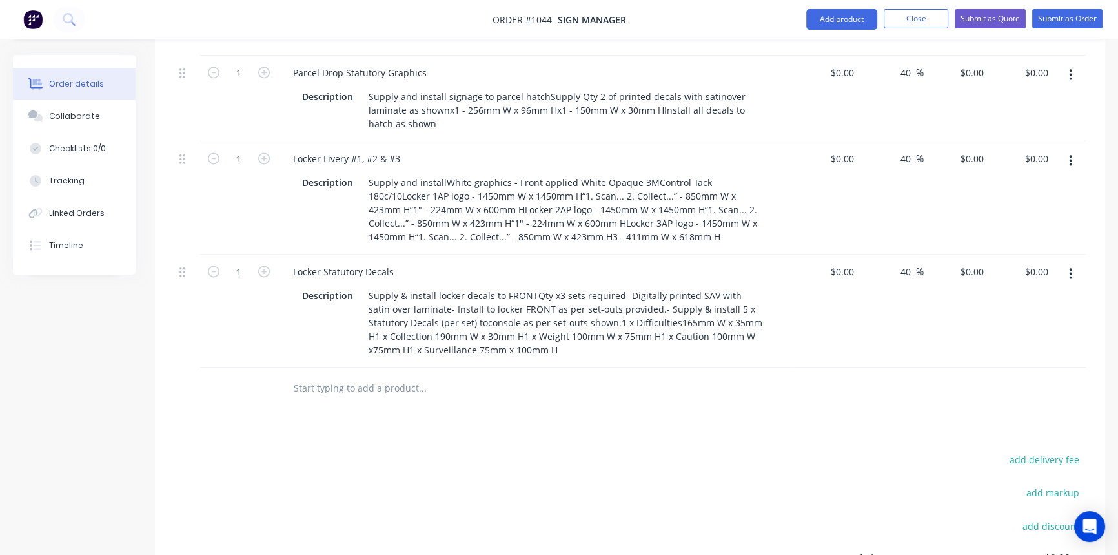
click at [1069, 267] on icon "button" at bounding box center [1070, 274] width 3 height 14
click at [1009, 324] on div "Duplicate" at bounding box center [1024, 333] width 99 height 19
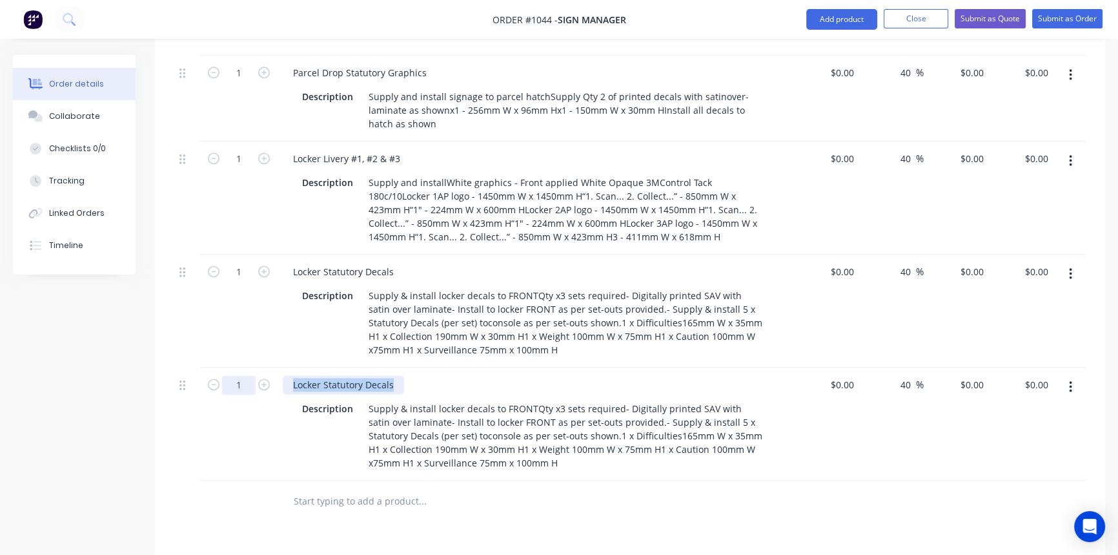
drag, startPoint x: 394, startPoint y: 282, endPoint x: 248, endPoint y: 283, distance: 145.9
click at [248, 367] on div "1 Locker Statutory Decals Description Supply & install locker decals to FRONTQt…" at bounding box center [630, 423] width 912 height 113
paste div
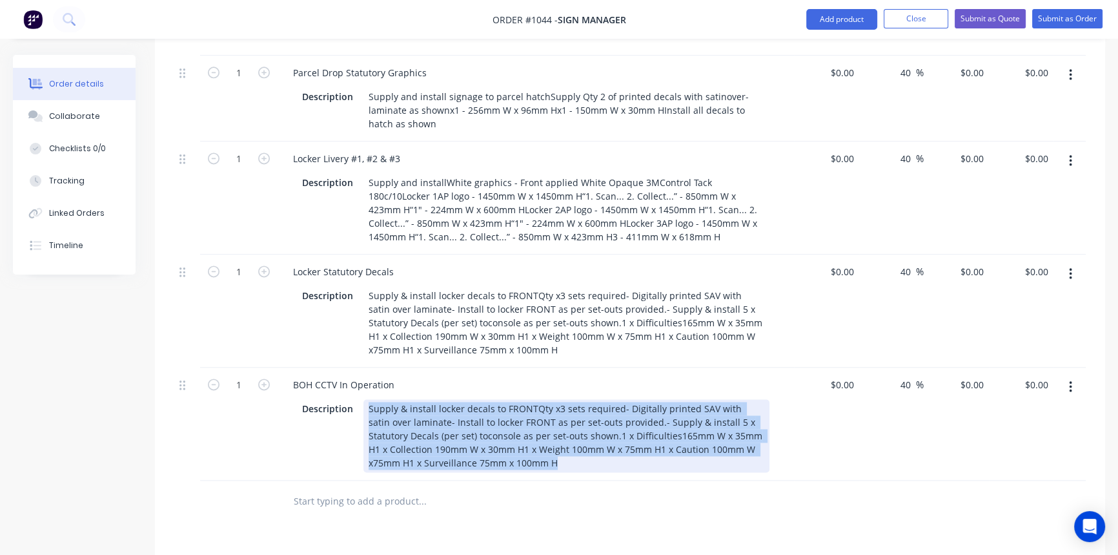
drag, startPoint x: 367, startPoint y: 309, endPoint x: 561, endPoint y: 374, distance: 204.4
click at [561, 399] on div "Supply & install locker decals to FRONTQty x3 sets required- Digitally printed …" at bounding box center [567, 435] width 406 height 73
paste div
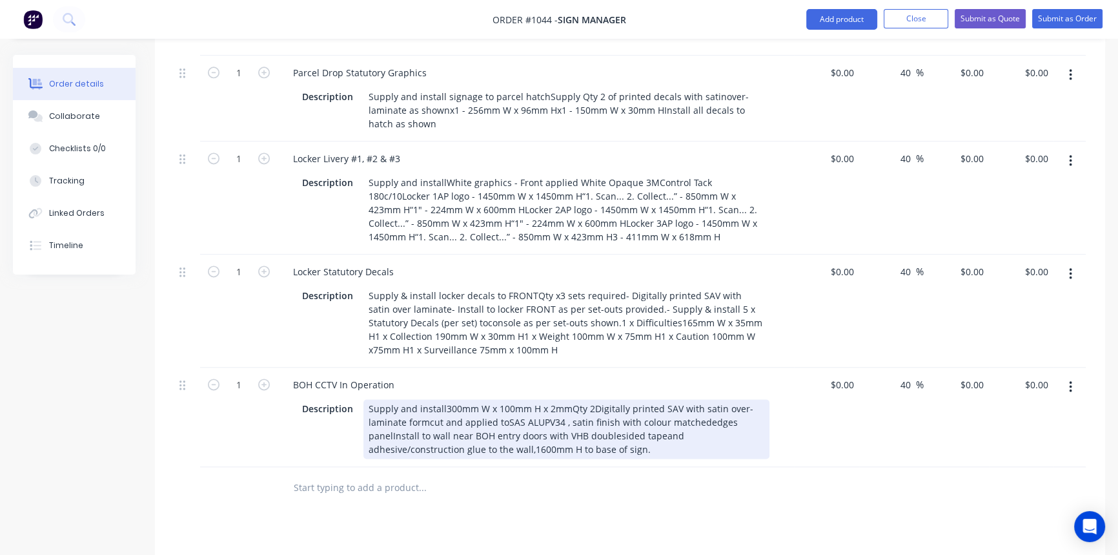
drag, startPoint x: 725, startPoint y: 445, endPoint x: 963, endPoint y: 398, distance: 243.4
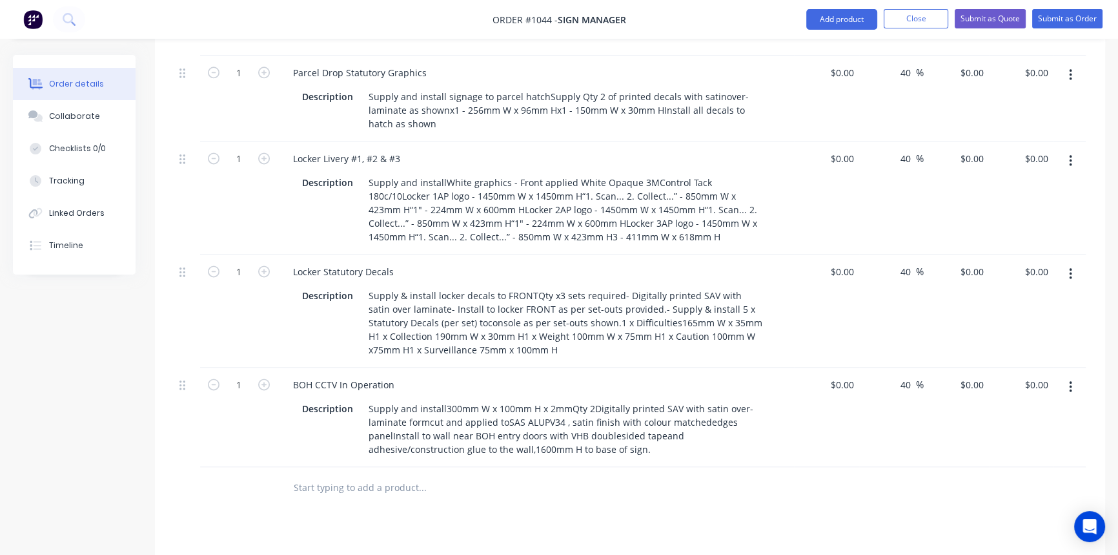
click at [1072, 381] on icon "button" at bounding box center [1070, 387] width 3 height 12
click at [1009, 437] on div "Duplicate" at bounding box center [1024, 446] width 99 height 19
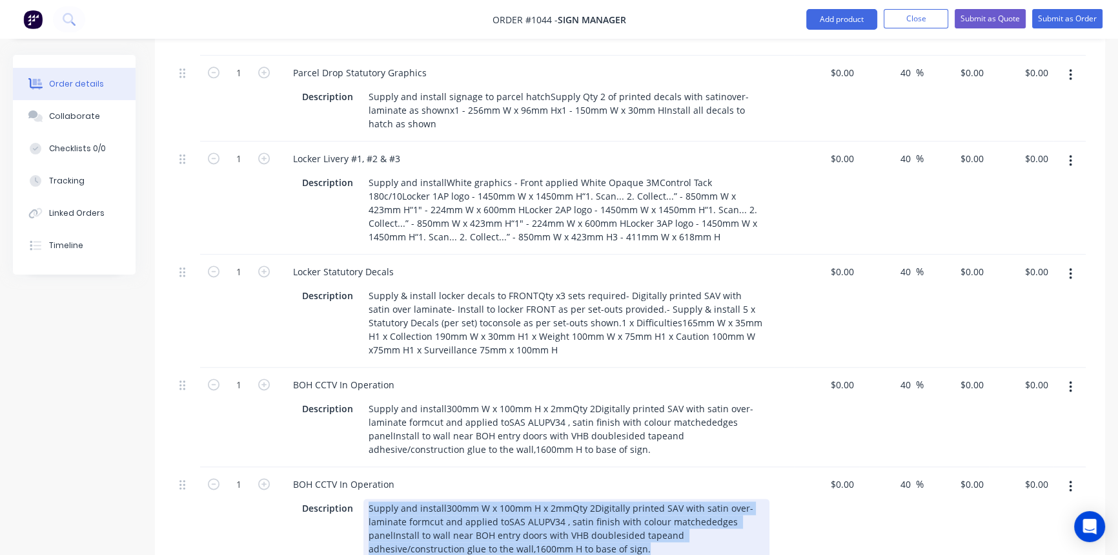
drag, startPoint x: 367, startPoint y: 409, endPoint x: 706, endPoint y: 475, distance: 345.2
paste div
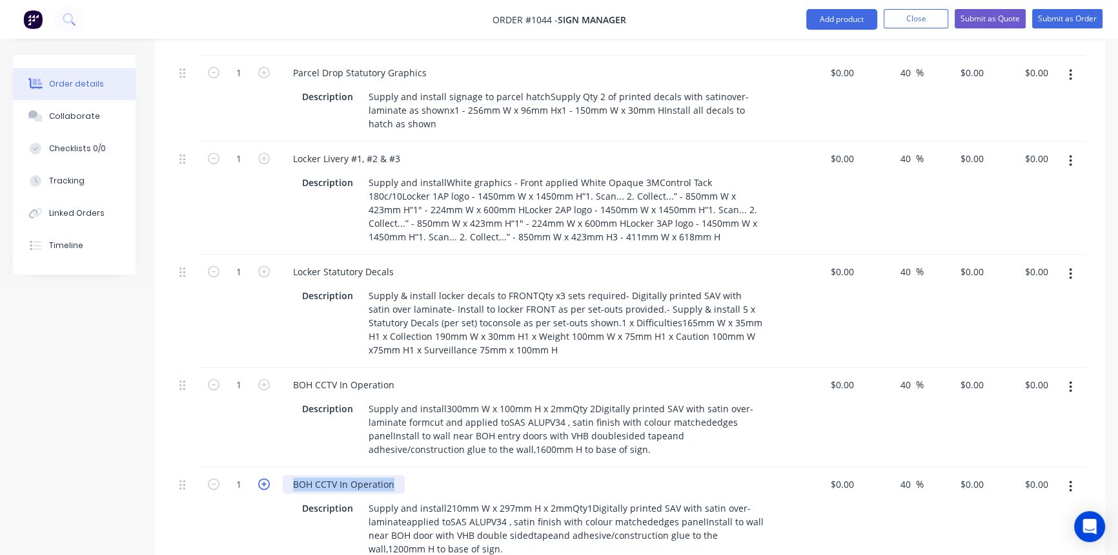
drag, startPoint x: 381, startPoint y: 384, endPoint x: 264, endPoint y: 382, distance: 116.9
click at [264, 467] on div "1 BOH CCTV In Operation Description Supply and install210mm W x 297mm H x 2mmQt…" at bounding box center [630, 516] width 912 height 99
paste div
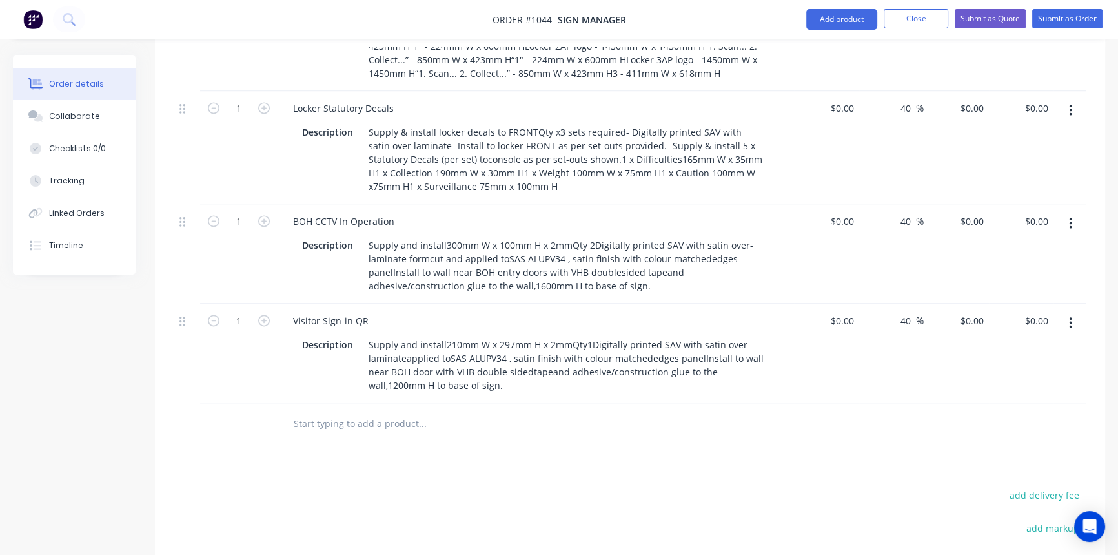
scroll to position [2398, 0]
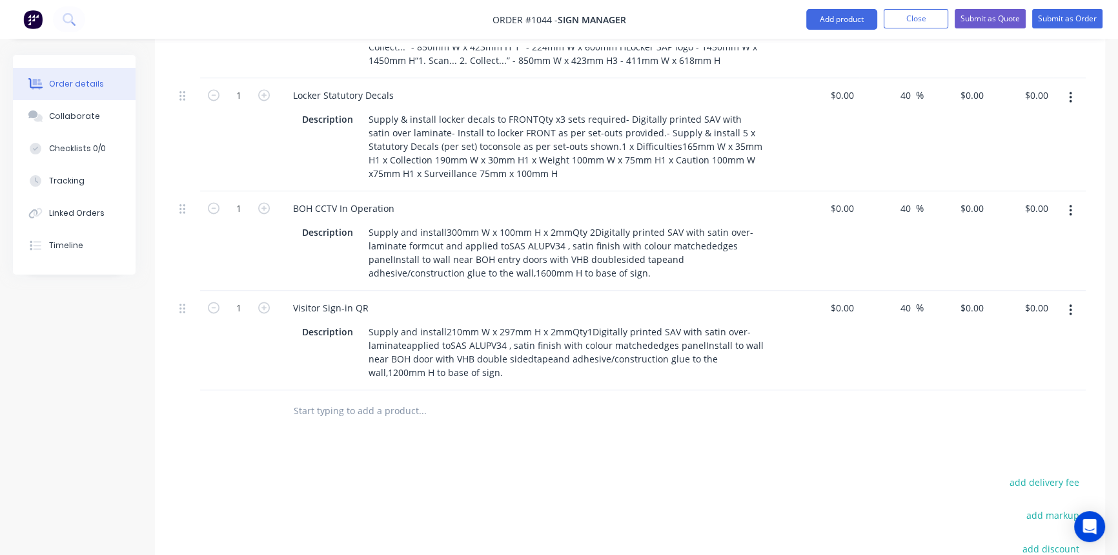
click at [1071, 298] on button "button" at bounding box center [1071, 309] width 30 height 23
click at [1013, 360] on div "Duplicate" at bounding box center [1024, 369] width 99 height 19
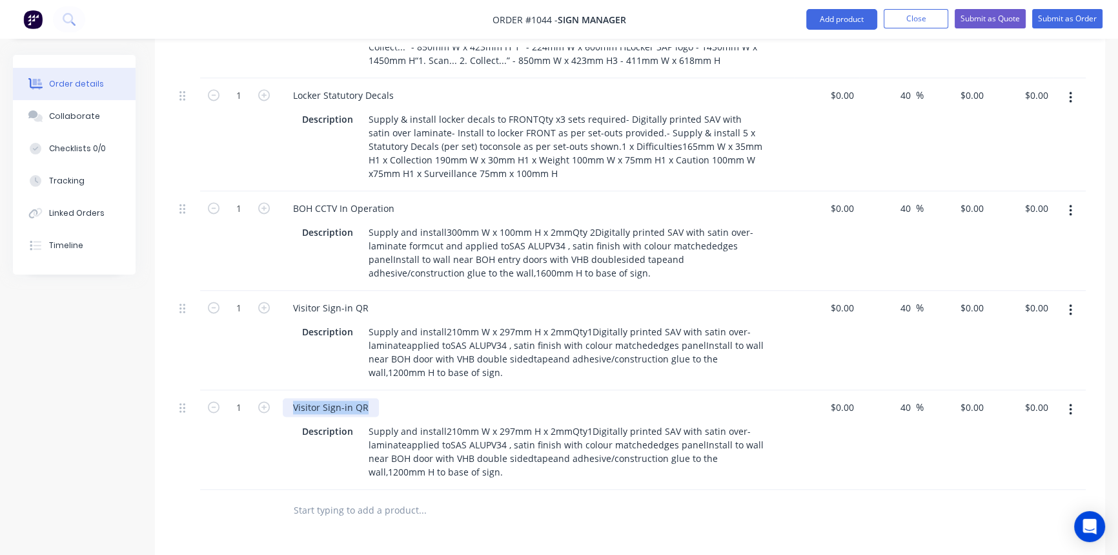
drag, startPoint x: 350, startPoint y: 311, endPoint x: 402, endPoint y: 314, distance: 51.8
click at [402, 398] on div "Visitor Sign-in QR" at bounding box center [536, 407] width 506 height 19
paste div
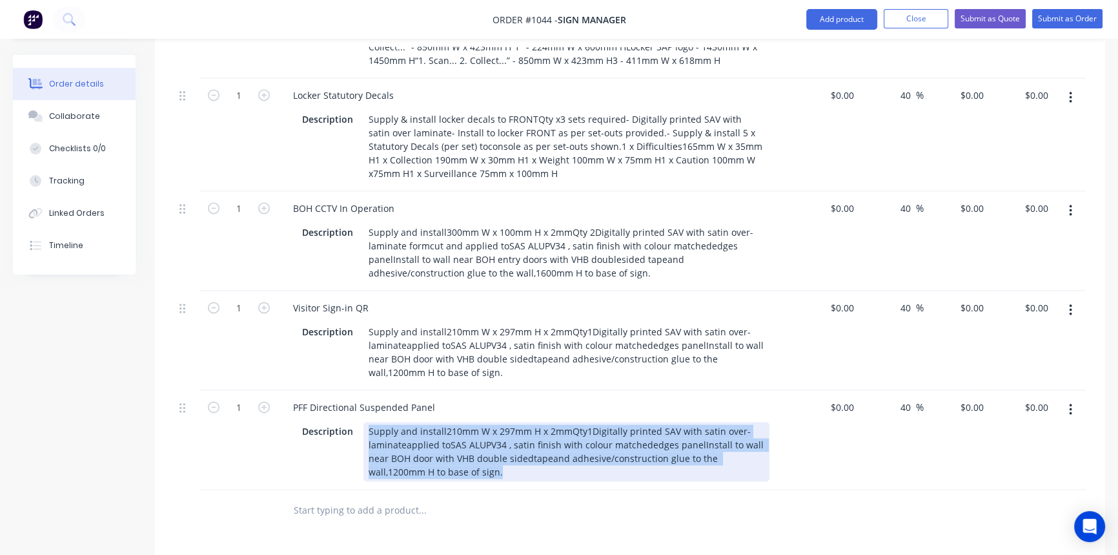
drag, startPoint x: 367, startPoint y: 336, endPoint x: 552, endPoint y: 399, distance: 195.2
paste div
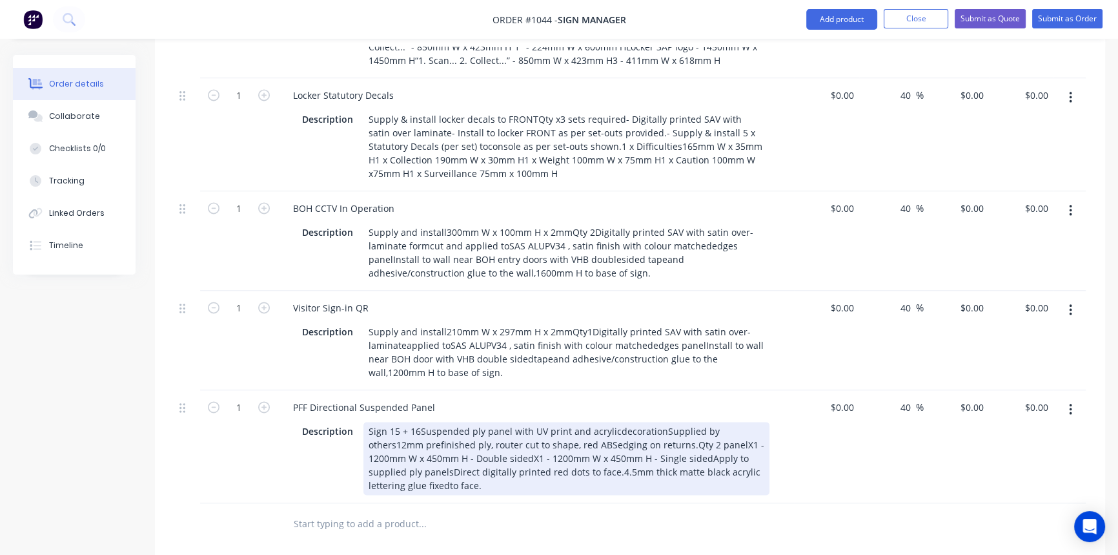
drag, startPoint x: 600, startPoint y: 438, endPoint x: 615, endPoint y: 435, distance: 15.8
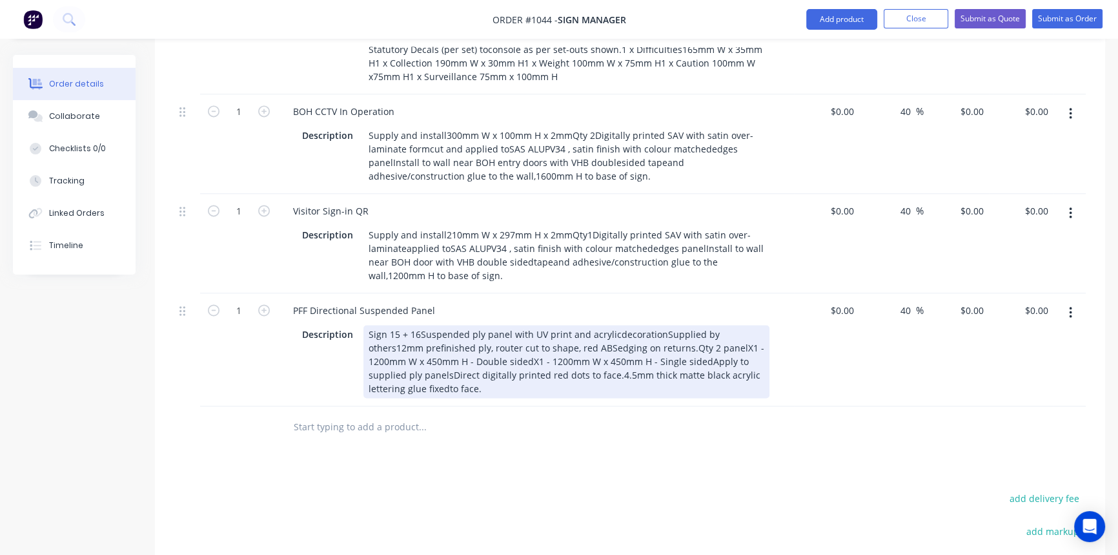
scroll to position [2516, 0]
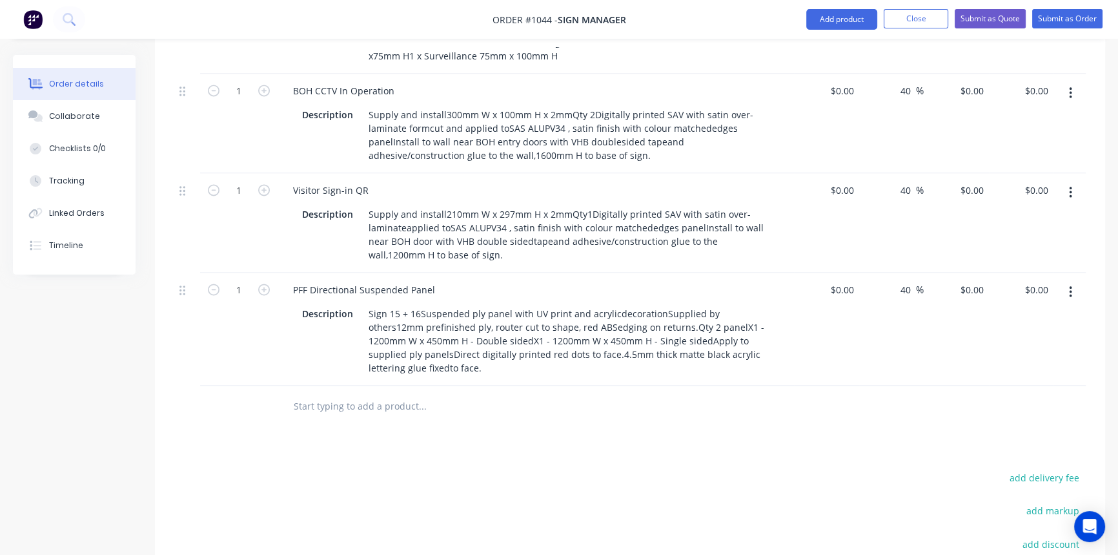
click at [1067, 280] on button "button" at bounding box center [1071, 291] width 30 height 23
click at [1027, 342] on div "Duplicate" at bounding box center [1024, 351] width 99 height 19
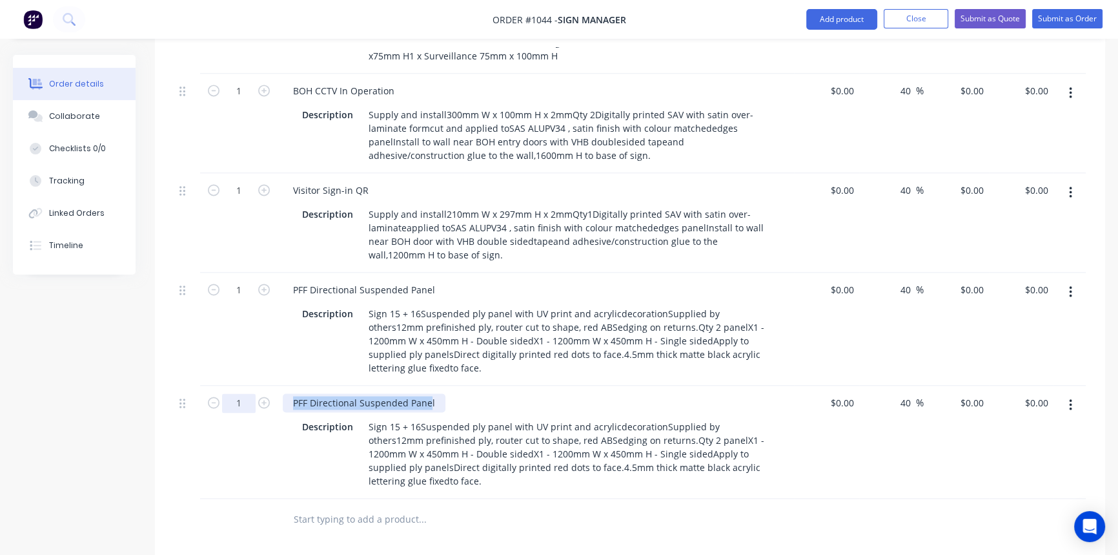
drag, startPoint x: 420, startPoint y: 303, endPoint x: 252, endPoint y: 301, distance: 167.3
click at [252, 386] on div "1 PFF Directional Suspended Panel Description Sign 15 + 16Suspended ply panel w…" at bounding box center [630, 442] width 912 height 113
paste div
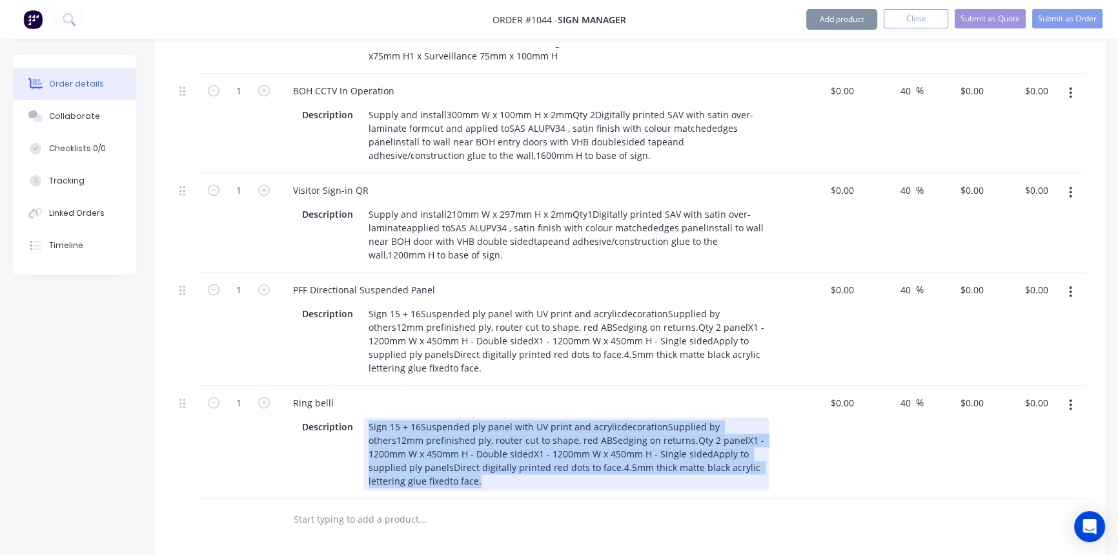
drag, startPoint x: 368, startPoint y: 322, endPoint x: 448, endPoint y: 401, distance: 112.3
paste div
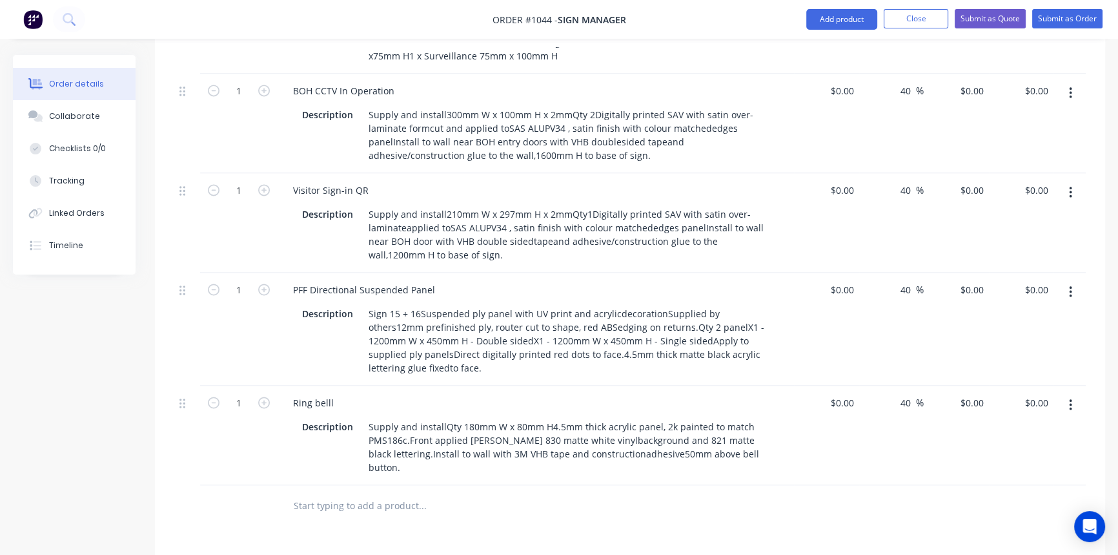
scroll to position [2575, 0]
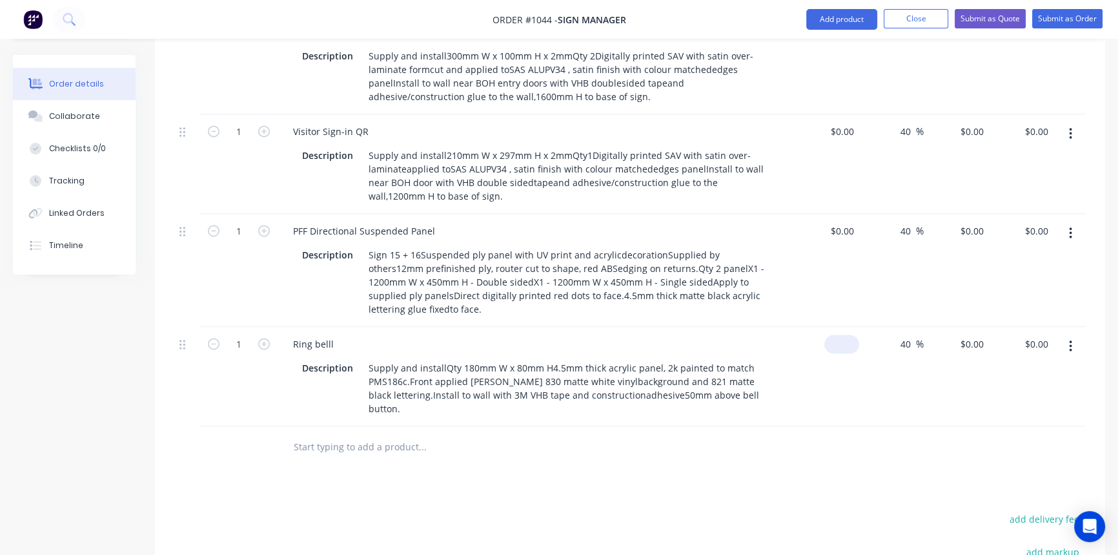
click at [839, 334] on div "$0.00" at bounding box center [842, 343] width 35 height 19
type input "$25.00"
type input "$35.00"
click at [884, 327] on div "40 40 %" at bounding box center [891, 376] width 65 height 99
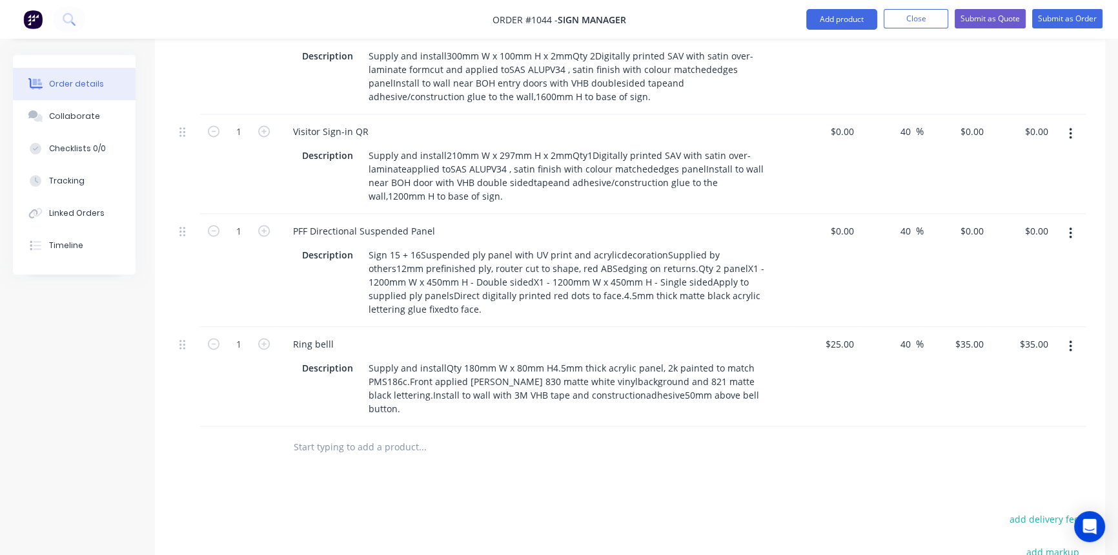
click at [1072, 340] on icon "button" at bounding box center [1070, 346] width 3 height 12
click at [1013, 396] on div "Duplicate" at bounding box center [1024, 405] width 99 height 19
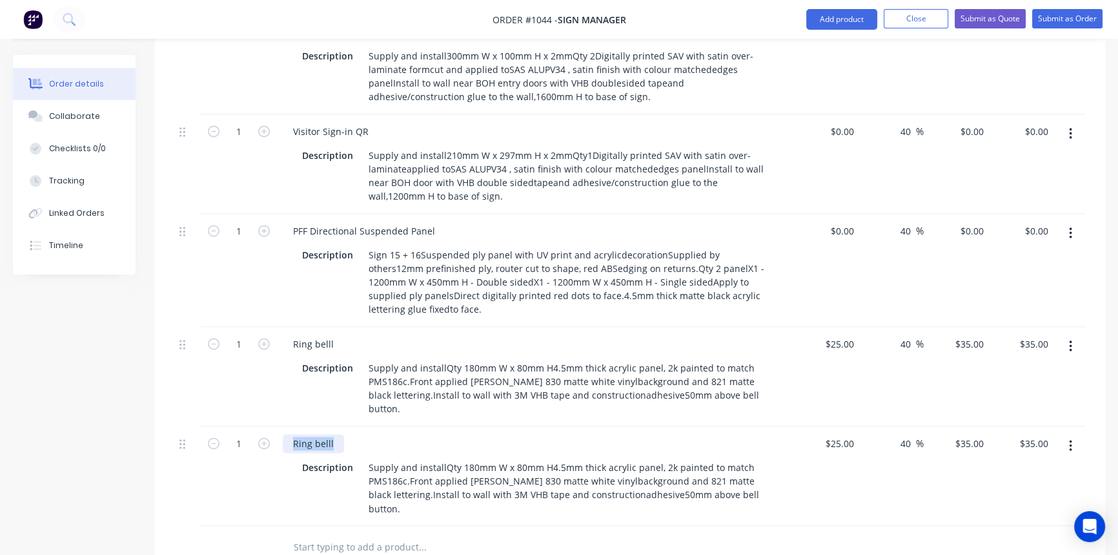
drag, startPoint x: 292, startPoint y: 329, endPoint x: 351, endPoint y: 329, distance: 59.4
click at [351, 434] on div "Ring belll" at bounding box center [536, 443] width 506 height 19
paste div
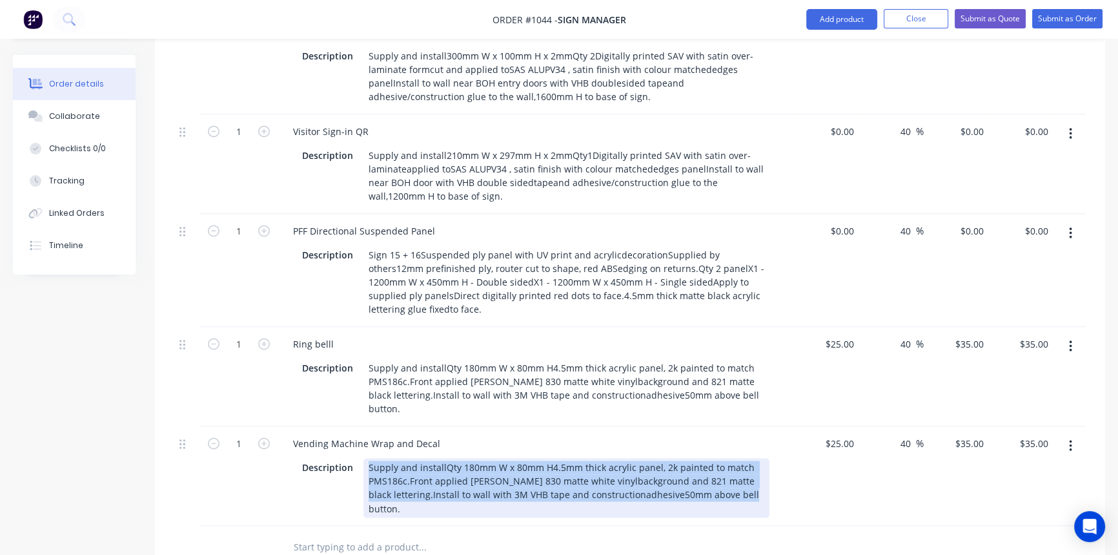
drag, startPoint x: 368, startPoint y: 356, endPoint x: 846, endPoint y: 397, distance: 479.6
click at [846, 426] on div "1 Vending Machine Wrap and Decal Description Supply and installQty 180mm W x 80…" at bounding box center [630, 475] width 912 height 99
paste div
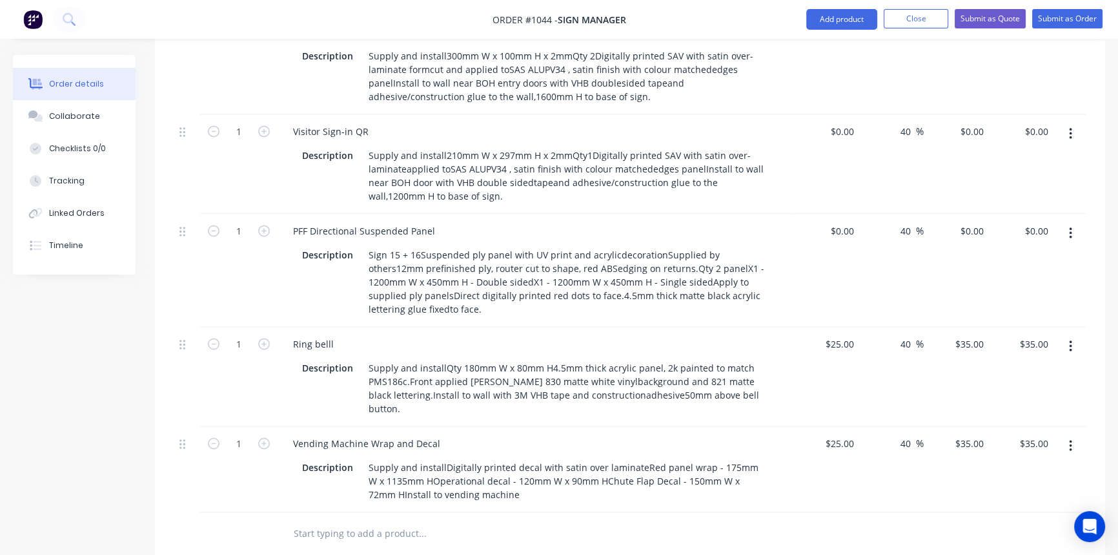
drag, startPoint x: 864, startPoint y: 460, endPoint x: 863, endPoint y: 377, distance: 83.3
click at [840, 434] on div "25 $25.00" at bounding box center [839, 443] width 40 height 19
type input "$0.00"
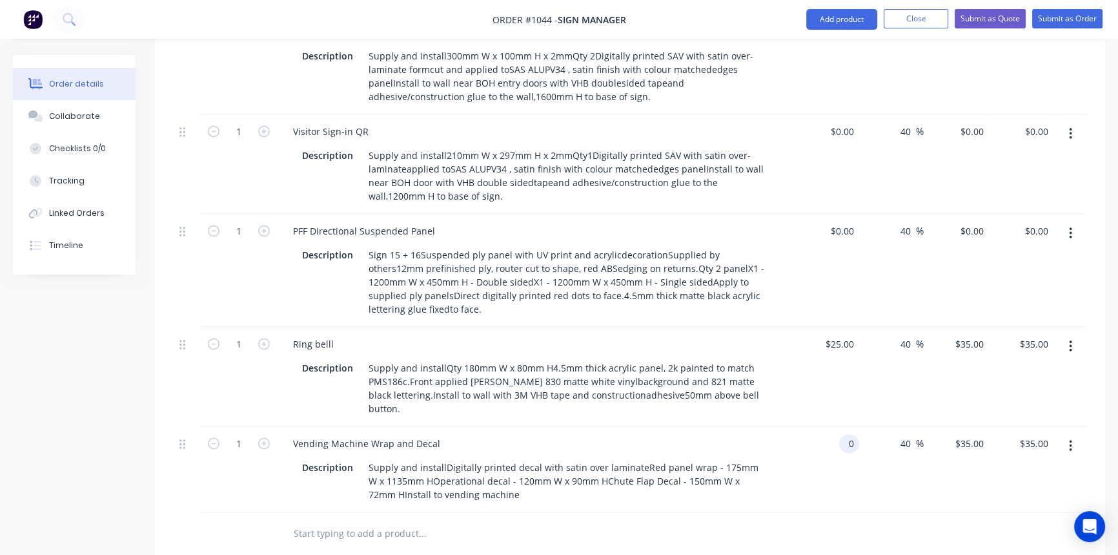
type input "$0.00"
click at [1072, 438] on icon "button" at bounding box center [1070, 445] width 3 height 14
click at [1024, 496] on div "Duplicate" at bounding box center [1024, 505] width 99 height 19
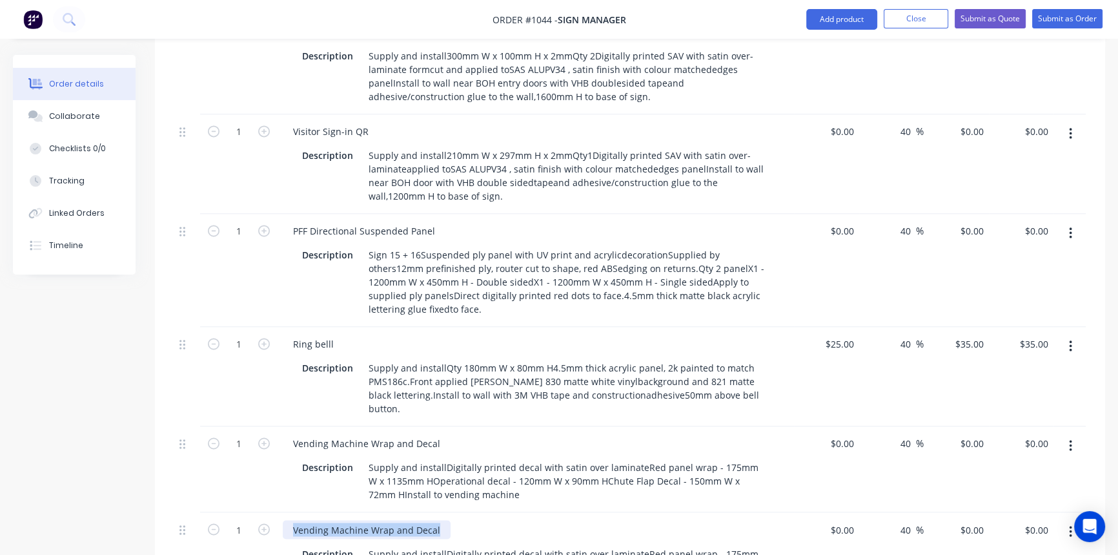
drag, startPoint x: 440, startPoint y: 416, endPoint x: 259, endPoint y: 407, distance: 181.0
click at [259, 512] on div "1 Vending Machine Wrap and Decal Description Supply and installDigitally printe…" at bounding box center [630, 555] width 912 height 86
paste div
drag, startPoint x: 369, startPoint y: 440, endPoint x: 517, endPoint y: 488, distance: 155.4
click at [494, 512] on div "Use Parcel locker code to open door Description Supply and installDigitally pri…" at bounding box center [536, 555] width 517 height 86
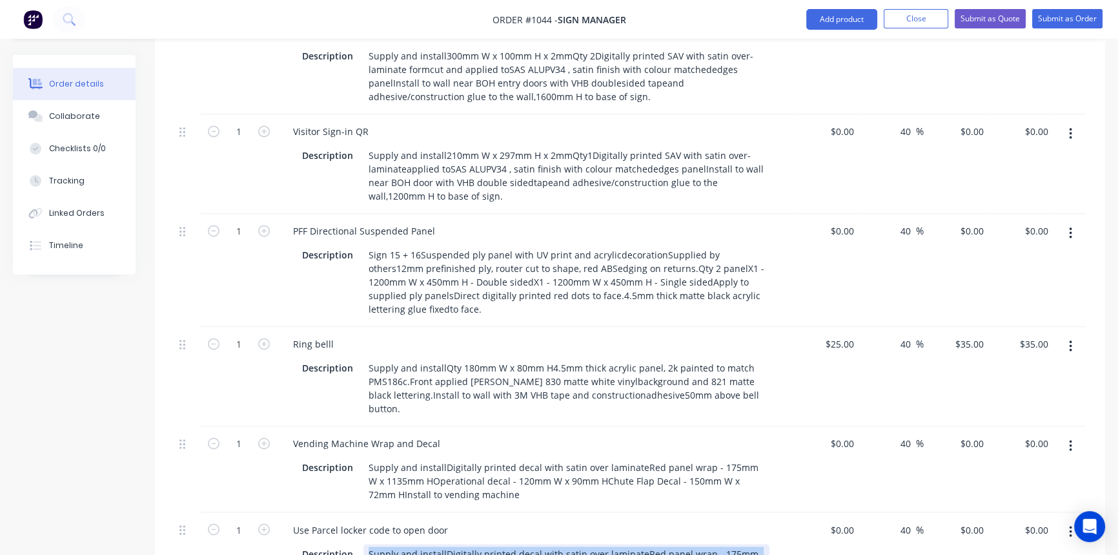
paste div
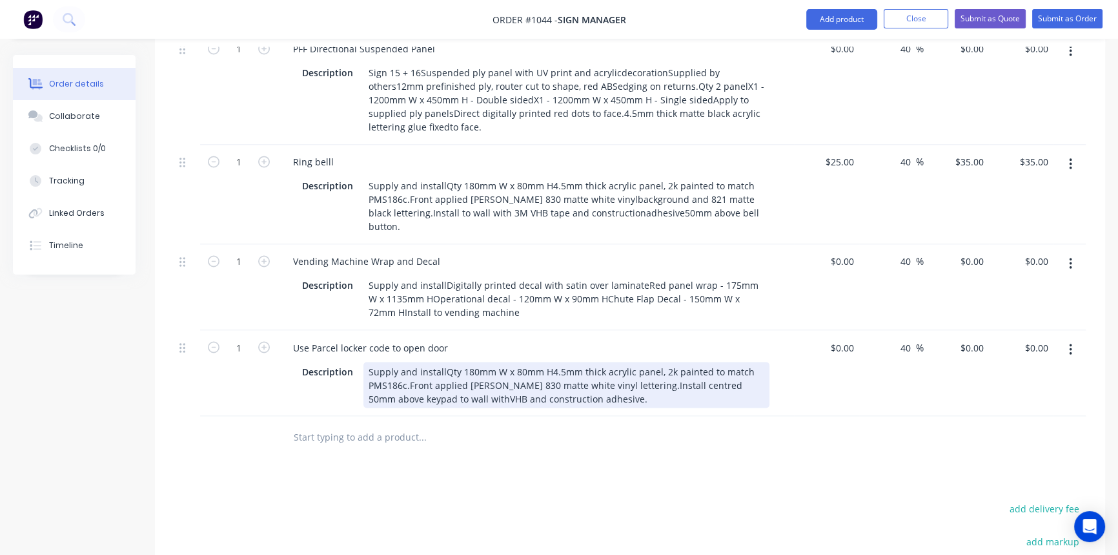
scroll to position [2809, 0]
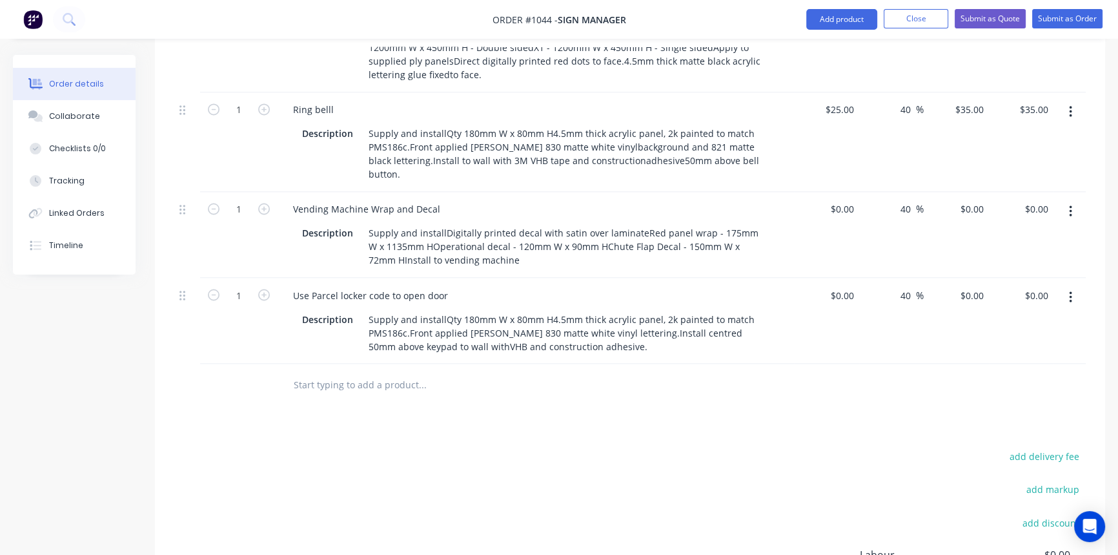
click at [1072, 290] on icon "button" at bounding box center [1070, 297] width 3 height 14
click at [1033, 347] on div "Duplicate" at bounding box center [1024, 356] width 99 height 19
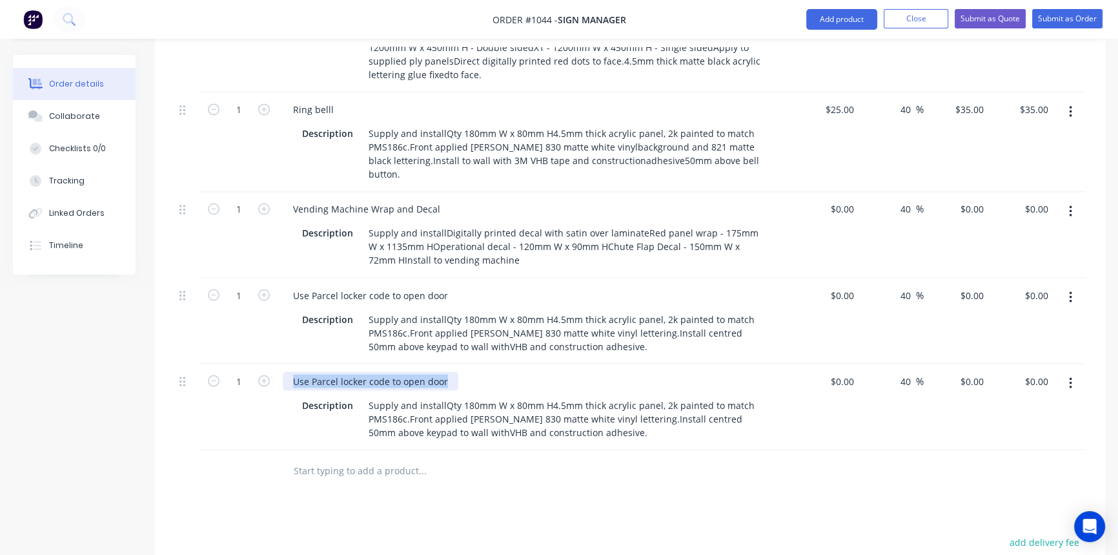
drag, startPoint x: 291, startPoint y: 267, endPoint x: 484, endPoint y: 277, distance: 193.3
click at [482, 371] on div "Use Parcel locker code to open door" at bounding box center [536, 380] width 506 height 19
paste div
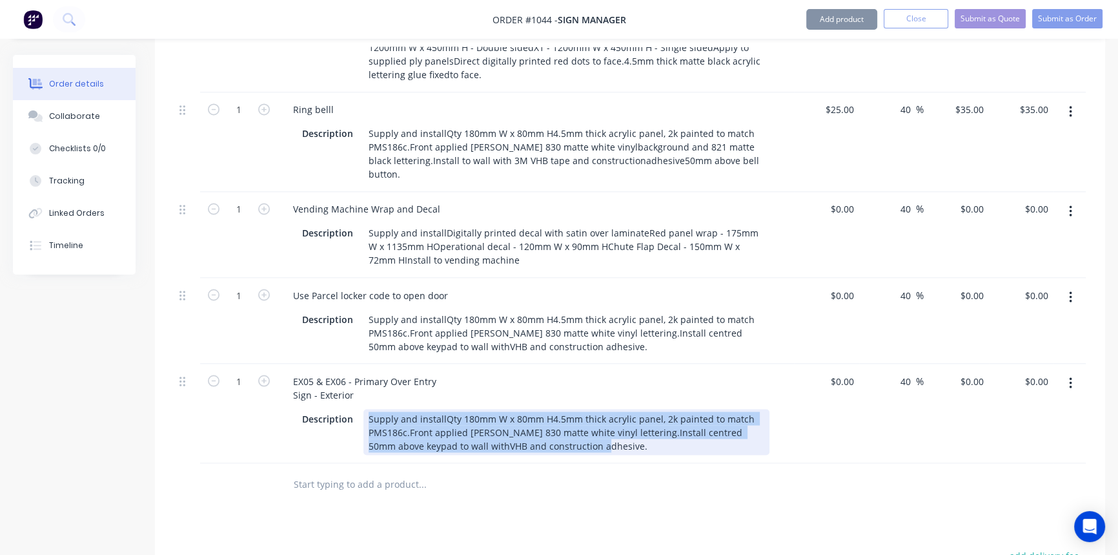
drag, startPoint x: 366, startPoint y: 303, endPoint x: 644, endPoint y: 340, distance: 280.0
click at [644, 409] on div "Supply and installQty 180mm W x 80mm H4.5mm thick acrylic panel, 2k painted to …" at bounding box center [567, 432] width 406 height 46
paste div
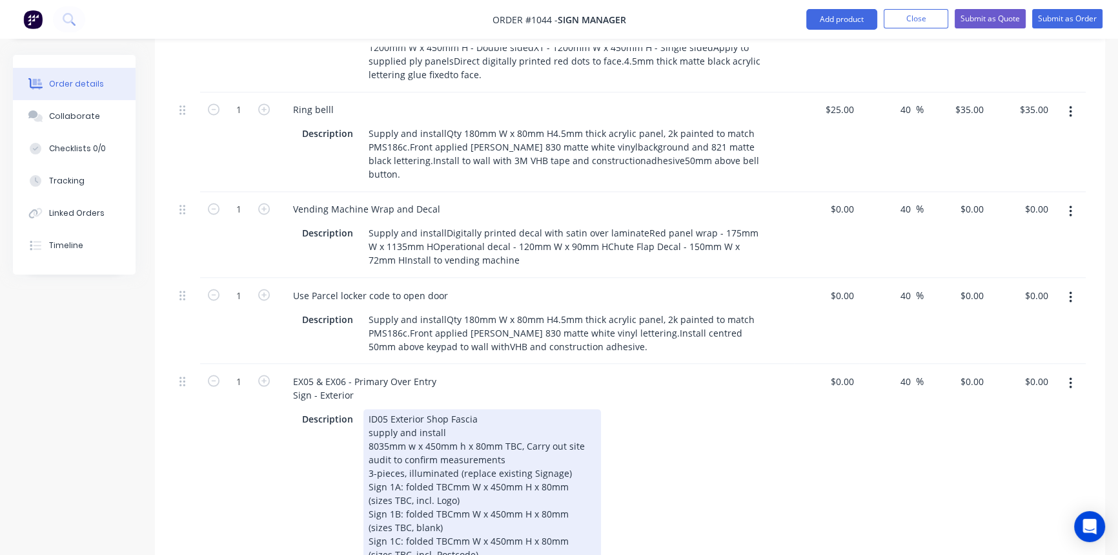
drag, startPoint x: 678, startPoint y: 453, endPoint x: 718, endPoint y: 445, distance: 40.8
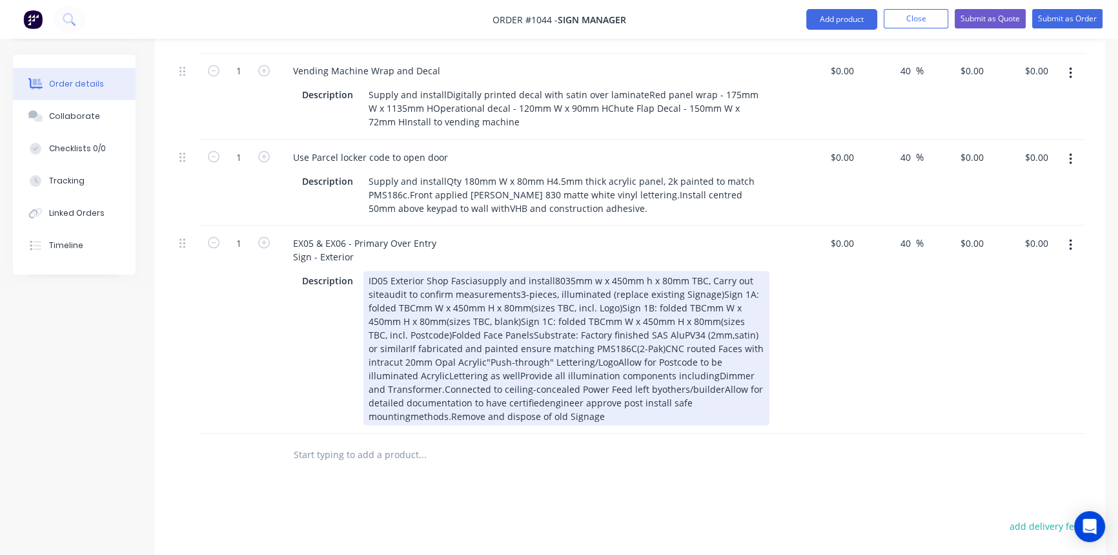
scroll to position [2985, 0]
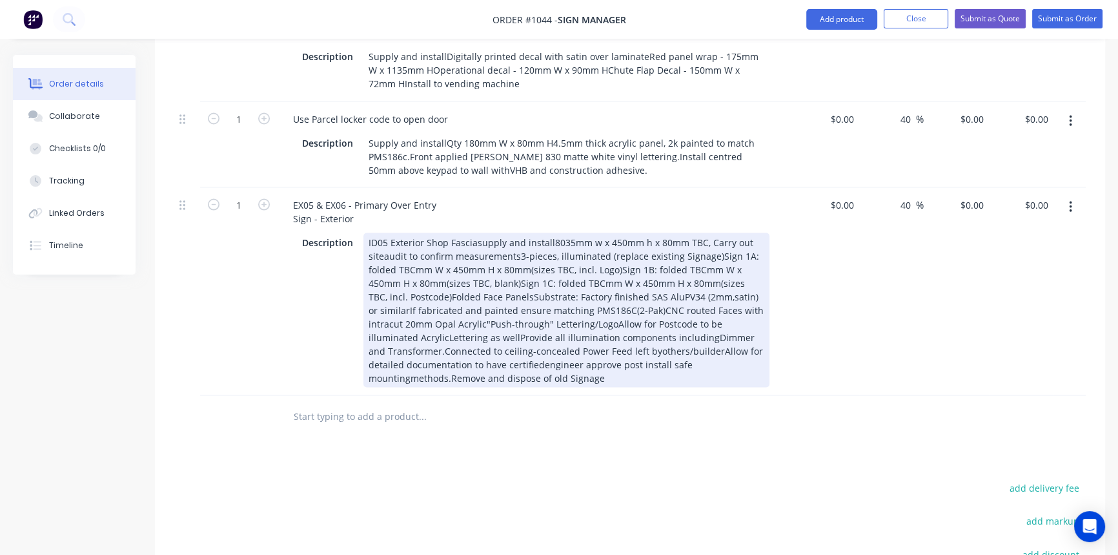
click at [611, 261] on div "ID05 Exterior Shop Fasciasupply and install8035mm w x 450mm h x 80mm TBC, Carry…" at bounding box center [567, 309] width 406 height 154
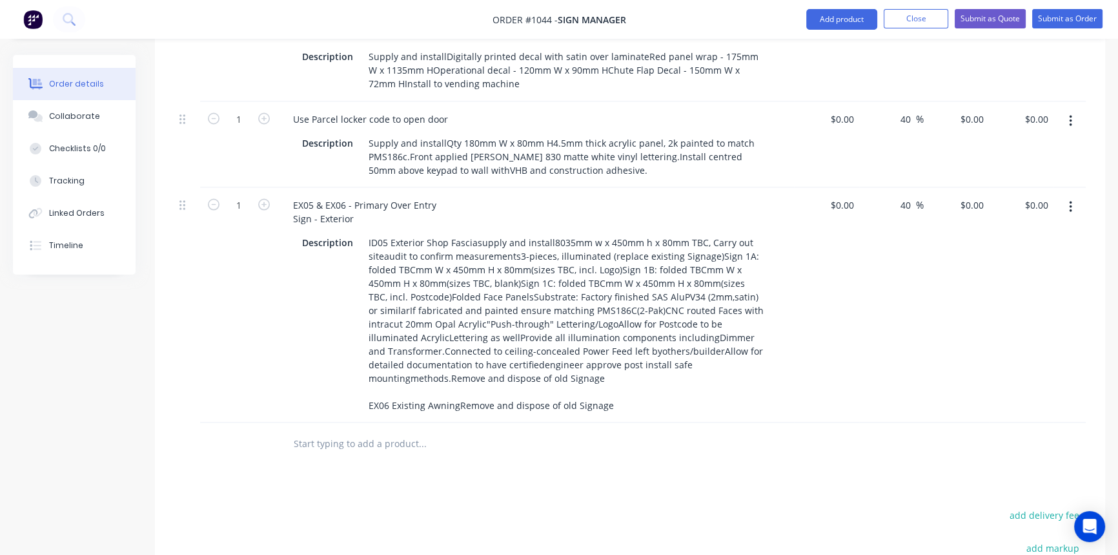
click at [1078, 195] on button "button" at bounding box center [1071, 206] width 30 height 23
click at [1016, 257] on div "Duplicate" at bounding box center [1024, 266] width 99 height 19
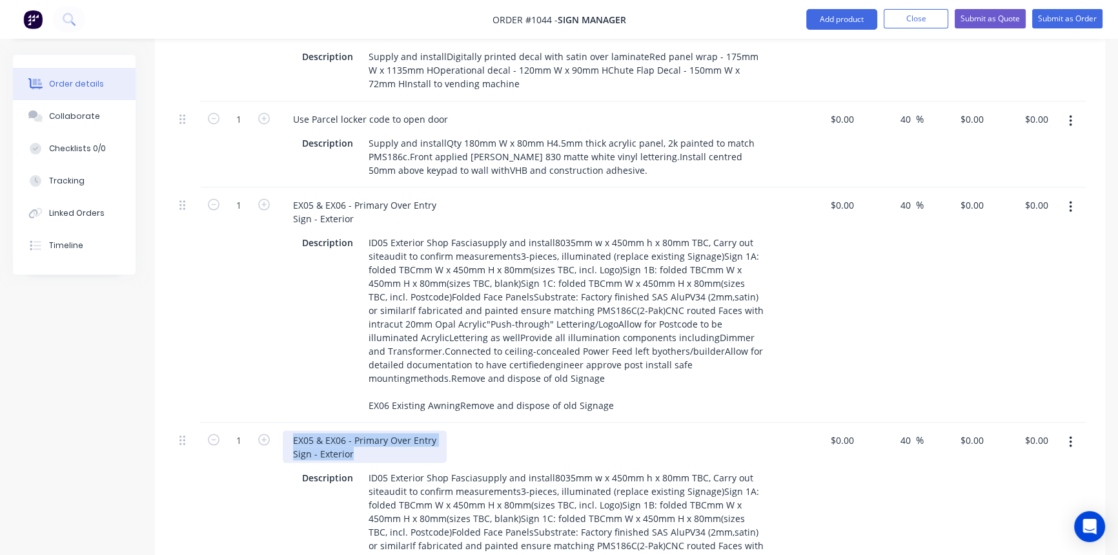
drag, startPoint x: 294, startPoint y: 329, endPoint x: 356, endPoint y: 343, distance: 63.6
click at [356, 430] on div "EX05 & EX06 - Primary Over Entry Sign - Exterior" at bounding box center [365, 446] width 164 height 32
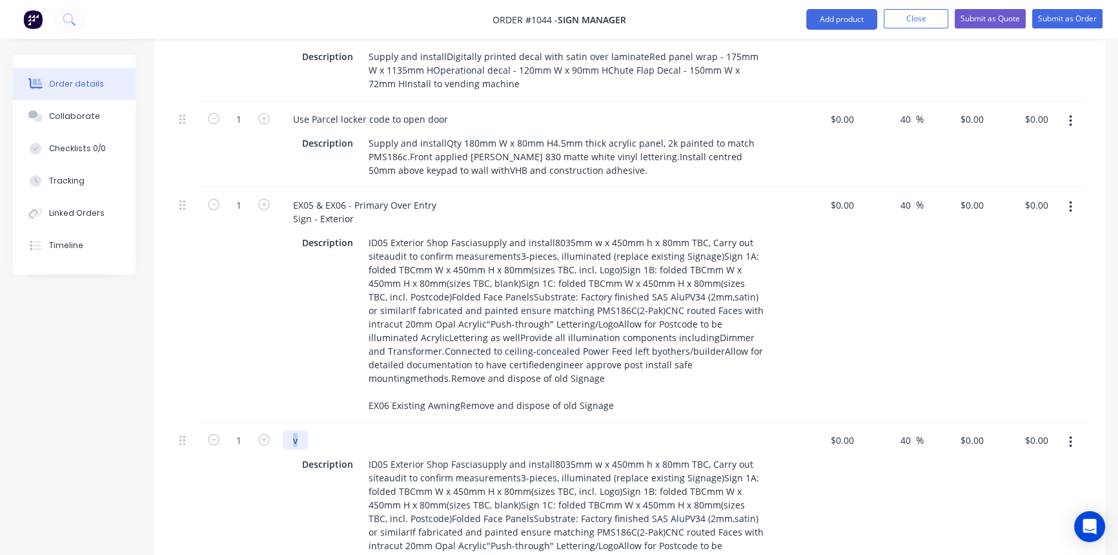
drag, startPoint x: 296, startPoint y: 328, endPoint x: 279, endPoint y: 328, distance: 17.4
click at [279, 422] on div "v Description ID05 Exterior Shop Fasciasupply and install8035mm w x 450mm h x 8…" at bounding box center [536, 532] width 517 height 221
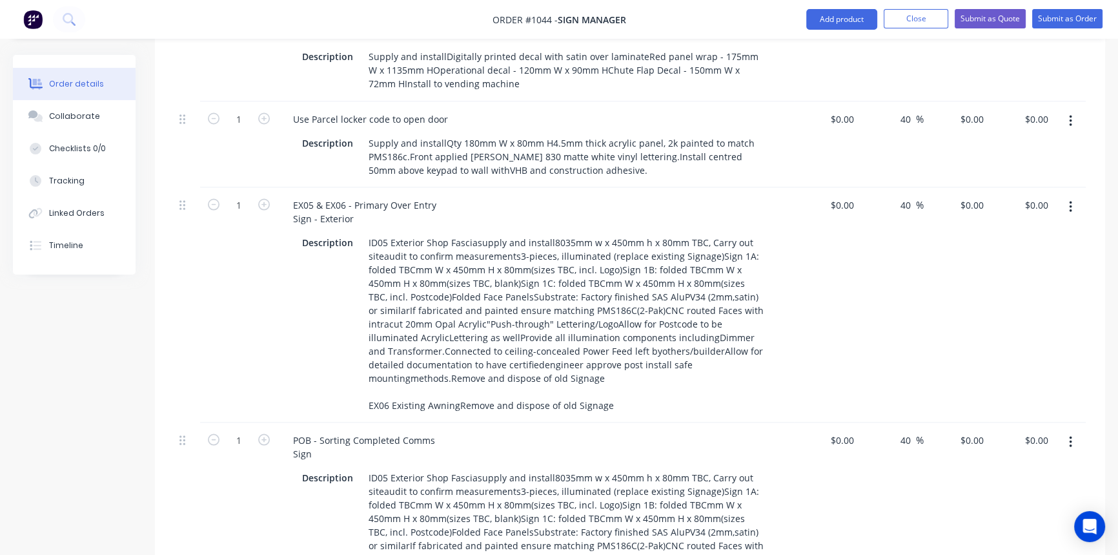
click at [258, 435] on div "1" at bounding box center [238, 539] width 77 height 235
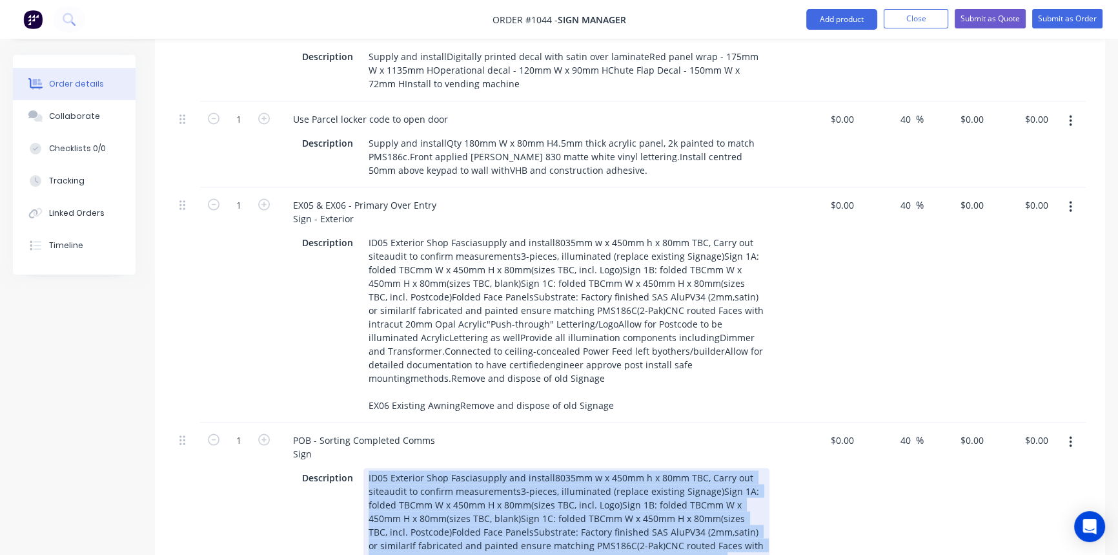
drag, startPoint x: 364, startPoint y: 362, endPoint x: 652, endPoint y: 537, distance: 337.2
click at [652, 537] on div "ID05 Exterior Shop Fasciasupply and install8035mm w x 450mm h x 80mm TBC, Carry…" at bounding box center [567, 558] width 406 height 181
paste div
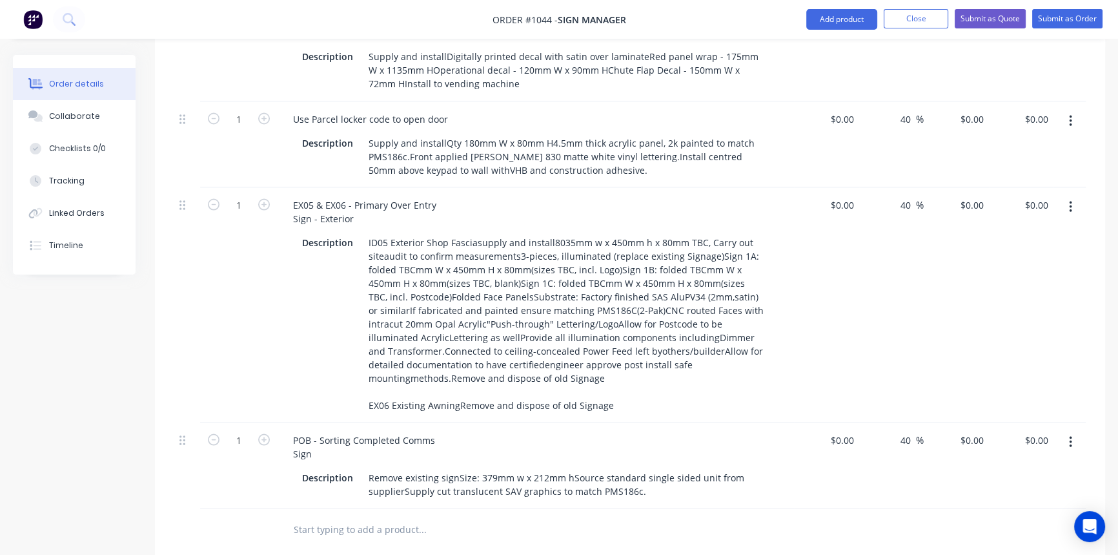
click at [1070, 435] on icon "button" at bounding box center [1070, 442] width 3 height 14
click at [1020, 492] on div "Duplicate" at bounding box center [1024, 501] width 99 height 19
drag, startPoint x: 290, startPoint y: 411, endPoint x: 373, endPoint y: 437, distance: 87.0
click at [373, 516] on div "POB - Sorting Completed Comms Sign" at bounding box center [364, 532] width 163 height 32
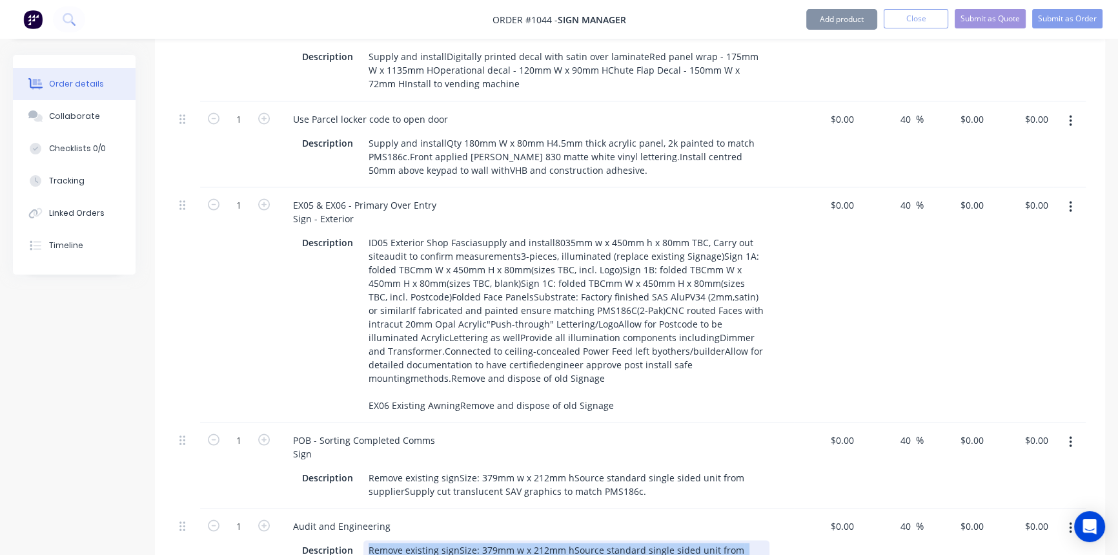
drag, startPoint x: 367, startPoint y: 435, endPoint x: 676, endPoint y: 463, distance: 309.9
click at [676, 508] on div "Audit and Engineering Description Remove existing signSize: 379mm w x 212mm hSo…" at bounding box center [536, 544] width 517 height 72
paste div
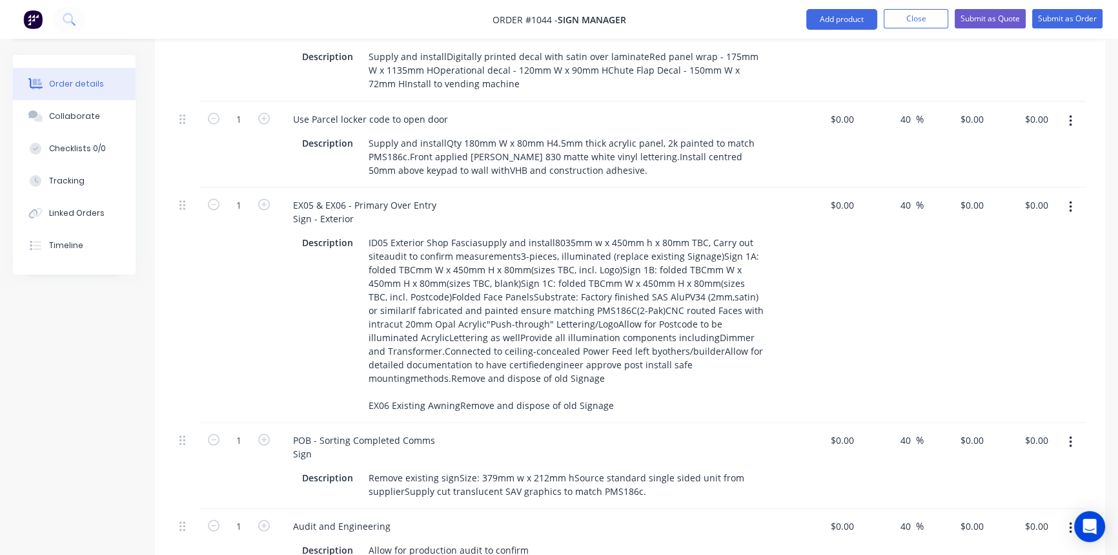
click at [977, 15] on button "Submit as Quote" at bounding box center [990, 18] width 71 height 19
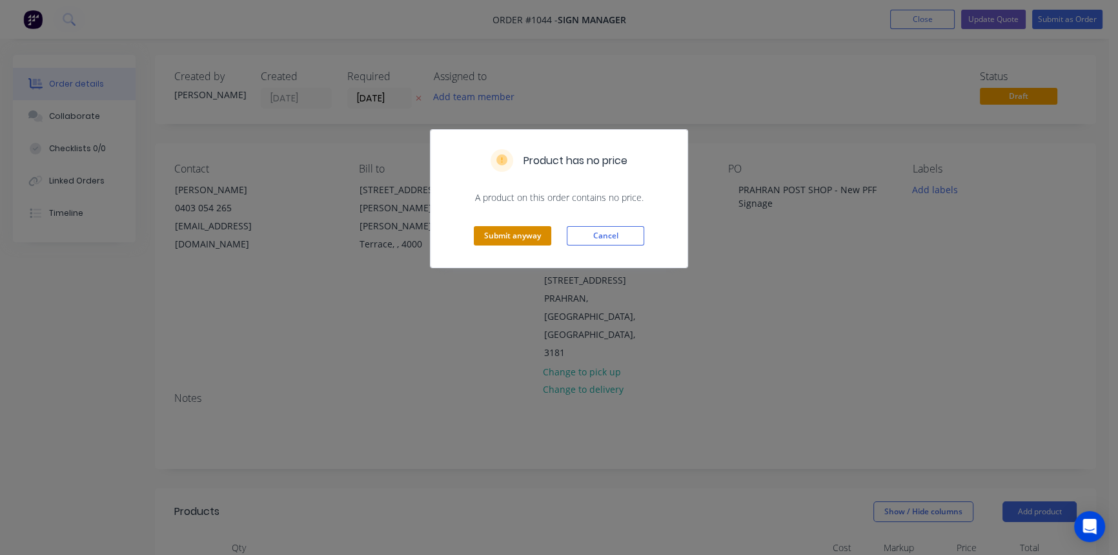
click at [499, 234] on button "Submit anyway" at bounding box center [512, 235] width 77 height 19
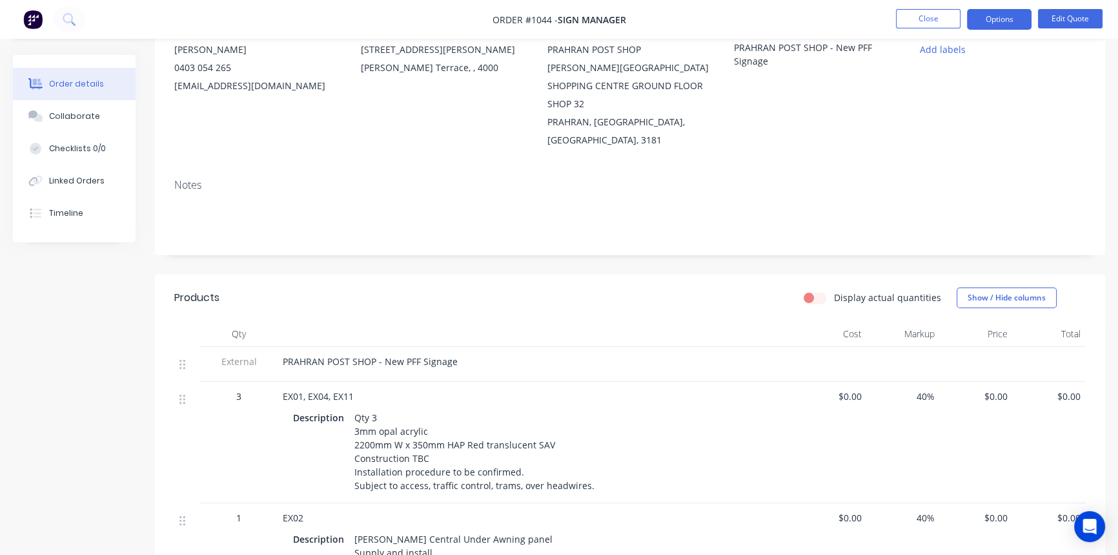
scroll to position [176, 0]
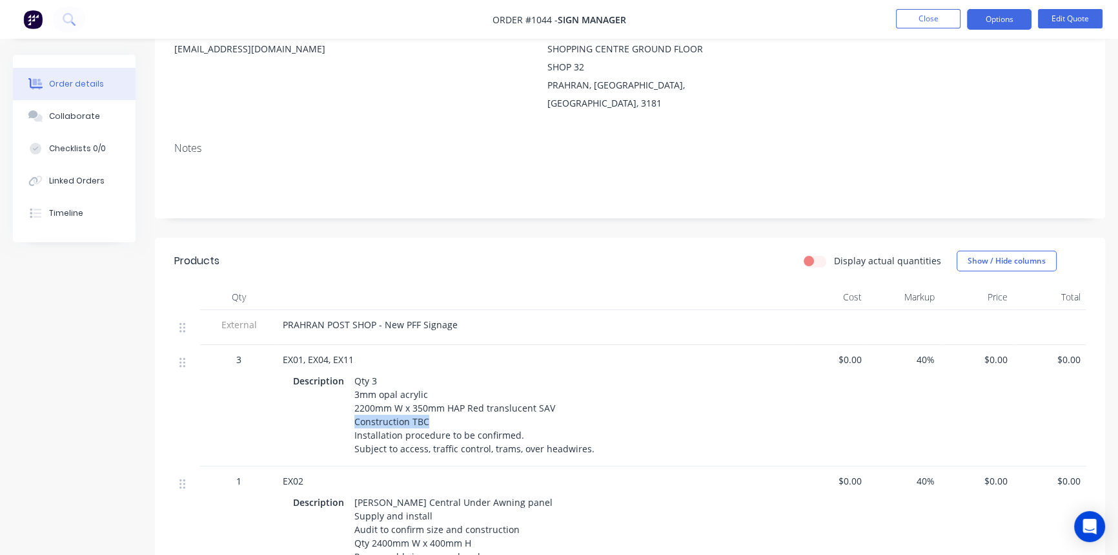
drag, startPoint x: 428, startPoint y: 383, endPoint x: 348, endPoint y: 383, distance: 80.1
click at [349, 383] on div "Qty 3 3mm opal acrylic 2200mm W x 350mm HAP Red translucent SAV Construction TB…" at bounding box center [474, 414] width 251 height 87
click at [1085, 19] on button "Edit Quote" at bounding box center [1070, 18] width 65 height 19
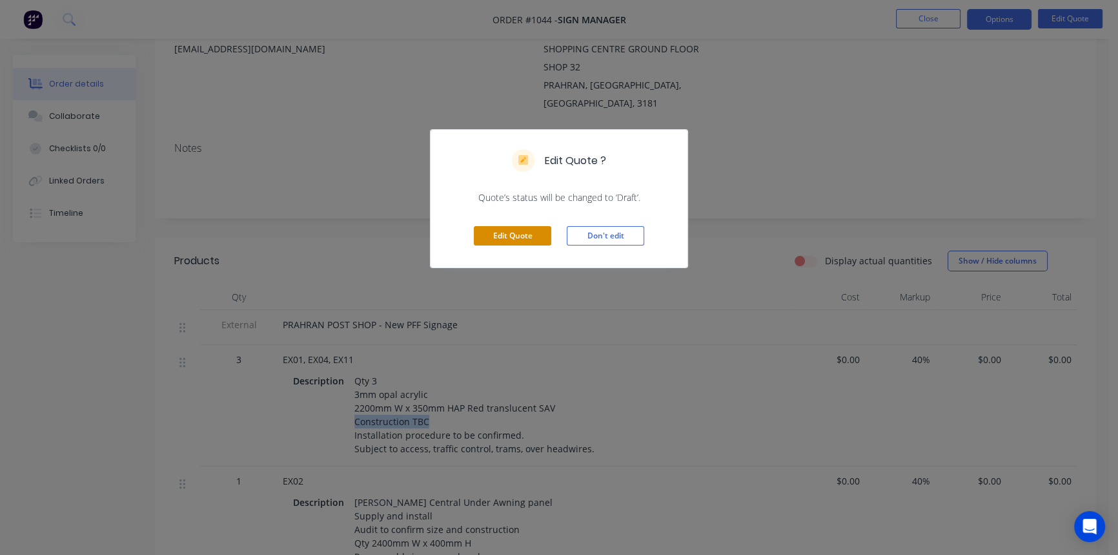
click at [506, 236] on button "Edit Quote" at bounding box center [512, 235] width 77 height 19
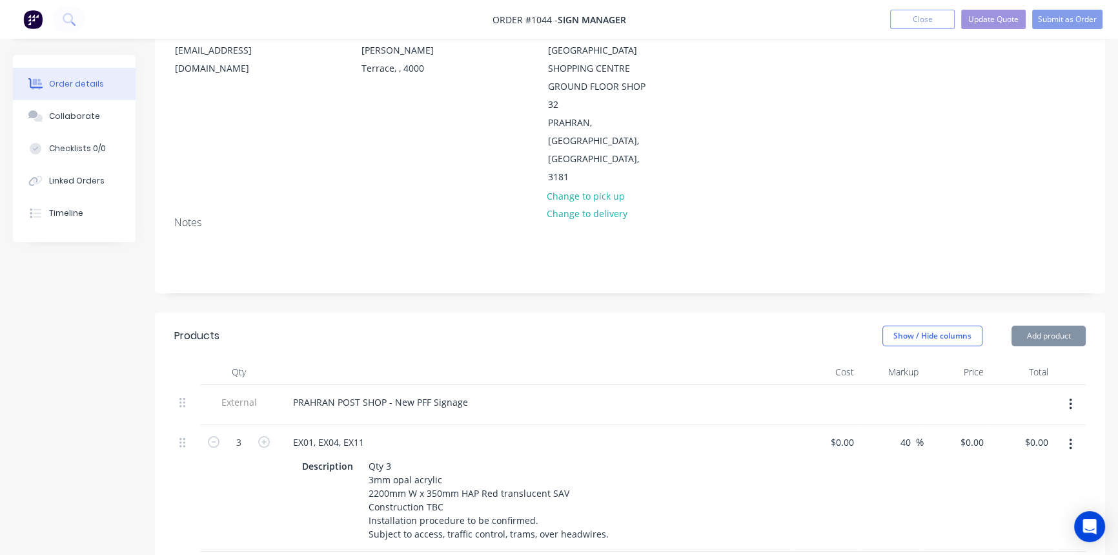
scroll to position [234, 0]
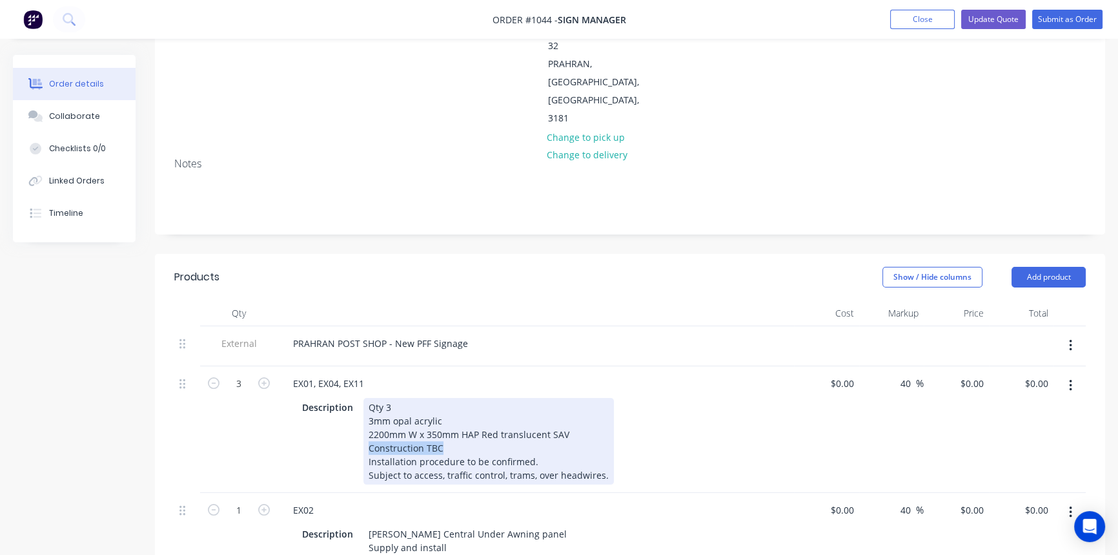
drag, startPoint x: 442, startPoint y: 391, endPoint x: 359, endPoint y: 391, distance: 83.3
click at [359, 398] on div "Description Qty 3 3mm opal acrylic 2200mm W x 350mm HAP Red translucent SAV Con…" at bounding box center [533, 441] width 473 height 87
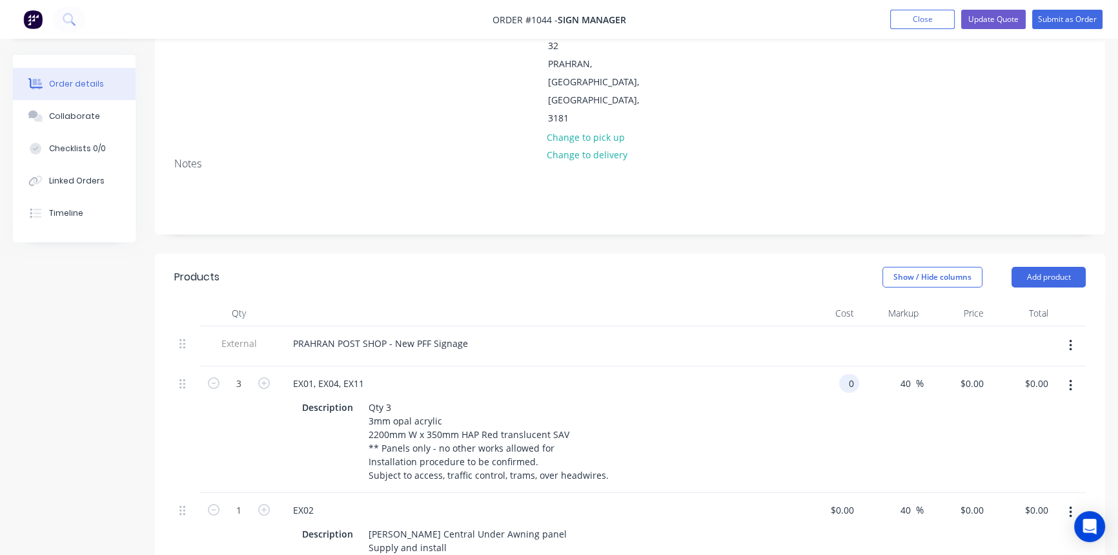
click at [850, 374] on input "0" at bounding box center [852, 383] width 15 height 19
click at [851, 374] on input "0" at bounding box center [852, 383] width 15 height 19
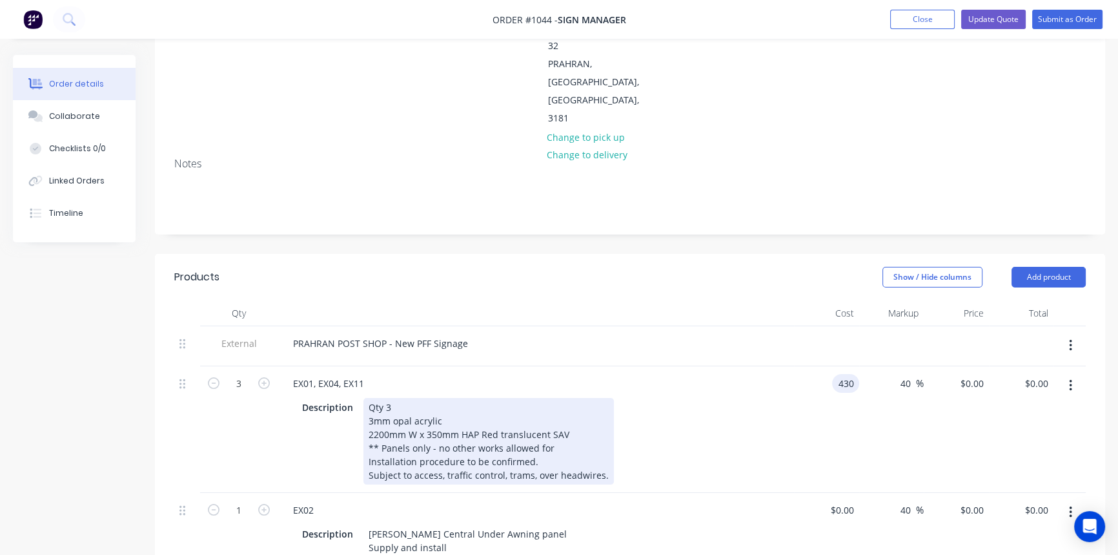
type input "$430.00"
type input "$602.00"
type input "$1,806.00"
click at [672, 425] on div "Description Qty 3 3mm opal acrylic 2200mm W x 350mm HAP Red translucent SAV ** …" at bounding box center [533, 441] width 473 height 87
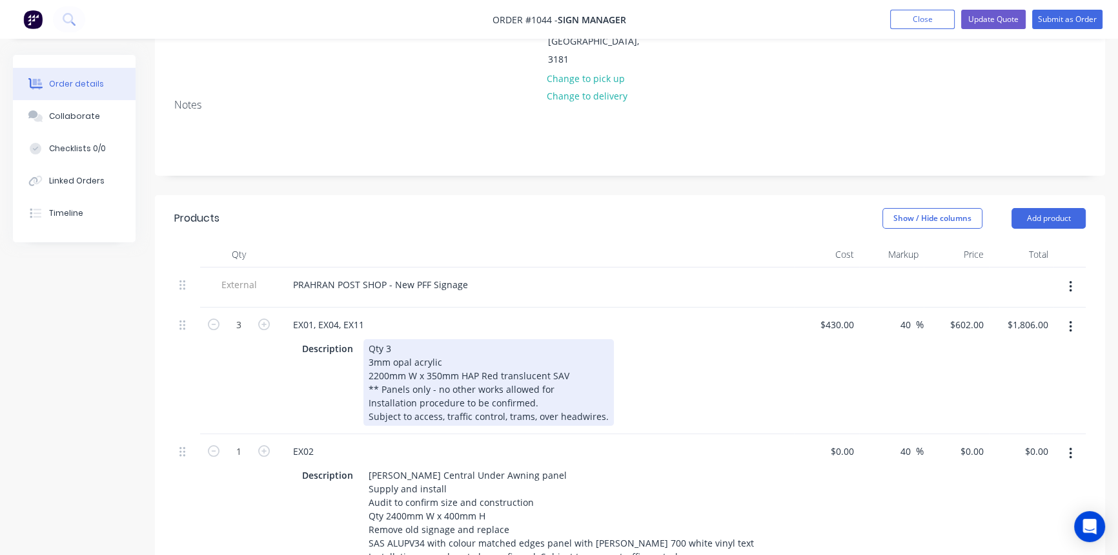
scroll to position [352, 0]
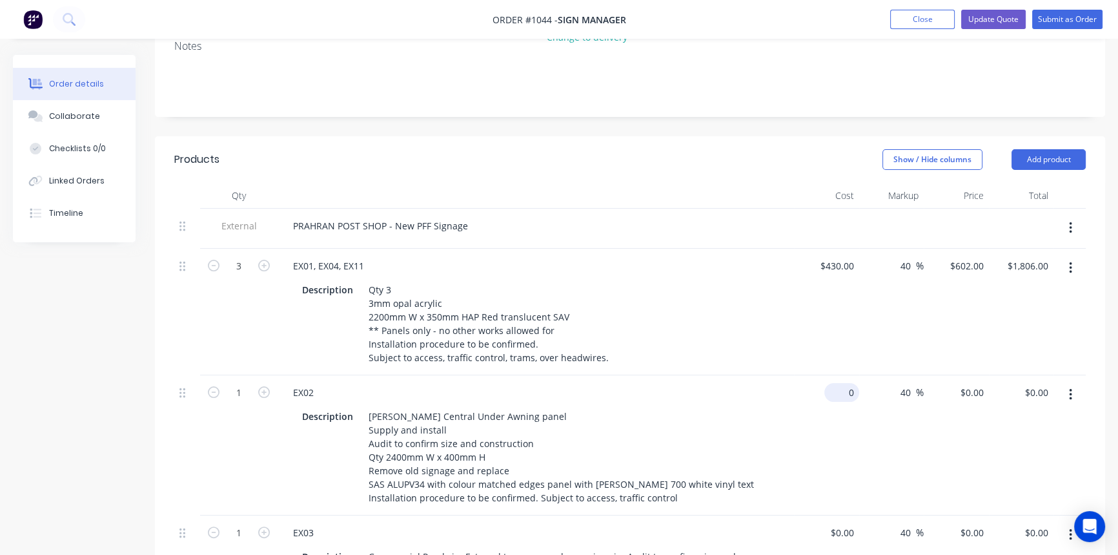
click at [852, 383] on input "0" at bounding box center [845, 392] width 30 height 19
type input "$210.00"
type input "$294.00"
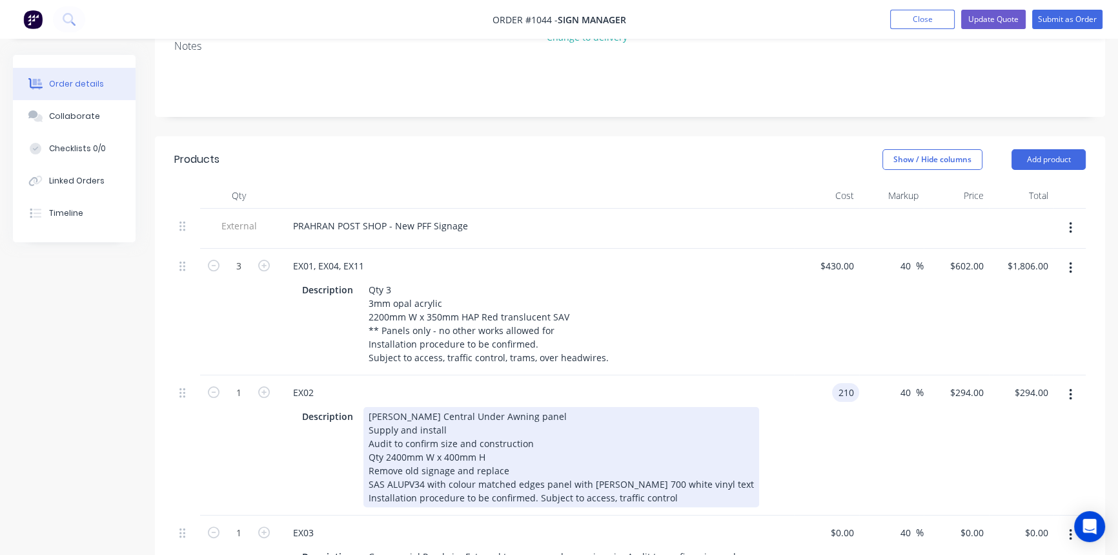
drag, startPoint x: 365, startPoint y: 387, endPoint x: 520, endPoint y: 431, distance: 161.7
click at [542, 438] on div "[PERSON_NAME] Central Under Awning panel Supply and install Audit to confirm si…" at bounding box center [562, 457] width 396 height 100
type input "$210.00"
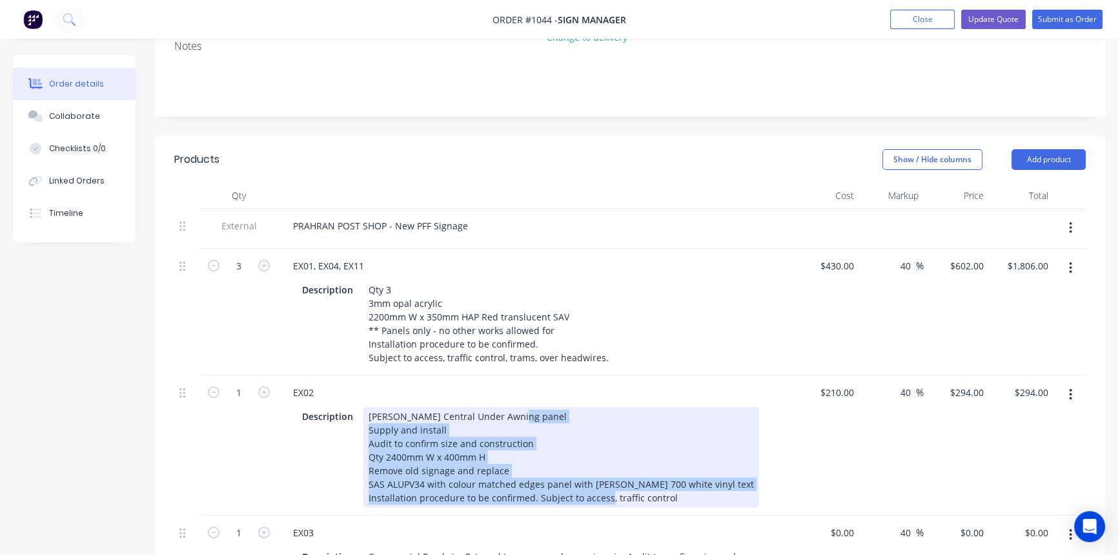
drag, startPoint x: 368, startPoint y: 388, endPoint x: 699, endPoint y: 449, distance: 336.9
click at [695, 450] on div "[PERSON_NAME] Central Under Awning panel Supply and install Audit to confirm si…" at bounding box center [562, 457] width 396 height 100
copy div "Supply and install Audit to confirm size and construction Qty 2400mm W x 400mm …"
paste div
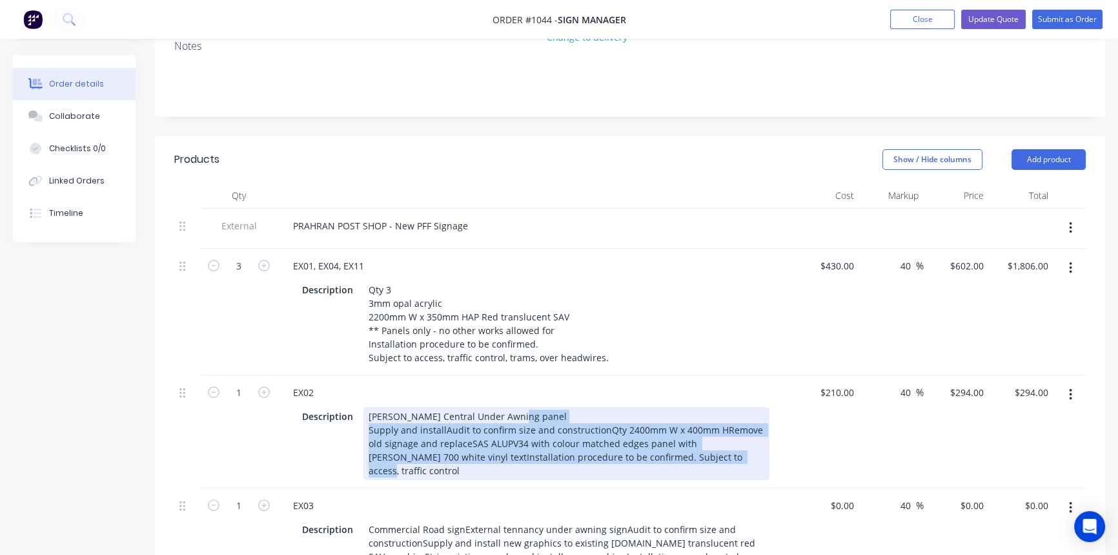
drag, startPoint x: 368, startPoint y: 387, endPoint x: 749, endPoint y: 419, distance: 382.3
click at [749, 419] on div "[PERSON_NAME] Central Under Awning panel Supply and installAudit to confirm siz…" at bounding box center [567, 443] width 406 height 73
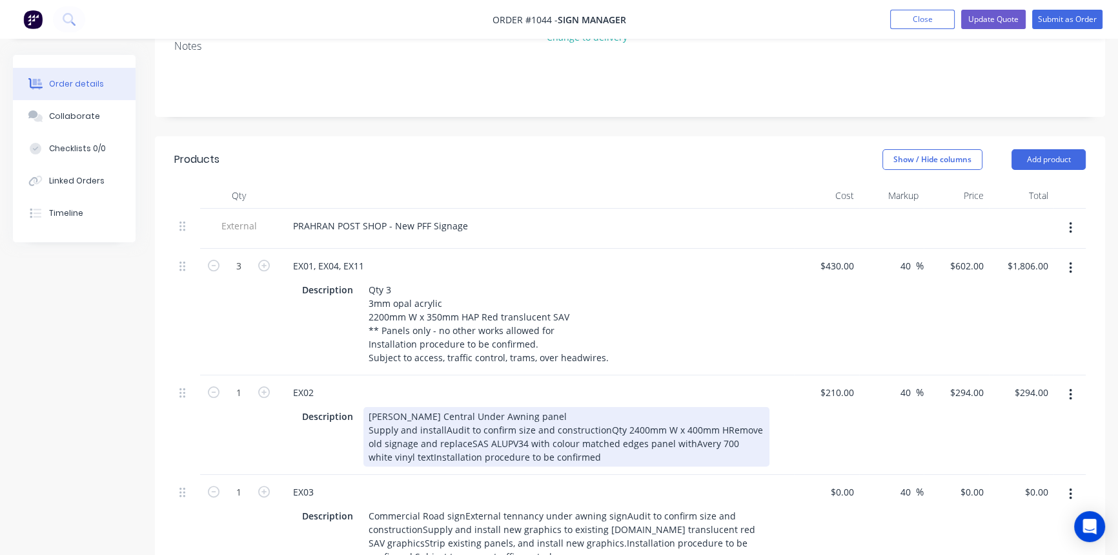
click at [441, 407] on div "[PERSON_NAME] Central Under Awning panel Supply and installAudit to confirm siz…" at bounding box center [567, 436] width 406 height 59
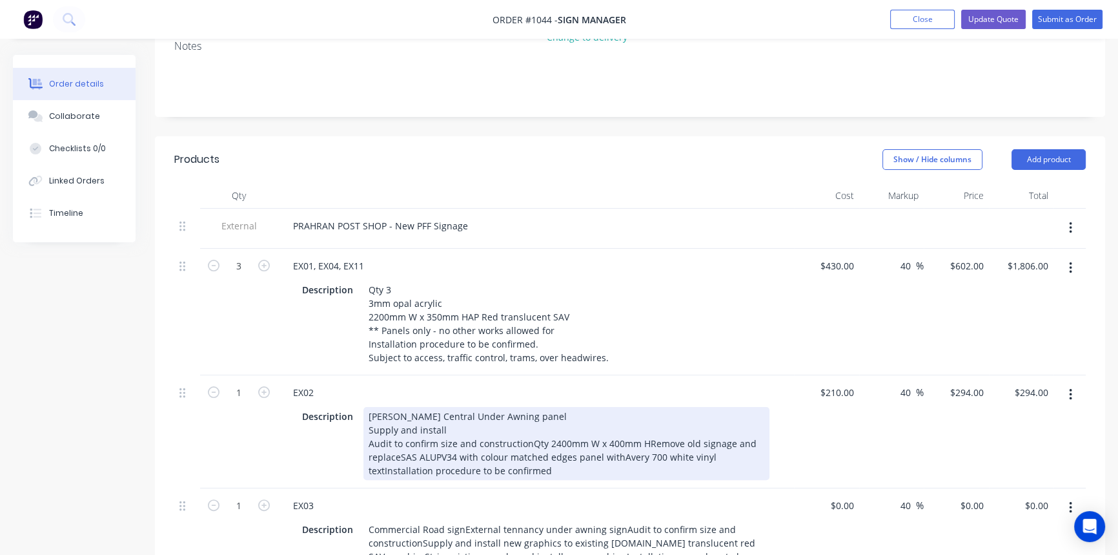
click at [528, 407] on div "[PERSON_NAME] Central Under Awning panel Supply and install Audit to confirm si…" at bounding box center [567, 443] width 406 height 73
click at [484, 418] on div "[PERSON_NAME] Central Under Awning panel Supply and install Audit to confirm si…" at bounding box center [567, 443] width 406 height 73
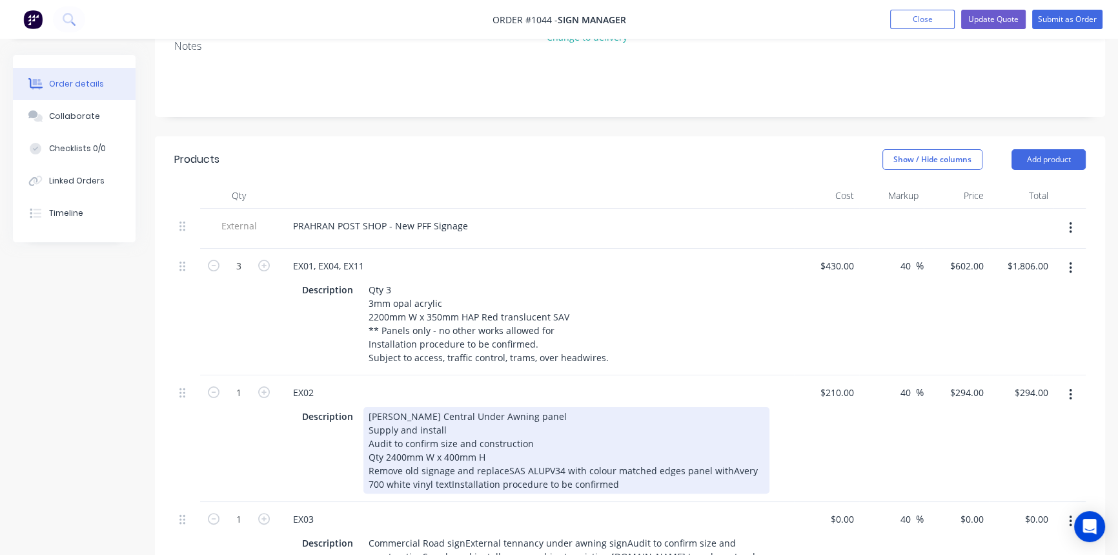
click at [504, 428] on div "[PERSON_NAME] Central Under Awning panel Supply and install Audit to confirm si…" at bounding box center [567, 450] width 406 height 87
click at [723, 430] on div "[PERSON_NAME] Central Under Awning panel Supply and install Audit to confirm si…" at bounding box center [567, 450] width 406 height 87
click at [449, 442] on div "[PERSON_NAME] Central Under Awning panel Supply and install Audit to confirm si…" at bounding box center [567, 450] width 406 height 87
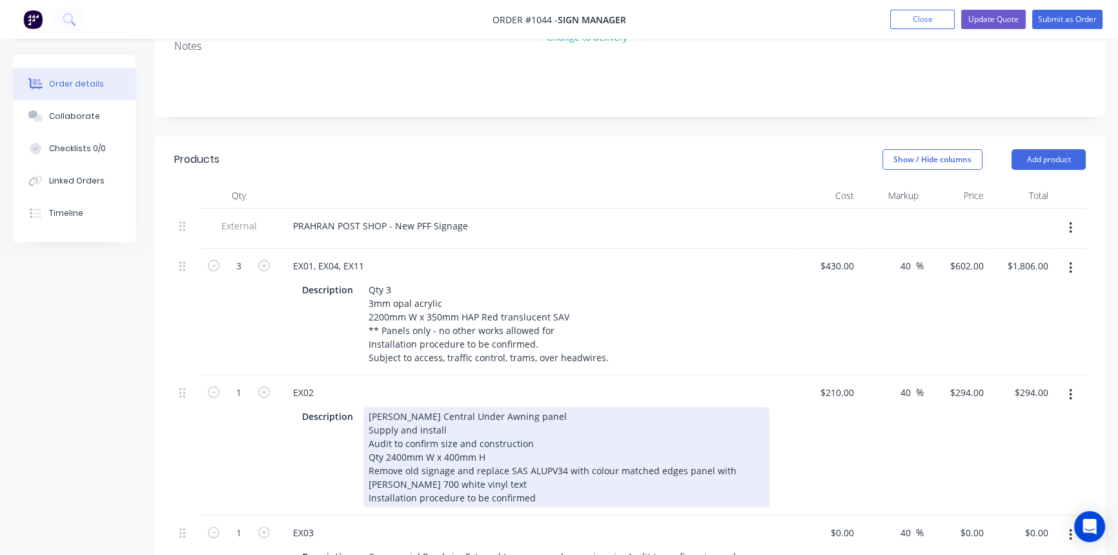
click at [498, 468] on div "EX02 Description [PERSON_NAME] Central Under Awning panel Supply and install Au…" at bounding box center [536, 445] width 517 height 140
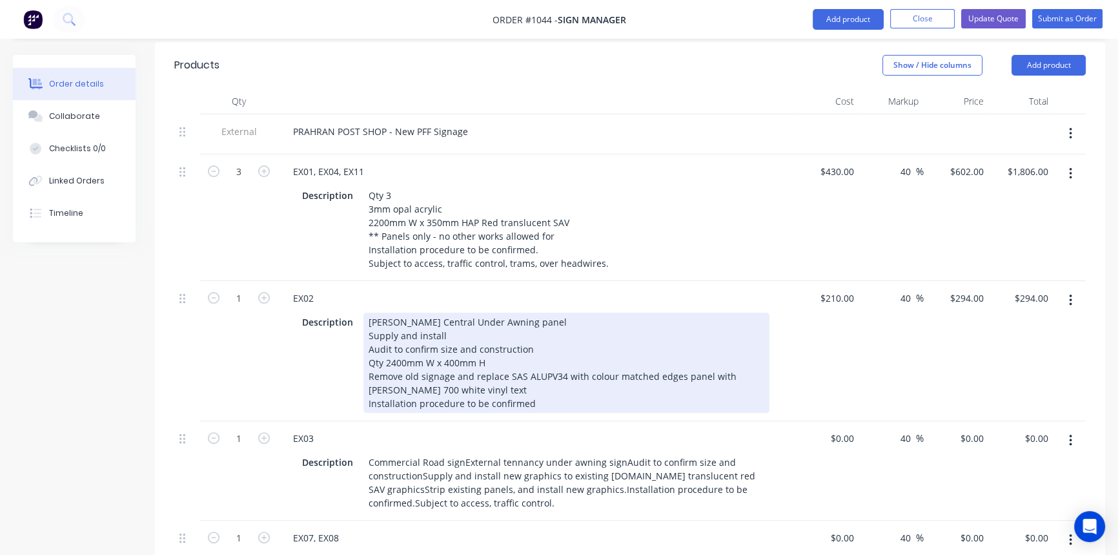
scroll to position [469, 0]
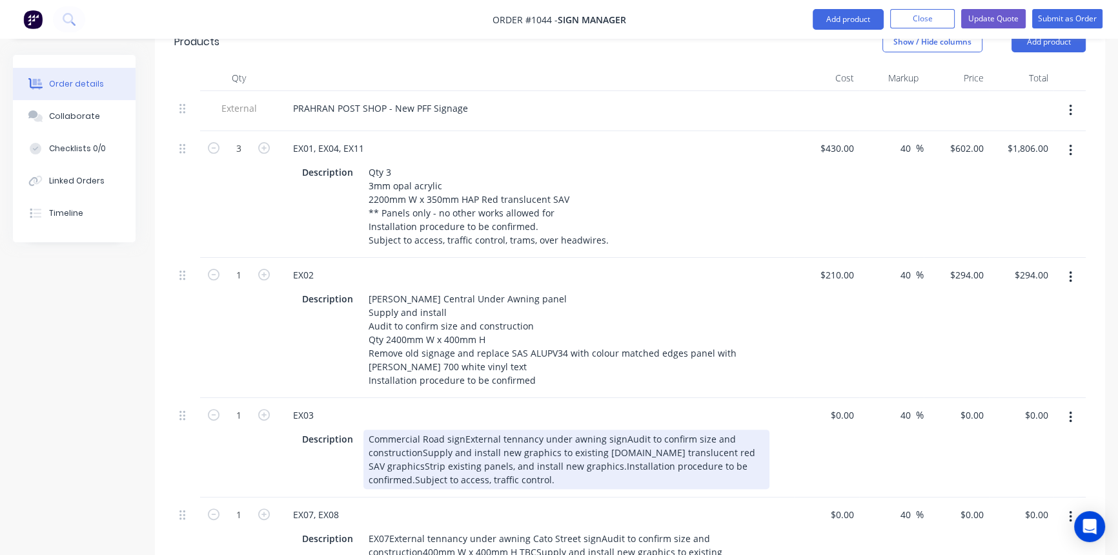
click at [462, 429] on div "Commercial Road signExternal tennancy under awning signAudit to confirm size an…" at bounding box center [567, 458] width 406 height 59
click at [619, 429] on div "Commercial Road sign External tennancy under awning signAudit to confirm size a…" at bounding box center [567, 458] width 406 height 59
click at [528, 429] on div "Commercial Road sign External tennancy under awning sign Audit to confirm size …" at bounding box center [567, 458] width 406 height 59
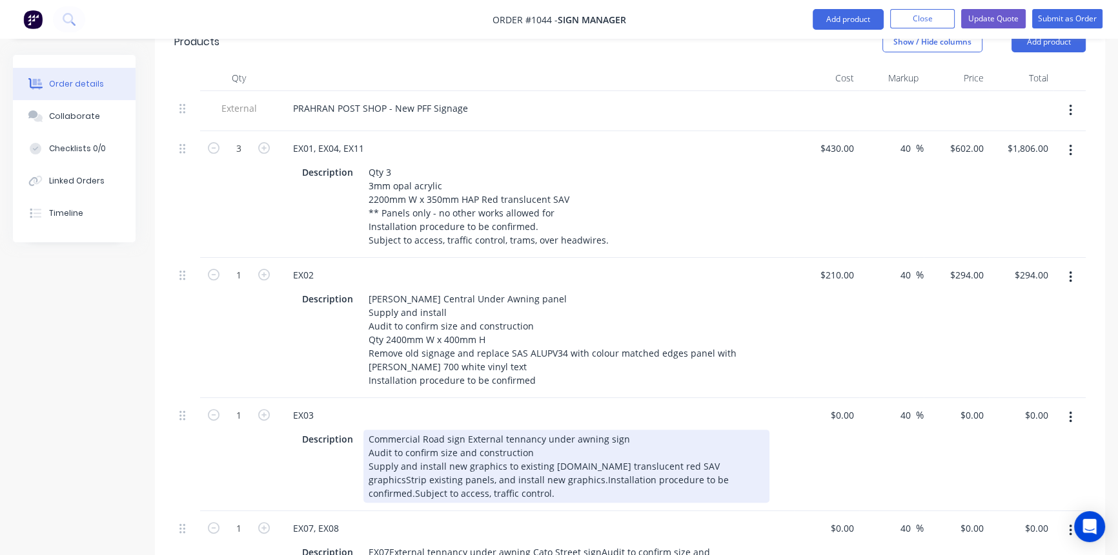
click at [579, 429] on div "Commercial Road sign External tennancy under awning sign Audit to confirm size …" at bounding box center [567, 465] width 406 height 73
click at [520, 437] on div "Commercial Road sign External tennancy under awning sign Audit to confirm size …" at bounding box center [567, 465] width 406 height 73
click at [712, 435] on div "Commercial Road sign External tennancy under awning sign Audit to confirm size …" at bounding box center [567, 465] width 406 height 73
click at [532, 452] on div "Commercial Road sign External tennancy under awning sign Audit to confirm size …" at bounding box center [550, 465] width 373 height 73
click at [746, 443] on div "Description Commercial Road sign External tennancy under awning sign Audit to c…" at bounding box center [533, 465] width 473 height 73
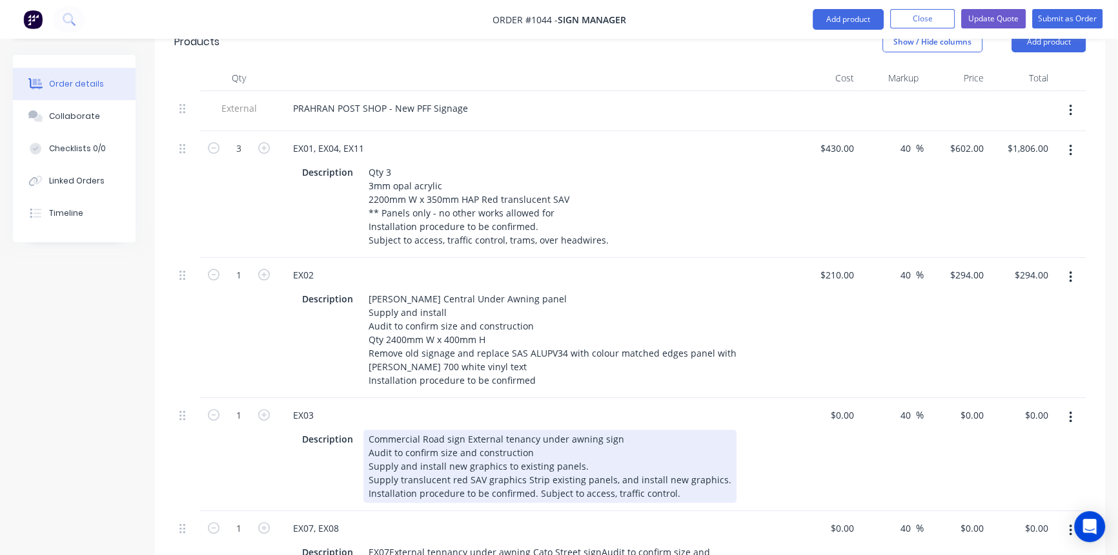
click at [761, 429] on div "Description Commercial Road sign External tenancy under awning sign Audit to co…" at bounding box center [533, 465] width 473 height 73
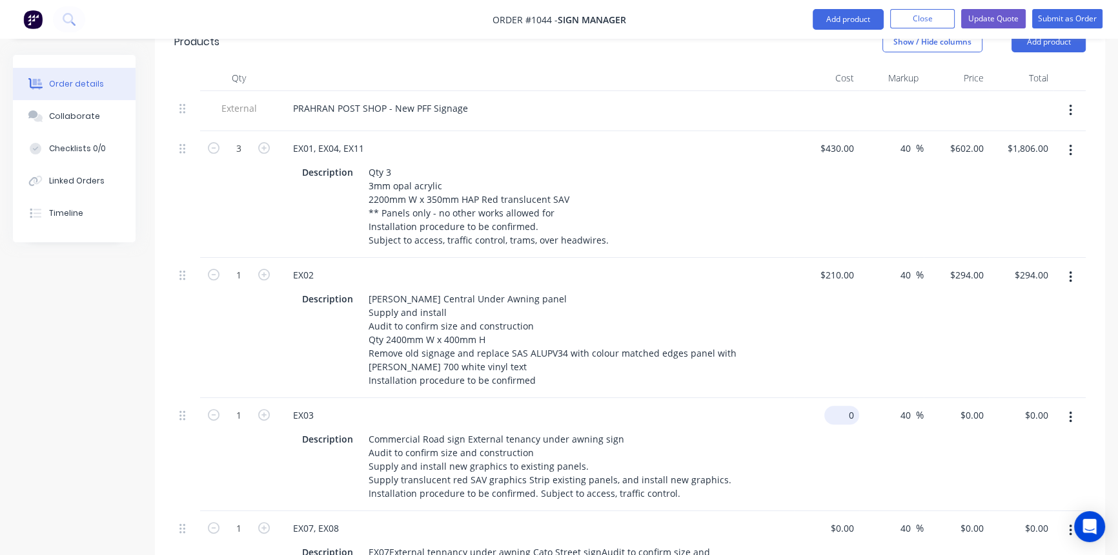
click at [839, 406] on div "0 $0.00" at bounding box center [842, 415] width 35 height 19
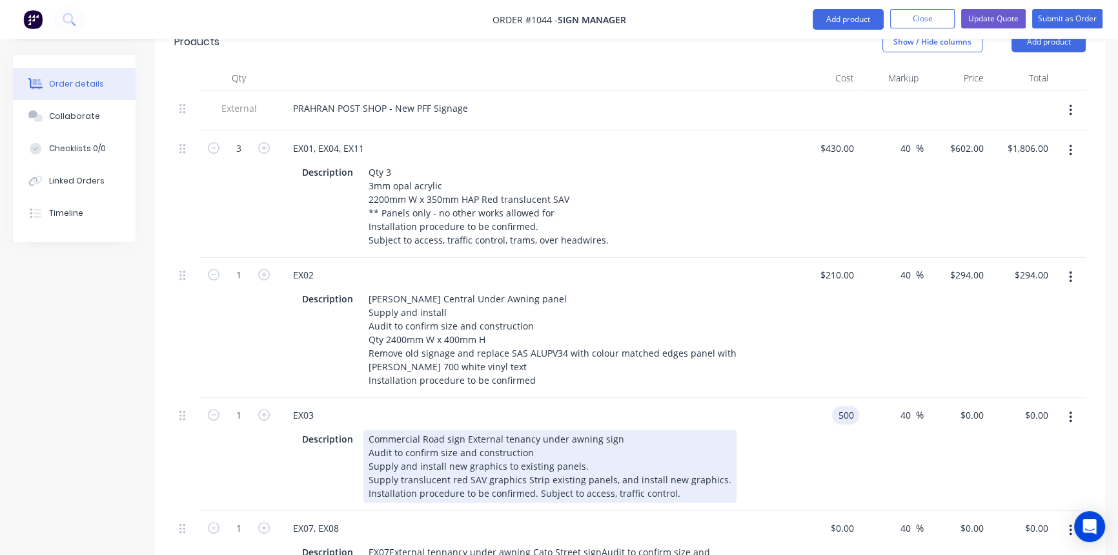
type input "$500.00"
type input "$700.00"
click at [781, 462] on div "EX03 Description Commercial Road sign External tenancy under awning sign Audit …" at bounding box center [536, 454] width 517 height 113
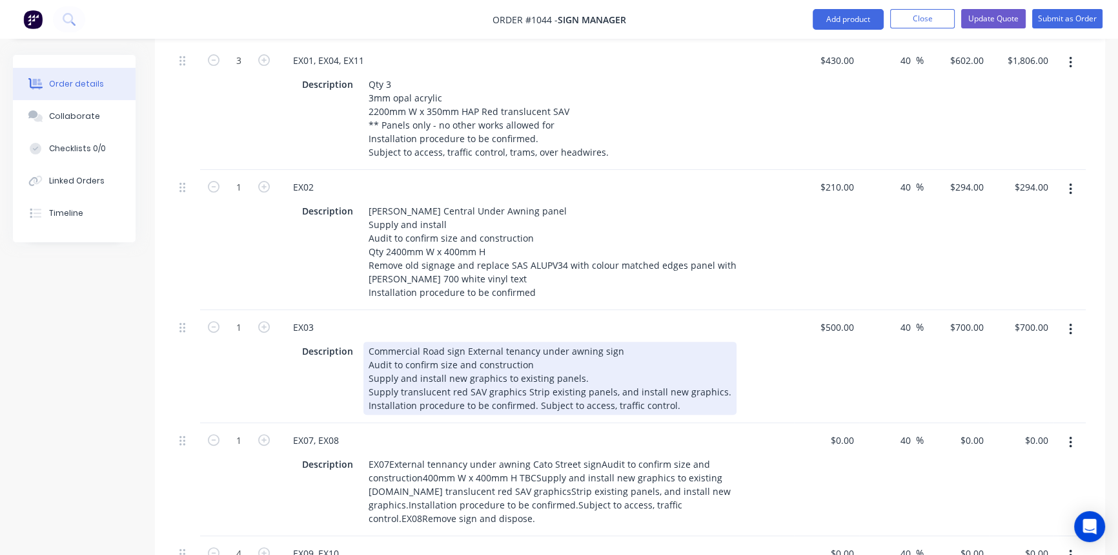
scroll to position [587, 0]
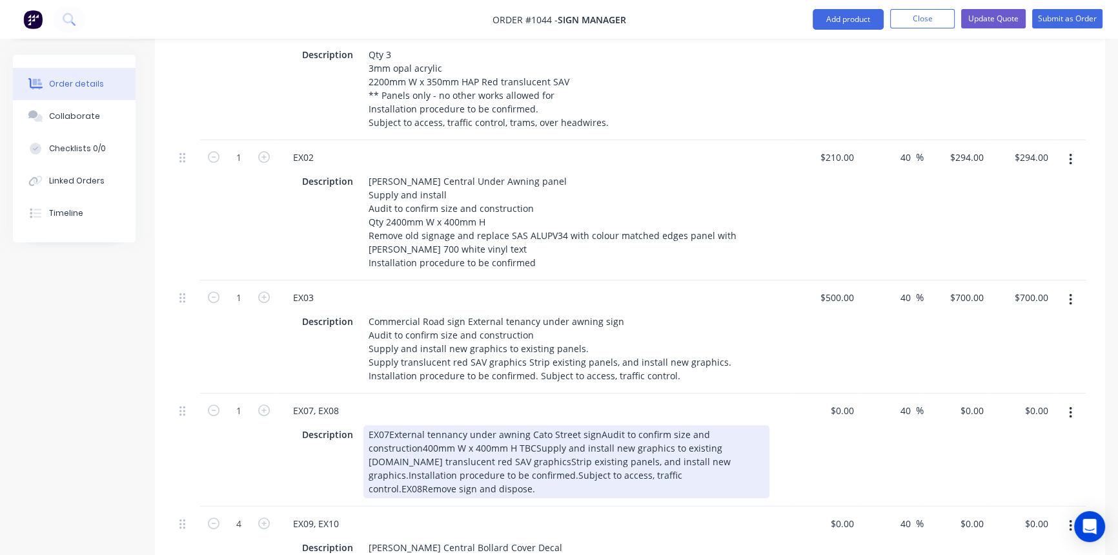
click at [387, 425] on div "EX07External tennancy under awning Cato Street signAudit to confirm size and co…" at bounding box center [567, 461] width 406 height 73
click at [595, 425] on div "EX07 External tennancy under awning Cato Street signAudit to confirm size and c…" at bounding box center [567, 461] width 406 height 73
click at [639, 425] on div "EX07 External tennancy under awning Cato Street sign Audit to confirm size and …" at bounding box center [567, 461] width 406 height 73
click at [579, 425] on div "EX07 External tennancy under awning Cato Street sign Audit to confirm size and …" at bounding box center [567, 461] width 406 height 73
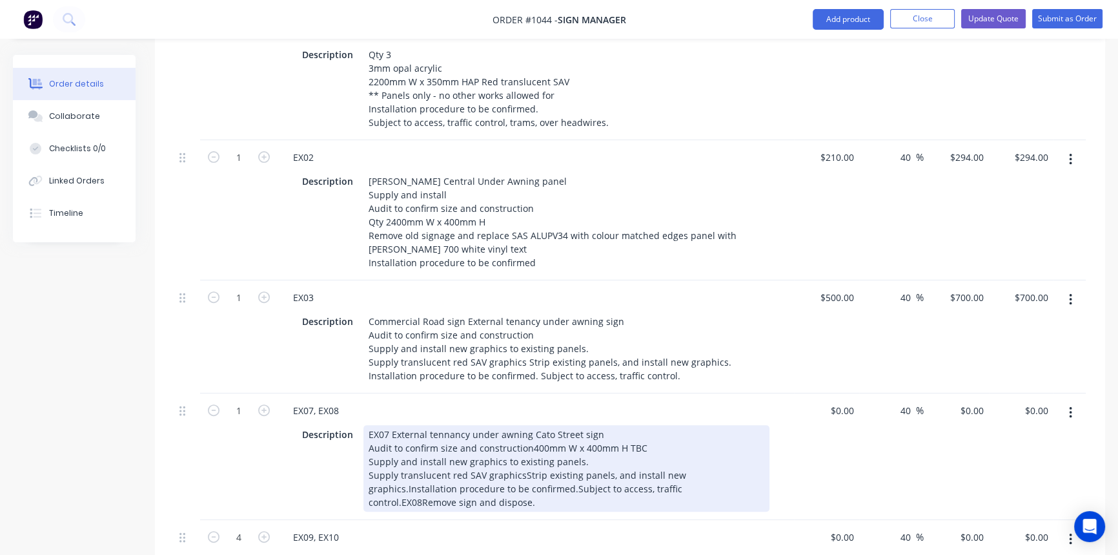
click at [521, 433] on div "EX07 External tennancy under awning Cato Street sign Audit to confirm size and …" at bounding box center [567, 468] width 406 height 87
click at [555, 446] on div "EX07 External tennancy under awning Cato Street sign Audit to confirm size and …" at bounding box center [567, 468] width 406 height 87
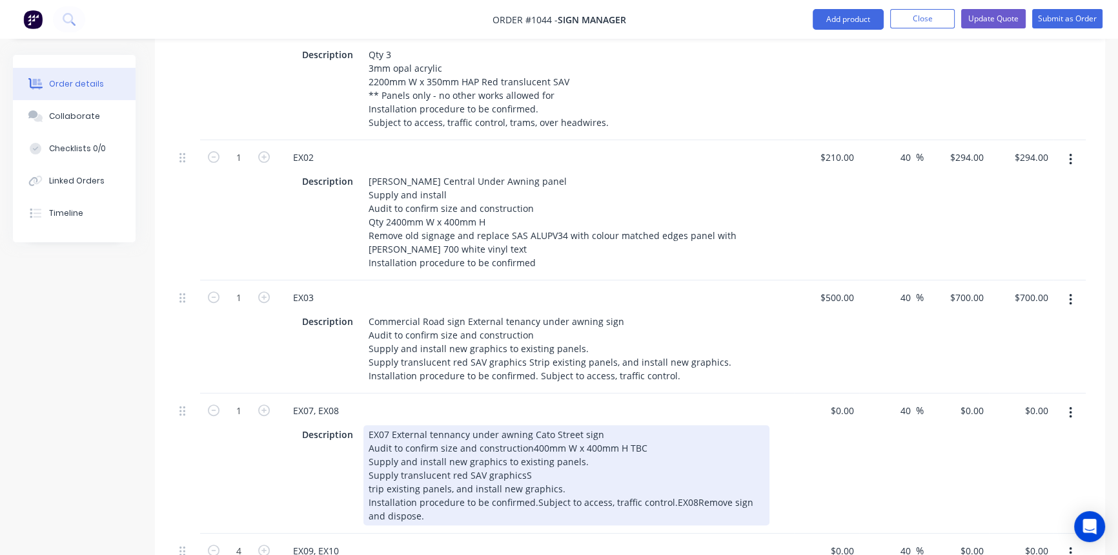
click at [535, 460] on div "EX07 External tennancy under awning Cato Street sign Audit to confirm size and …" at bounding box center [567, 475] width 406 height 100
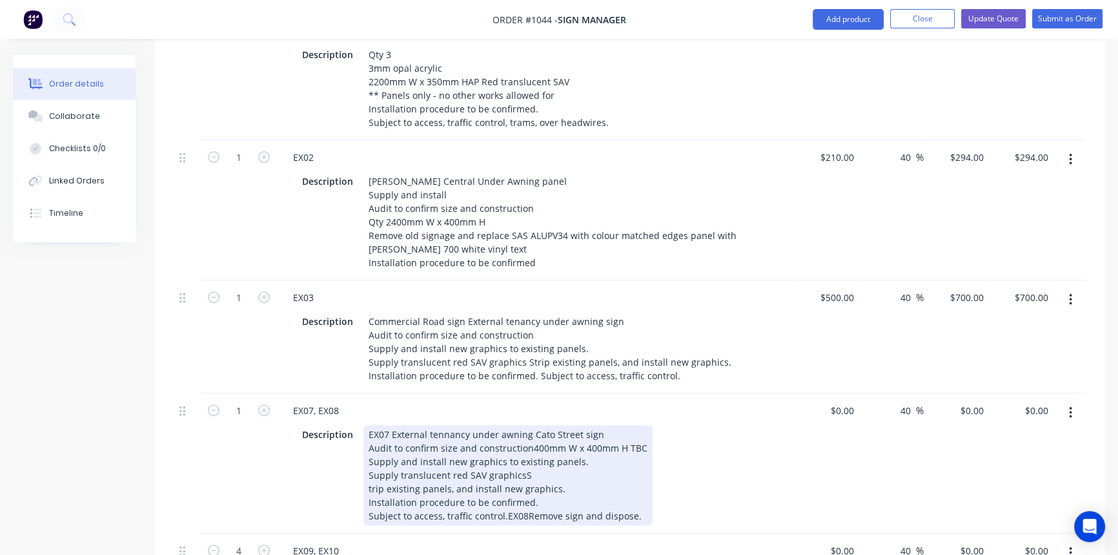
click at [518, 435] on div "EX07 External tennancy under awning Cato Street sign Audit to confirm size and …" at bounding box center [508, 475] width 289 height 100
click at [368, 448] on div "EX07 External tennancy under awning Cato Street sign Audit to confirm size and …" at bounding box center [508, 475] width 289 height 100
click at [700, 473] on div "Description EX07 External tennancy under awning Cato Street sign Audit to confi…" at bounding box center [533, 475] width 473 height 100
click at [641, 475] on div "EX07 External tennancy under awning Cato Street sign Audit to confirm size and …" at bounding box center [508, 475] width 289 height 100
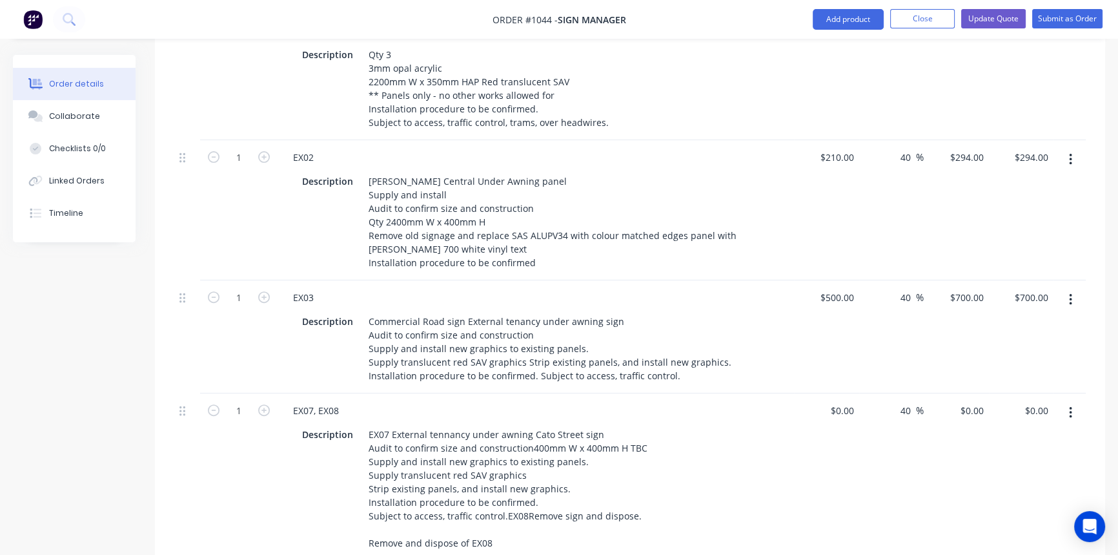
click at [798, 458] on div "$0.00 $0.00" at bounding box center [826, 476] width 65 height 167
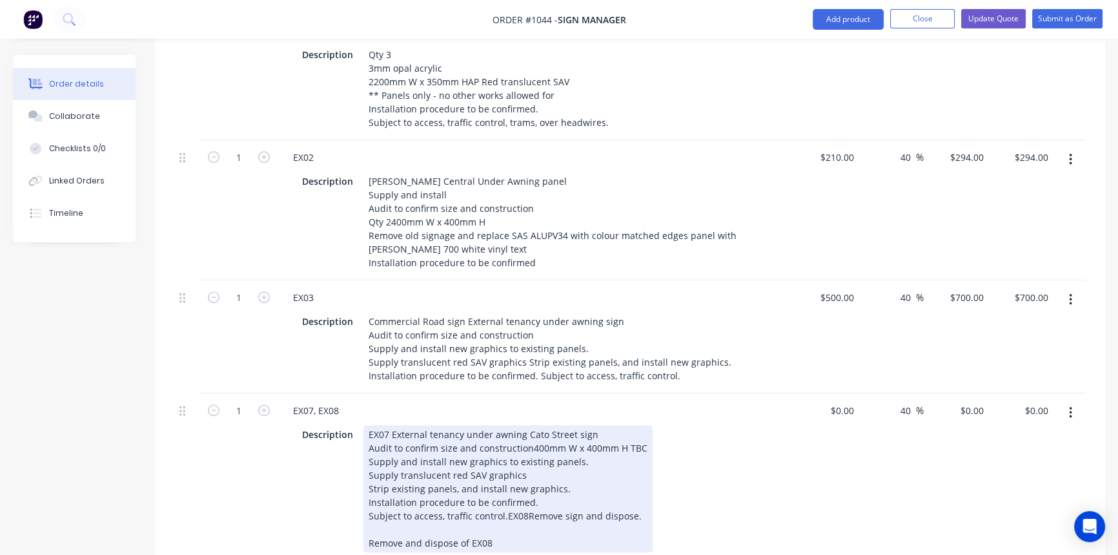
click at [781, 427] on div "Description EX07 External tenancy under awning Cato Street sign Audit to confir…" at bounding box center [536, 487] width 506 height 130
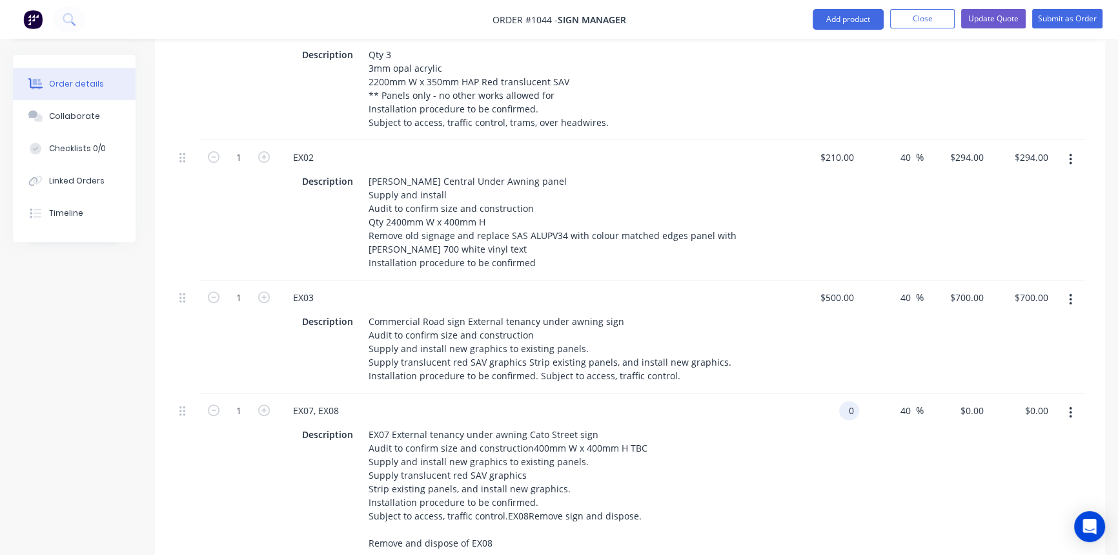
click at [847, 401] on input "0" at bounding box center [852, 410] width 15 height 19
click at [847, 401] on input "2" at bounding box center [852, 410] width 15 height 19
type input "$500.00"
type input "$700.00"
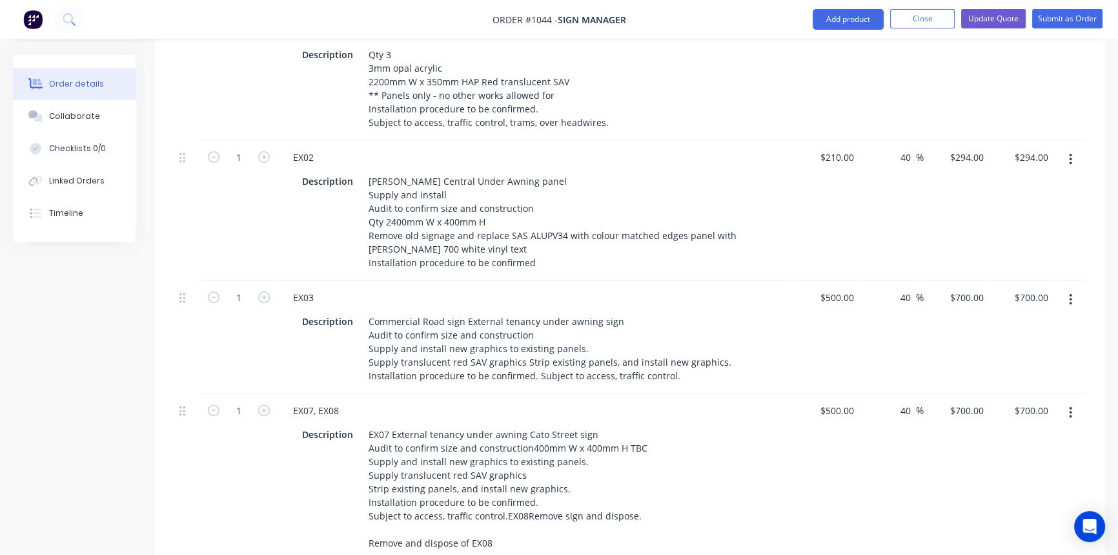
click at [827, 431] on div "$500.00 $500.00" at bounding box center [826, 476] width 65 height 167
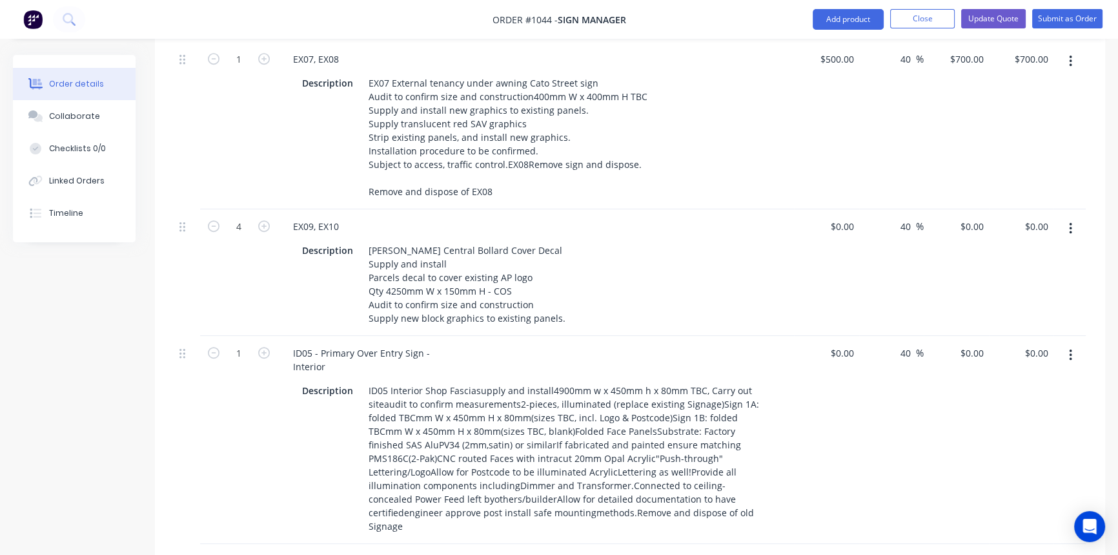
scroll to position [939, 0]
click at [847, 216] on input "0" at bounding box center [845, 225] width 30 height 19
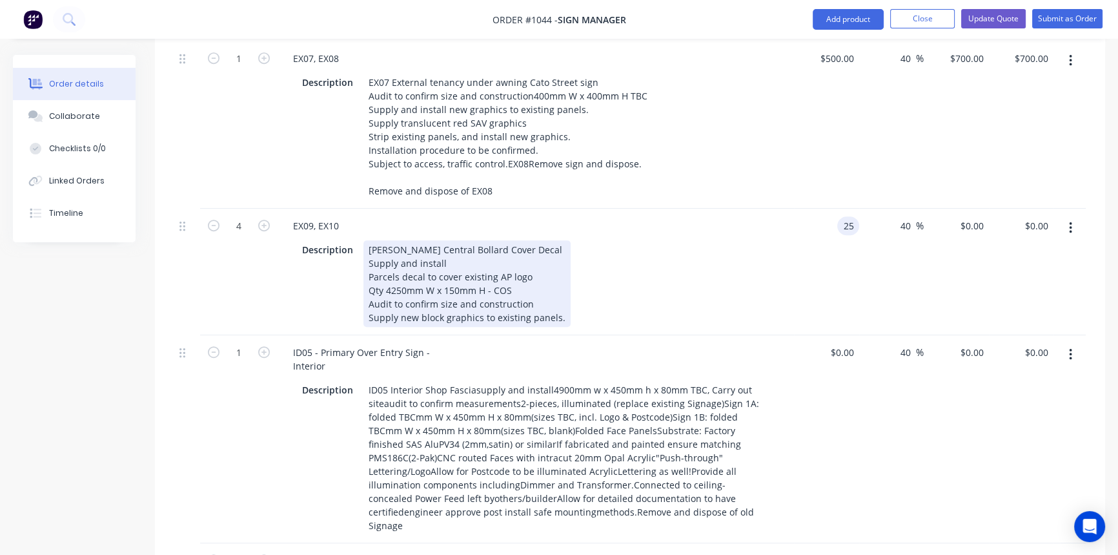
type input "$25.00"
type input "$35.00"
type input "$140.00"
drag, startPoint x: 391, startPoint y: 251, endPoint x: 361, endPoint y: 254, distance: 29.8
click at [364, 252] on div "[PERSON_NAME] Central Bollard Cover Decal Supply and install Parcels decal to c…" at bounding box center [467, 283] width 207 height 87
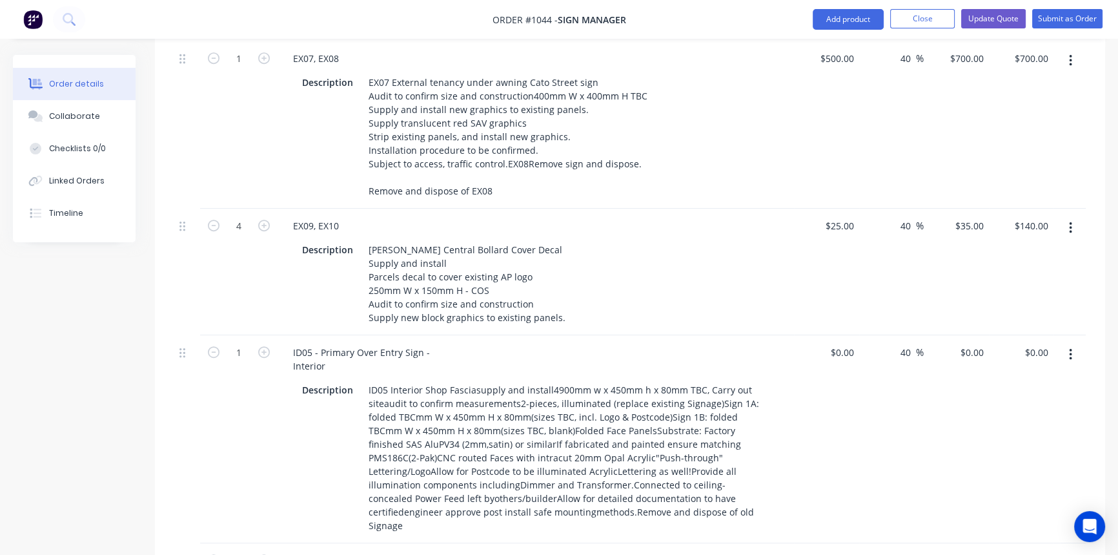
click at [863, 377] on div "40 40 %" at bounding box center [891, 439] width 65 height 208
click at [834, 335] on div "0 0" at bounding box center [826, 439] width 65 height 208
type input "$2,900.00"
type input "$4,060.00"
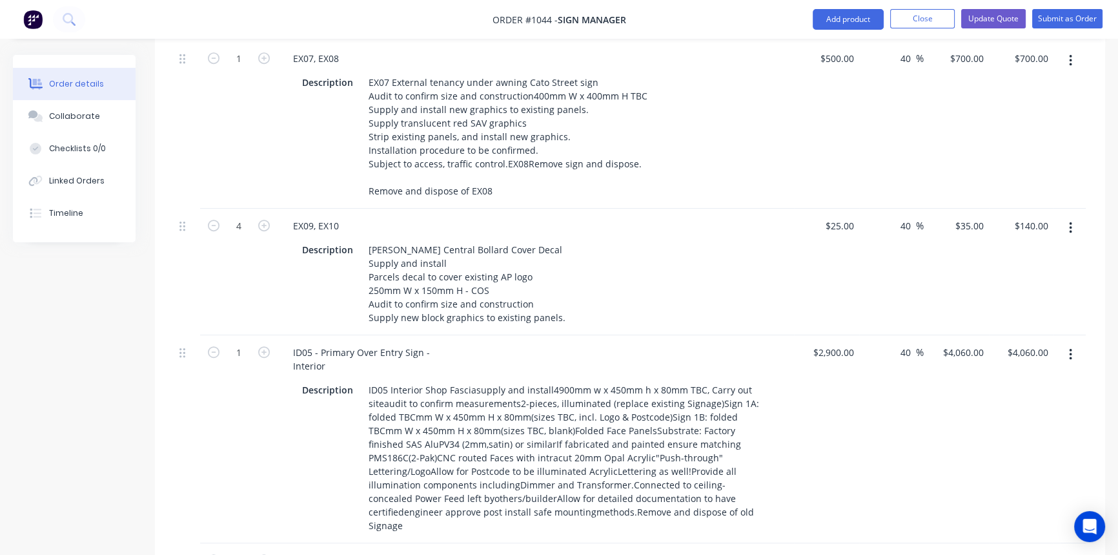
click at [830, 372] on div "$2,900.00 $2,900.00" at bounding box center [826, 439] width 65 height 208
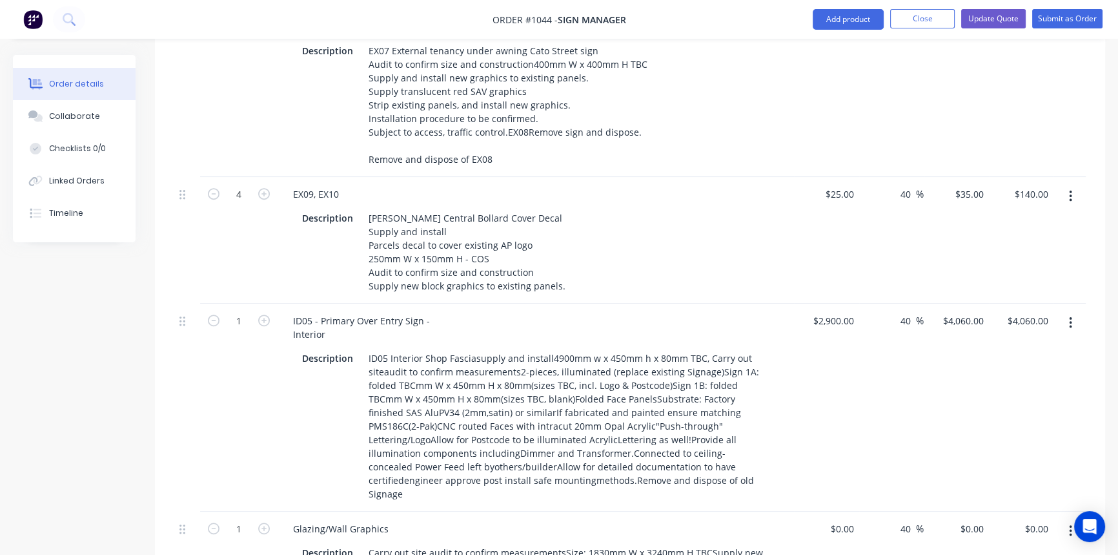
scroll to position [998, 0]
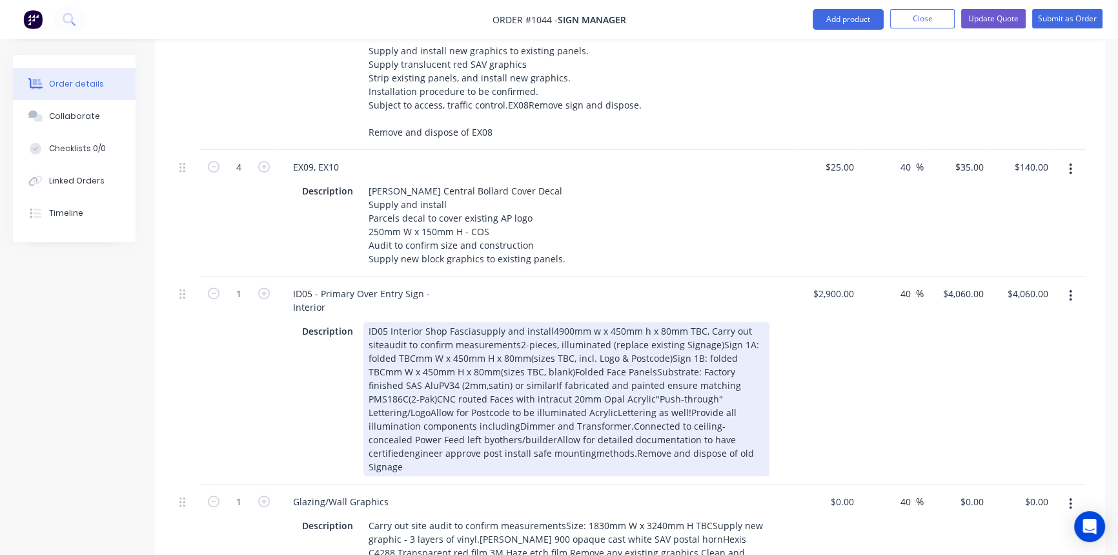
click at [473, 322] on div "ID05 Interior Shop Fasciasupply and install4900mm w x 450mm h x 80mm TBC, Carry…" at bounding box center [567, 399] width 406 height 154
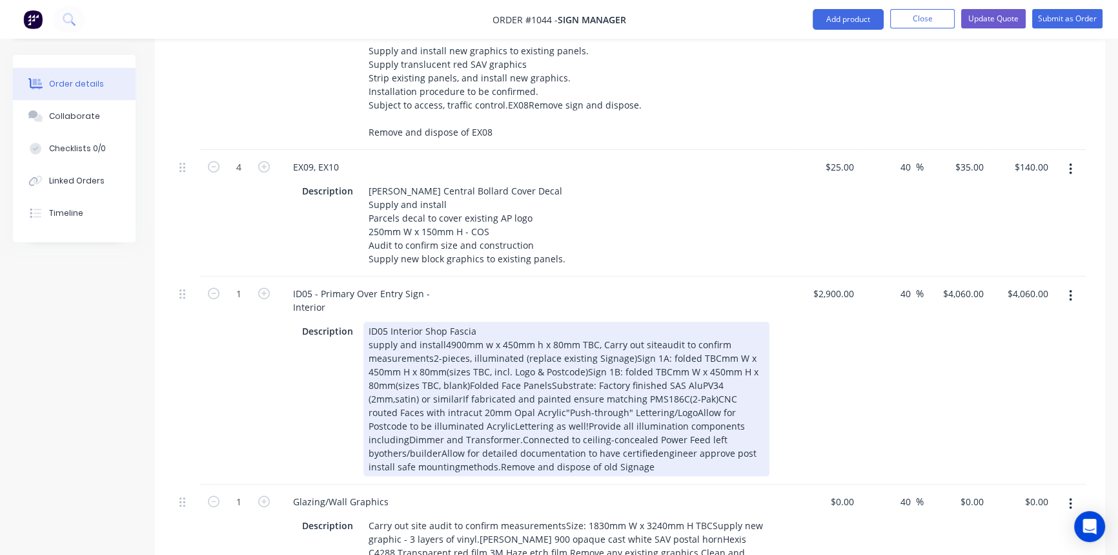
click at [442, 322] on div "ID05 Interior Shop [MEDICAL_DATA] supply and install4900mm w x 450mm h x 80mm T…" at bounding box center [567, 399] width 406 height 154
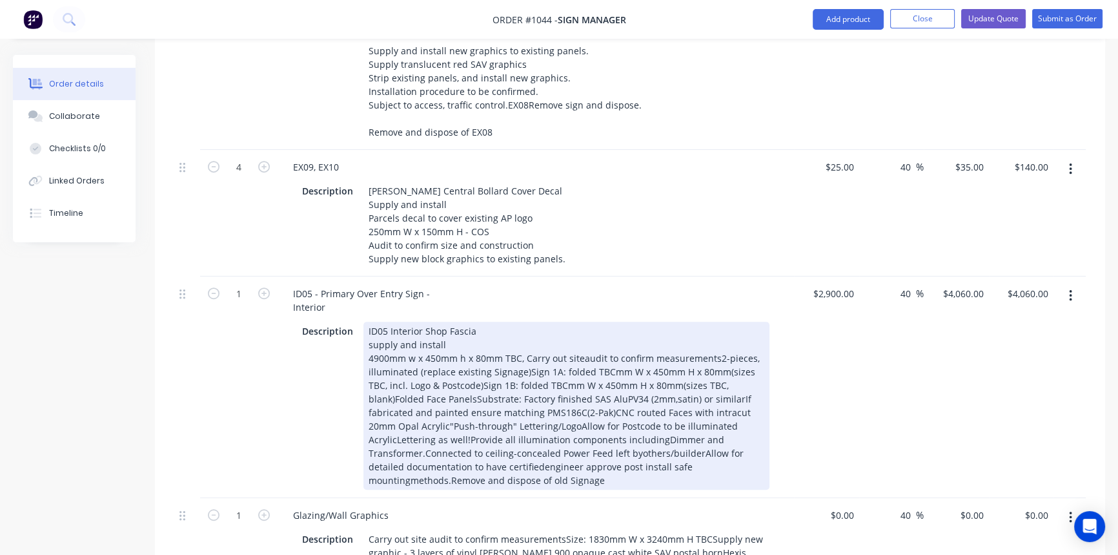
click at [581, 322] on div "ID05 Interior Shop [MEDICAL_DATA] supply and install 4900mm w x 450mm h x 80mm …" at bounding box center [567, 406] width 406 height 168
click at [522, 330] on div "ID05 Interior Shop [MEDICAL_DATA] supply and install 4900mm w x 450mm h x 80mm …" at bounding box center [567, 406] width 406 height 168
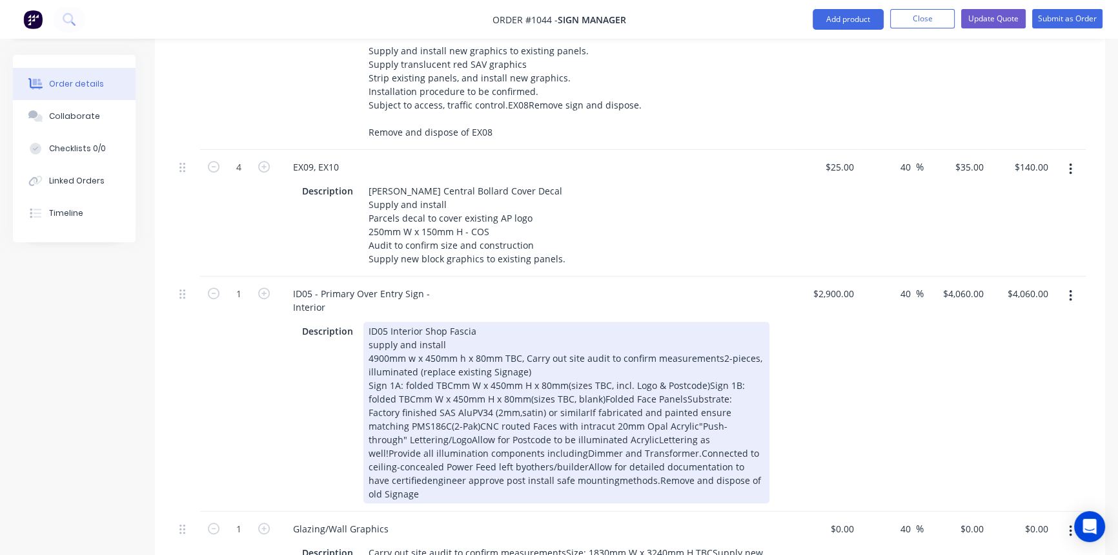
click at [702, 341] on div "ID05 Interior Shop Fascia supply and install 4900mm w x 450mm h x 80mm TBC, Car…" at bounding box center [567, 412] width 406 height 181
click at [717, 356] on div "ID05 Interior Shop Fascia supply and install 4900mm w x 450mm h x 80mm TBC, Car…" at bounding box center [567, 412] width 406 height 181
drag, startPoint x: 635, startPoint y: 369, endPoint x: 413, endPoint y: 372, distance: 222.8
click at [413, 372] on div "ID05 Interior Shop Fascia supply and install 4900mm w x 450mm h x 80mm TBC, Car…" at bounding box center [567, 412] width 406 height 181
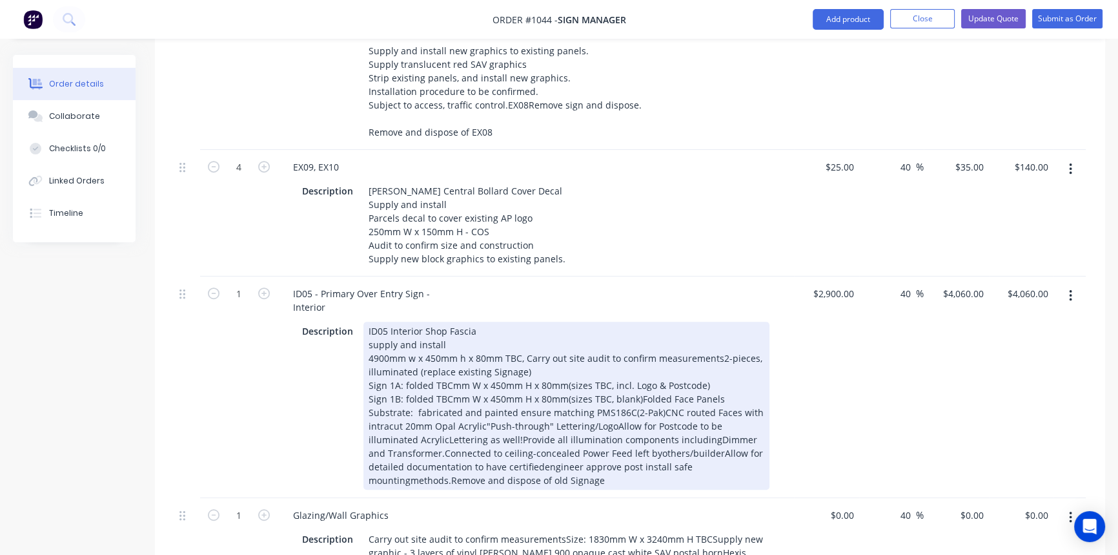
click at [610, 384] on div "ID05 Interior Shop [MEDICAL_DATA] supply and install 4900mm w x 450mm h x 80mm …" at bounding box center [567, 406] width 406 height 168
click at [550, 396] on div "ID05 Interior Shop Fascia supply and install 4900mm w x 450mm h x 80mm TBC, Car…" at bounding box center [567, 406] width 406 height 168
click at [621, 398] on div "ID05 Interior Shop Fascia supply and install 4900mm w x 450mm h x 80mm TBC, Car…" at bounding box center [567, 406] width 406 height 168
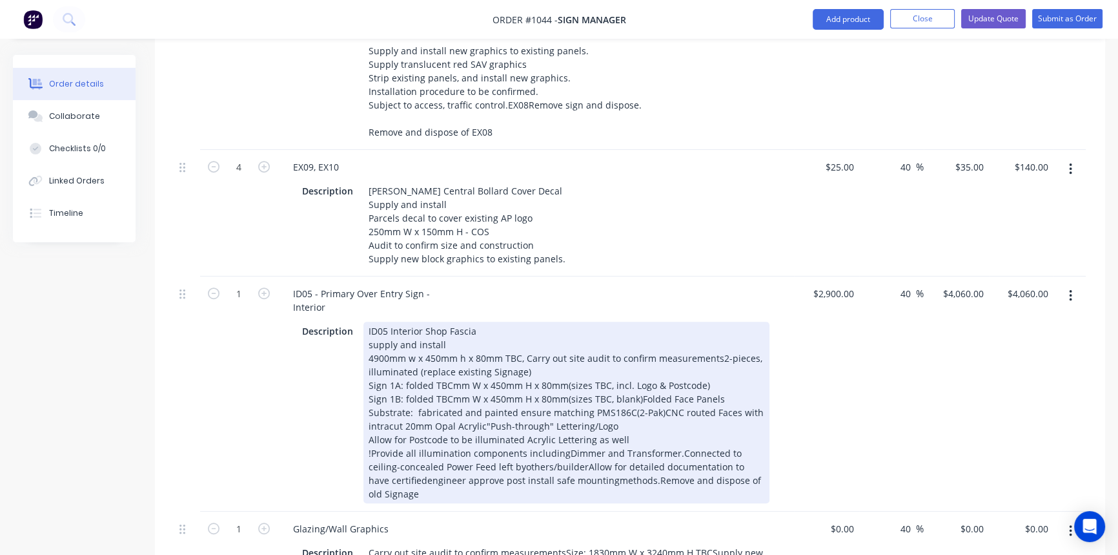
click at [563, 412] on div "ID05 Interior Shop [MEDICAL_DATA] supply and install 4900mm w x 450mm h x 80mm …" at bounding box center [567, 412] width 406 height 181
click at [477, 427] on div "ID05 Interior Shop Fascia supply and install 4900mm w x 450mm h x 80mm TBC, Car…" at bounding box center [567, 412] width 406 height 181
click at [650, 438] on div "ID05 Interior Shop [MEDICAL_DATA] supply and install 4900mm w x 450mm h x 80mm …" at bounding box center [567, 412] width 406 height 181
click at [454, 450] on div "ID05 Interior Shop Fascia supply and install 4900mm w x 450mm h x 80mm TBC, Car…" at bounding box center [567, 412] width 406 height 181
click at [498, 448] on div "ID05 Interior Shop [MEDICAL_DATA] supply and install 4900mm w x 450mm h x 80mm …" at bounding box center [567, 412] width 406 height 181
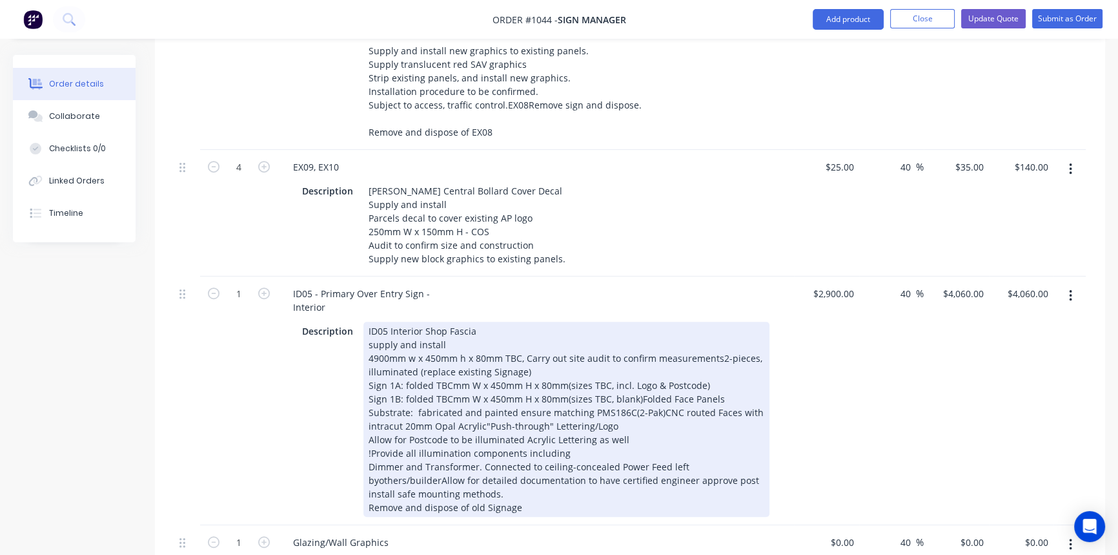
click at [634, 471] on div "ID05 Interior Shop Fascia supply and install 4900mm w x 450mm h x 80mm TBC, Car…" at bounding box center [567, 419] width 406 height 195
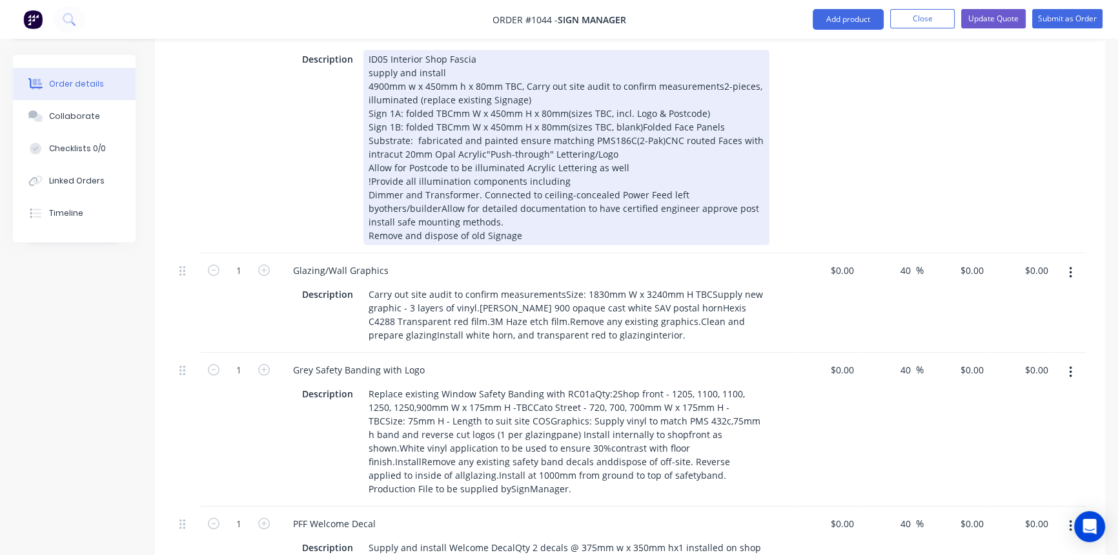
scroll to position [1291, 0]
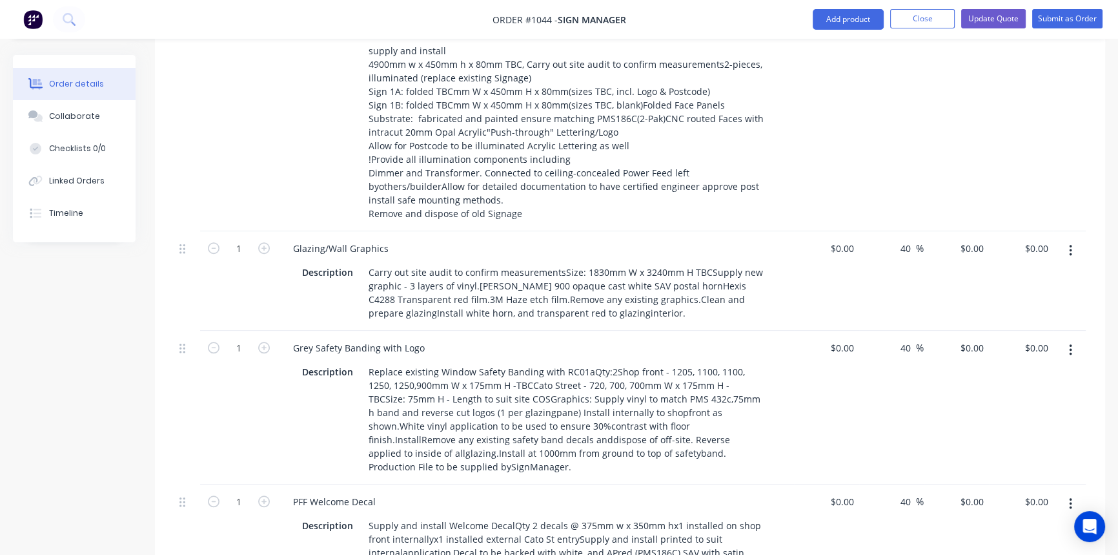
click at [814, 252] on div "$0.00 $0.00" at bounding box center [826, 280] width 65 height 99
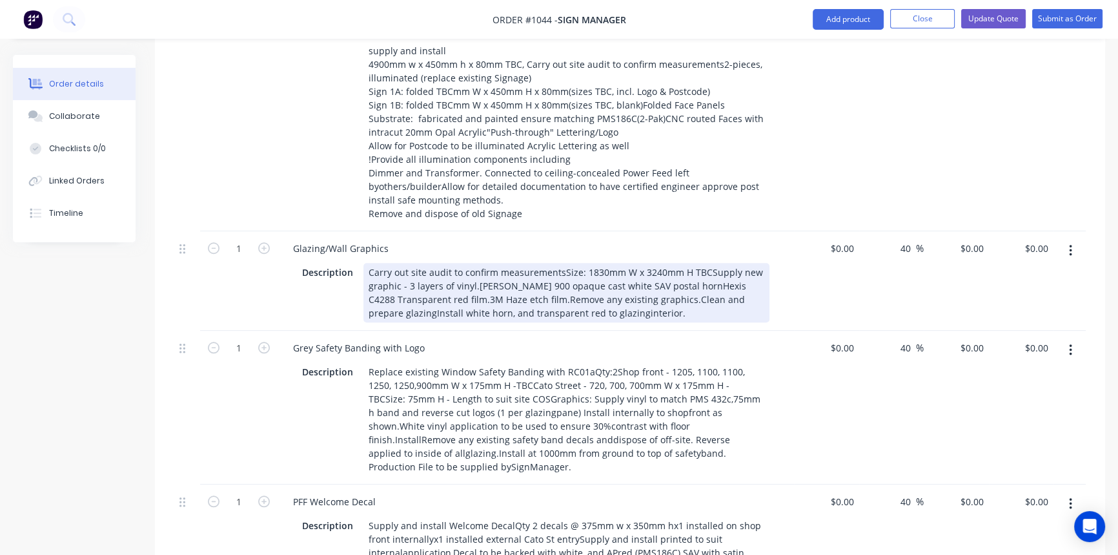
click at [559, 263] on div "Carry out site audit to confirm measurementsSize: 1830mm W x 3240mm H TBCSupply…" at bounding box center [567, 292] width 406 height 59
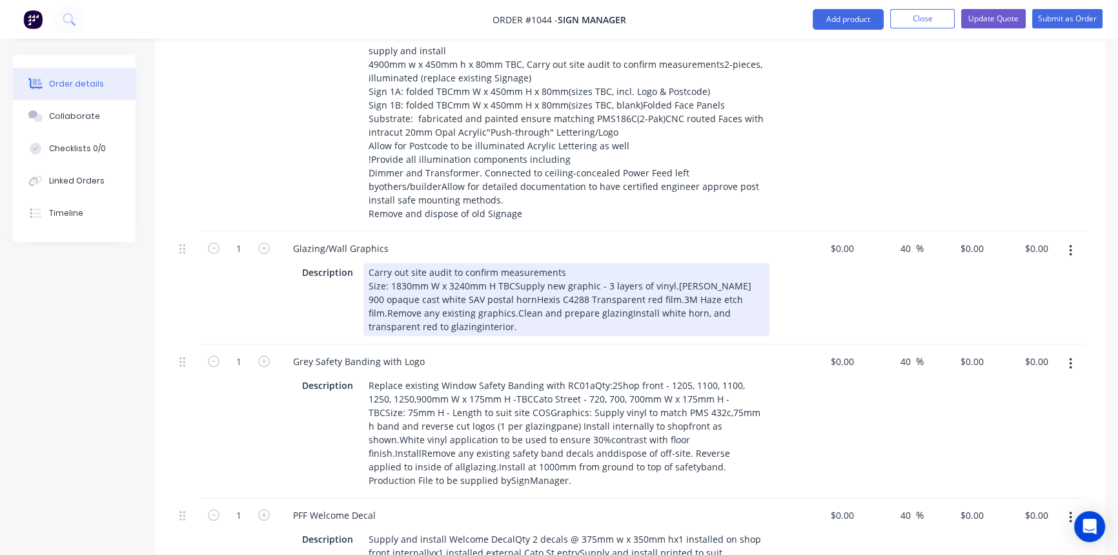
click at [512, 263] on div "Carry out site audit to confirm measurements Size: 1830mm W x 3240mm H TBCSuppl…" at bounding box center [567, 299] width 406 height 73
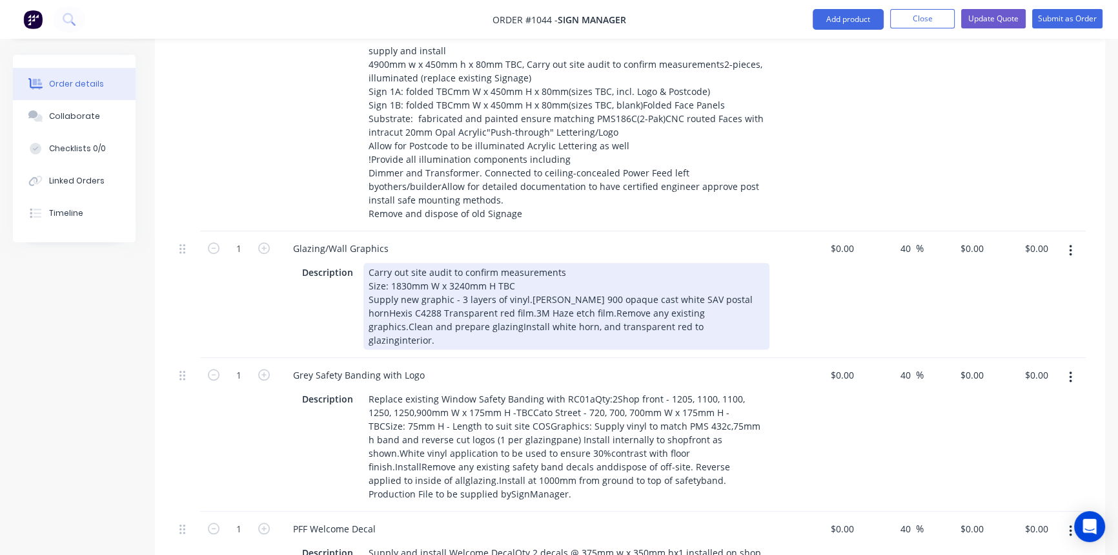
click at [525, 263] on div "Carry out site audit to confirm measurements Size: 1830mm W x 3240mm H TBC Supp…" at bounding box center [567, 306] width 406 height 87
click at [557, 271] on div "Carry out site audit to confirm measurements Size: 1830mm W x 3240mm H TBC Supp…" at bounding box center [567, 306] width 406 height 87
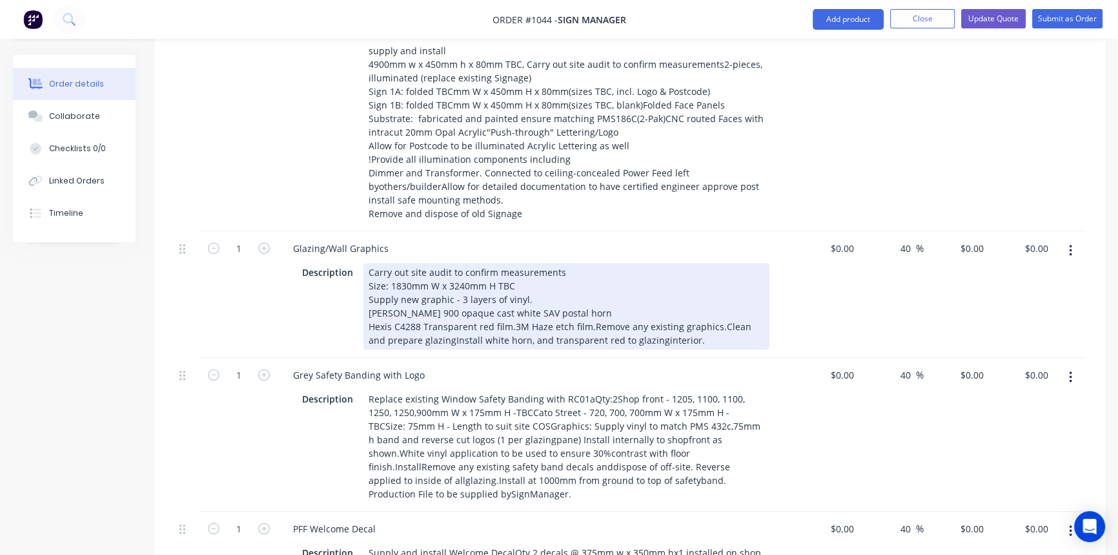
click at [590, 285] on div "Carry out site audit to confirm measurements Size: 1830mm W x 3240mm H TBC Supp…" at bounding box center [567, 306] width 406 height 87
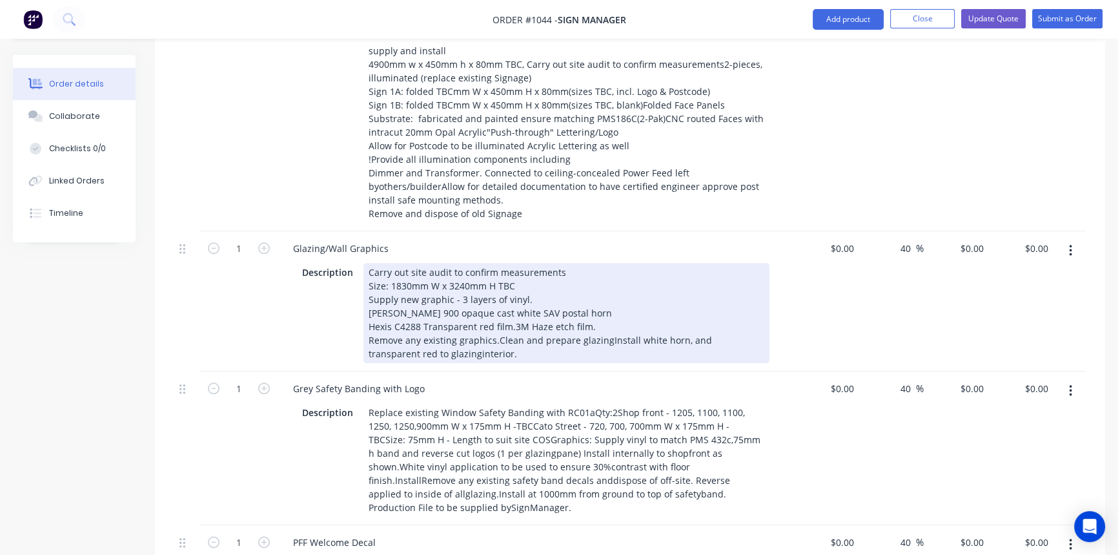
click at [602, 296] on div "Carry out site audit to confirm measurements Size: 1830mm W x 3240mm H TBC Supp…" at bounding box center [567, 313] width 406 height 100
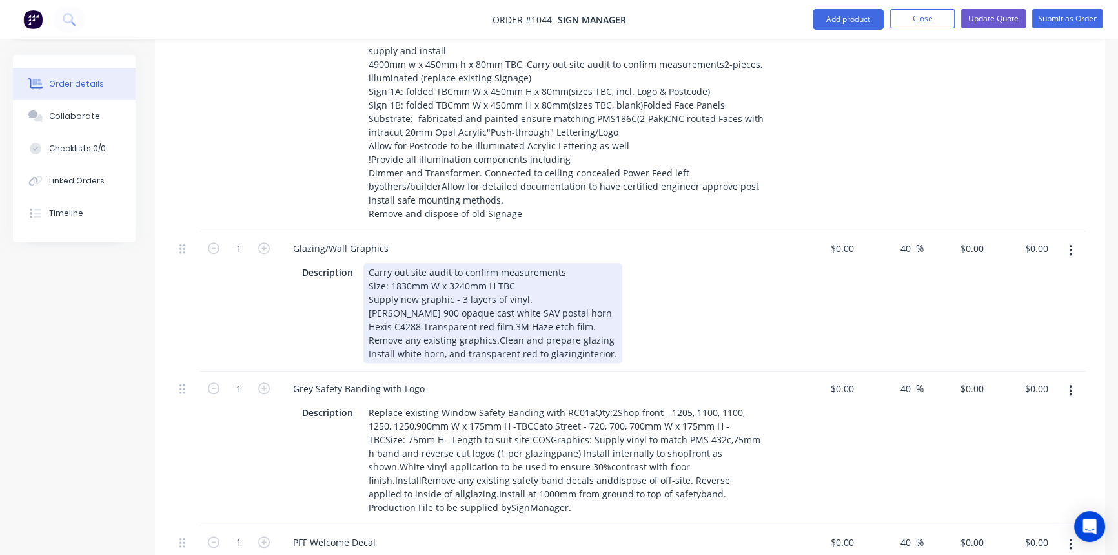
click at [491, 297] on div "Carry out site audit to confirm measurements Size: 1830mm W x 3240mm H TBC Supp…" at bounding box center [493, 313] width 259 height 100
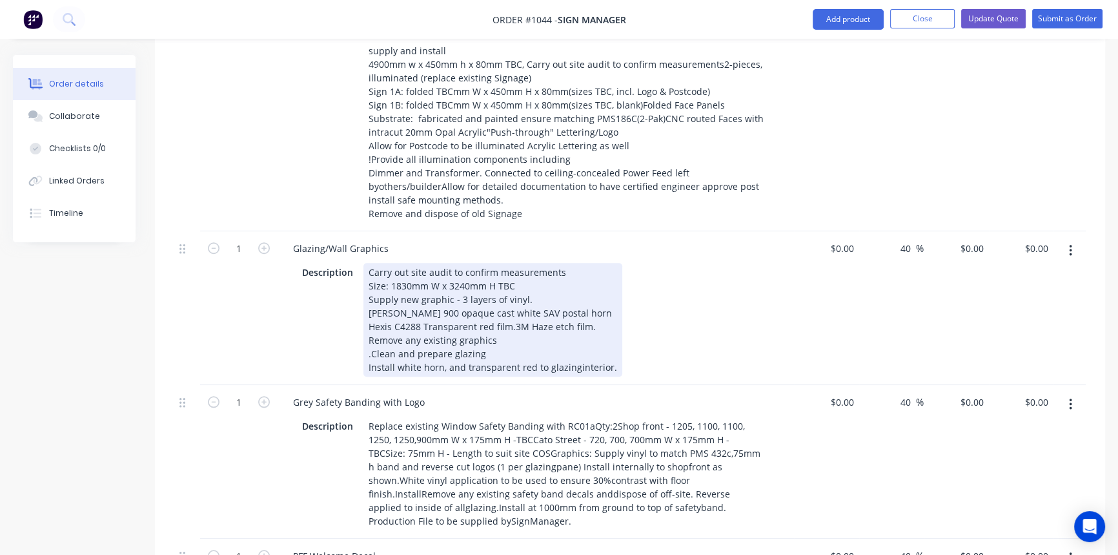
click at [572, 325] on div "Carry out site audit to confirm measurements Size: 1830mm W x 3240mm H TBC Supp…" at bounding box center [493, 320] width 259 height 114
click at [648, 322] on div "Description Carry out site audit to confirm measurements Size: 1830mm W x 3240m…" at bounding box center [533, 320] width 473 height 114
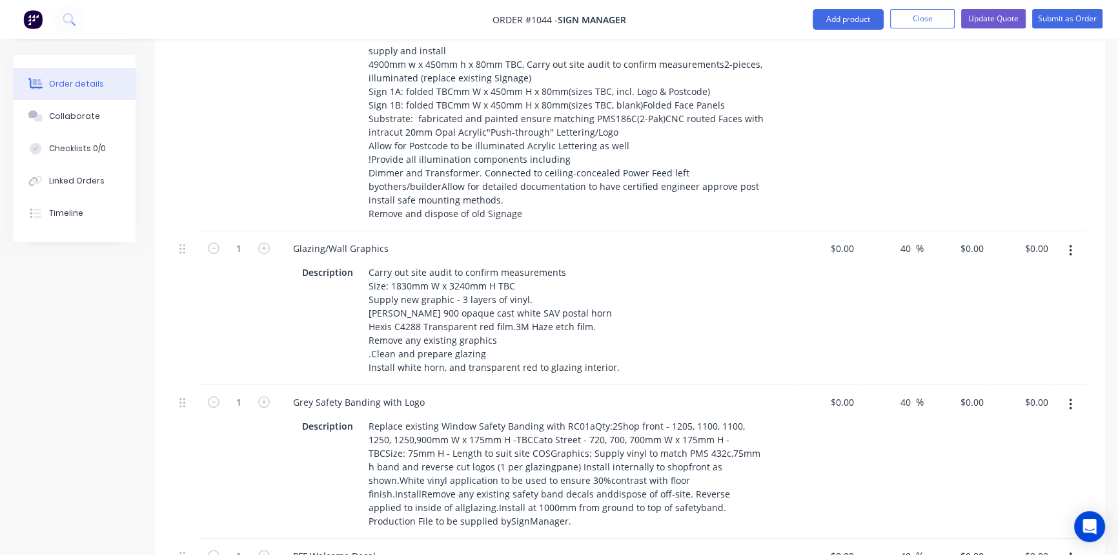
click at [823, 265] on div "$0.00 $0.00" at bounding box center [826, 308] width 65 height 154
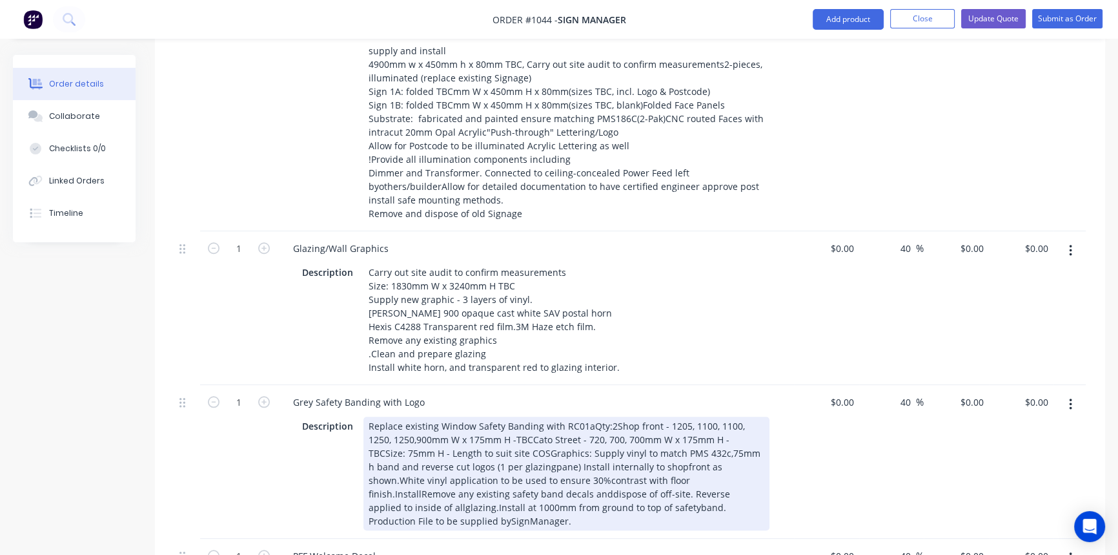
click at [588, 417] on div "Replace existing Window Safety Banding with RC01aQty:2Shop front - 1205, 1100, …" at bounding box center [567, 474] width 406 height 114
click at [388, 417] on div "Replace existing Window Safety Banding with RC01a Qty:2Shop front - 1205, 1100,…" at bounding box center [567, 474] width 406 height 114
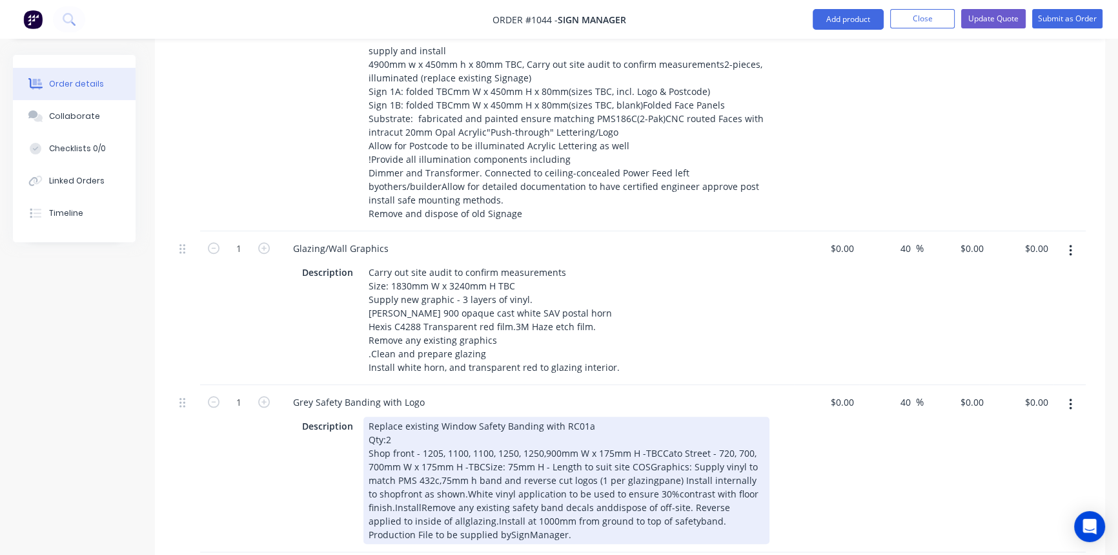
click at [661, 417] on div "Replace existing Window Safety Banding with RC01a Qty:2 Shop front - 1205, 1100…" at bounding box center [567, 480] width 406 height 127
click at [579, 424] on div "Replace existing Window Safety Banding with RC01a Qty:2 Shop front - 1205, 1100…" at bounding box center [567, 480] width 406 height 127
click at [383, 438] on div "Replace existing Window Safety Banding with RC01a Qty:2 Shop front - 1205, 1100…" at bounding box center [567, 480] width 406 height 127
click at [396, 453] on div "Replace existing Window Safety Banding with RC01a Qty:2 Shop front - 1205, 1100…" at bounding box center [567, 480] width 406 height 127
click at [559, 451] on div "Replace existing Window Safety Banding with RC01a Qty:2 Shop front - 1205, 1100…" at bounding box center [567, 480] width 406 height 127
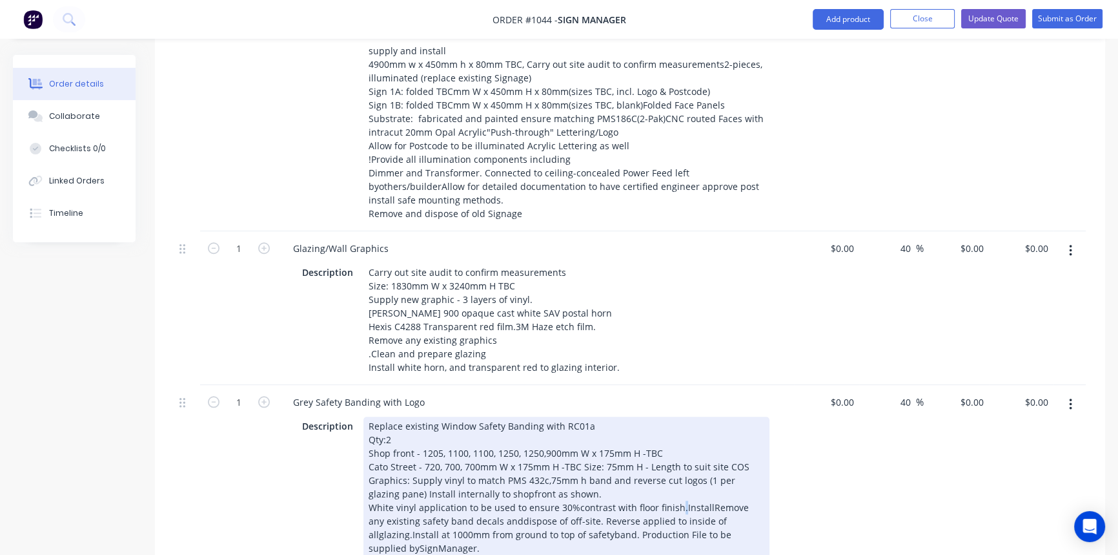
click at [676, 468] on div "Replace existing Window Safety Banding with RC01a Qty:2 Shop front - 1205, 1100…" at bounding box center [567, 487] width 406 height 141
click at [679, 464] on div "Replace existing Window Safety Banding with RC01a Qty:2 Shop front - 1205, 1100…" at bounding box center [567, 487] width 406 height 141
drag, startPoint x: 677, startPoint y: 464, endPoint x: 703, endPoint y: 463, distance: 25.9
click at [703, 463] on div "Replace existing Window Safety Banding with RC01a Qty:2 Shop front - 1205, 1100…" at bounding box center [567, 487] width 406 height 141
click at [376, 493] on div "Replace existing Window Safety Banding with RC01a Qty:2 Shop front - 1205, 1100…" at bounding box center [567, 487] width 406 height 141
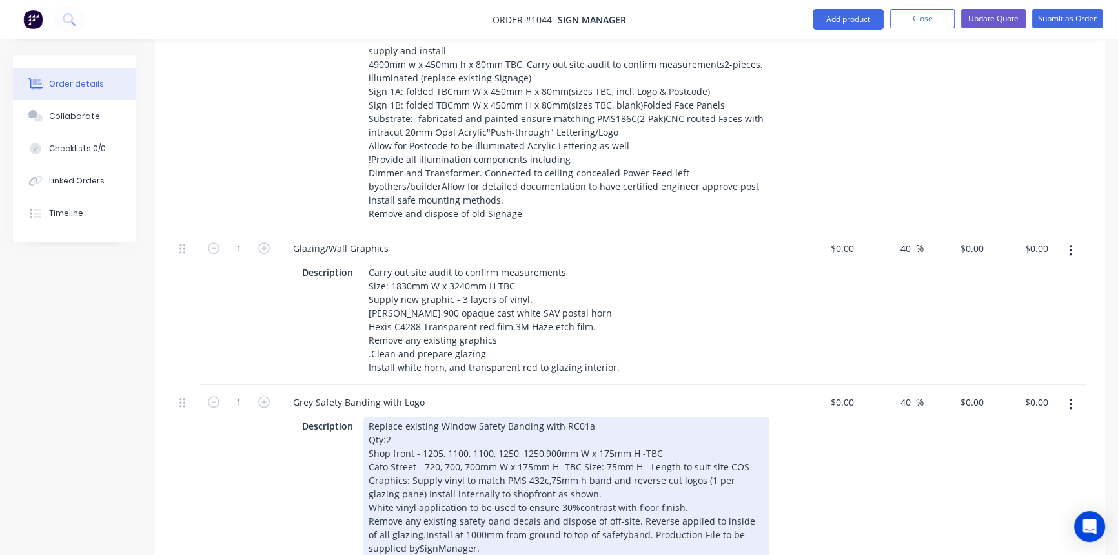
click at [399, 492] on div "Replace existing Window Safety Banding with RC01a Qty:2 Shop front - 1205, 1100…" at bounding box center [567, 487] width 406 height 141
click at [563, 507] on div "Replace existing Window Safety Banding with RC01a Qty:2 Shop front - 1205, 1100…" at bounding box center [567, 494] width 406 height 154
click at [375, 520] on div "Replace existing Window Safety Banding with RC01a Qty:2 Shop front - 1205, 1100…" at bounding box center [567, 494] width 406 height 154
click at [385, 519] on div "Replace existing Window Safety Banding with RC01a Qty:2 Shop front - 1205, 1100…" at bounding box center [567, 494] width 406 height 154
click at [457, 522] on div "Replace existing Window Safety Banding with RC01a Qty:2 Shop front - 1205, 1100…" at bounding box center [567, 494] width 406 height 154
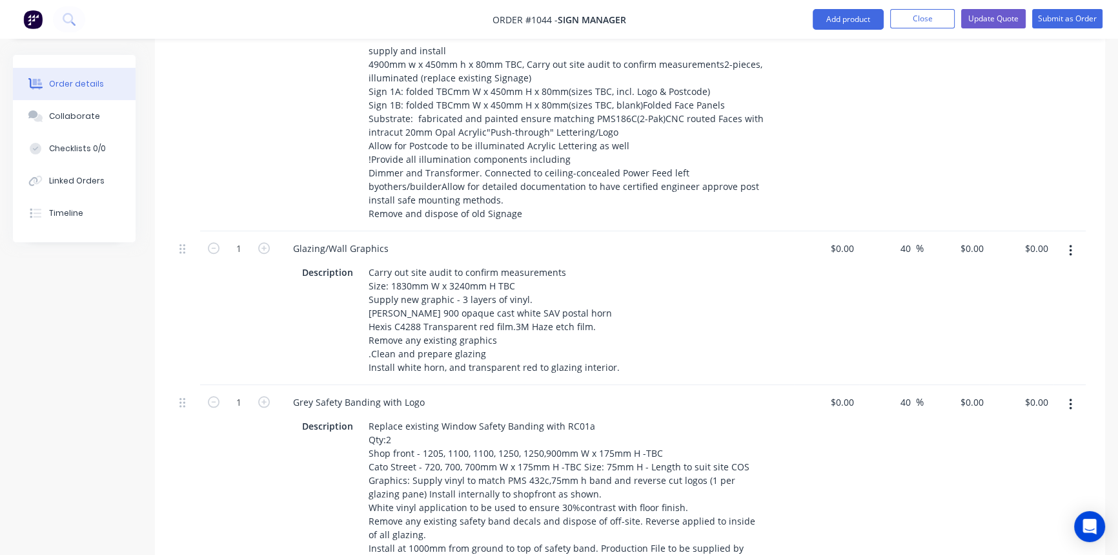
click at [898, 430] on div "40 40 %" at bounding box center [891, 482] width 65 height 194
click at [885, 436] on div "40 40 %" at bounding box center [891, 482] width 65 height 194
click at [839, 239] on div "0 0" at bounding box center [849, 248] width 20 height 19
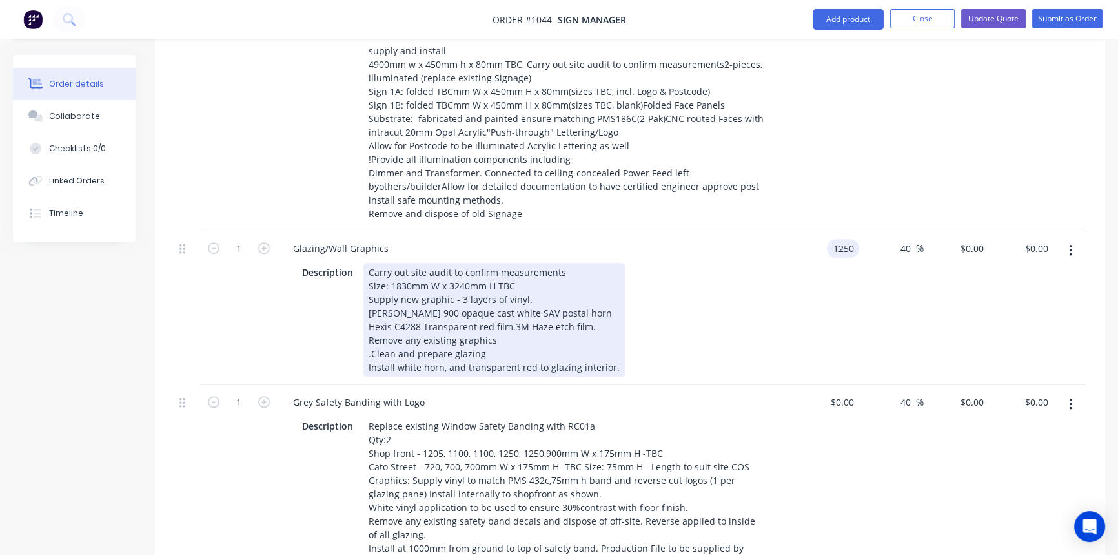
type input "$1,250.00"
type input "$1,750.00"
click at [765, 296] on div "Description Carry out site audit to confirm measurements Size: 1830mm W x 3240m…" at bounding box center [533, 320] width 473 height 114
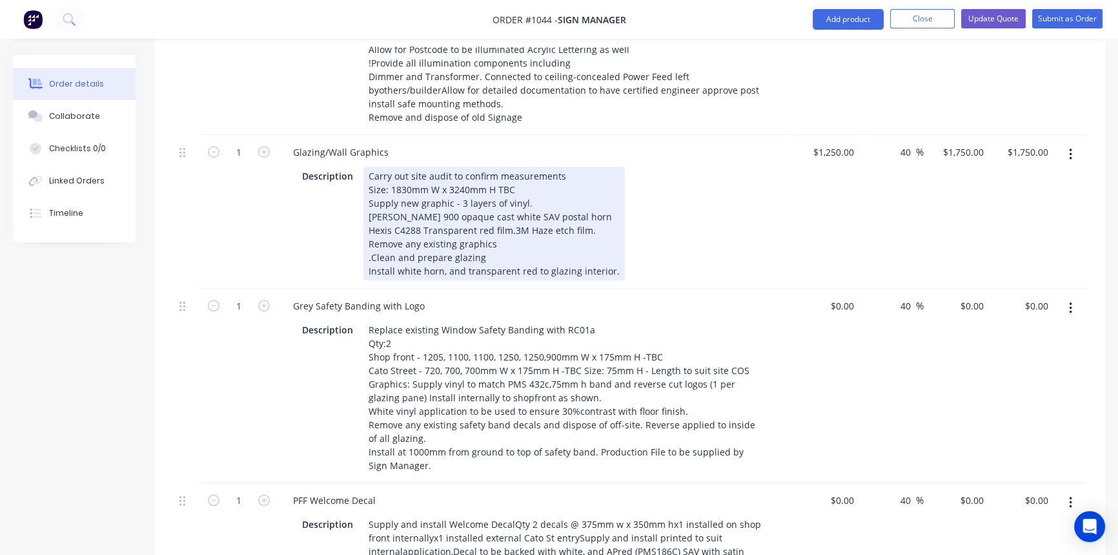
scroll to position [1408, 0]
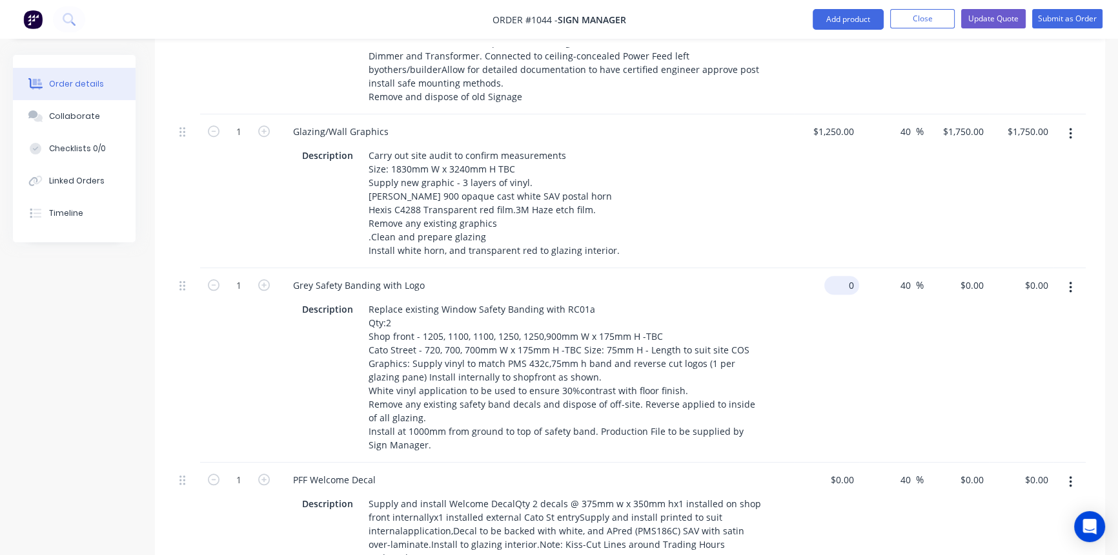
click at [854, 276] on input "0" at bounding box center [845, 285] width 30 height 19
type input "$270.00"
type input "$378.00"
click at [914, 298] on div "40 40 %" at bounding box center [891, 365] width 65 height 194
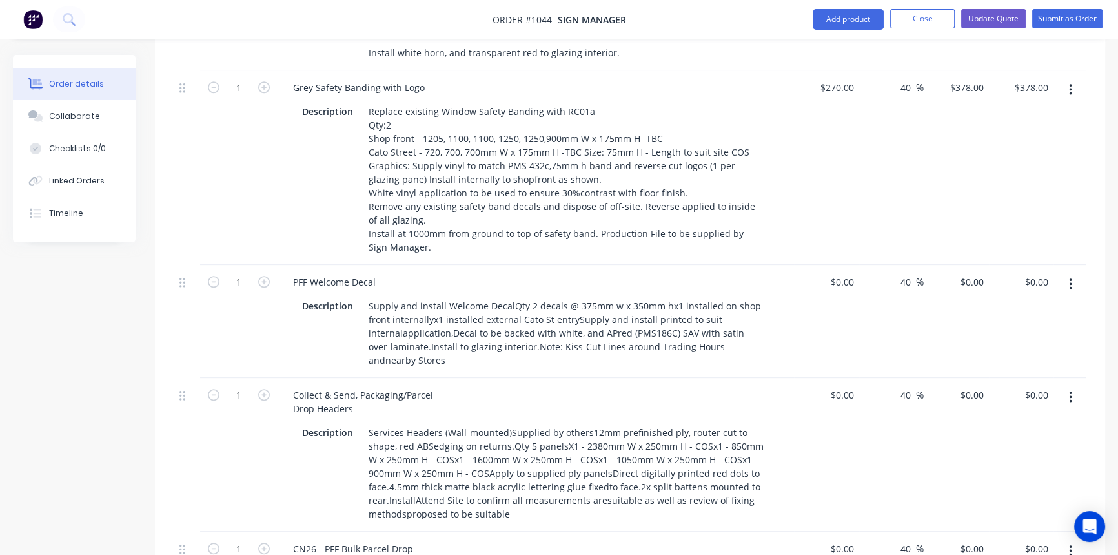
scroll to position [1643, 0]
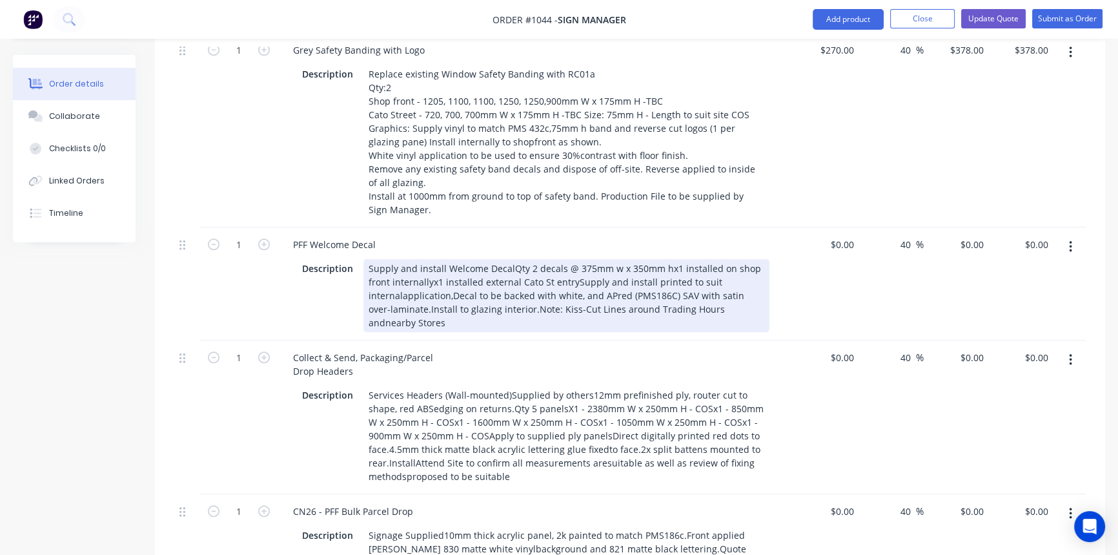
click at [508, 259] on div "Supply and install Welcome DecalQty 2 decals @ 375mm w x 350mm hx1 installed on…" at bounding box center [567, 295] width 406 height 73
click at [594, 259] on div "Supply and install Welcome Decal Qty 2 decals @ 375mm w x 350mm hx1 installed o…" at bounding box center [567, 295] width 406 height 73
click at [645, 259] on div "Supply and install Welcome Decal Qty 2 decals @ 375mm w x 350mm hx1 installed o…" at bounding box center [567, 295] width 406 height 73
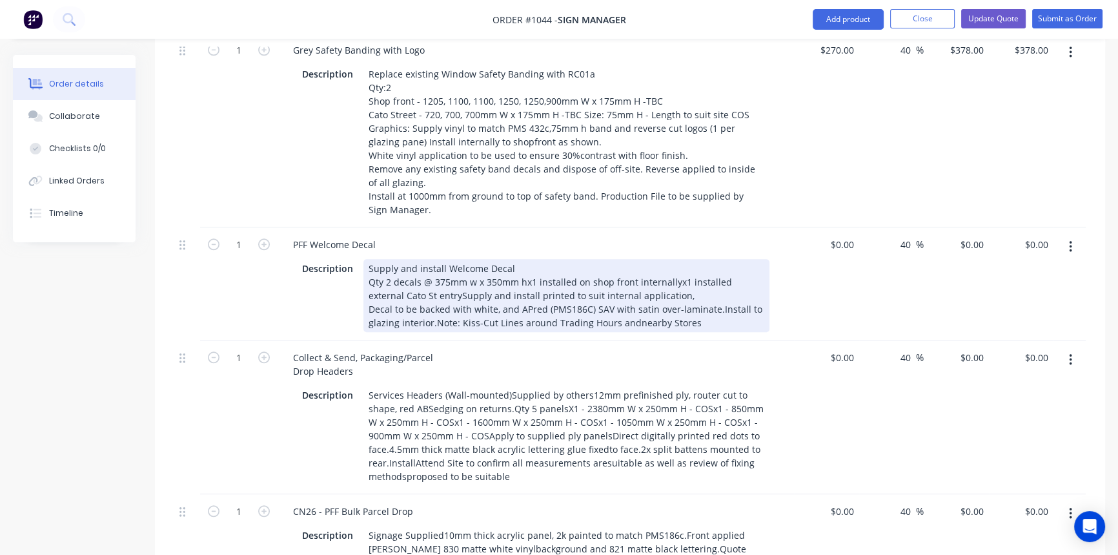
click at [421, 259] on div "Supply and install Welcome Decal Qty 2 decals @ 375mm w x 350mm hx1 installed o…" at bounding box center [567, 295] width 406 height 73
click at [713, 267] on div "Supply and install Welcome Decal Qty 2 decals @ 375mm w x 350mm hx1 installed o…" at bounding box center [567, 295] width 406 height 73
click at [471, 280] on div "Supply and install Welcome Decal Qty 2 decals @ 375mm w x 350mm hx1 installed o…" at bounding box center [567, 295] width 406 height 73
click at [672, 281] on div "Supply and install Welcome Decal Qty 2 decals @ 375mm w x 350mm hx1 installed o…" at bounding box center [567, 295] width 406 height 73
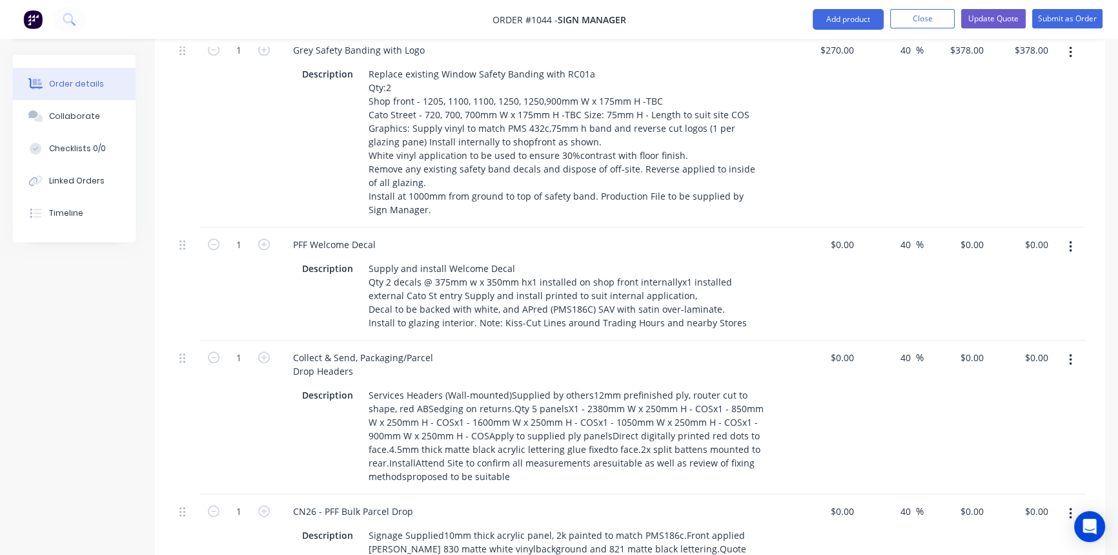
click at [692, 348] on div "Collect & Send, Packaging/Parcel Drop Headers" at bounding box center [536, 364] width 506 height 32
click at [743, 348] on div "Collect & Send, Packaging/Parcel Drop Headers" at bounding box center [536, 364] width 506 height 32
click at [841, 235] on div "0 $0.00" at bounding box center [842, 244] width 35 height 19
type input "$0.00"
click at [264, 238] on icon "button" at bounding box center [264, 244] width 12 height 12
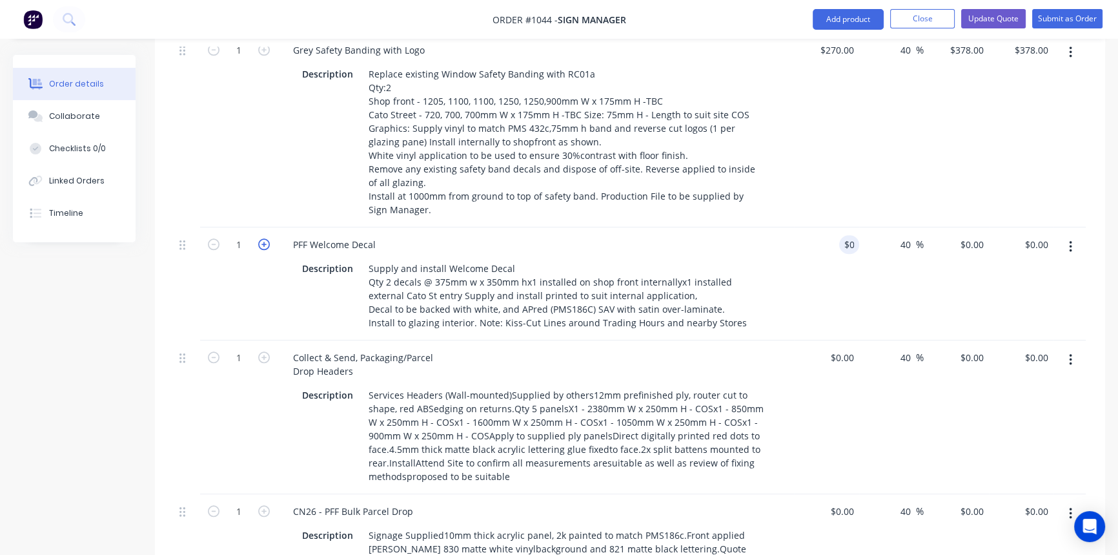
type input "2"
click at [833, 227] on div "0 $0.00" at bounding box center [826, 283] width 65 height 113
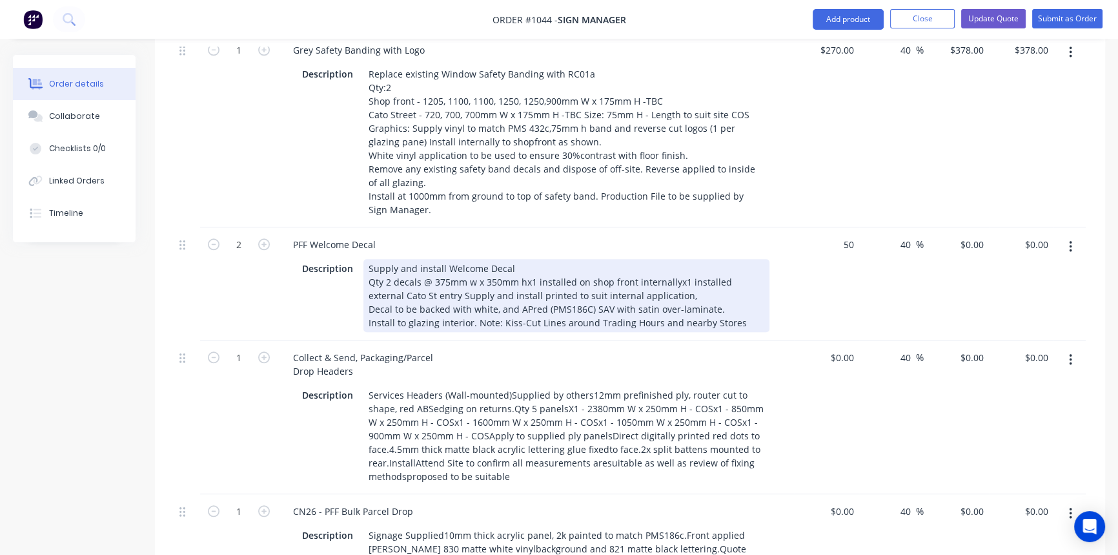
type input "$50.00"
type input "$70.00"
type input "$140.00"
click at [788, 256] on div "Description Supply and install Welcome Decal Qty 2 decals @ 375mm w x 350mm hx1…" at bounding box center [536, 294] width 506 height 76
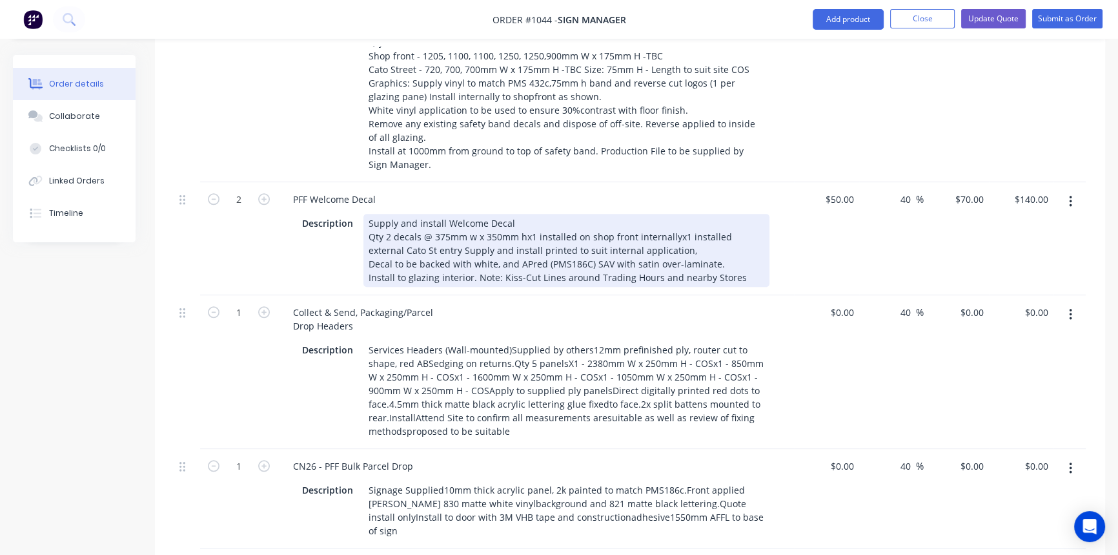
scroll to position [1761, 0]
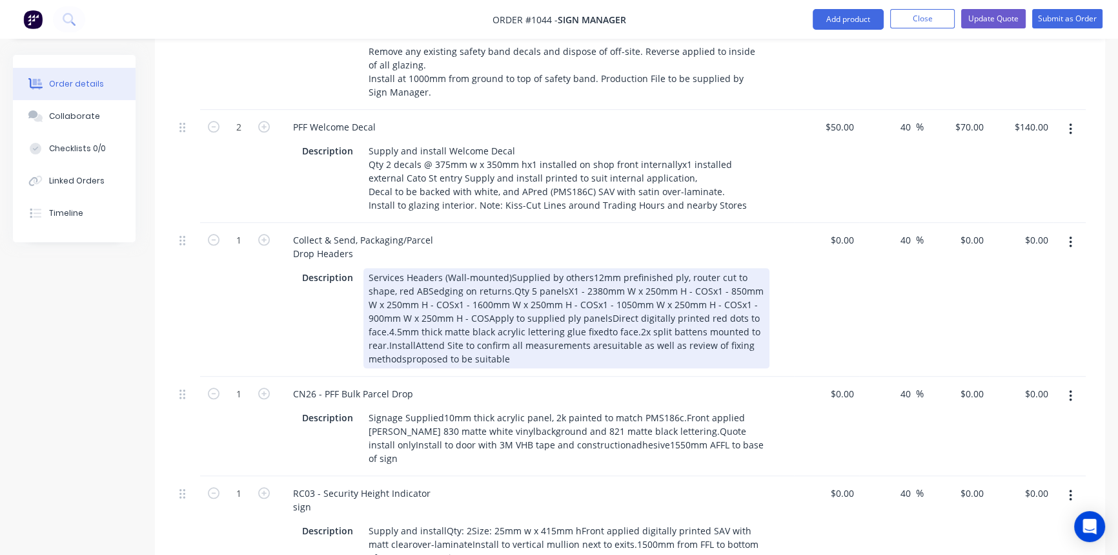
click at [505, 268] on div "Services Headers (Wall-mounted)Supplied by others12mm prefinished ply, router c…" at bounding box center [567, 318] width 406 height 100
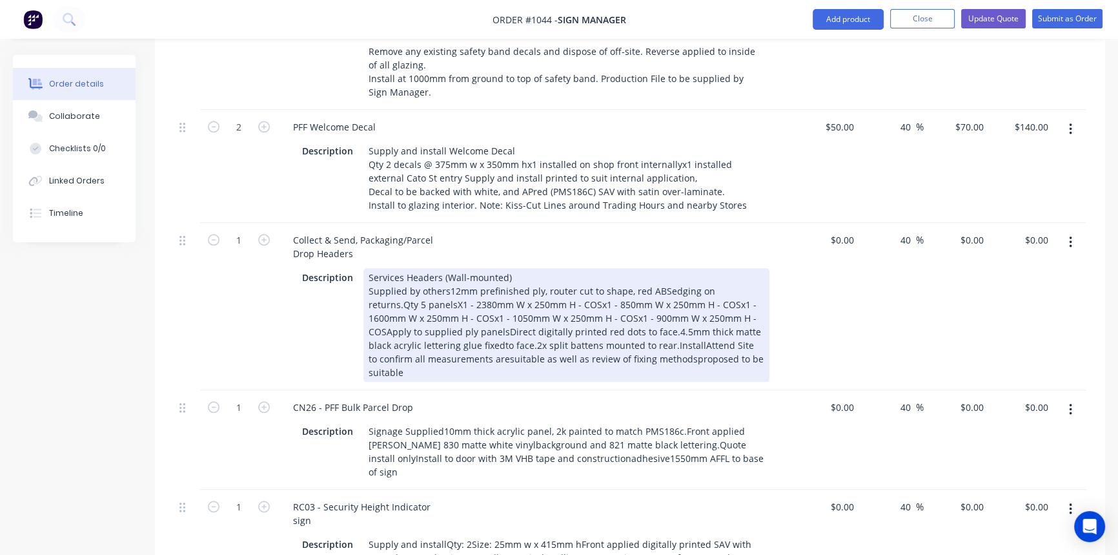
click at [661, 268] on div "Services Headers (Wall-mounted) Supplied by others12mm prefinished ply, router …" at bounding box center [567, 325] width 406 height 114
click at [737, 268] on div "Services Headers (Wall-mounted) Supplied by others12mm prefinished ply, router …" at bounding box center [567, 325] width 406 height 114
click at [719, 274] on div "Services Headers (Wall-mounted) Supplied by others12mm prefinished ply, router …" at bounding box center [567, 325] width 406 height 114
click at [485, 289] on div "Services Headers (Wall-mounted) Supplied by others12mm prefinished ply, router …" at bounding box center [567, 325] width 406 height 114
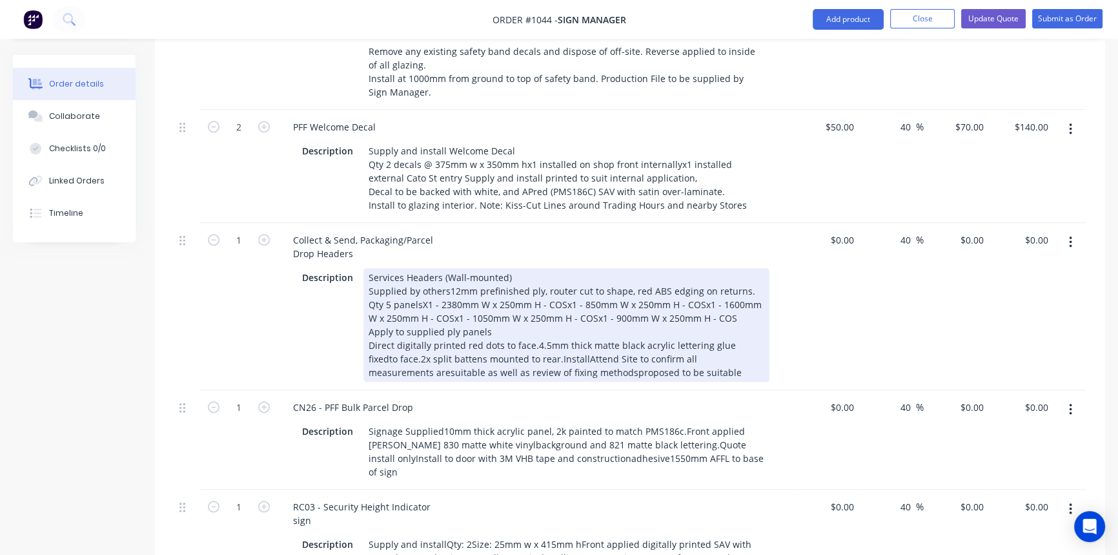
click at [744, 303] on div "Services Headers (Wall-mounted) Supplied by others12mm prefinished ply, router …" at bounding box center [567, 325] width 406 height 114
click at [526, 316] on div "Services Headers (Wall-mounted) Supplied by others12mm prefinished ply, router …" at bounding box center [567, 325] width 406 height 114
click at [555, 317] on div "Services Headers (Wall-mounted) Supplied by others12mm prefinished ply, router …" at bounding box center [567, 325] width 406 height 114
click at [380, 329] on div "Services Headers (Wall-mounted) Supplied by others12mm prefinished ply, router …" at bounding box center [567, 325] width 406 height 114
click at [549, 330] on div "Services Headers (Wall-mounted) Supplied by others12mm prefinished ply, router …" at bounding box center [567, 325] width 406 height 114
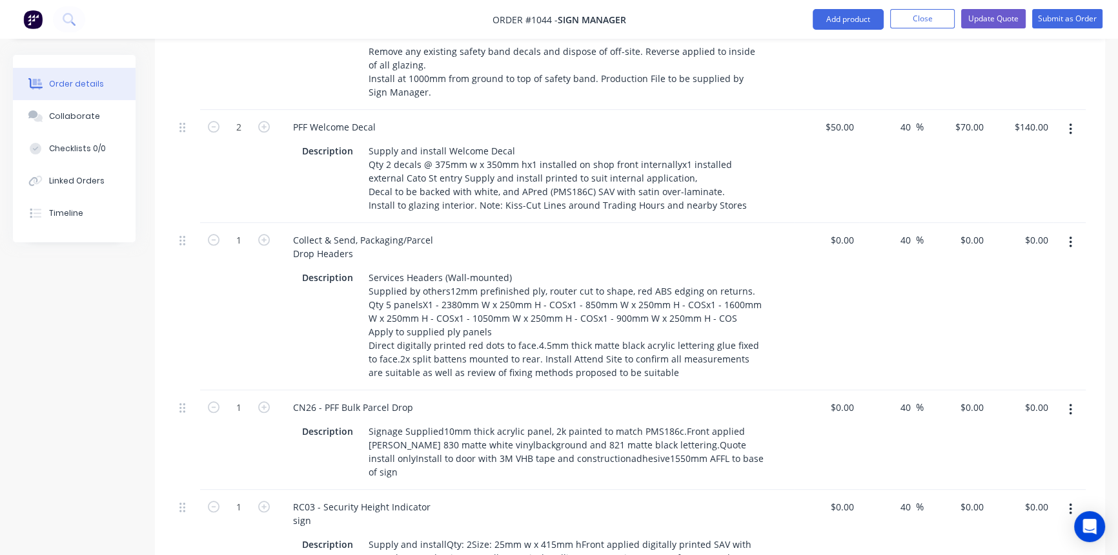
click at [695, 390] on div "CN26 - PFF Bulk Parcel Drop Description Signage Supplied10mm thick acrylic pane…" at bounding box center [536, 439] width 517 height 99
click at [850, 231] on input "0" at bounding box center [852, 240] width 15 height 19
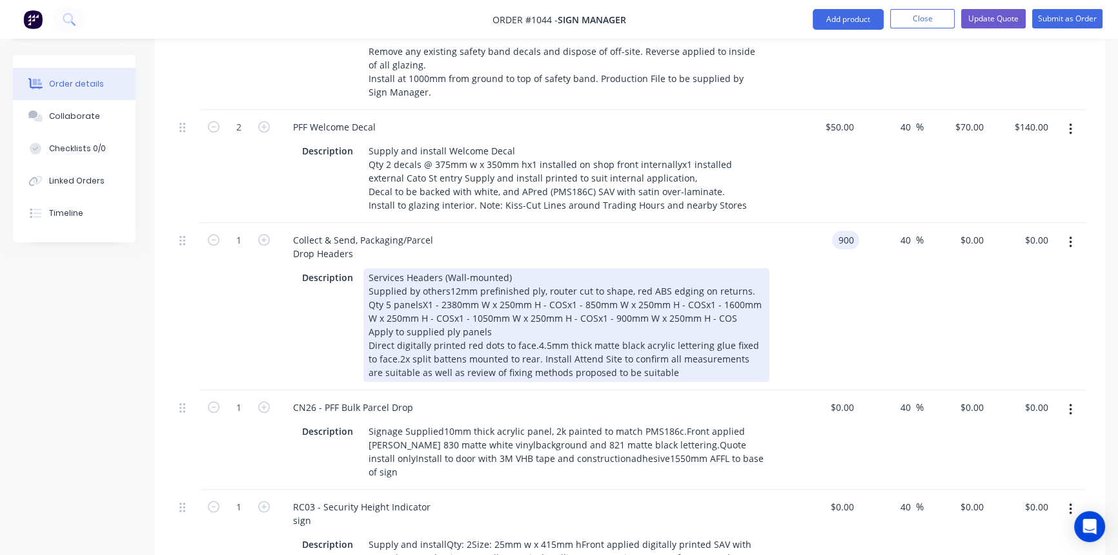
type input "$900.00"
type input "$1,260.00"
click at [776, 343] on div "Collect & Send, Packaging/Parcel Drop Headers Description Services Headers (Wal…" at bounding box center [536, 306] width 517 height 167
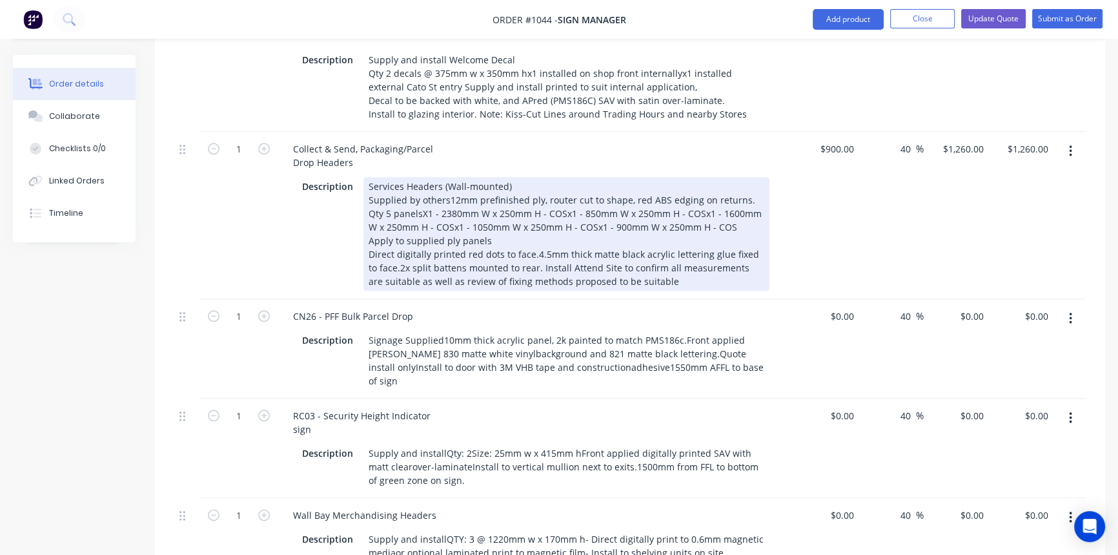
scroll to position [1878, 0]
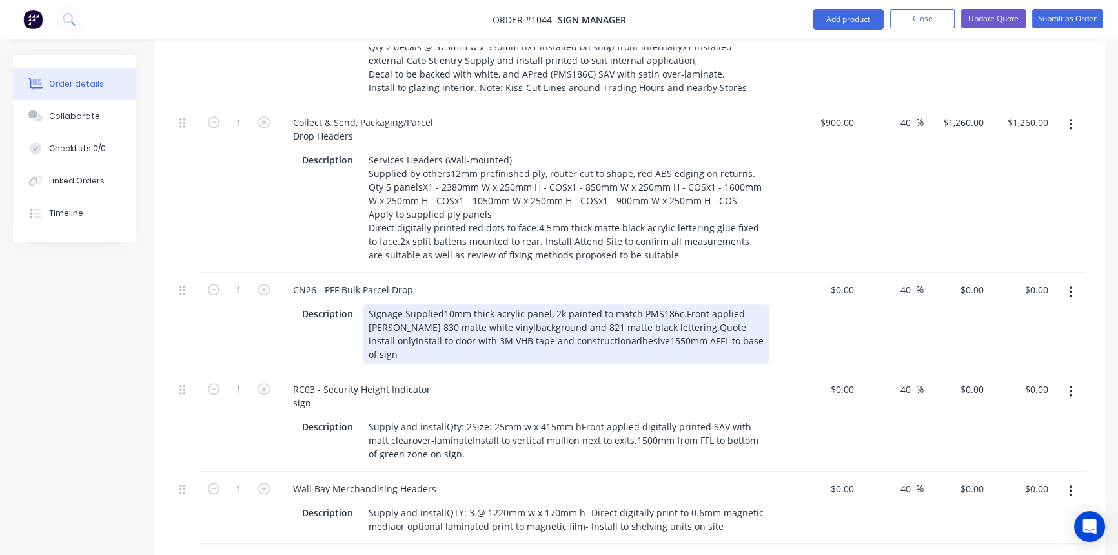
click at [440, 304] on div "Signage Supplied10mm thick acrylic panel, 2k painted to match PMS186c.Front app…" at bounding box center [567, 333] width 406 height 59
click at [457, 304] on div "Signage Supplied 10mm thick acrylic panel, 2k painted to match PMS186c.Front ap…" at bounding box center [567, 333] width 406 height 59
click at [638, 304] on div "Signage Supplied 10mm thick acrylic panel, 2k painted to match PMS186c.Front ap…" at bounding box center [567, 333] width 406 height 59
click at [441, 304] on div "Signage Supplied 10mm thick acrylic panel, 2k painted to match PMS186c.Front ap…" at bounding box center [567, 333] width 406 height 59
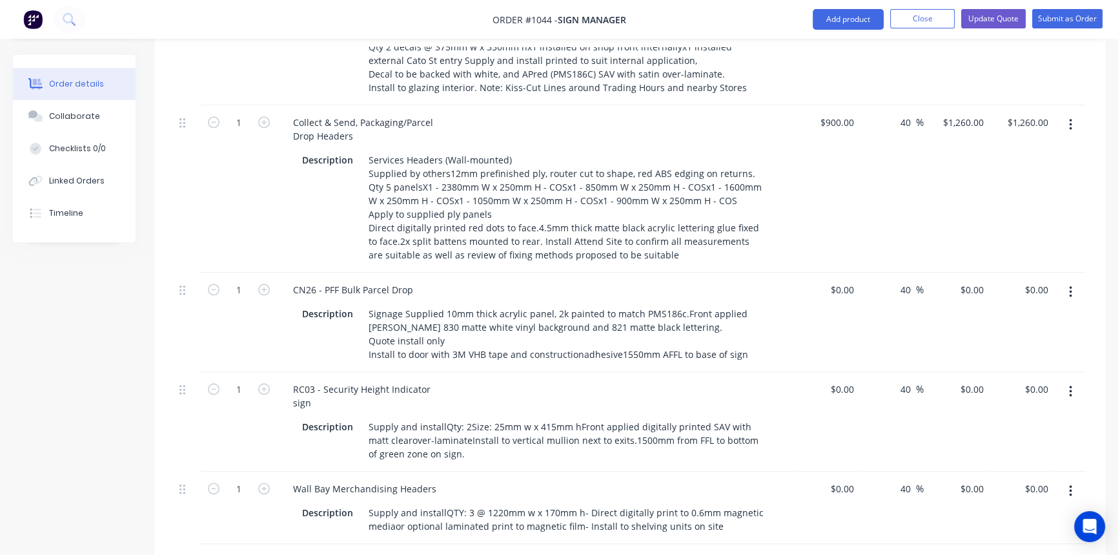
click at [467, 372] on div "RC03 - Security Height Indicator sign Description Supply and installQty: 2Size:…" at bounding box center [536, 421] width 517 height 99
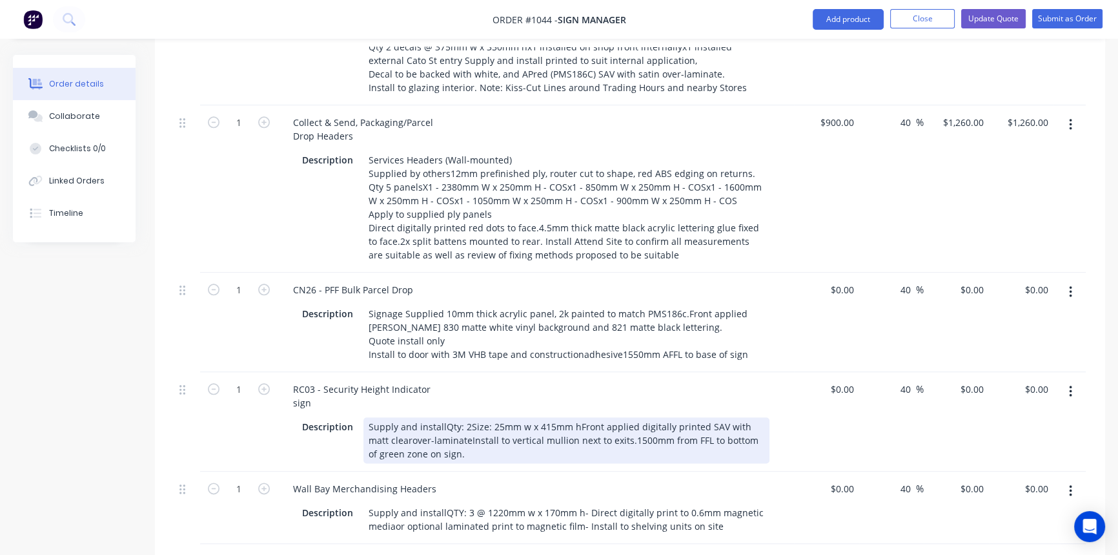
click at [442, 417] on div "Supply and installQty: 2Size: 25mm w x 415mm hFront applied digitally printed S…" at bounding box center [567, 440] width 406 height 46
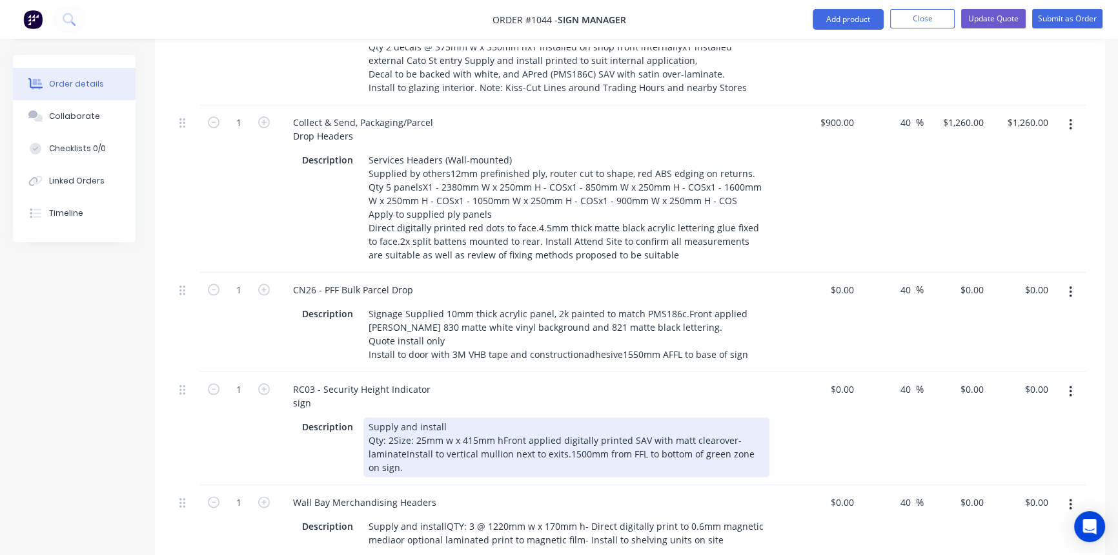
click at [500, 417] on div "Supply and install Qty: 2Size: 25mm w x 415mm hFront applied digitally printed …" at bounding box center [567, 446] width 406 height 59
click at [573, 417] on div "Supply and install Qty: 2Size: 25mm w x 415mm h Front applied digitally printed…" at bounding box center [567, 446] width 406 height 59
click at [634, 417] on div "Supply and install Qty: 2Size: 25mm w x 415mm h Front applied digitally printed…" at bounding box center [567, 446] width 406 height 59
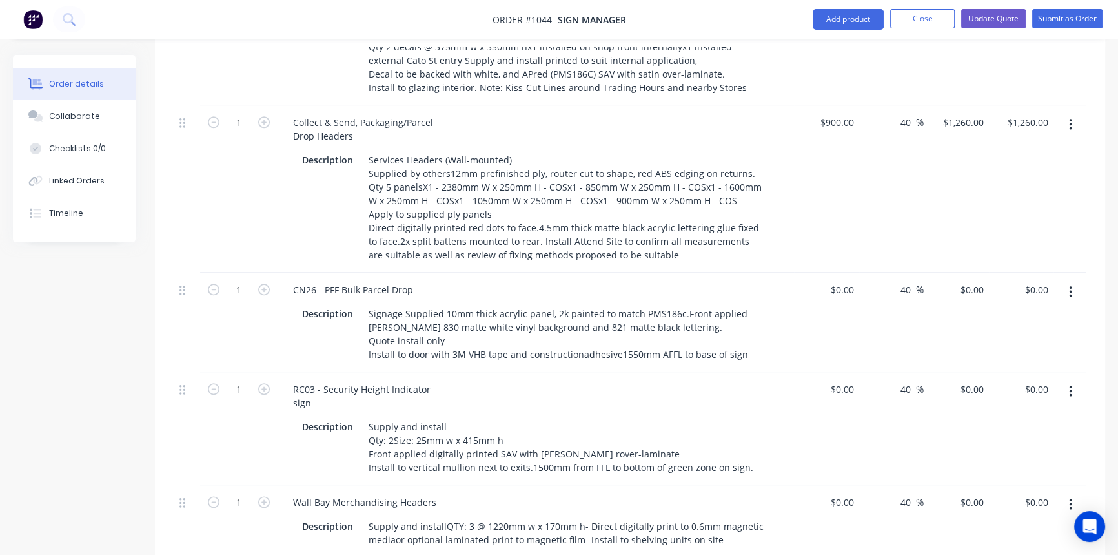
click at [623, 493] on div "Wall Bay Merchandising Headers" at bounding box center [536, 502] width 506 height 19
click at [785, 415] on div "Description Supply and install Qty: 2Size: 25mm w x 415mm h Front applied digit…" at bounding box center [536, 446] width 506 height 62
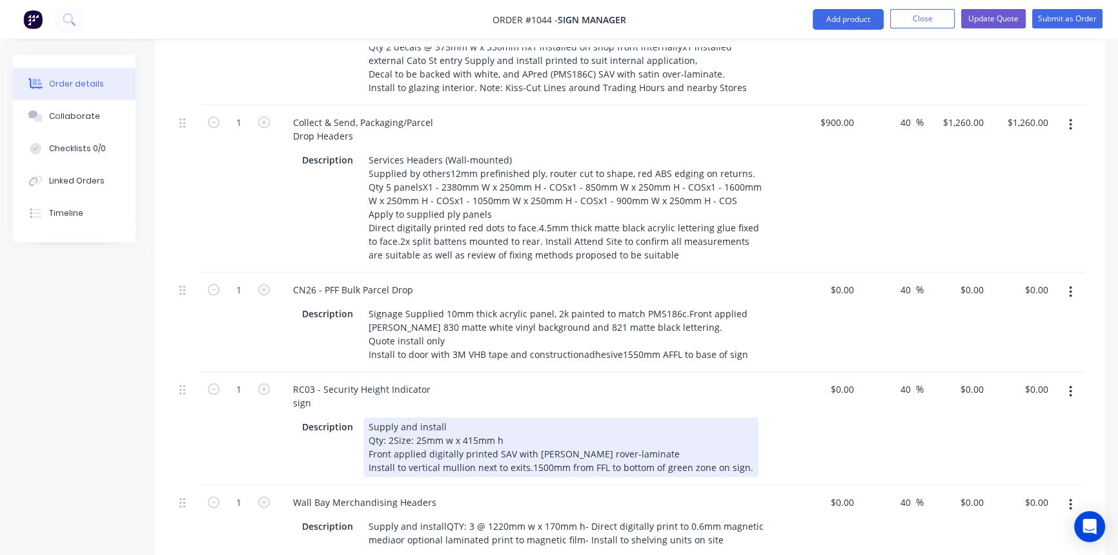
scroll to position [1526, 0]
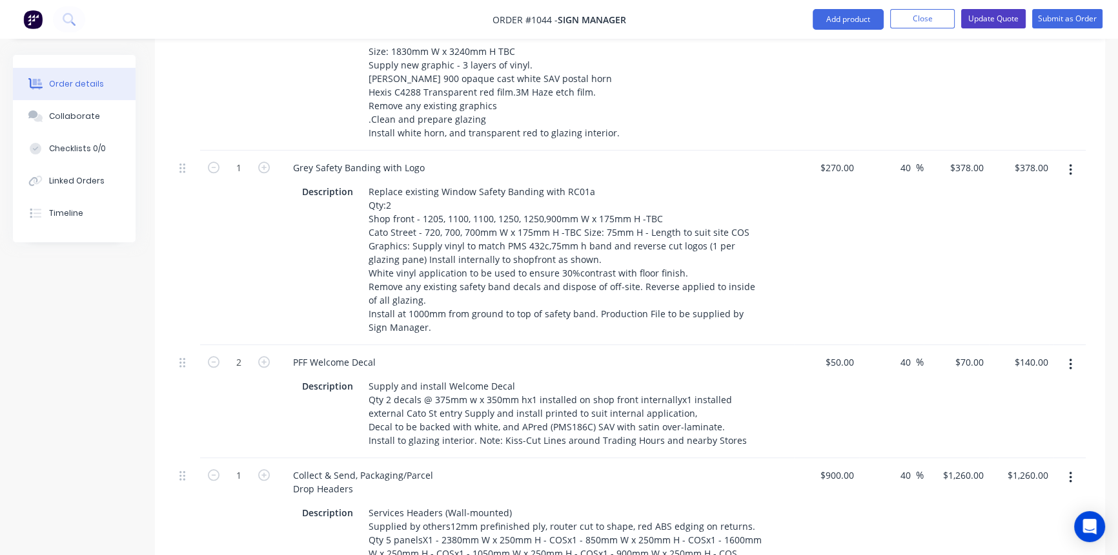
click at [982, 18] on button "Update Quote" at bounding box center [994, 18] width 65 height 19
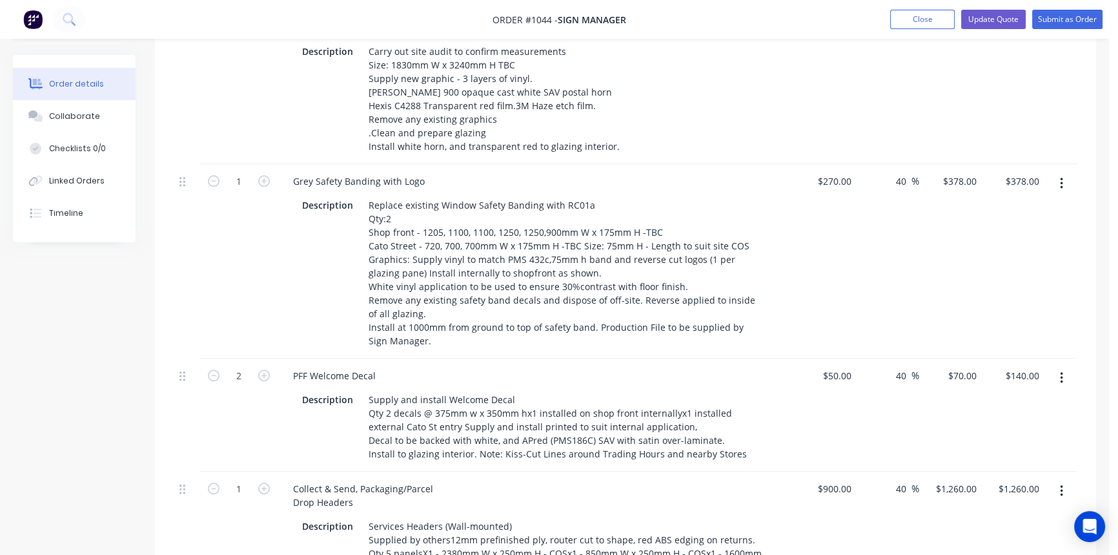
scroll to position [0, 0]
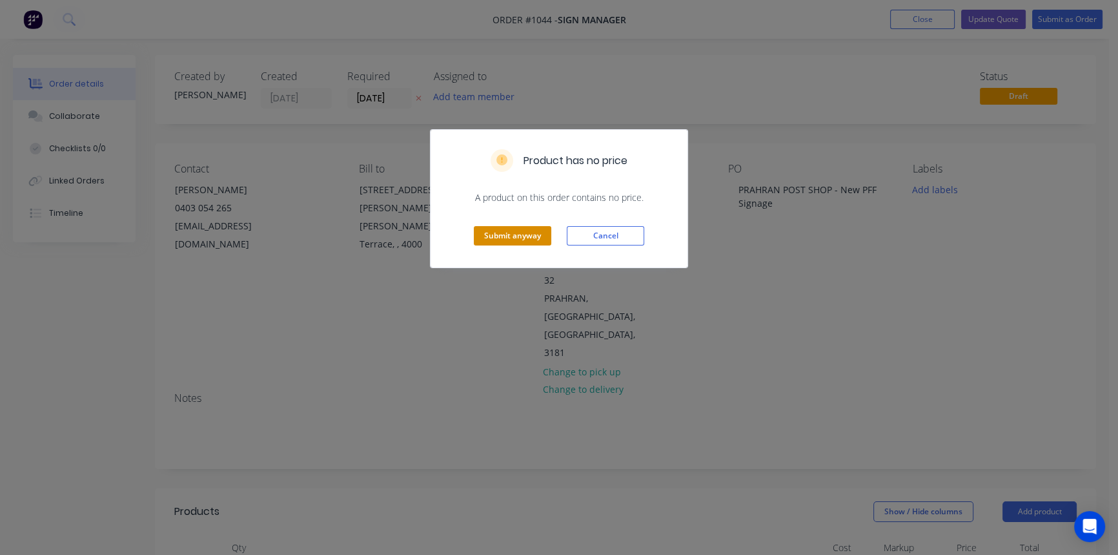
click at [487, 232] on button "Submit anyway" at bounding box center [512, 235] width 77 height 19
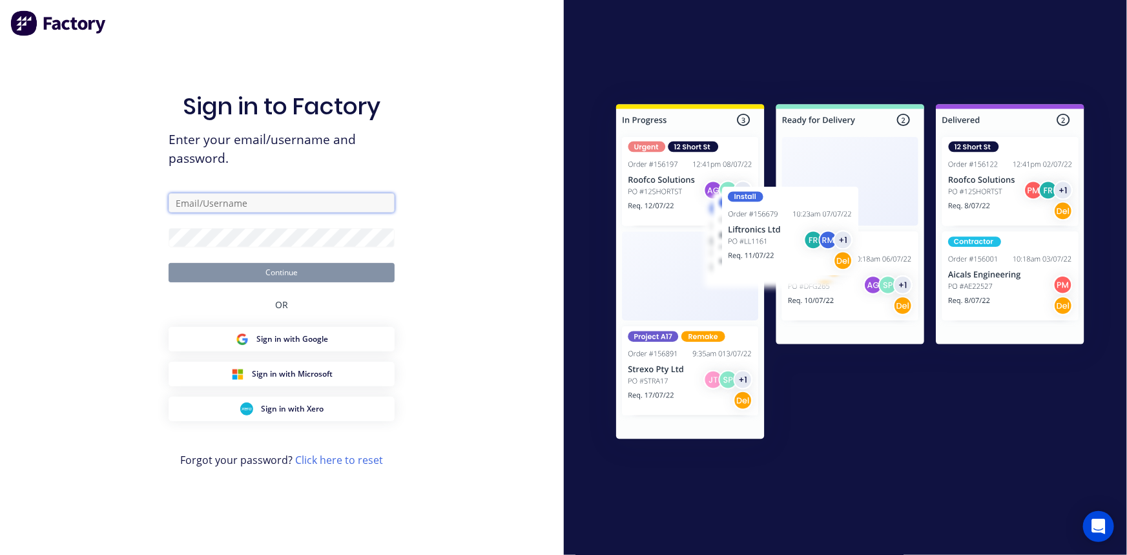
type input "[EMAIL_ADDRESS][DOMAIN_NAME]"
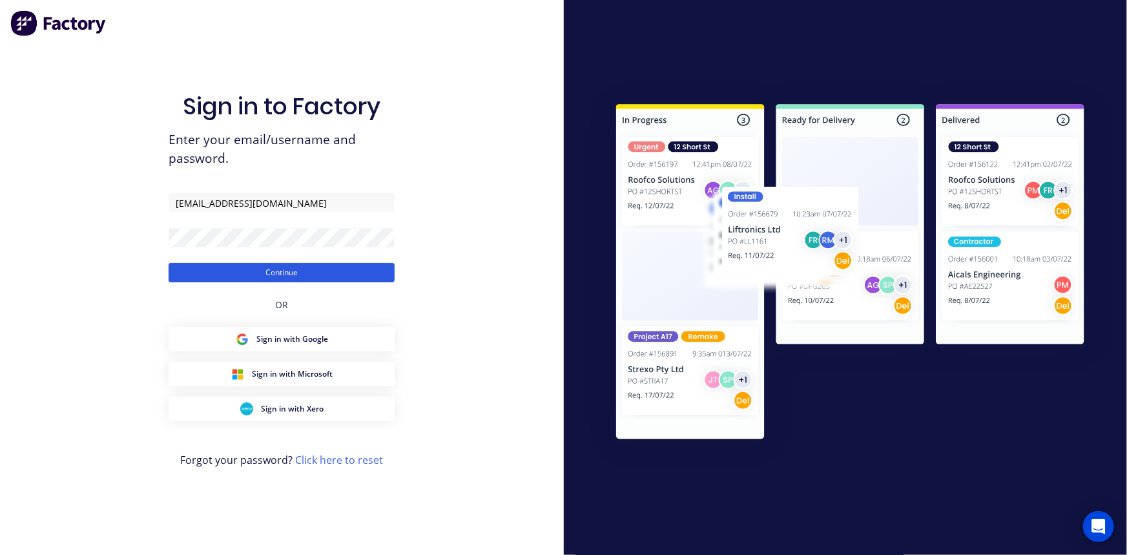
click at [336, 274] on button "Continue" at bounding box center [282, 272] width 226 height 19
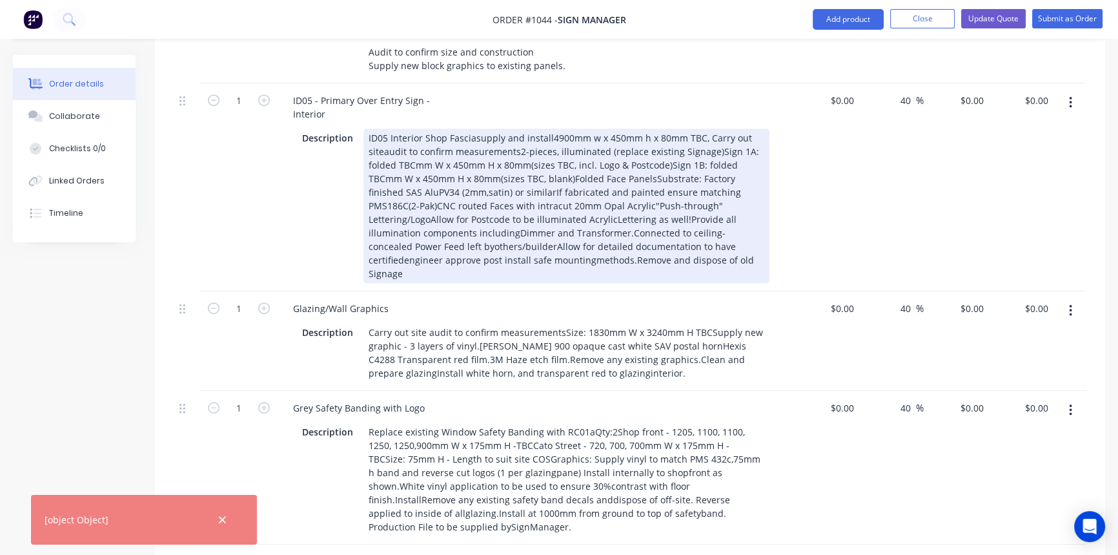
scroll to position [1174, 0]
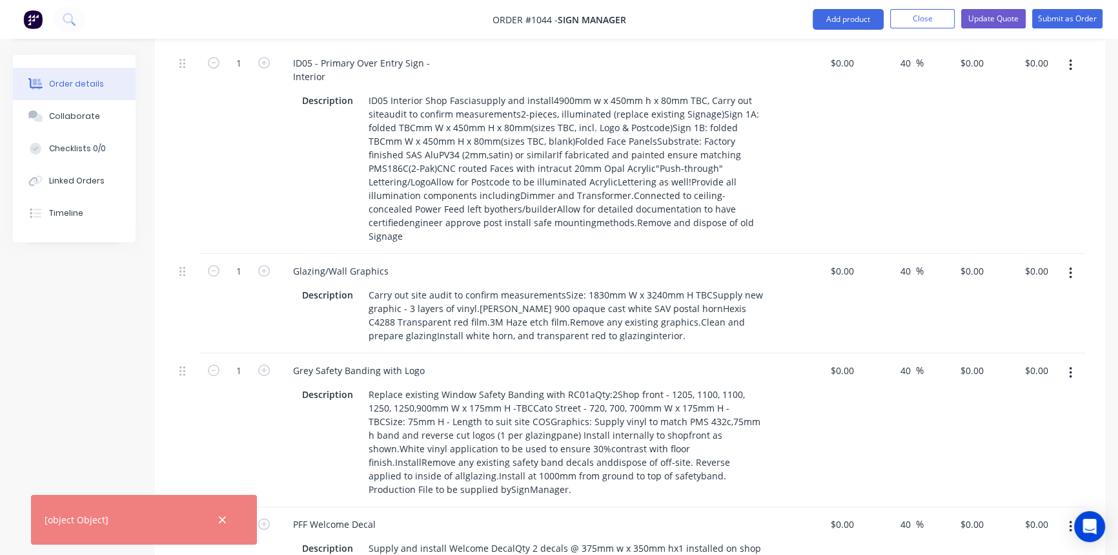
click at [829, 359] on div "$0.00 $0.00" at bounding box center [826, 430] width 65 height 154
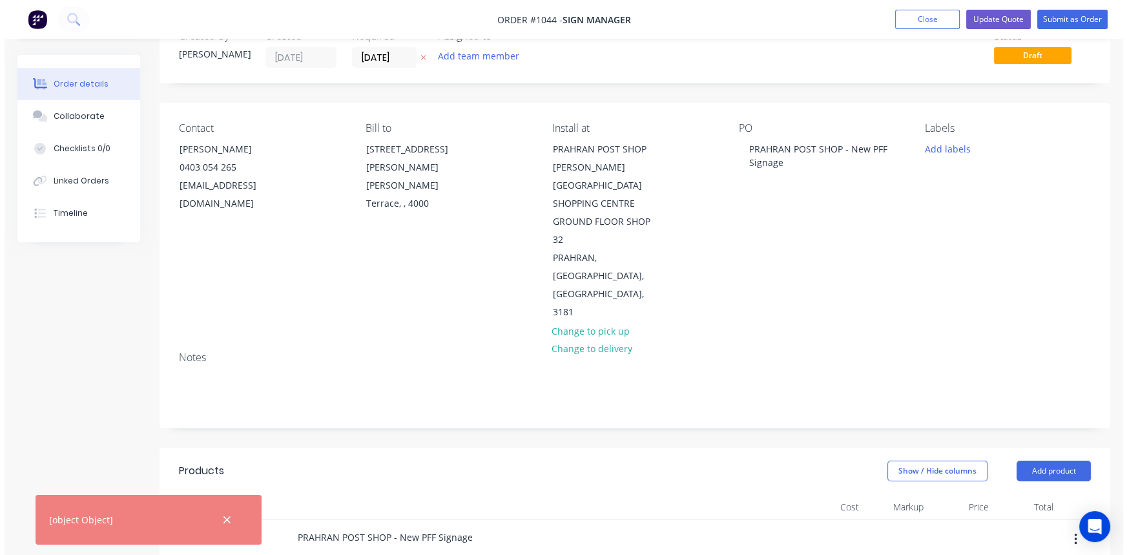
scroll to position [0, 0]
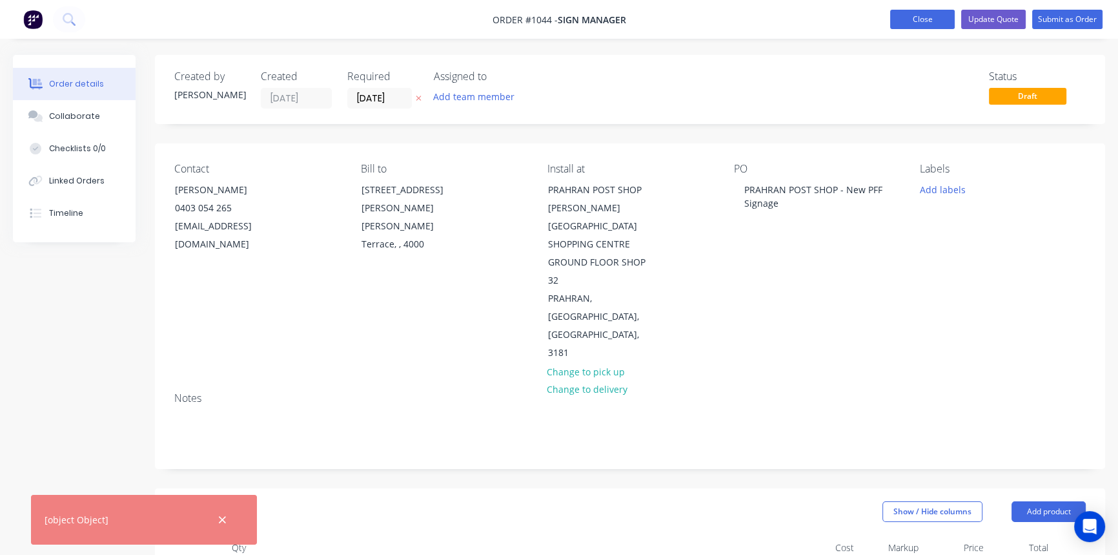
click at [905, 18] on button "Close" at bounding box center [922, 19] width 65 height 19
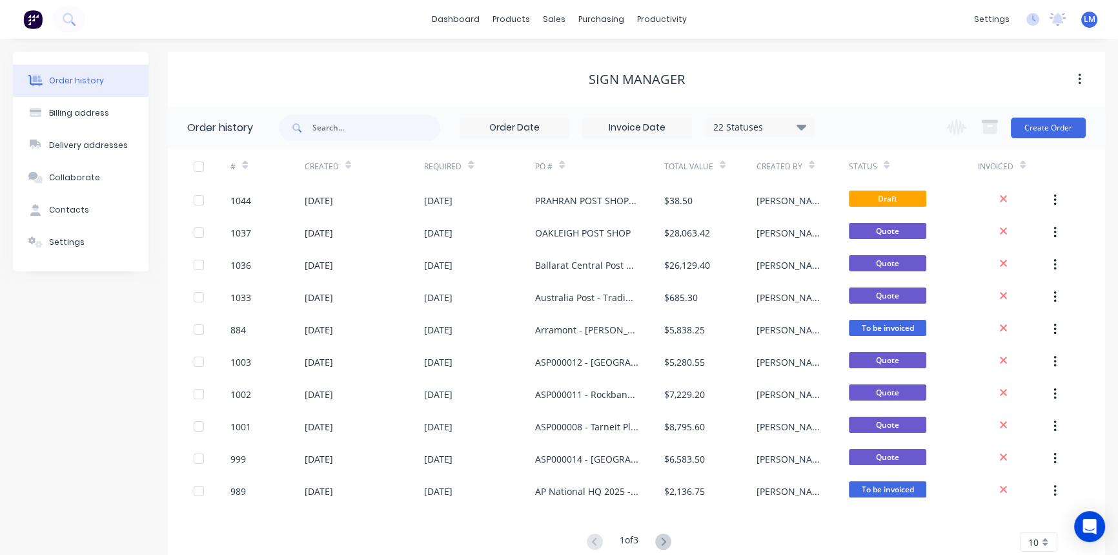
click at [823, 81] on div "Sign Manager" at bounding box center [637, 79] width 938 height 15
click at [1085, 17] on span "LM" at bounding box center [1090, 20] width 12 height 12
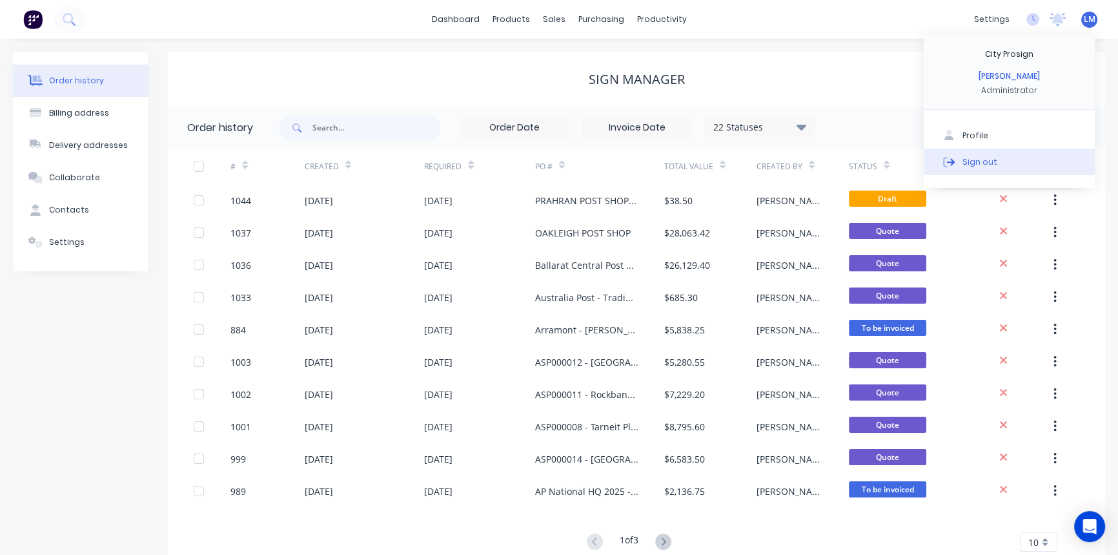
click at [996, 166] on button "Sign out" at bounding box center [1009, 162] width 171 height 26
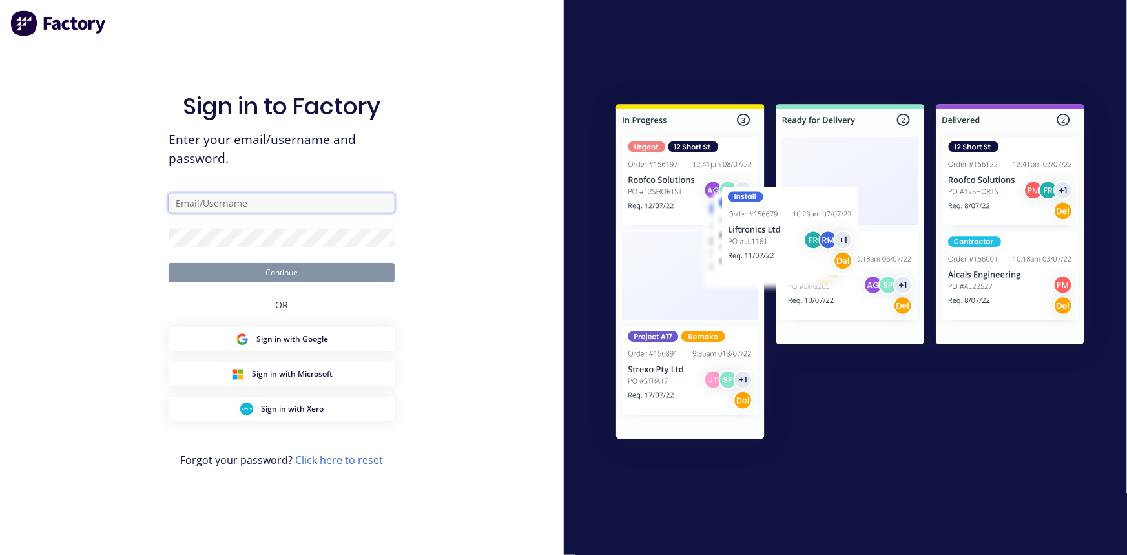
type input "[EMAIL_ADDRESS][DOMAIN_NAME]"
